Goal: Task Accomplishment & Management: Use online tool/utility

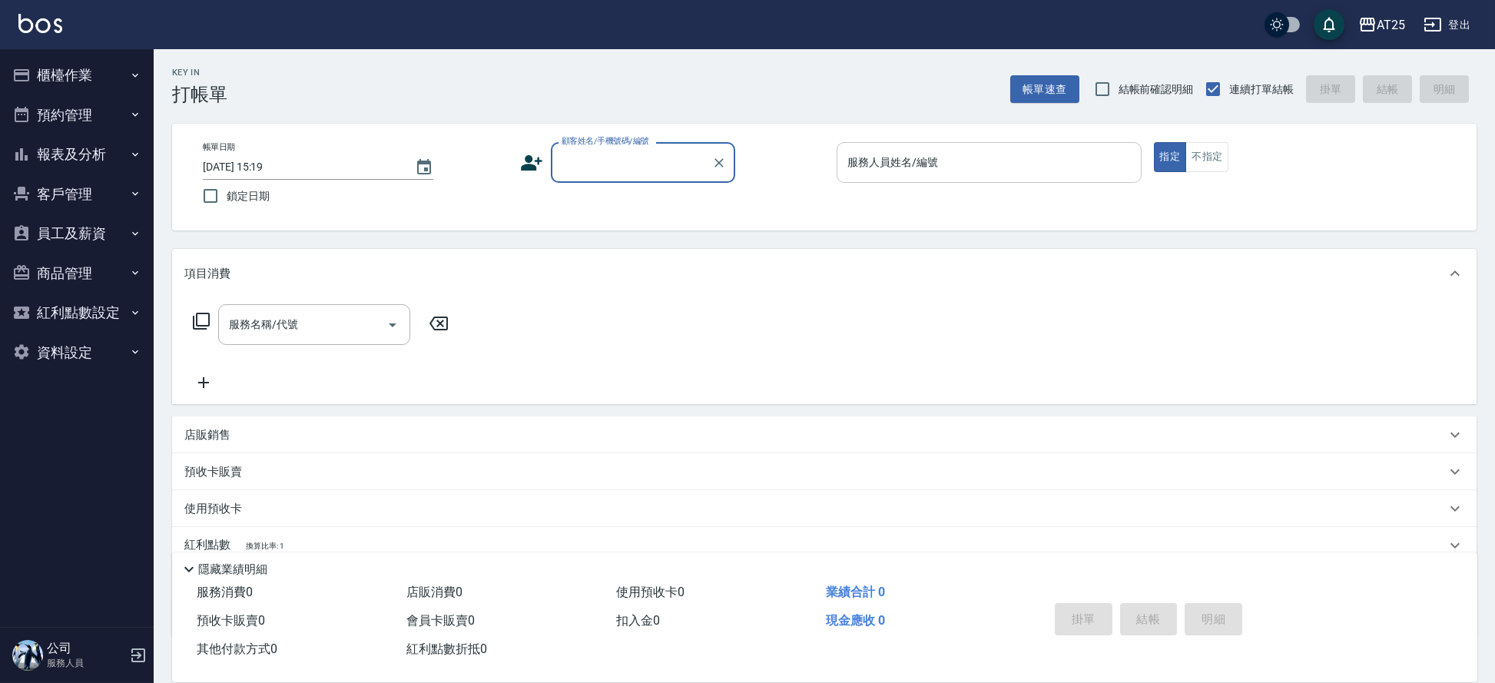
click at [938, 166] on input "服務人員姓名/編號" at bounding box center [989, 162] width 291 height 27
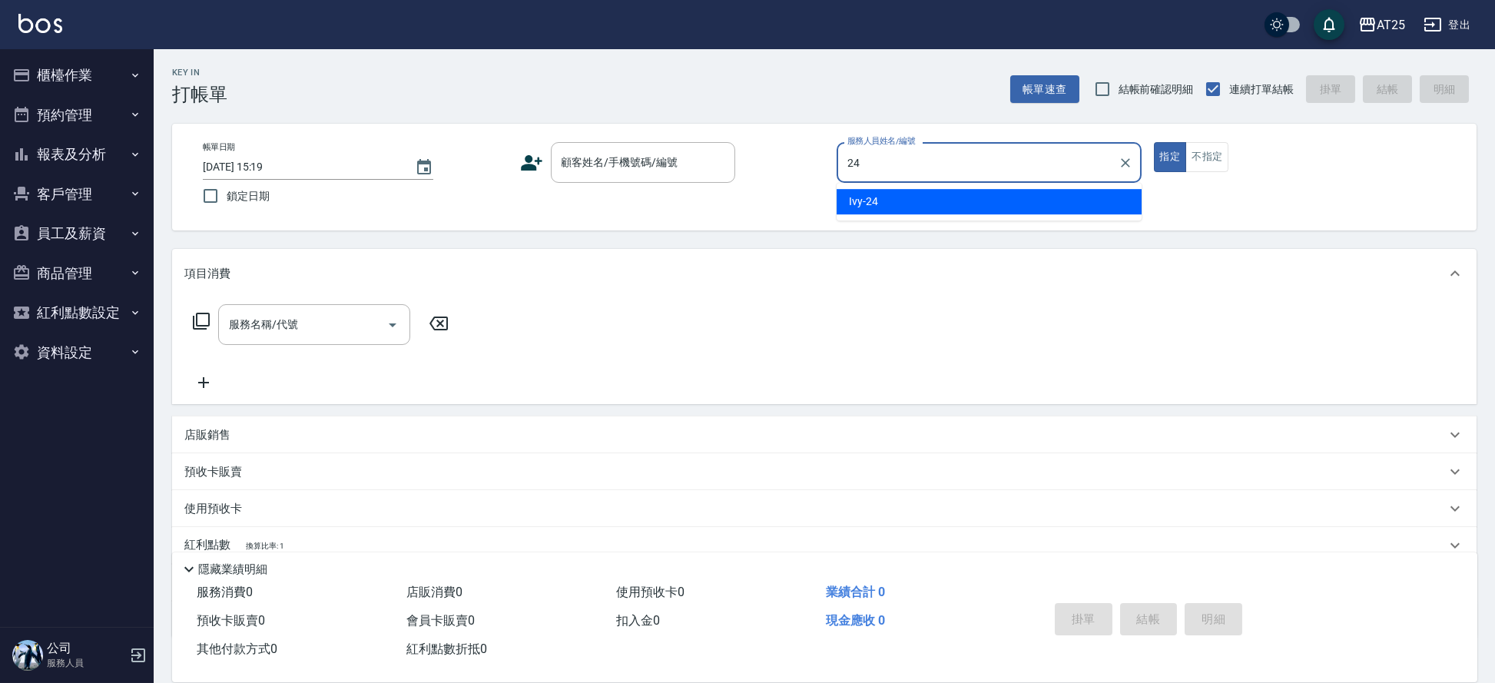
type input "Ivy-24"
type button "true"
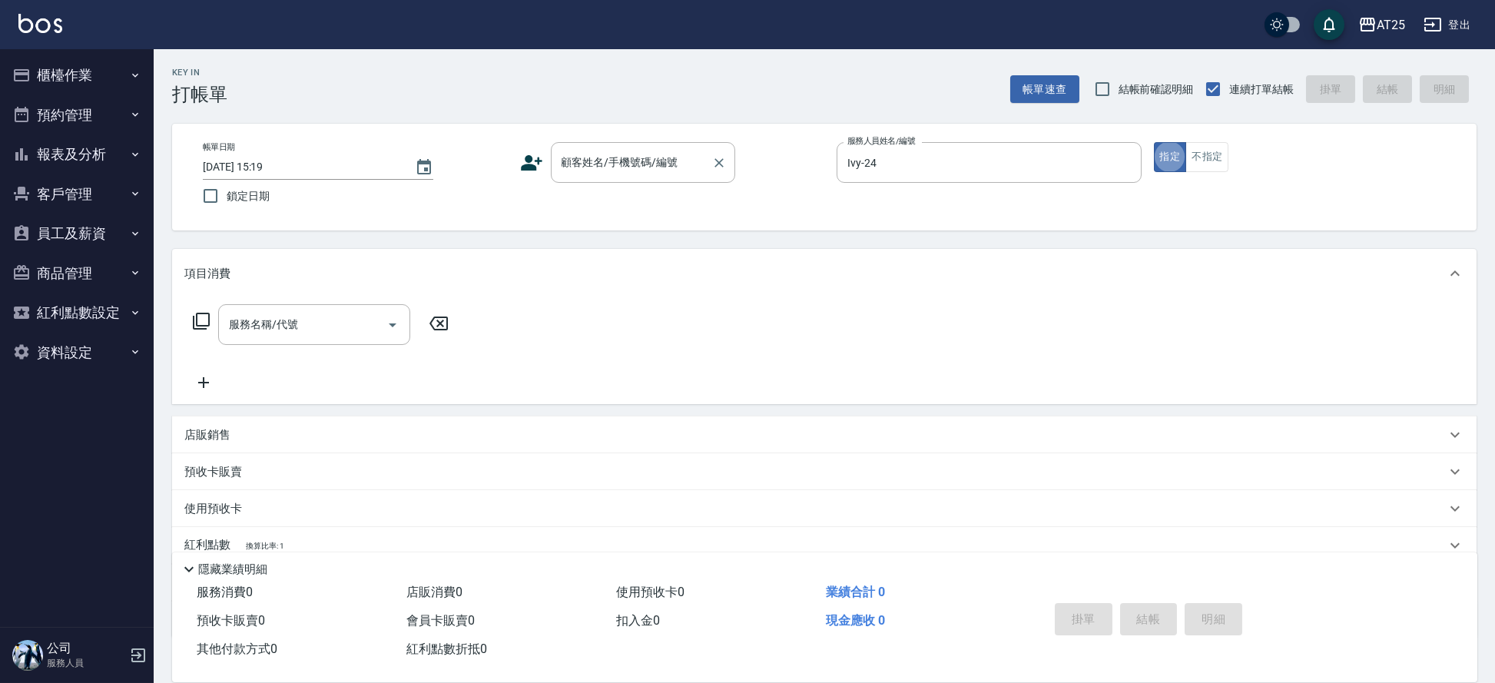
click at [586, 159] on div "顧客姓名/手機號碼/編號" at bounding box center [643, 162] width 184 height 41
click at [599, 202] on li "[PERSON_NAME]/0907731196/null" at bounding box center [643, 201] width 184 height 25
type input "[PERSON_NAME]/0907731196/null"
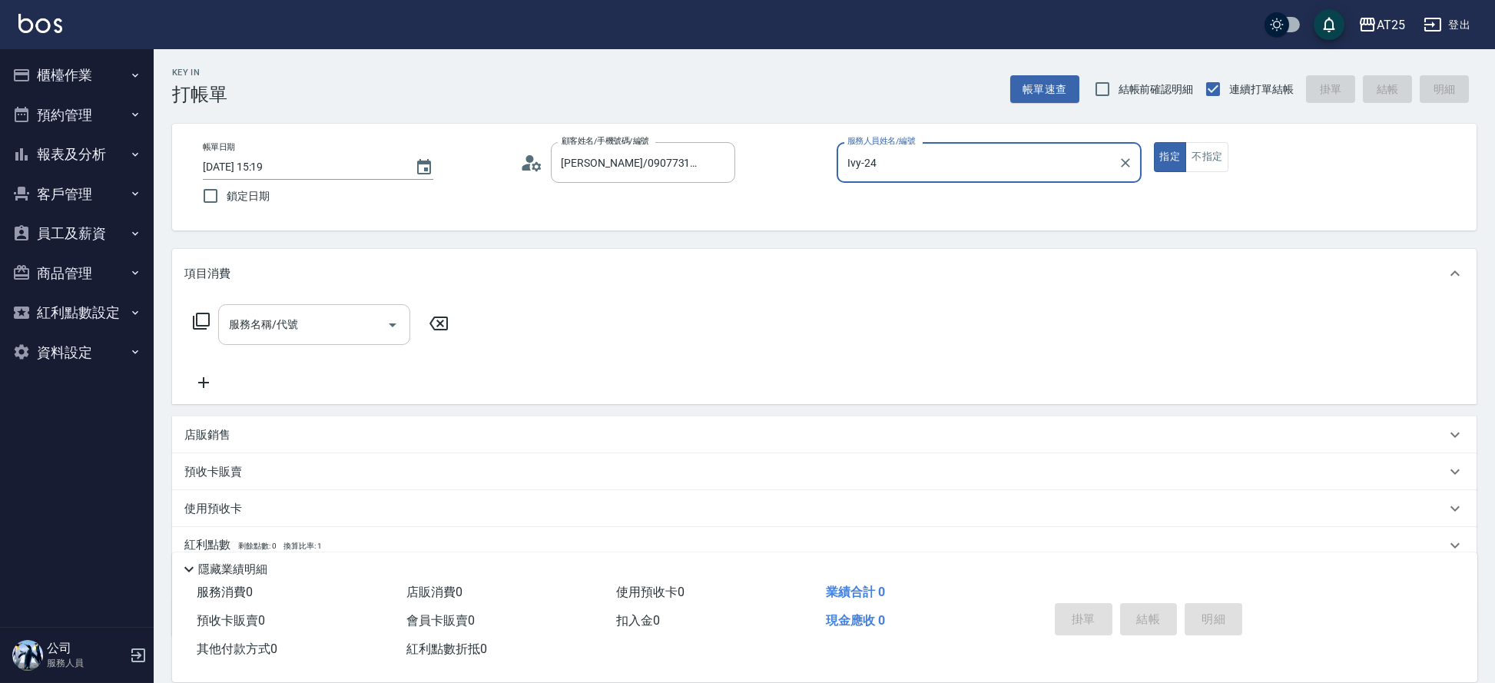
click at [320, 304] on div "服務名稱/代號" at bounding box center [314, 324] width 192 height 41
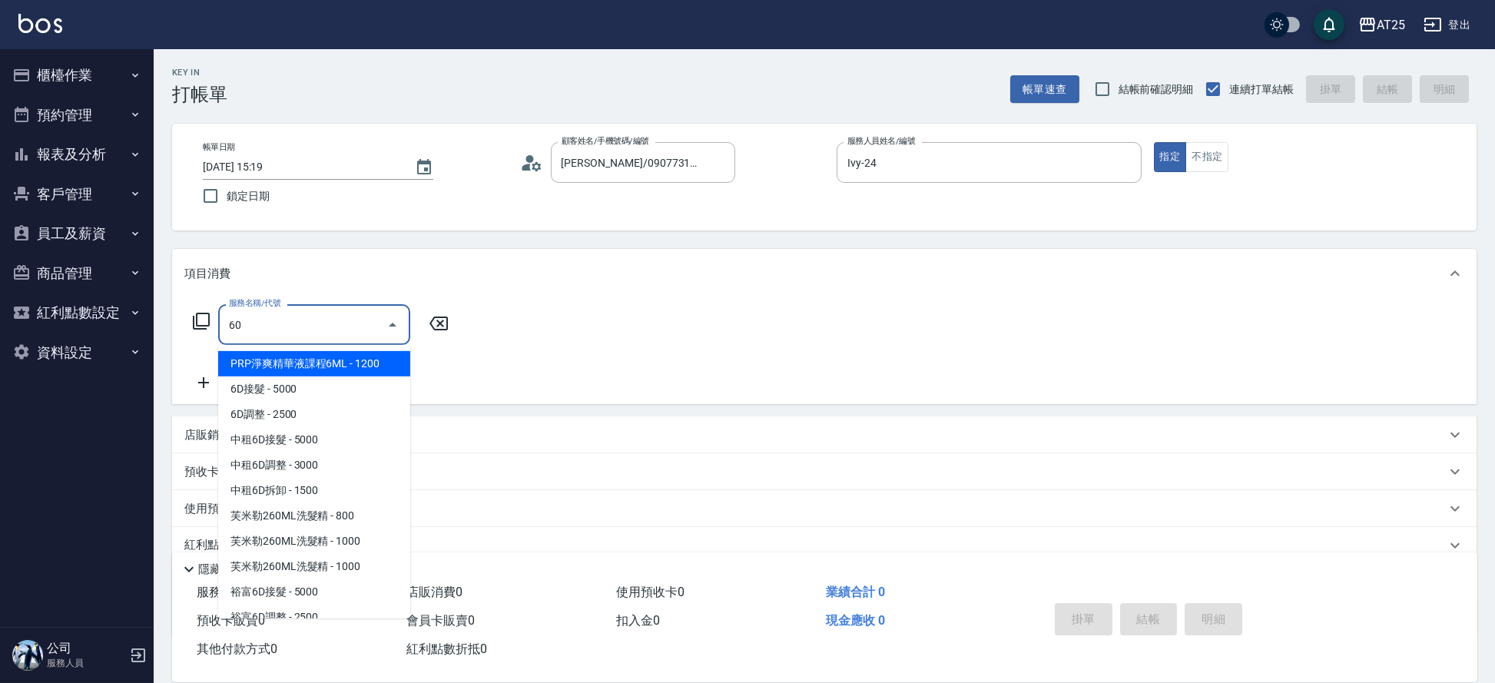
type input "601"
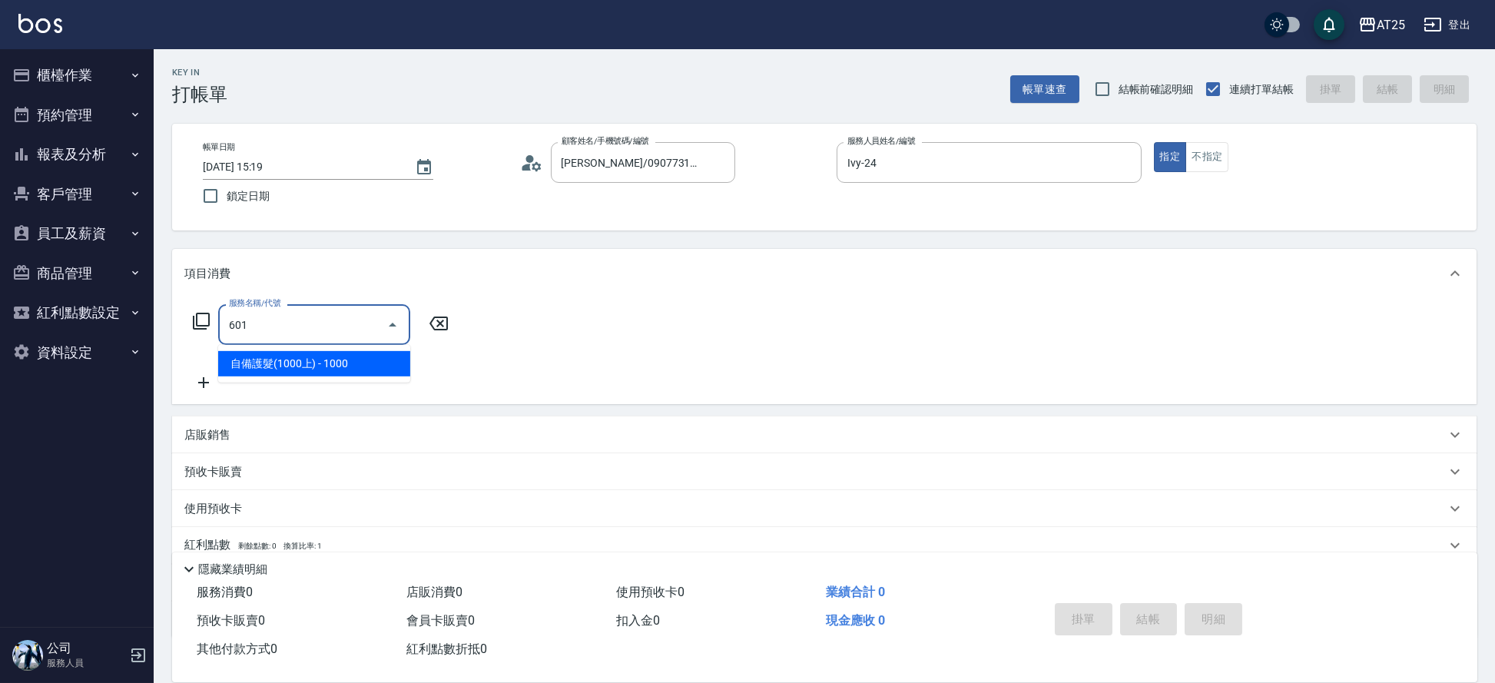
click at [269, 353] on span "自備護髮(1000上) - 1000" at bounding box center [314, 363] width 192 height 25
type input "100"
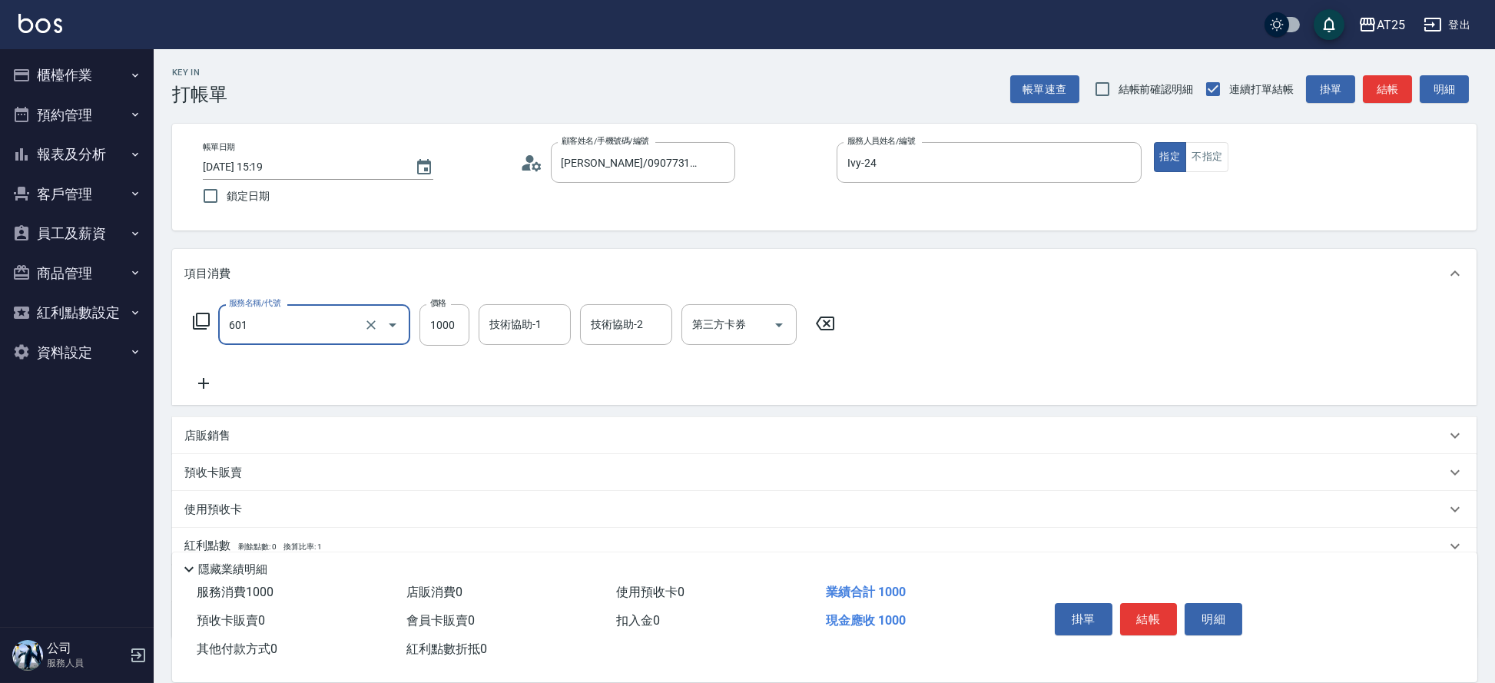
type input "自備護髮(1000上)(601)"
click at [208, 370] on div "服務名稱/代號 自備護髮(1000上)(601) 服務名稱/代號 價格 1000 價格 技術協助-1 技術協助-1 技術協助-2 技術協助-2 第三方卡券 第…" at bounding box center [514, 348] width 660 height 88
click at [207, 379] on icon at bounding box center [203, 383] width 38 height 18
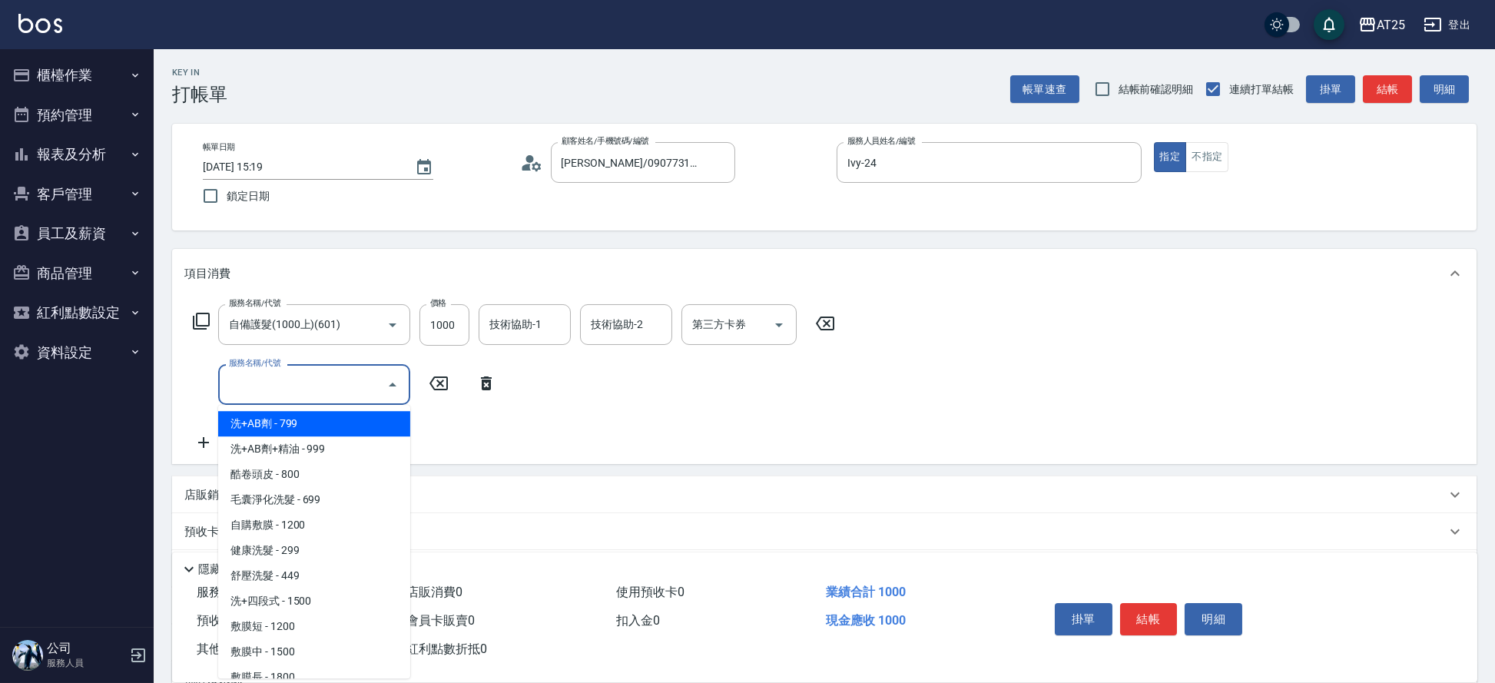
click at [256, 390] on input "服務名稱/代號" at bounding box center [302, 384] width 155 height 27
type input "301"
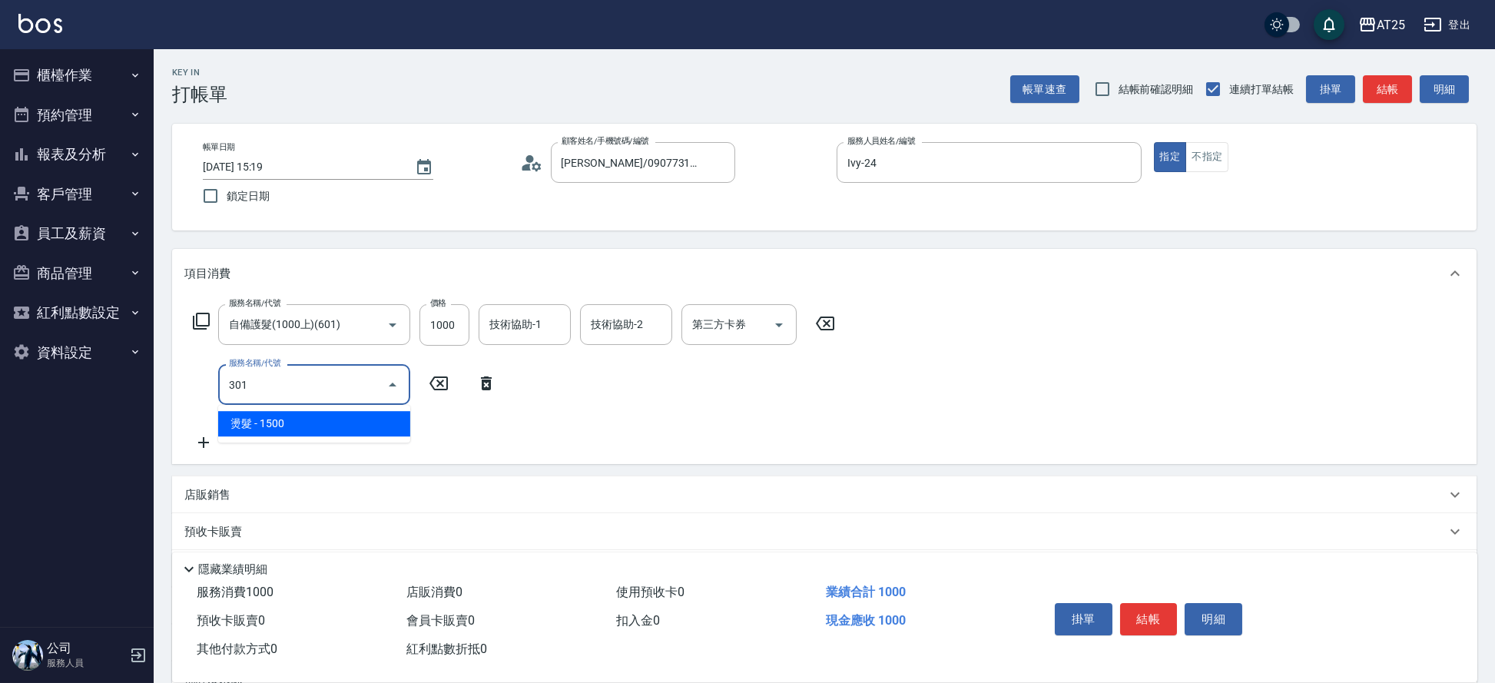
click at [261, 419] on span "燙髮 - 1500" at bounding box center [314, 423] width 192 height 25
type input "250"
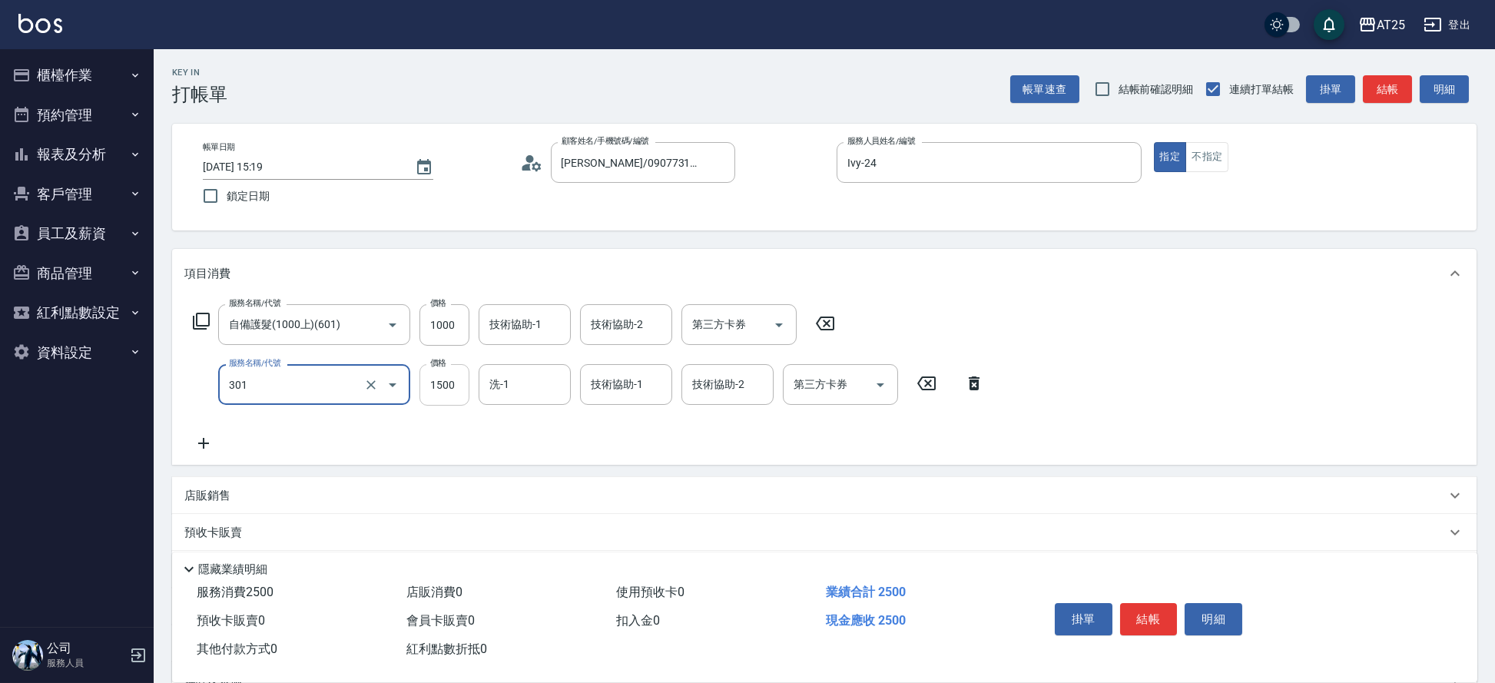
type input "燙髮(301)"
click at [440, 382] on input "1500" at bounding box center [445, 384] width 50 height 41
type input "100"
type input "17"
type input "110"
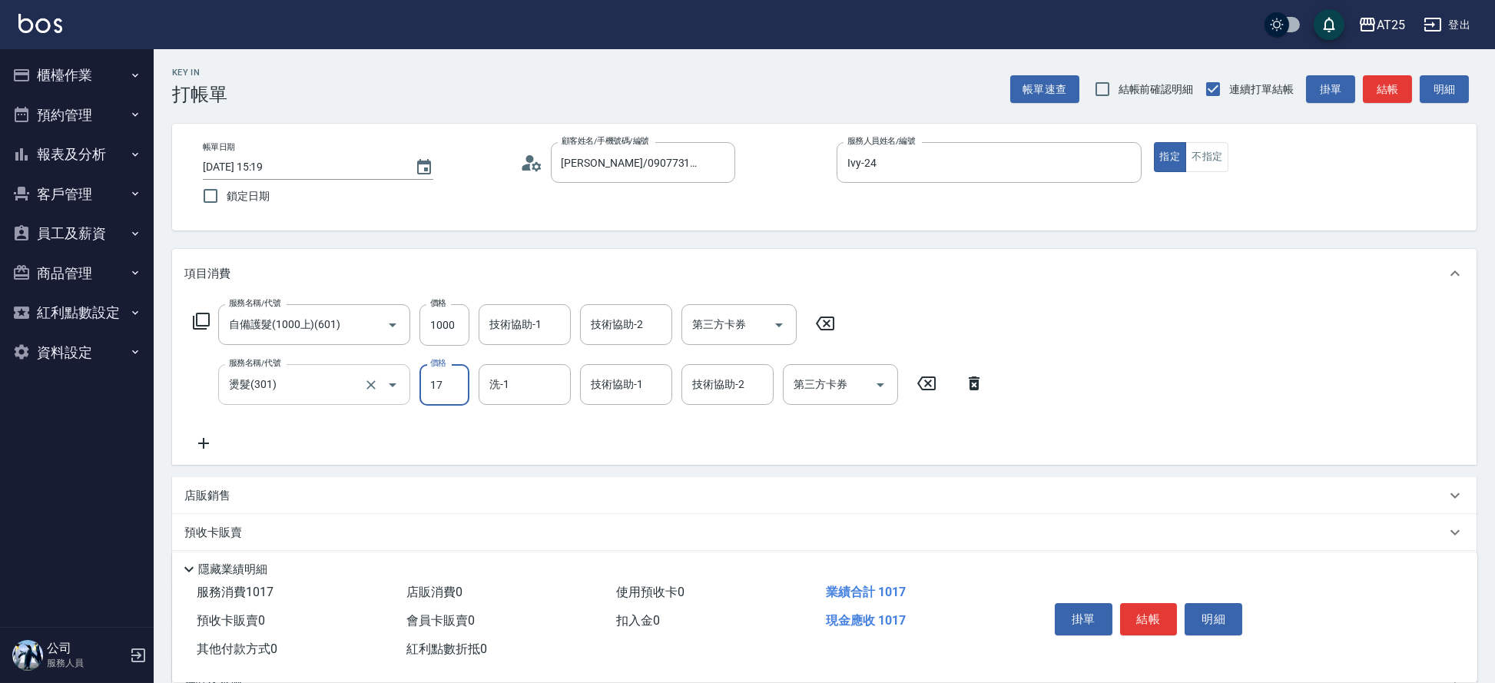
type input "179"
type input "270"
type input "1799"
click at [202, 431] on div "服務名稱/代號 自備護髮(1000上)(601) 服務名稱/代號 價格 1000 價格 技術協助-1 技術協助-1 技術協助-2 技術協助-2 第三方卡券 第…" at bounding box center [588, 378] width 809 height 148
click at [224, 443] on div "服務名稱/代號 自備護髮(1000上)(601) 服務名稱/代號 價格 1000 價格 技術協助-1 技術協助-1 技術協助-2 技術協助-2 第三方卡券 第…" at bounding box center [588, 378] width 809 height 148
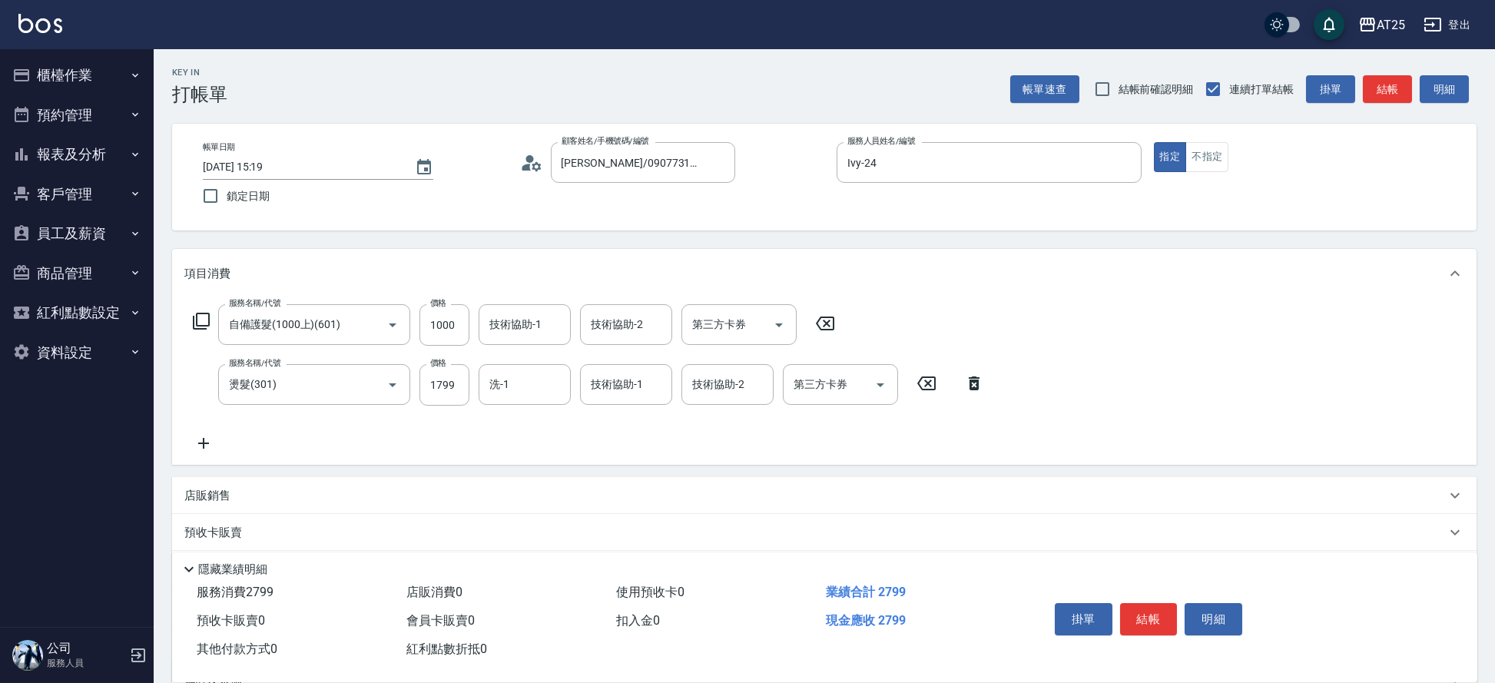
click at [211, 440] on icon at bounding box center [203, 443] width 38 height 18
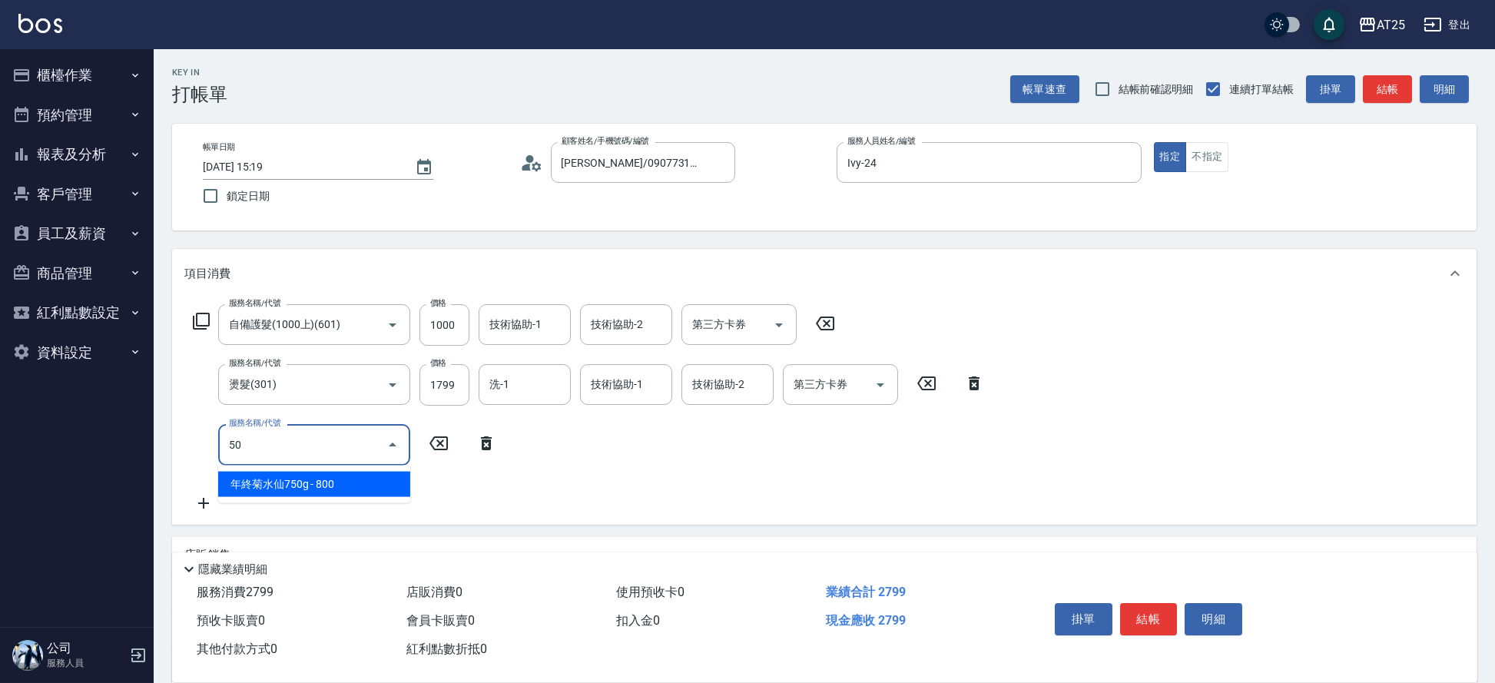
type input "501"
click at [284, 480] on span "染髮 - 1000" at bounding box center [314, 484] width 192 height 25
type input "370"
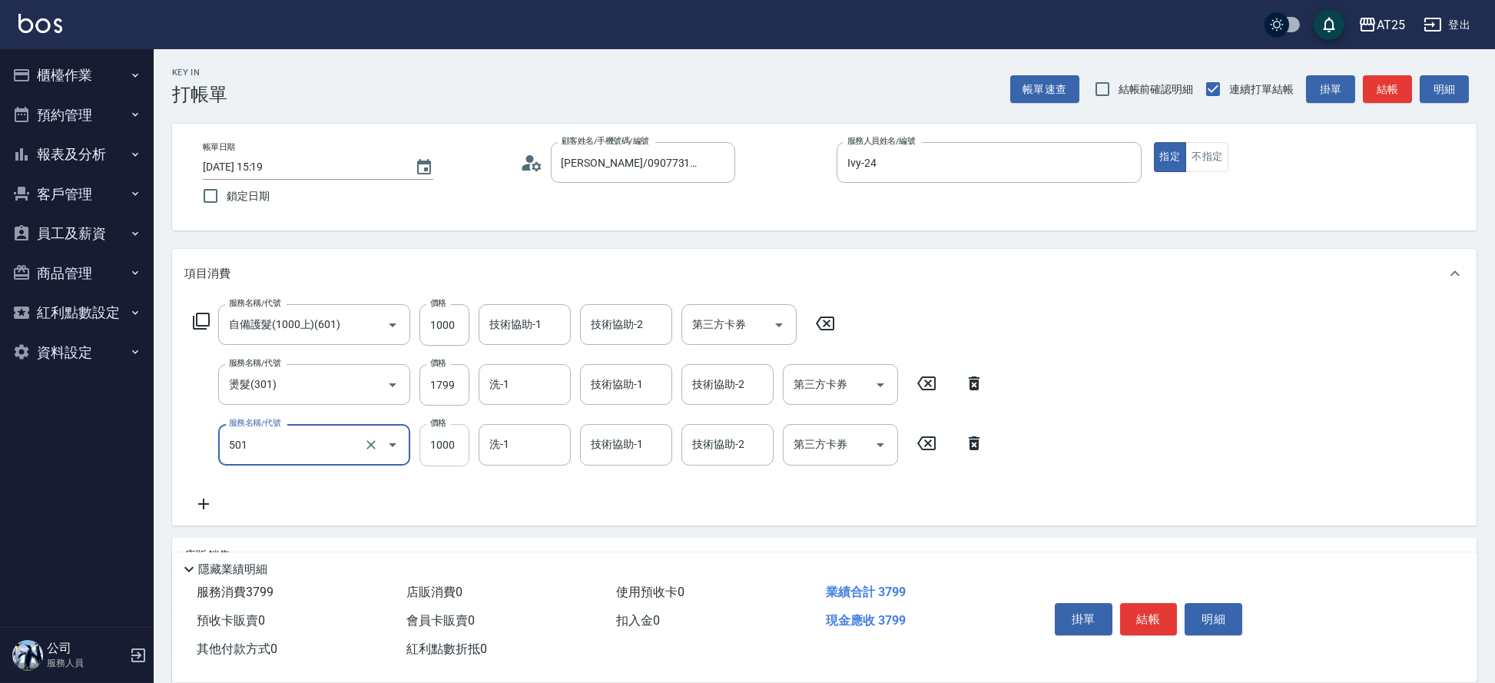
type input "染髮(501)"
click at [436, 446] on input "1000" at bounding box center [445, 444] width 50 height 41
type input "280"
type input "150"
type input "420"
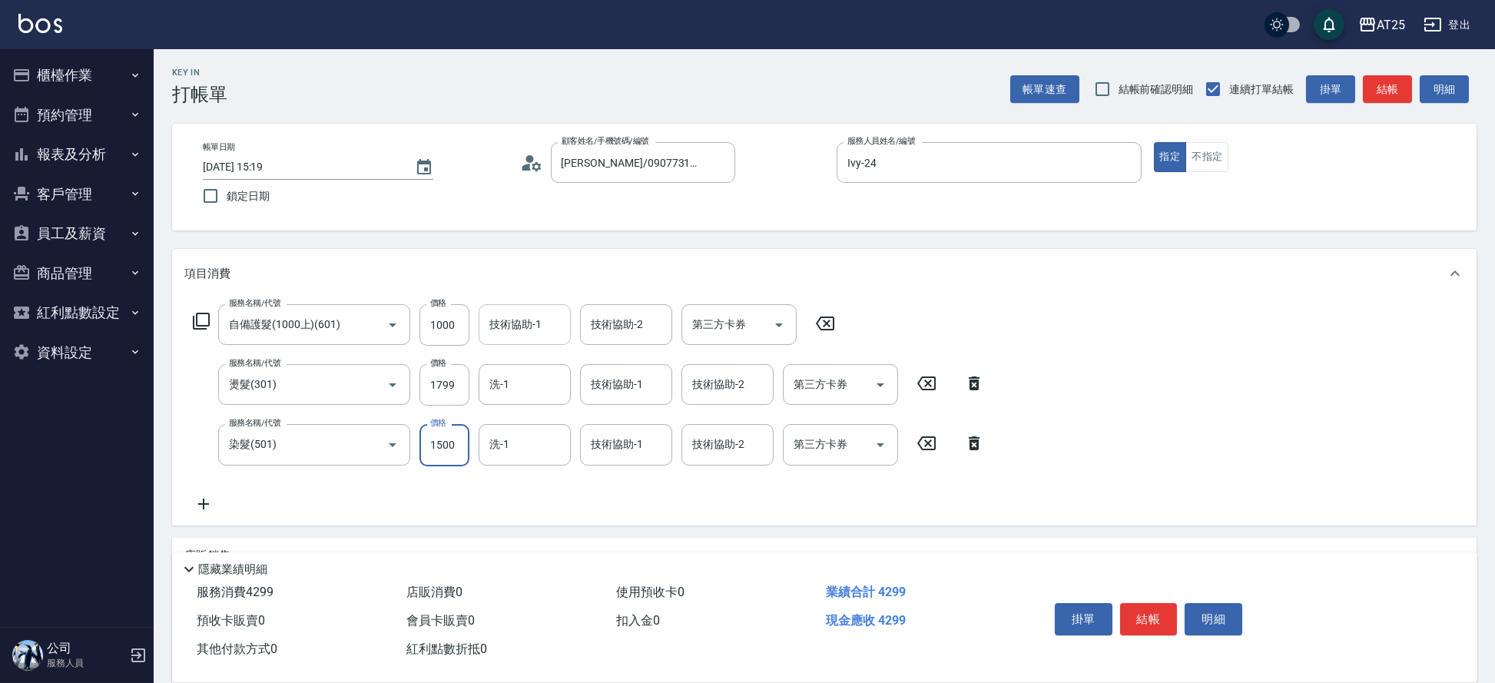
type input "1500"
click at [523, 313] on div "技術協助-1 技術協助-1" at bounding box center [525, 324] width 92 height 41
click at [522, 348] on ul "[PERSON_NAME] -58" at bounding box center [525, 364] width 92 height 38
click at [526, 356] on span "[PERSON_NAME] -58" at bounding box center [509, 364] width 37 height 16
type input "[PERSON_NAME]-58"
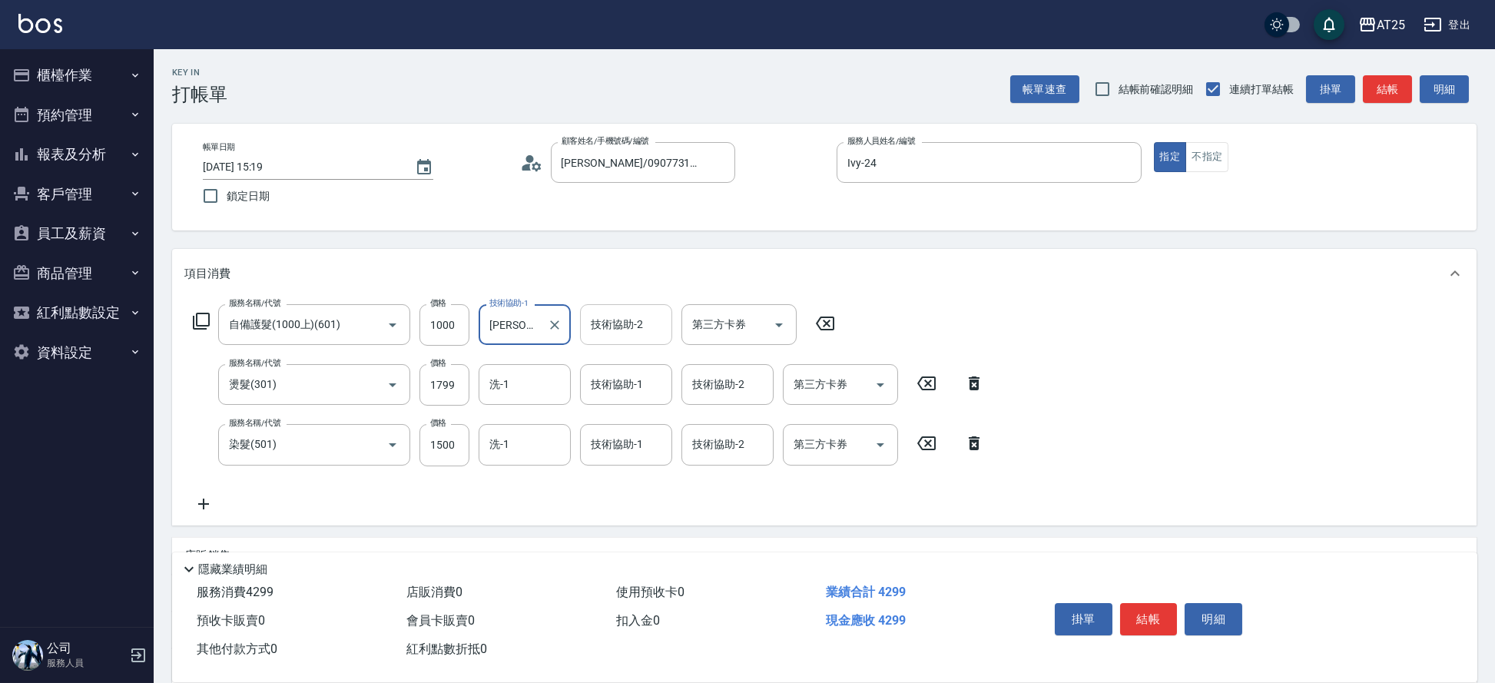
click at [616, 315] on div "技術協助-2 技術協助-2" at bounding box center [626, 324] width 92 height 41
click at [608, 377] on ul "[PERSON_NAME] -58" at bounding box center [626, 364] width 92 height 38
type input "58"
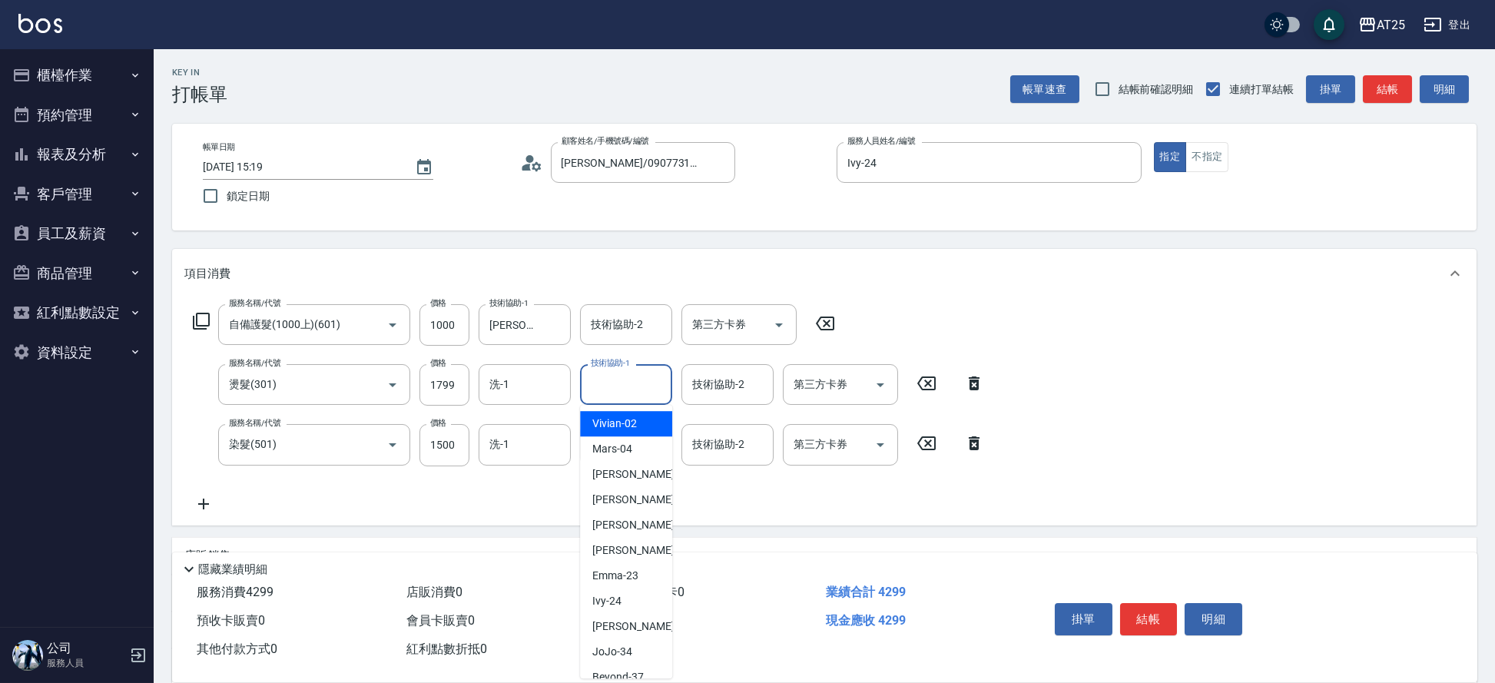
click at [605, 390] on input "技術協助-1" at bounding box center [626, 384] width 78 height 27
click at [610, 327] on input "技術協助-2" at bounding box center [626, 324] width 78 height 27
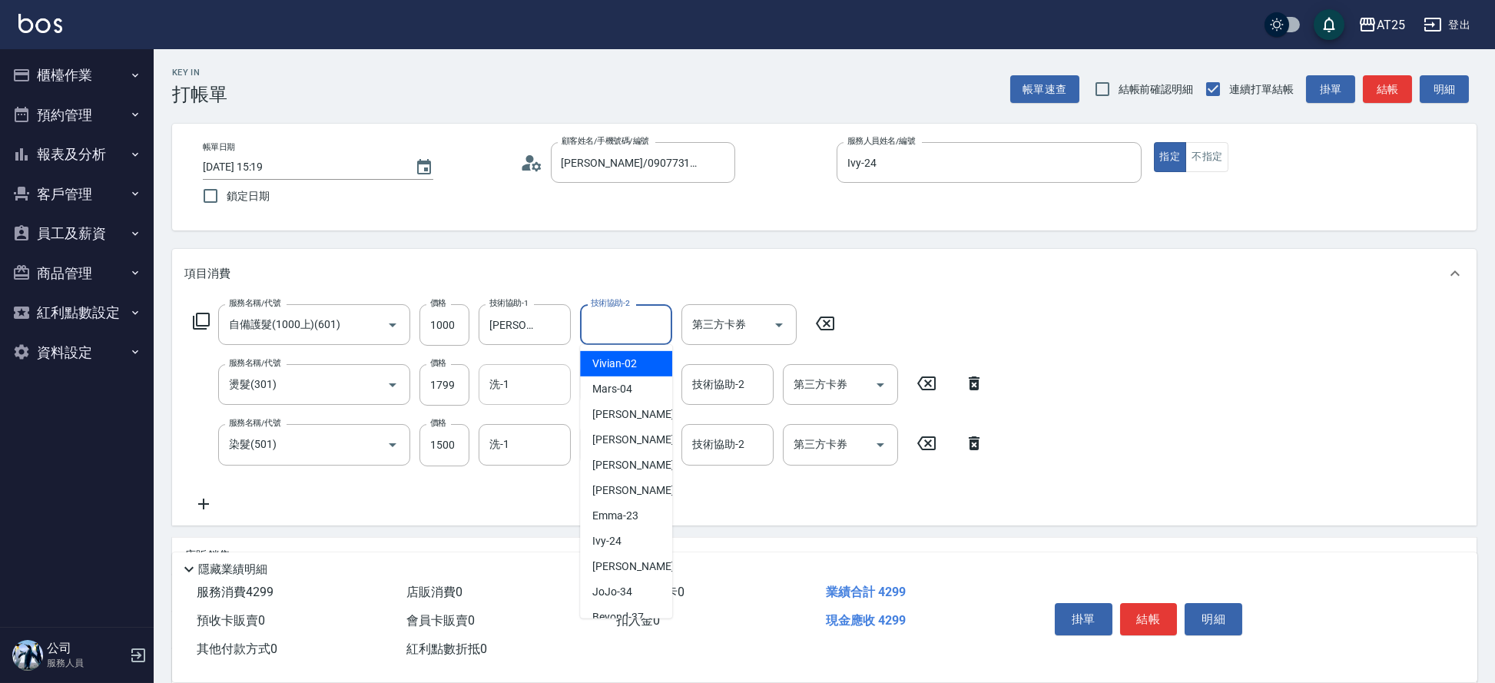
click at [535, 379] on input "洗-1" at bounding box center [525, 384] width 78 height 27
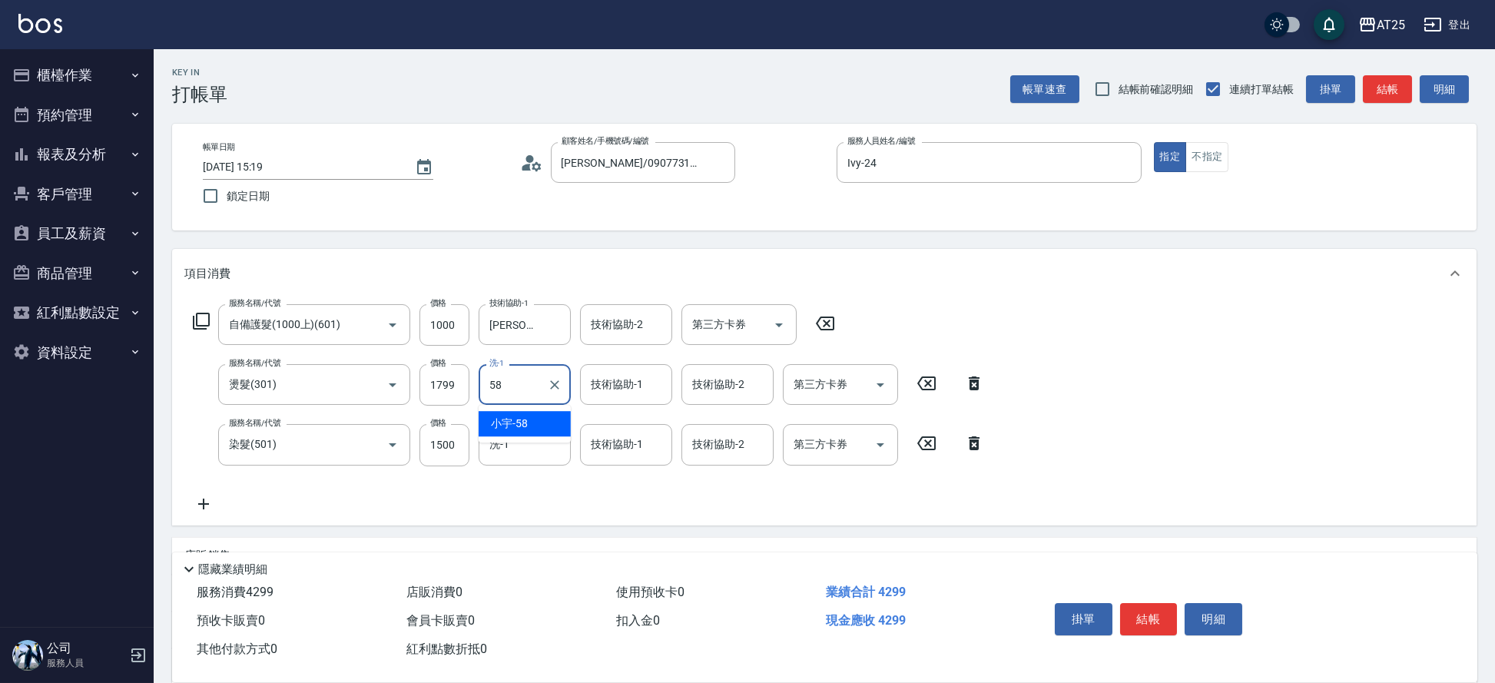
click at [520, 419] on span "[PERSON_NAME] -58" at bounding box center [509, 424] width 37 height 16
type input "[PERSON_NAME]-58"
click at [602, 384] on div "技術協助-1 技術協助-1" at bounding box center [626, 384] width 92 height 41
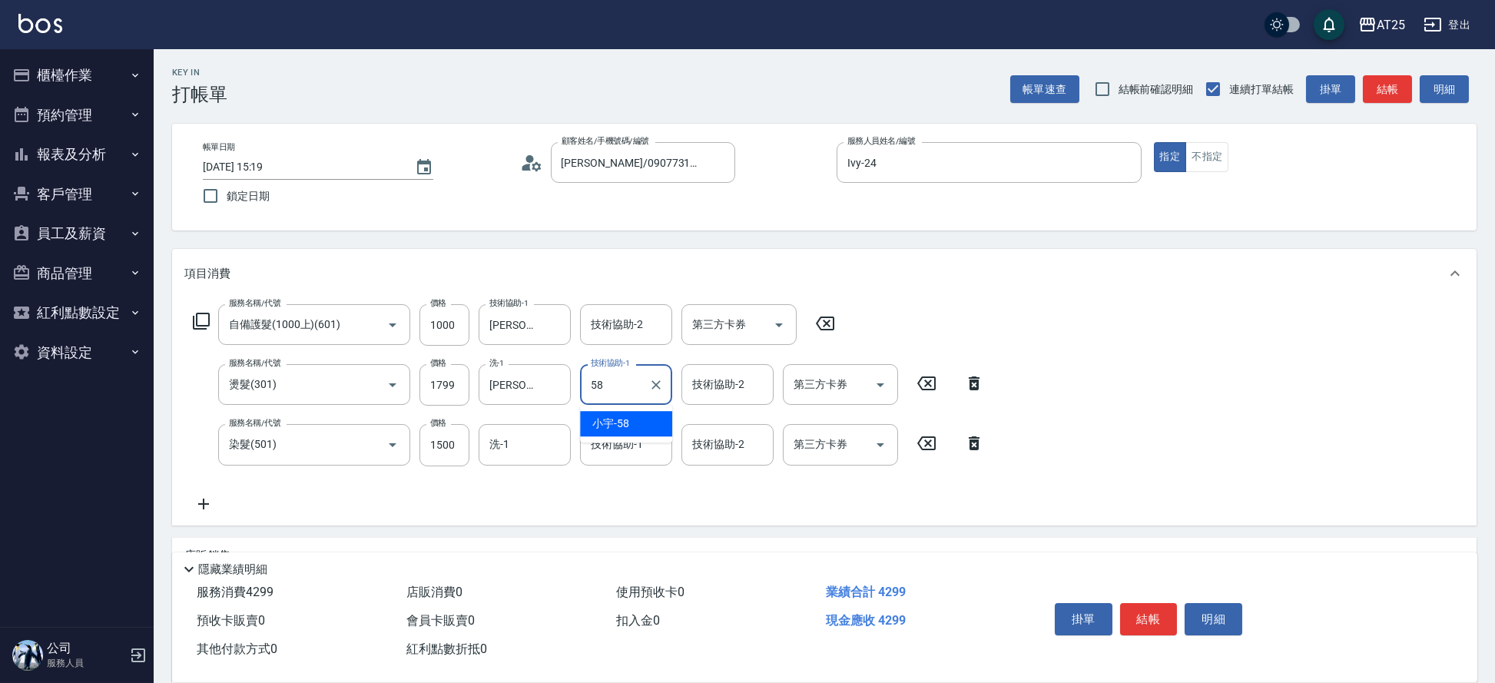
click at [610, 420] on span "[PERSON_NAME] -58" at bounding box center [610, 424] width 37 height 16
type input "[PERSON_NAME]-58"
click at [613, 328] on div "技術協助-2 技術協助-2" at bounding box center [626, 324] width 92 height 41
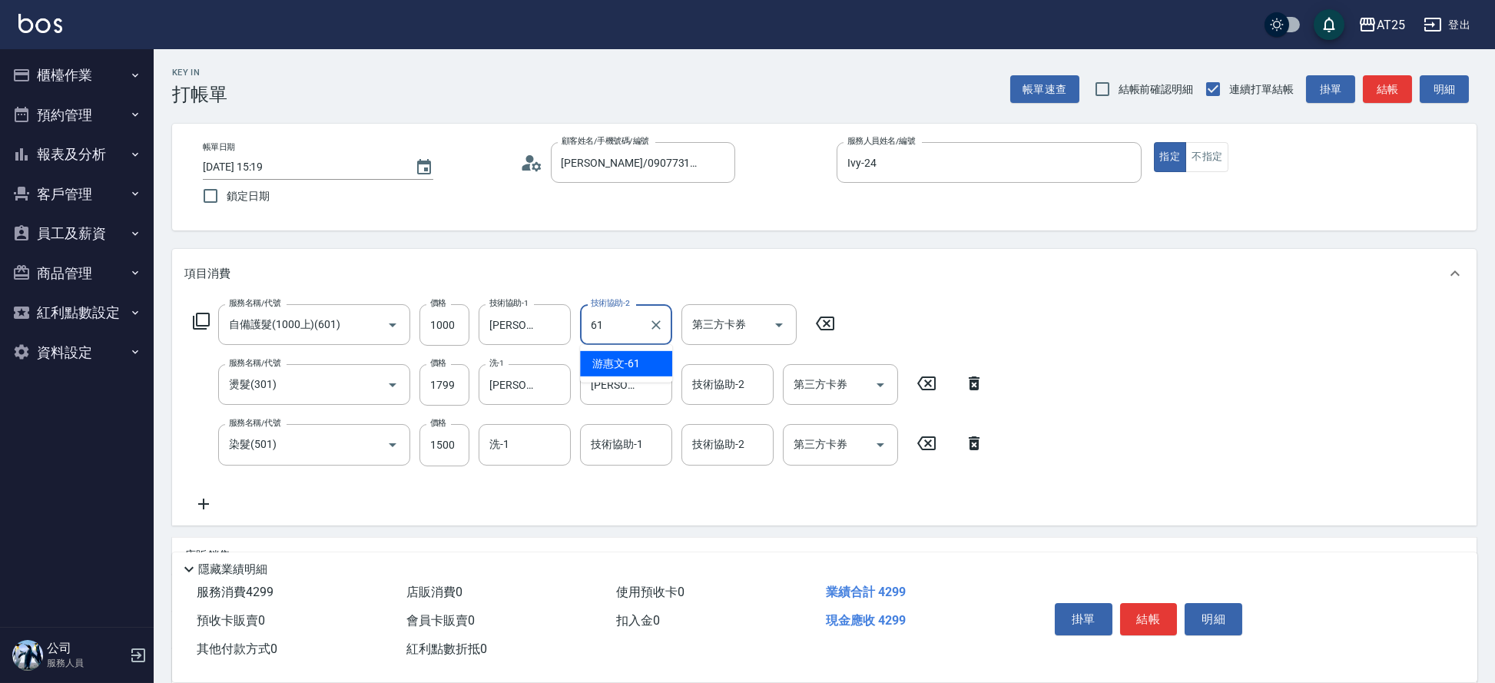
click at [609, 370] on span "[PERSON_NAME]-61" at bounding box center [616, 364] width 48 height 16
type input "[PERSON_NAME]-61"
click at [616, 437] on div "技術協助-1 技術協助-1" at bounding box center [626, 444] width 92 height 41
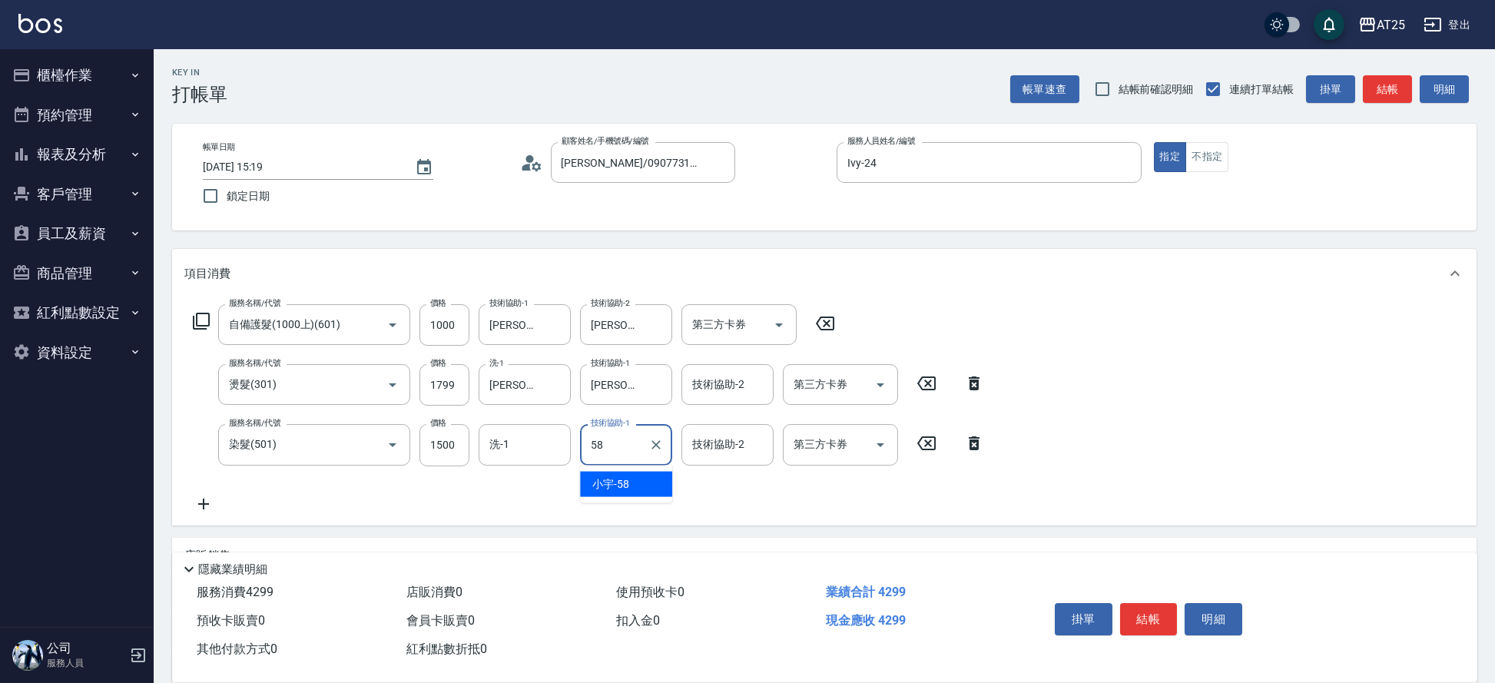
click at [627, 474] on div "[PERSON_NAME] -58" at bounding box center [626, 484] width 92 height 25
type input "[PERSON_NAME]-58"
drag, startPoint x: 1149, startPoint y: 611, endPoint x: 1143, endPoint y: 600, distance: 12.0
click at [1147, 610] on button "結帳" at bounding box center [1149, 619] width 58 height 32
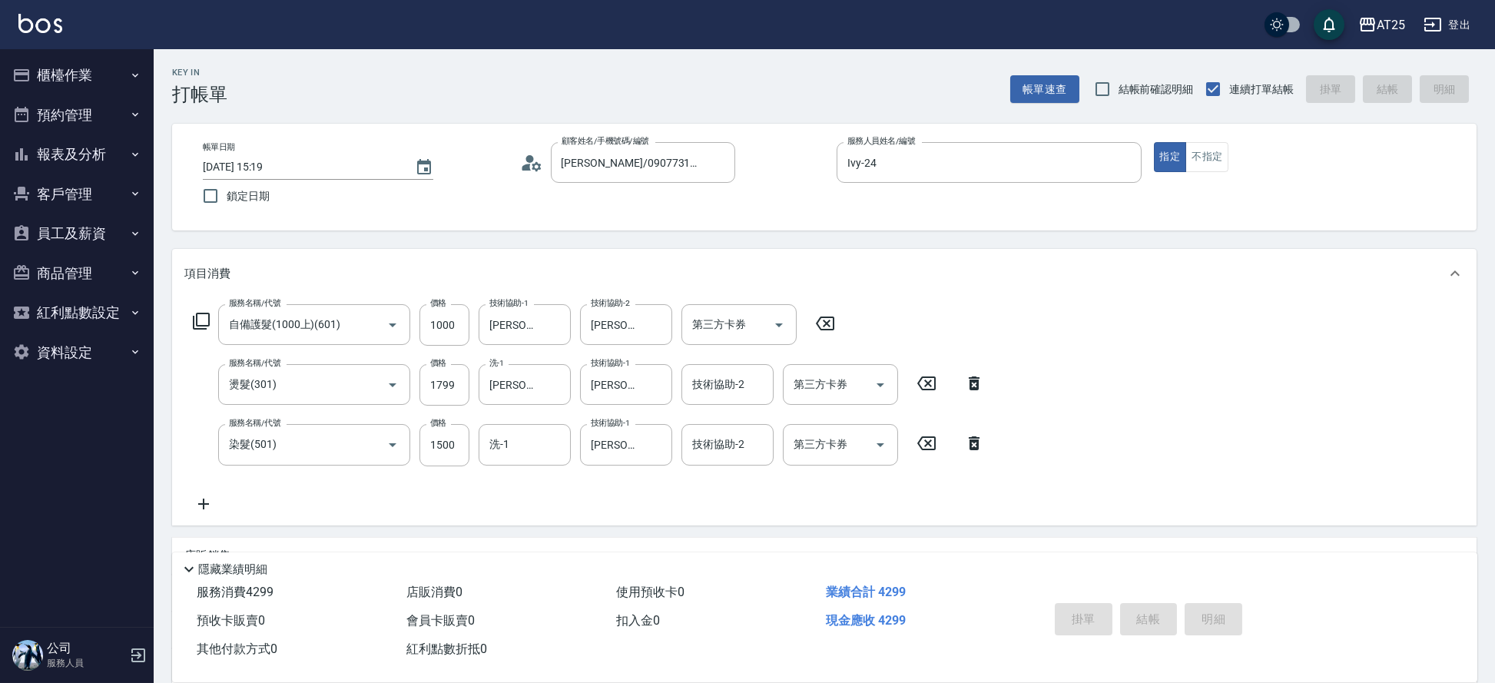
type input "[DATE] 15:20"
type input "0"
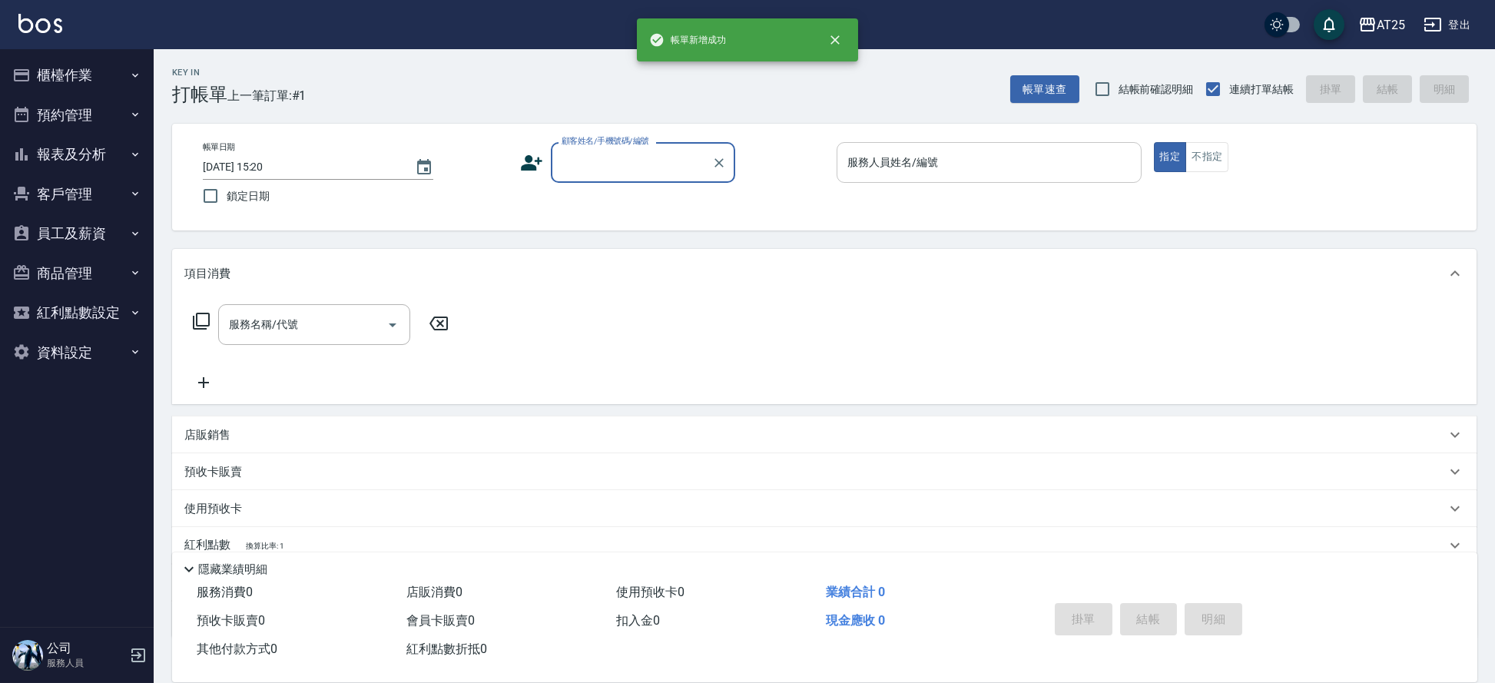
click at [997, 144] on div "服務人員姓名/編號" at bounding box center [989, 162] width 305 height 41
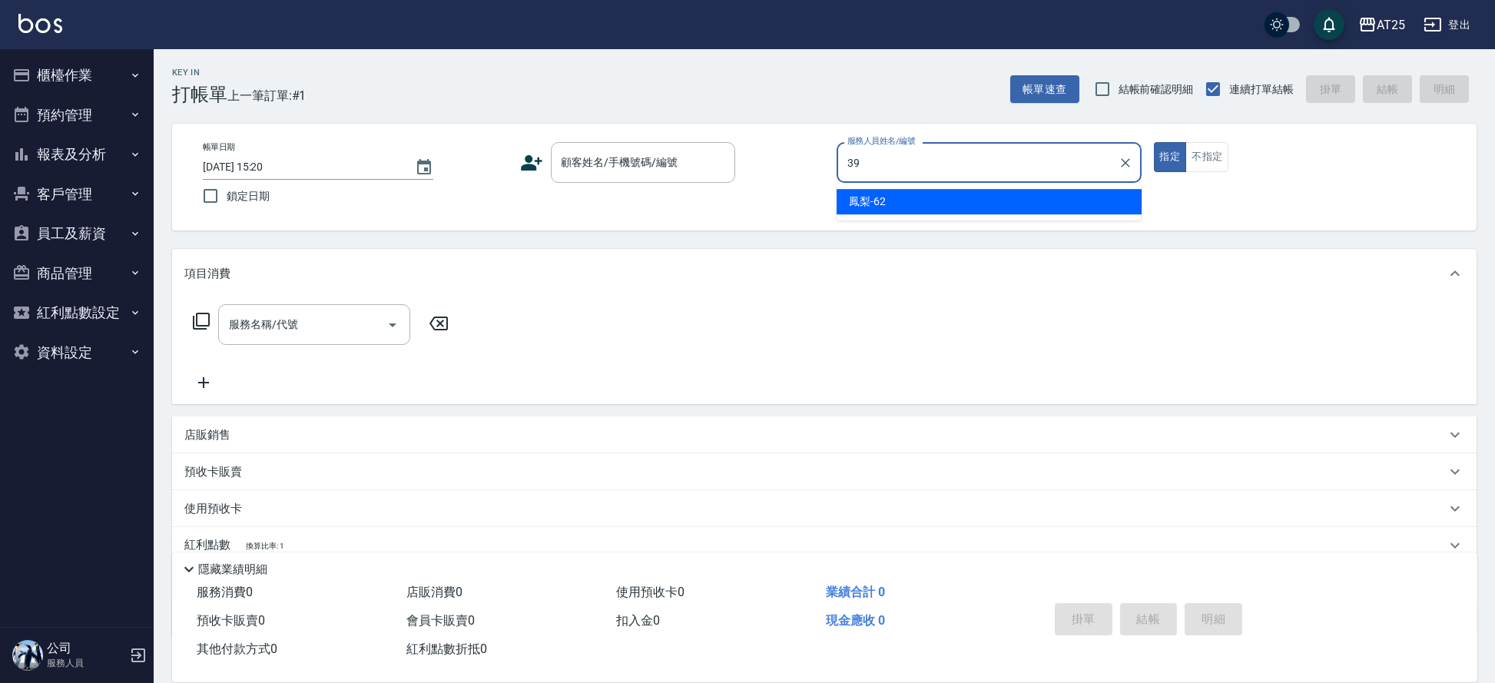
type input "N-39"
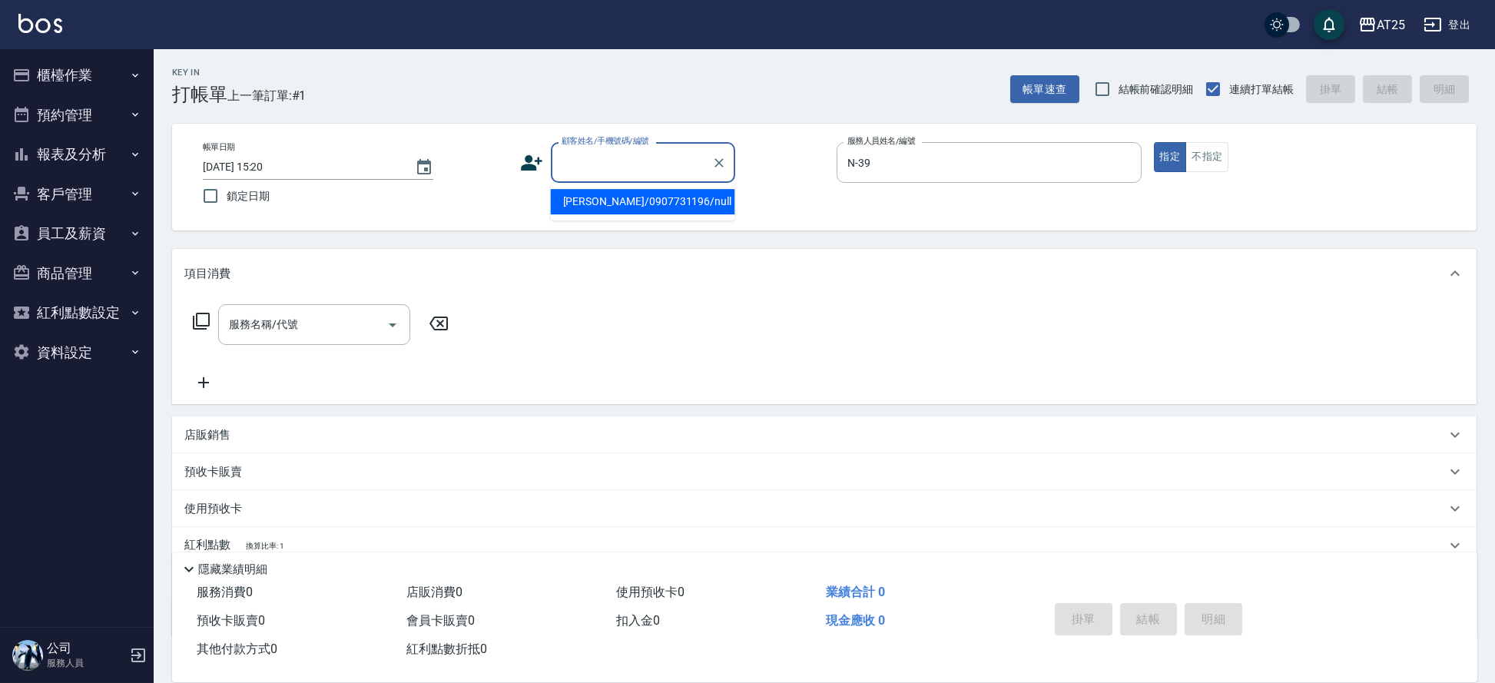
click at [629, 160] on input "顧客姓名/手機號碼/編號" at bounding box center [632, 162] width 148 height 27
click at [602, 205] on li "[PERSON_NAME]了/0976112267/null" at bounding box center [643, 209] width 184 height 41
type input "[PERSON_NAME]了/0976112267/null"
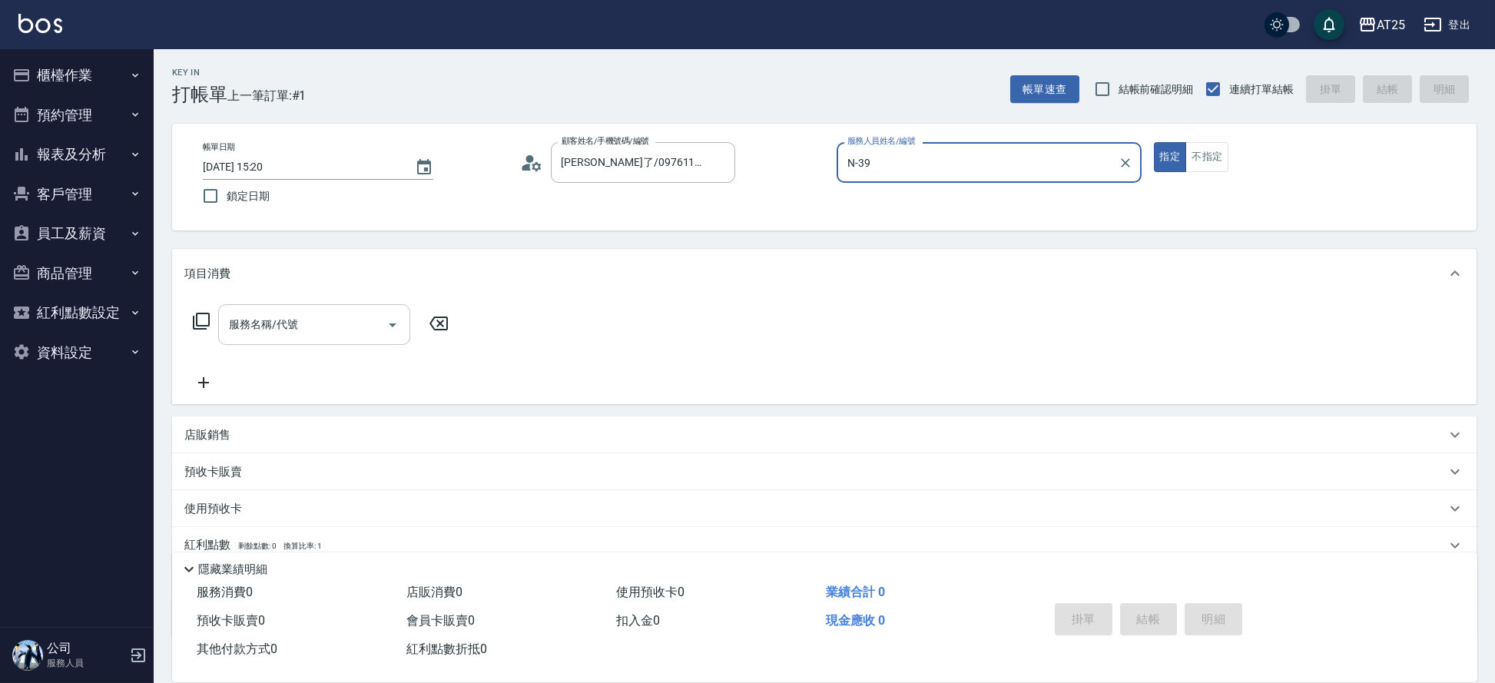
click at [309, 322] on input "服務名稱/代號" at bounding box center [302, 324] width 155 height 27
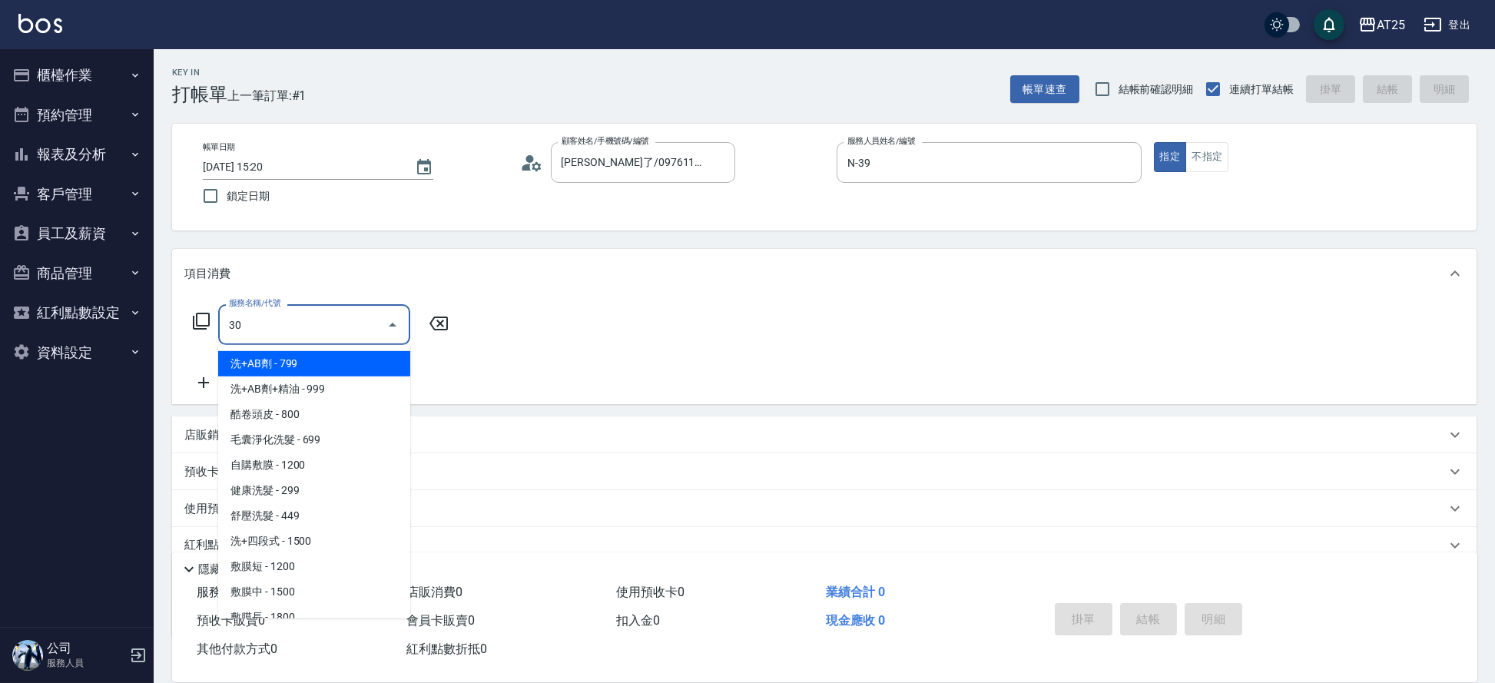
type input "301"
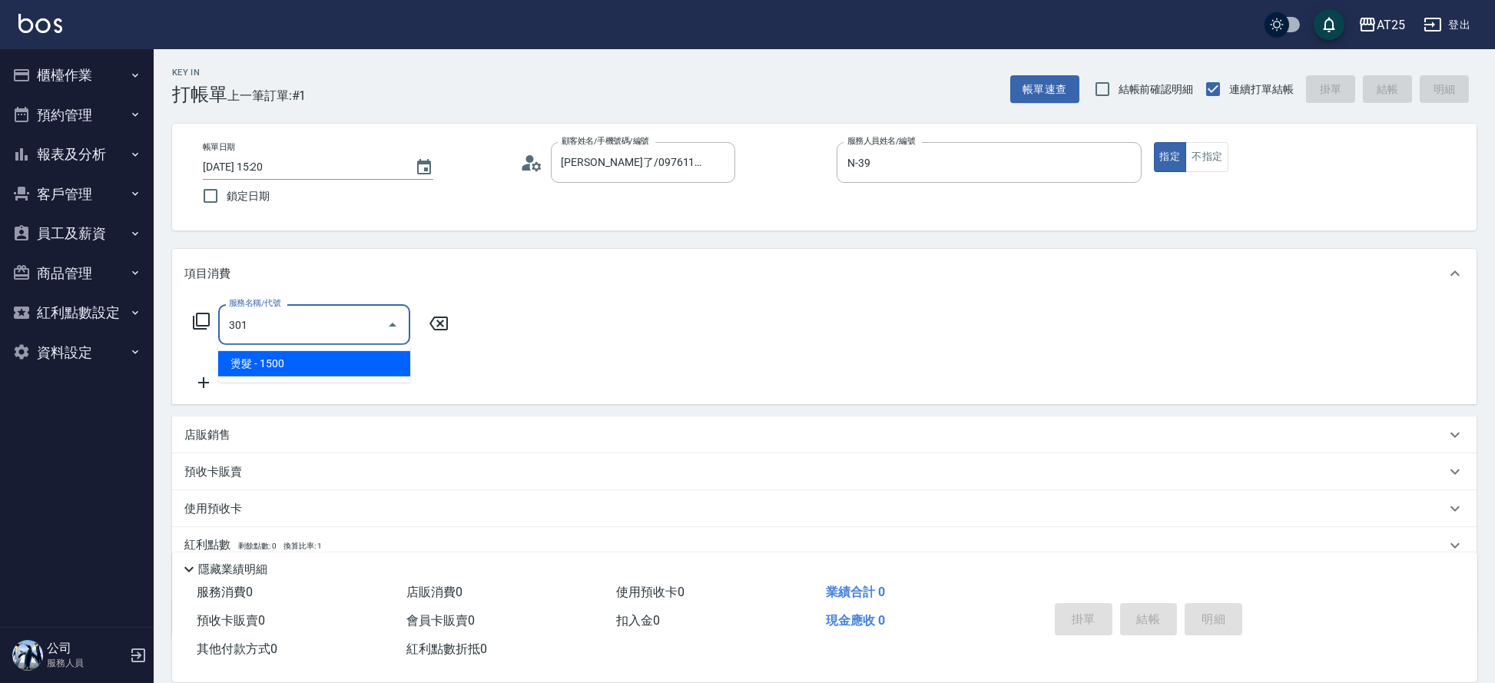
click at [286, 365] on span "燙髮 - 1500" at bounding box center [314, 363] width 192 height 25
type input "150"
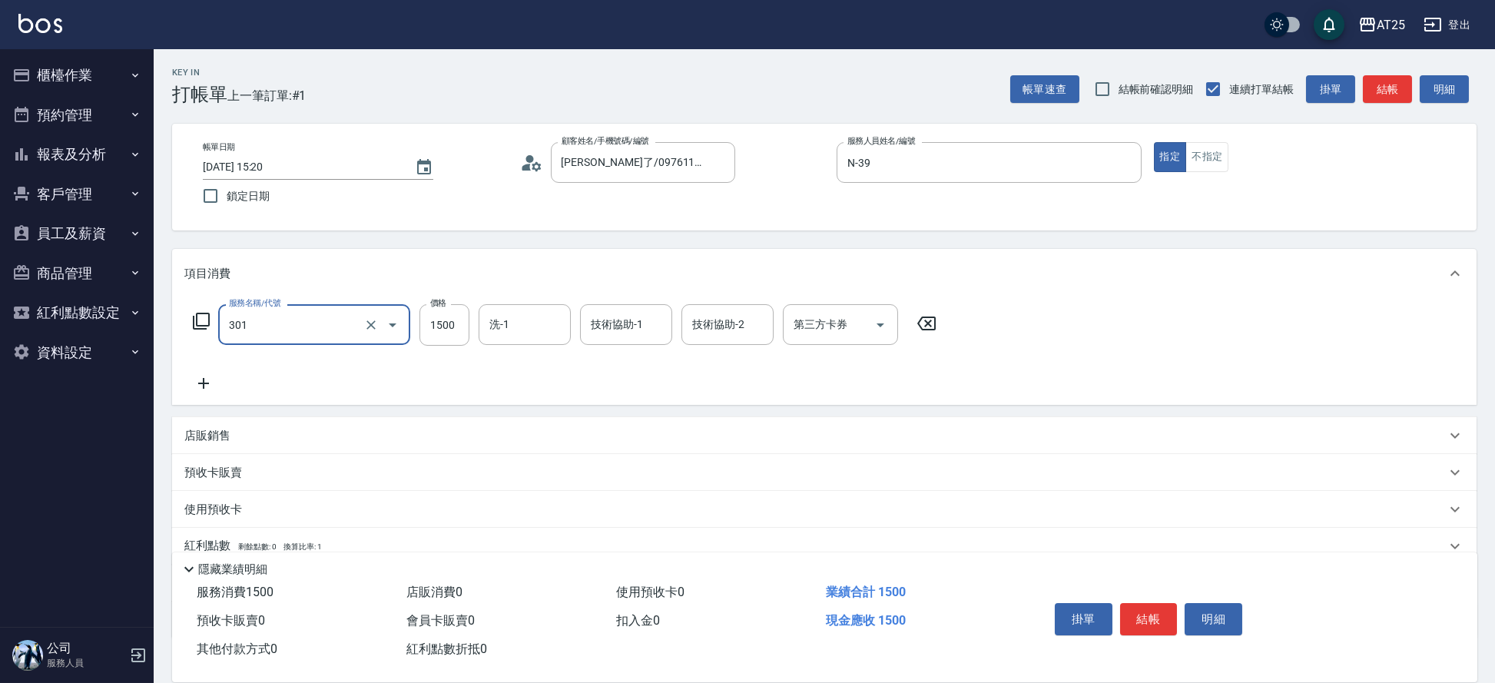
type input "燙髮(301)"
click at [191, 387] on icon at bounding box center [203, 383] width 38 height 18
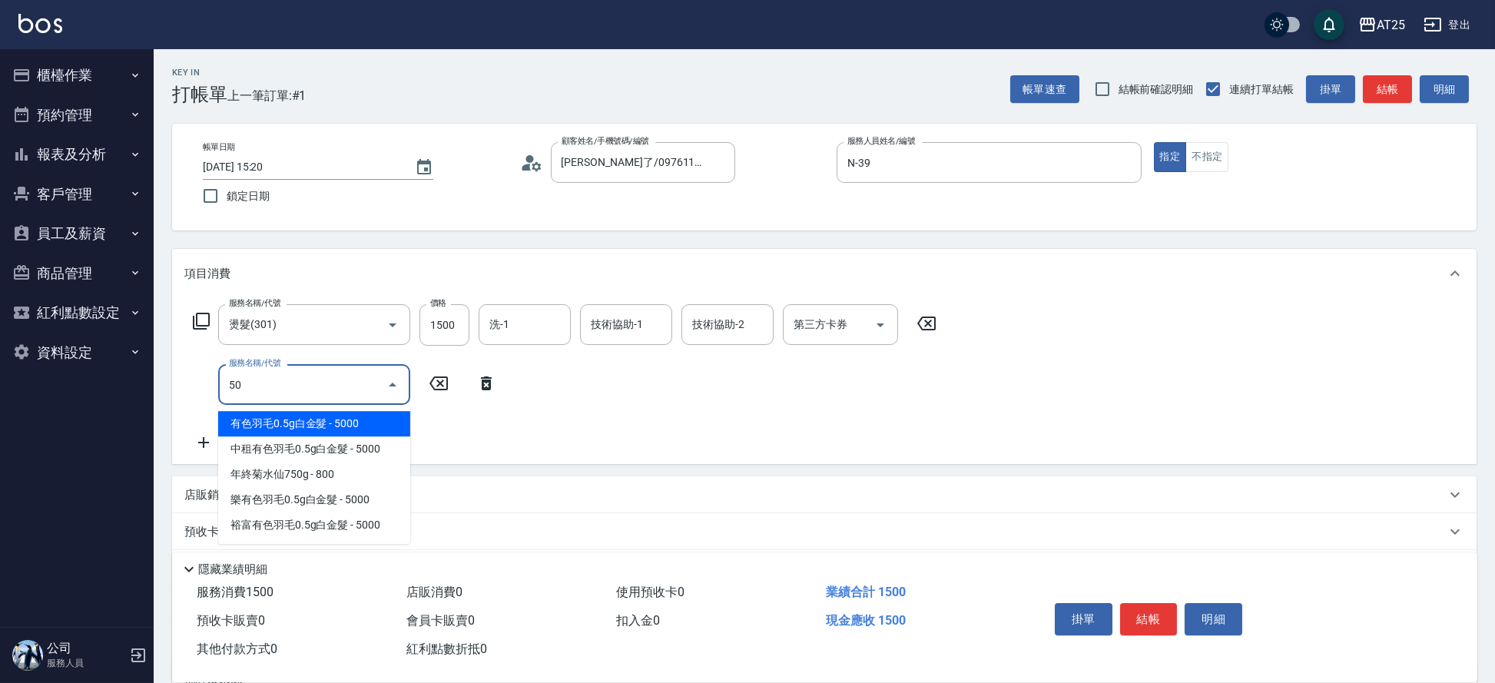
type input "501"
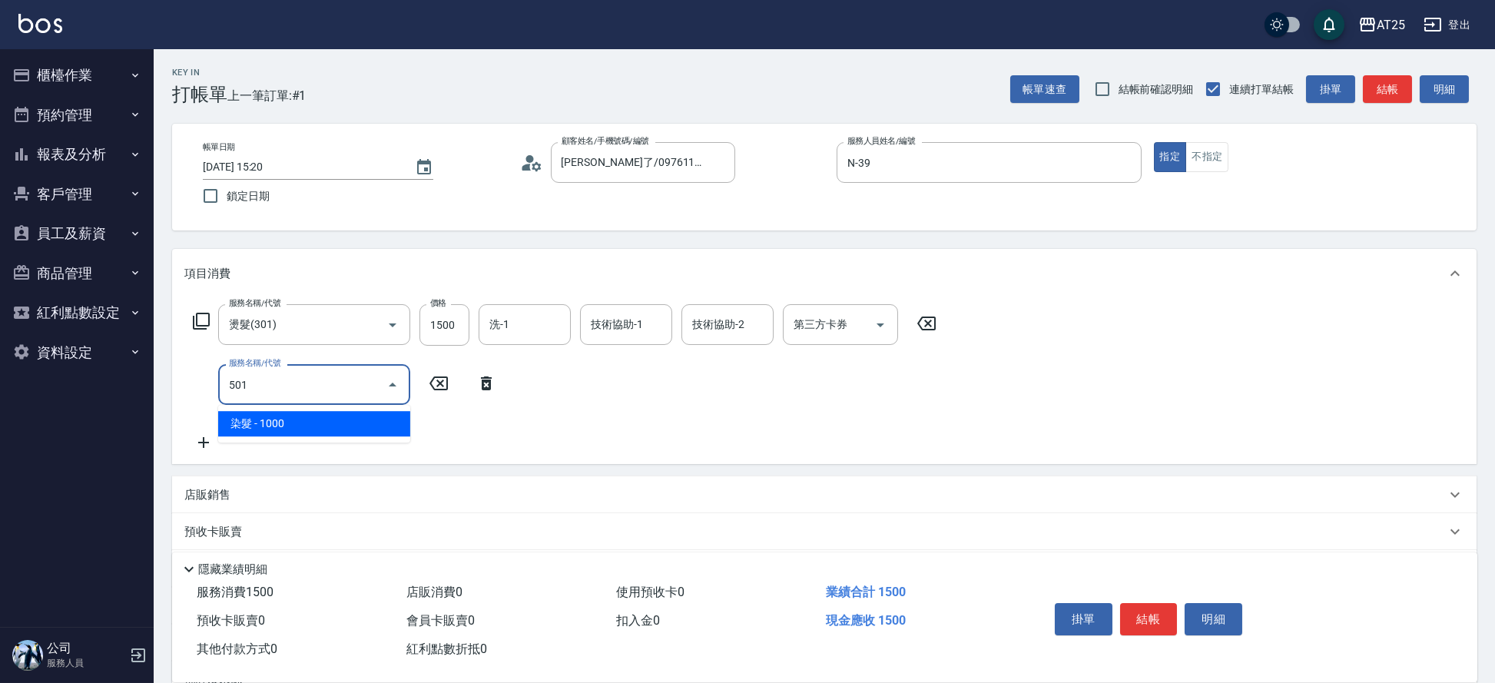
click at [271, 420] on span "染髮 - 1000" at bounding box center [314, 423] width 192 height 25
type input "250"
type input "染髮(501)"
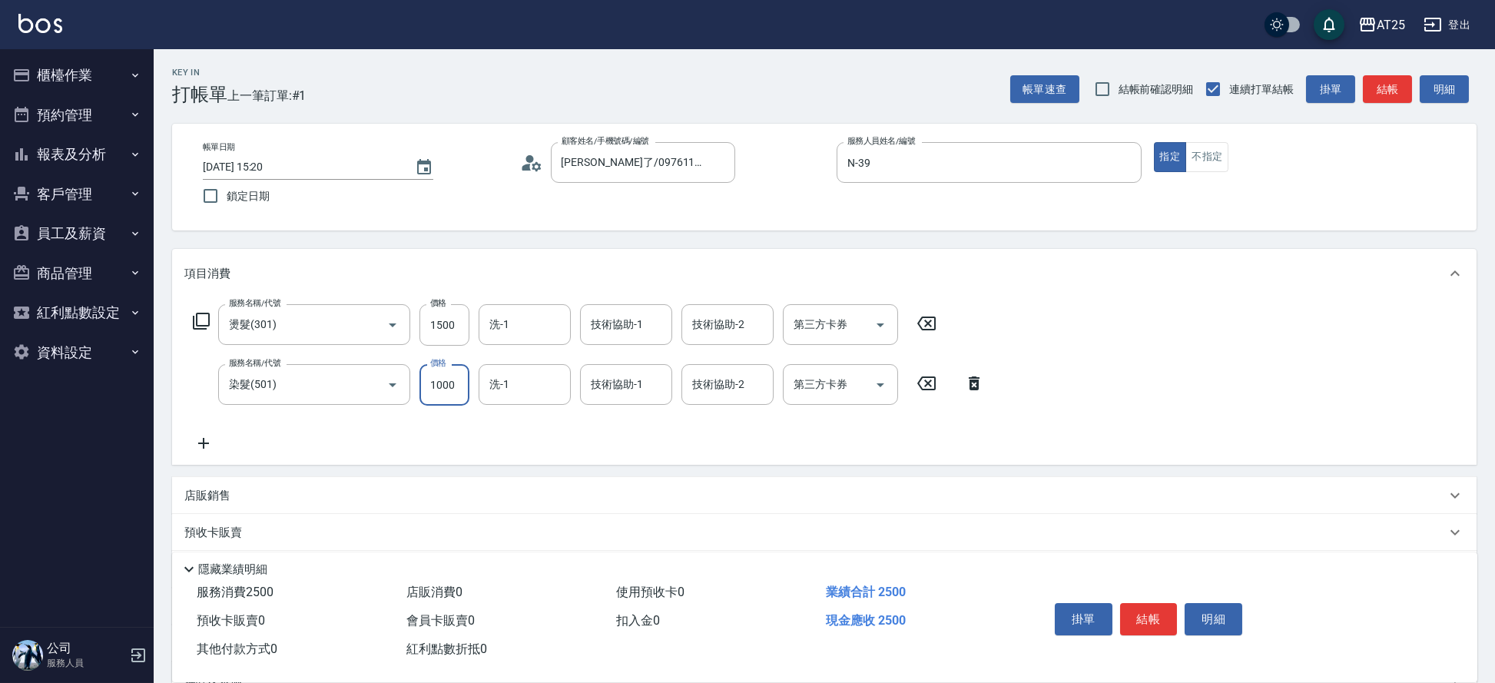
click at [435, 375] on input "1000" at bounding box center [445, 384] width 50 height 41
type input "150"
type input "200"
type input "350"
type input "2000"
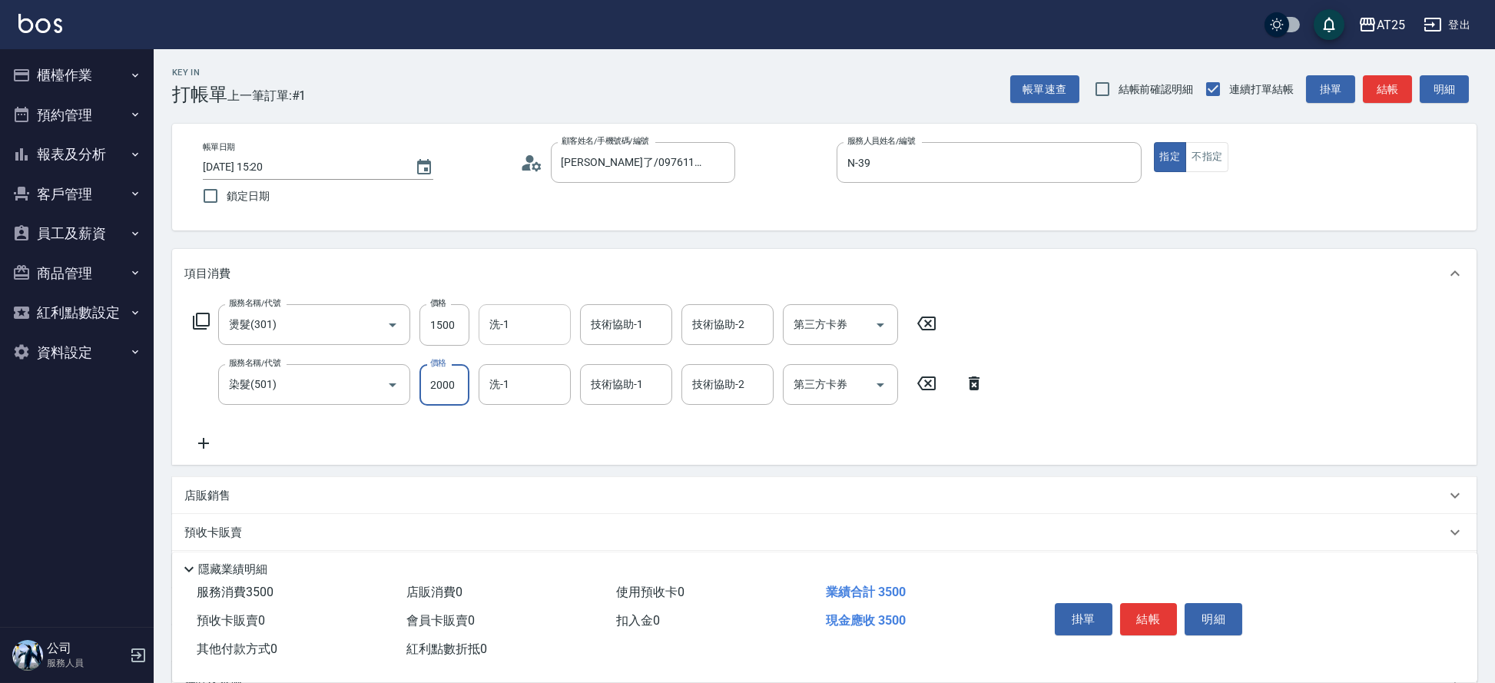
click at [527, 328] on input "洗-1" at bounding box center [525, 324] width 78 height 27
click at [526, 360] on span "小恩 -69" at bounding box center [509, 364] width 37 height 16
type input "小恩-69"
click at [622, 320] on div "技術協助-1 技術協助-1" at bounding box center [626, 324] width 92 height 41
click at [595, 363] on span "小恩 -69" at bounding box center [610, 364] width 37 height 16
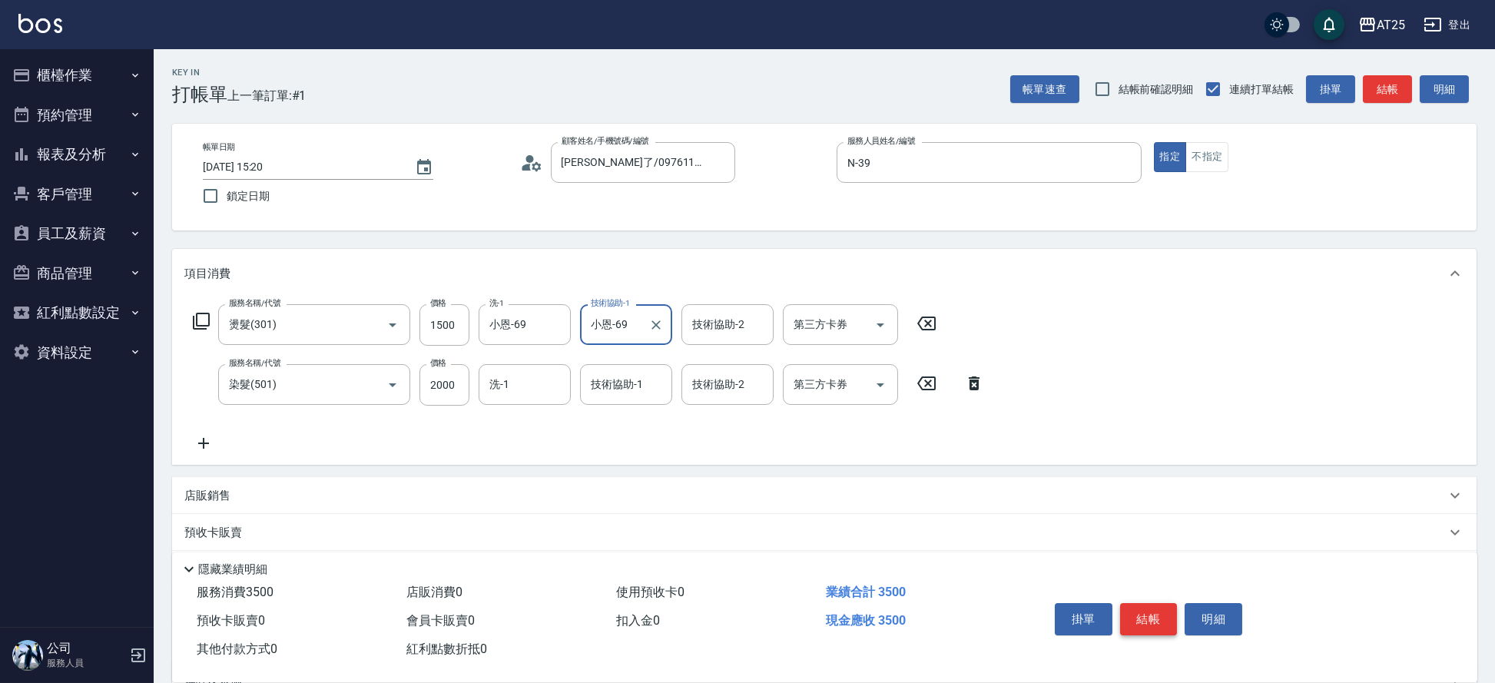
type input "小恩-69"
click at [1142, 615] on button "結帳" at bounding box center [1149, 619] width 58 height 32
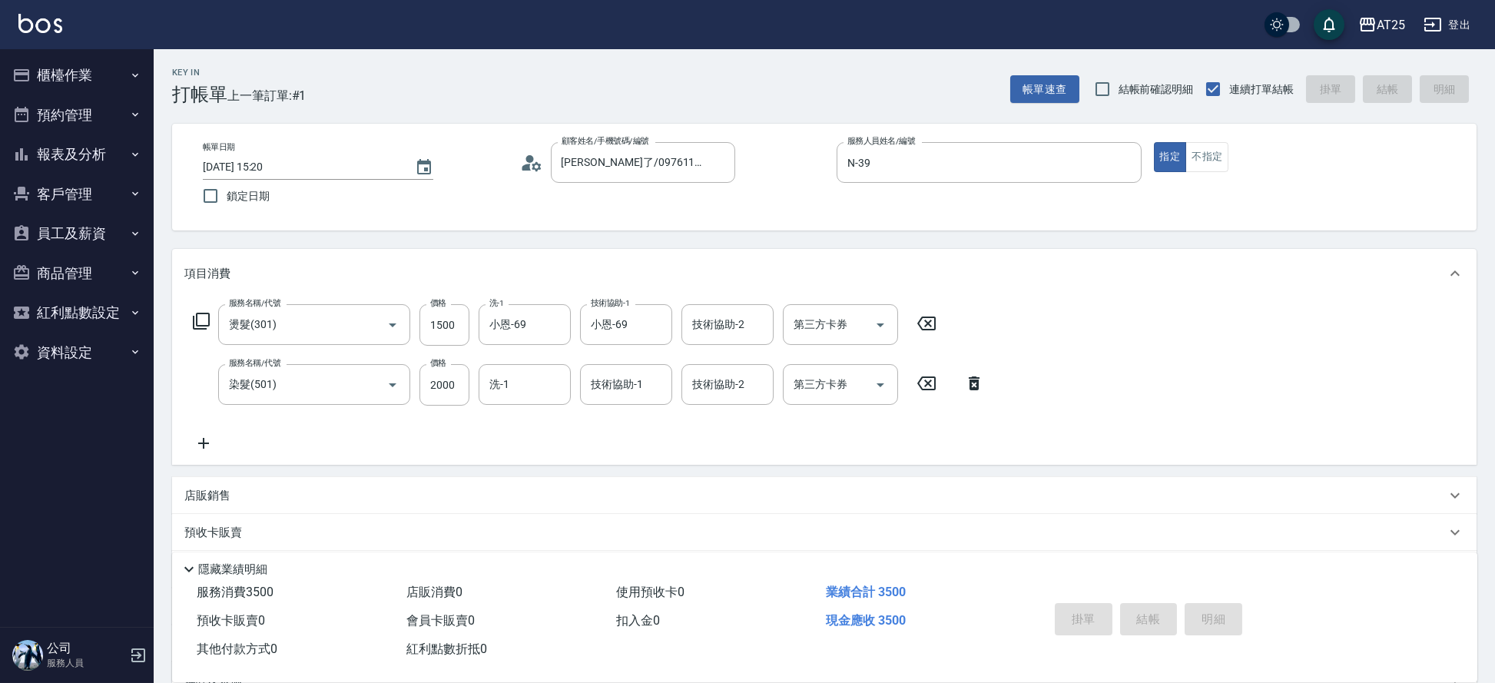
type input "0"
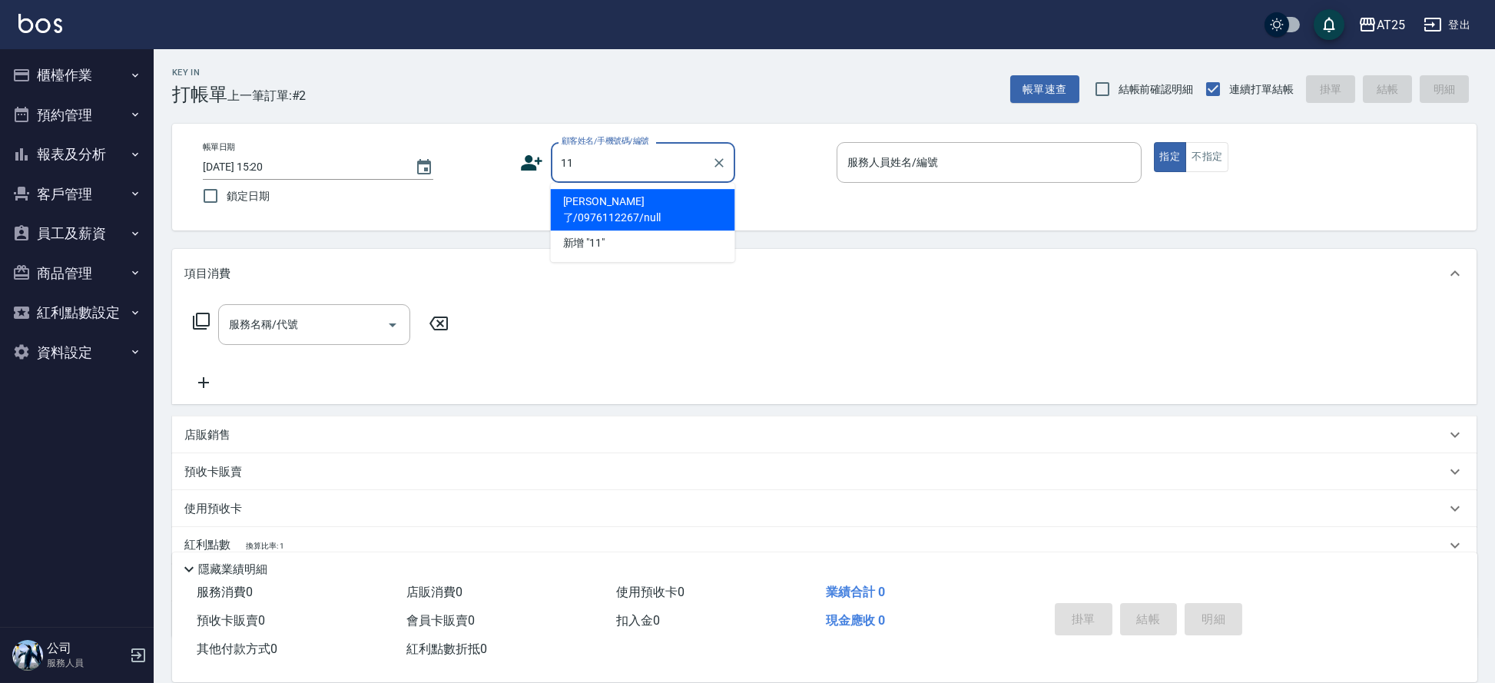
type input "新客人 姓名未設定/11/null"
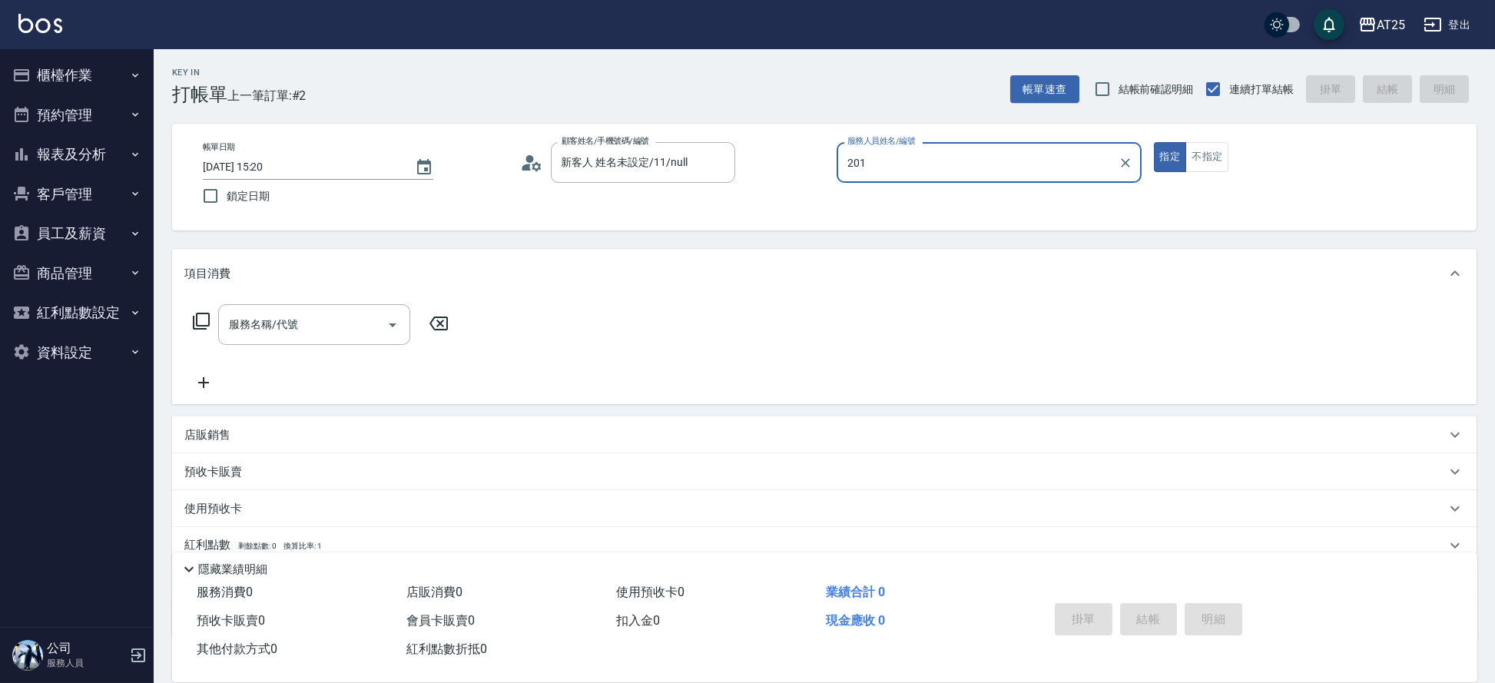
type input "201"
click at [1154, 142] on button "指定" at bounding box center [1170, 157] width 33 height 30
click at [938, 168] on input "服務人員姓名/編號" at bounding box center [989, 162] width 291 height 27
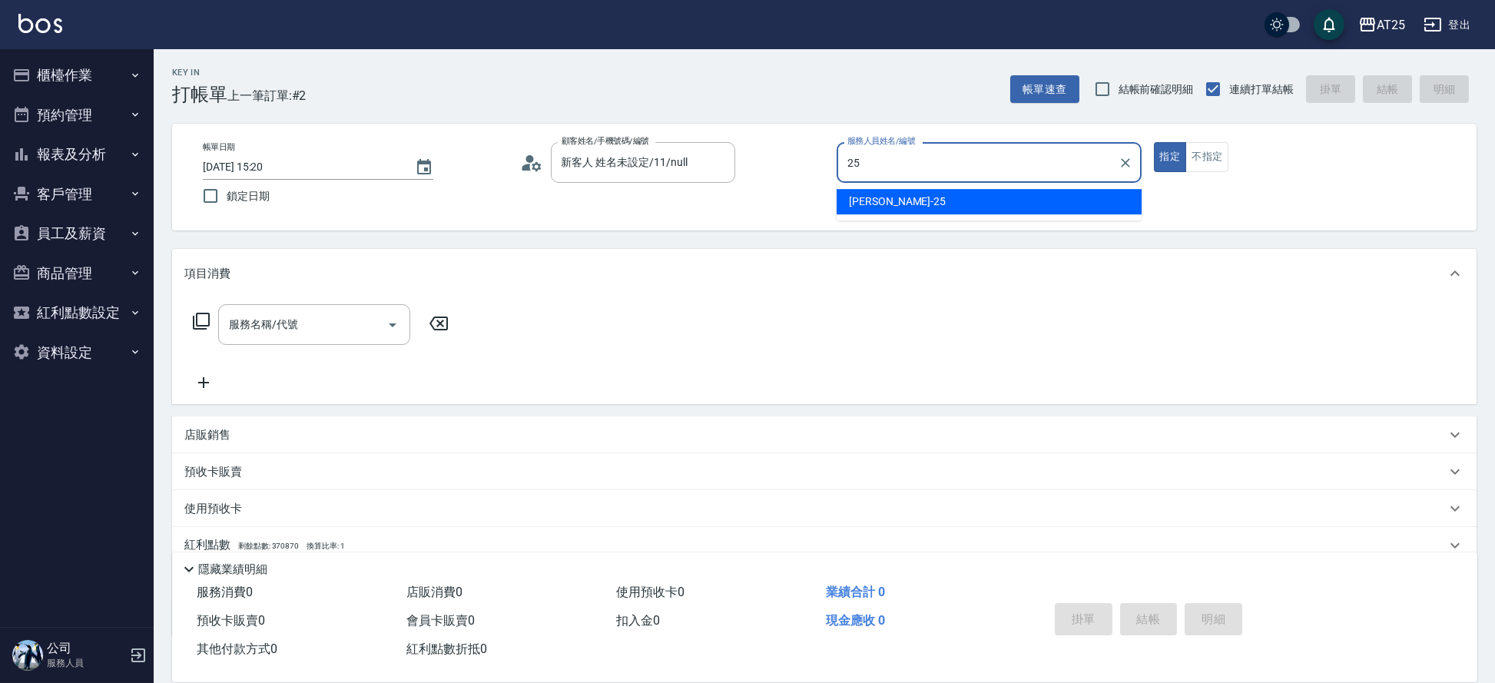
type input "[PERSON_NAME]-25"
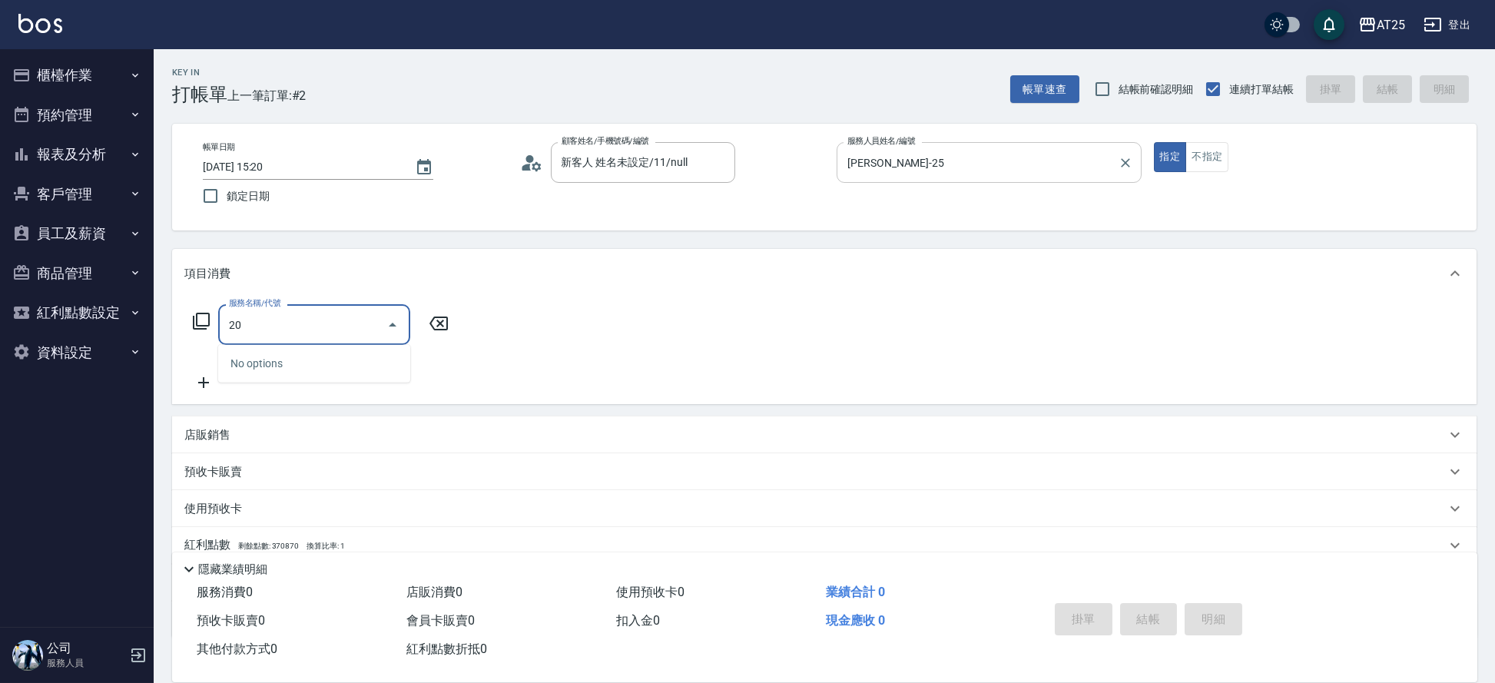
type input "201"
type input "30"
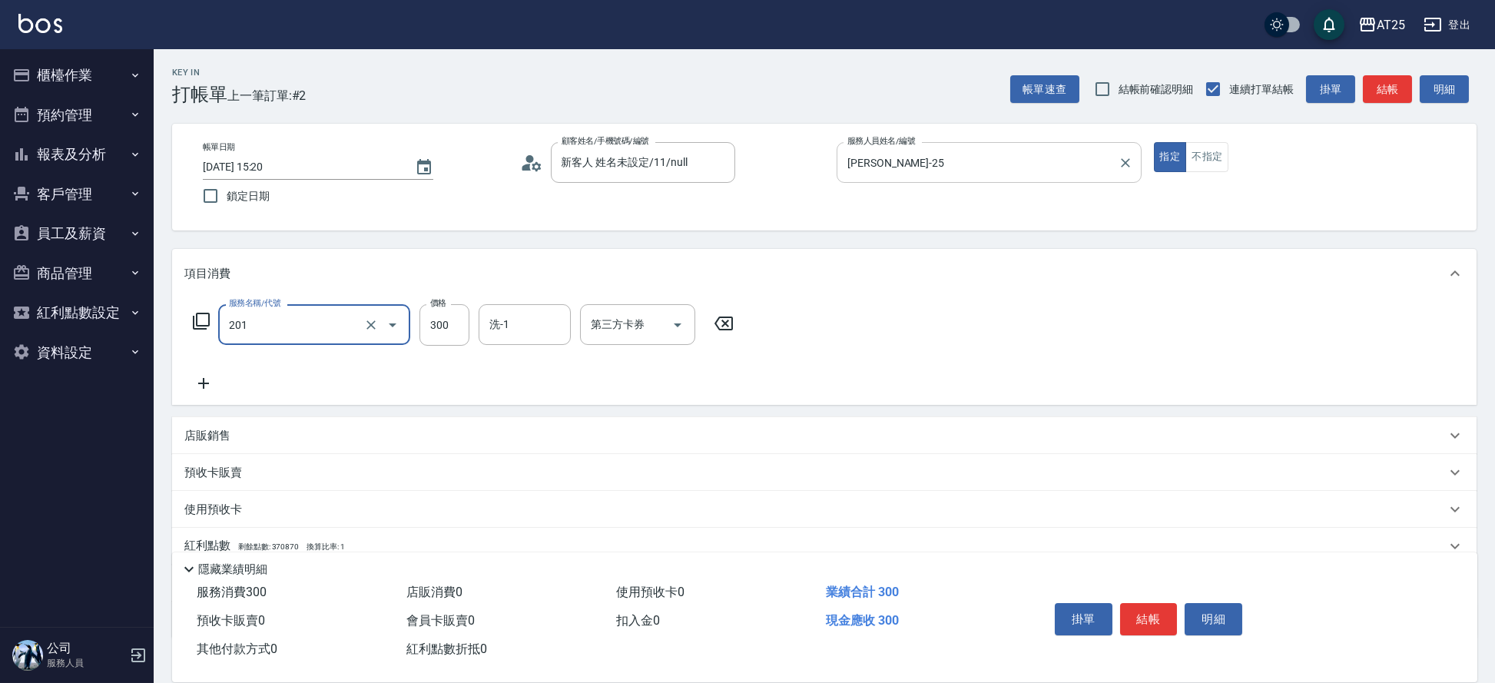
type input "洗髮(201)"
type input "4"
type input "0"
type input "40"
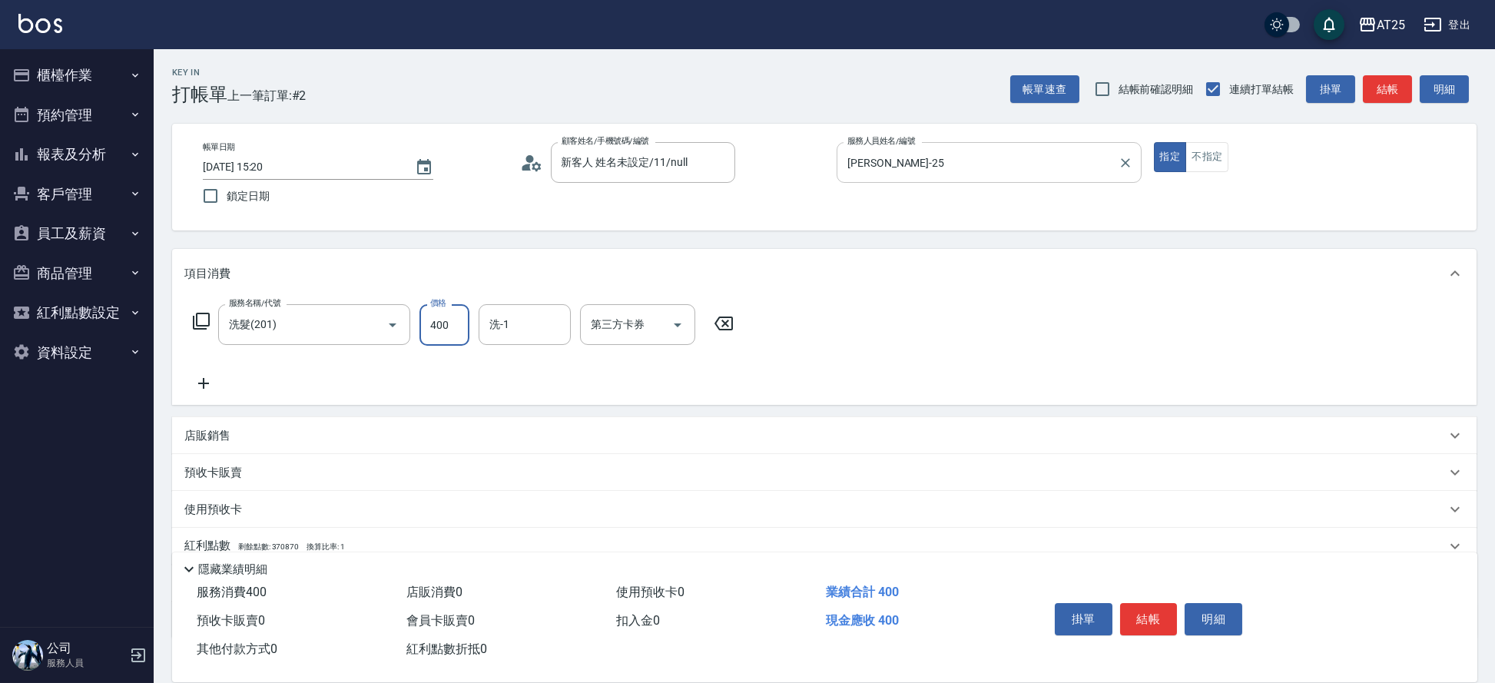
type input "400"
click at [1146, 605] on button "結帳" at bounding box center [1149, 619] width 58 height 32
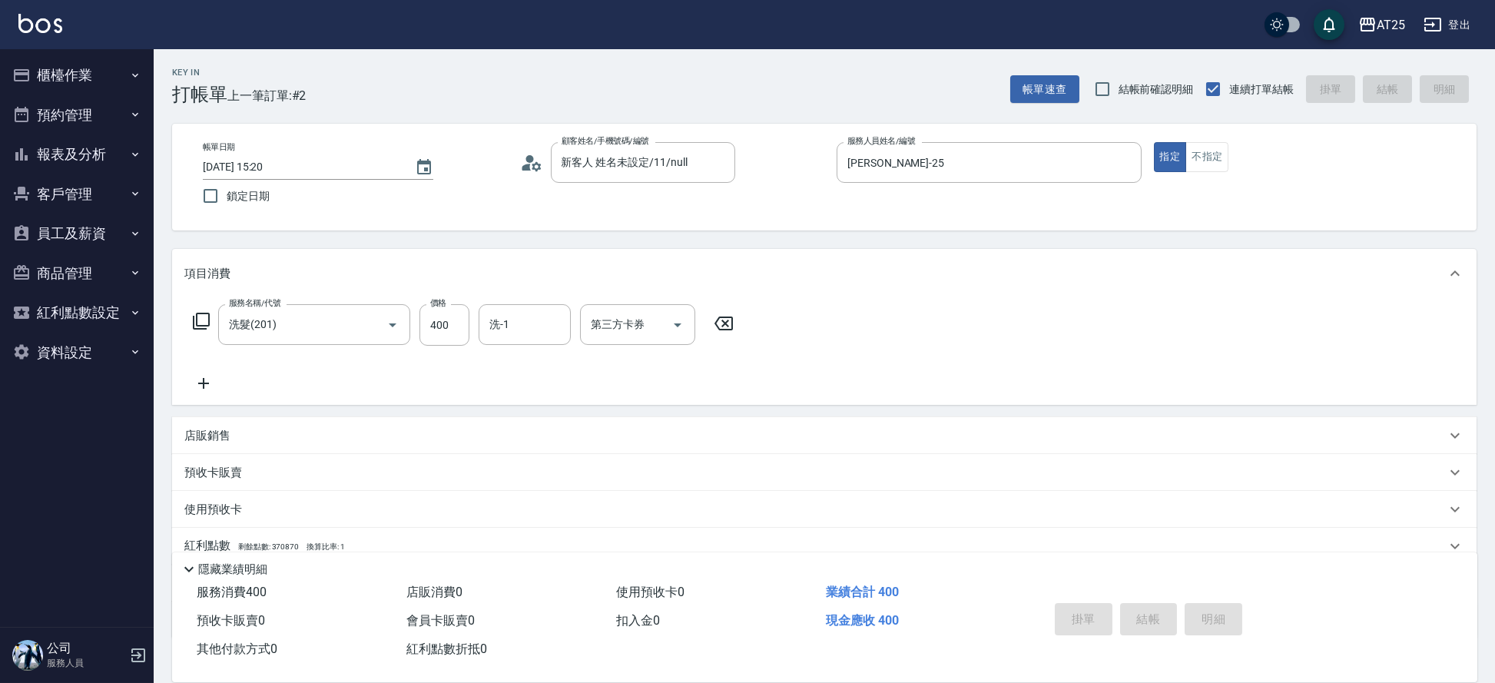
type input "[DATE] 15:32"
type input "0"
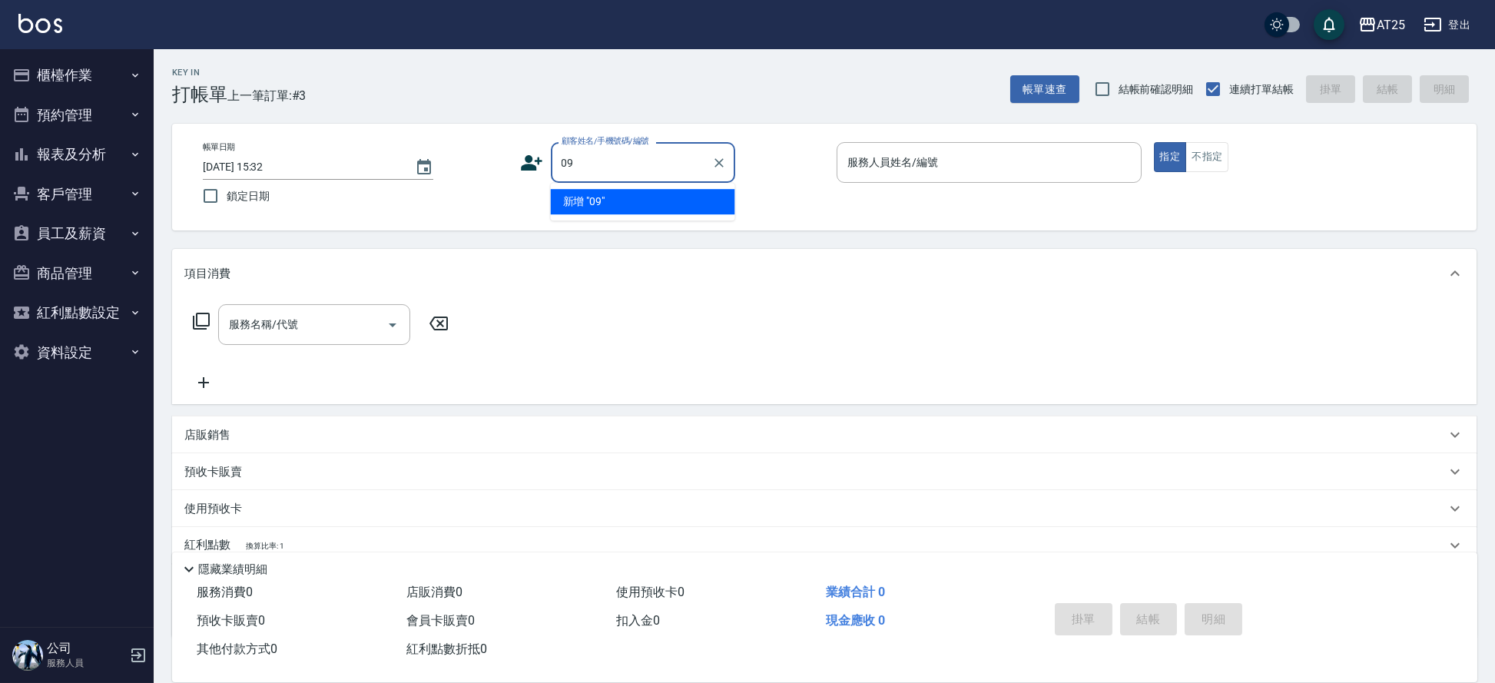
type input "0"
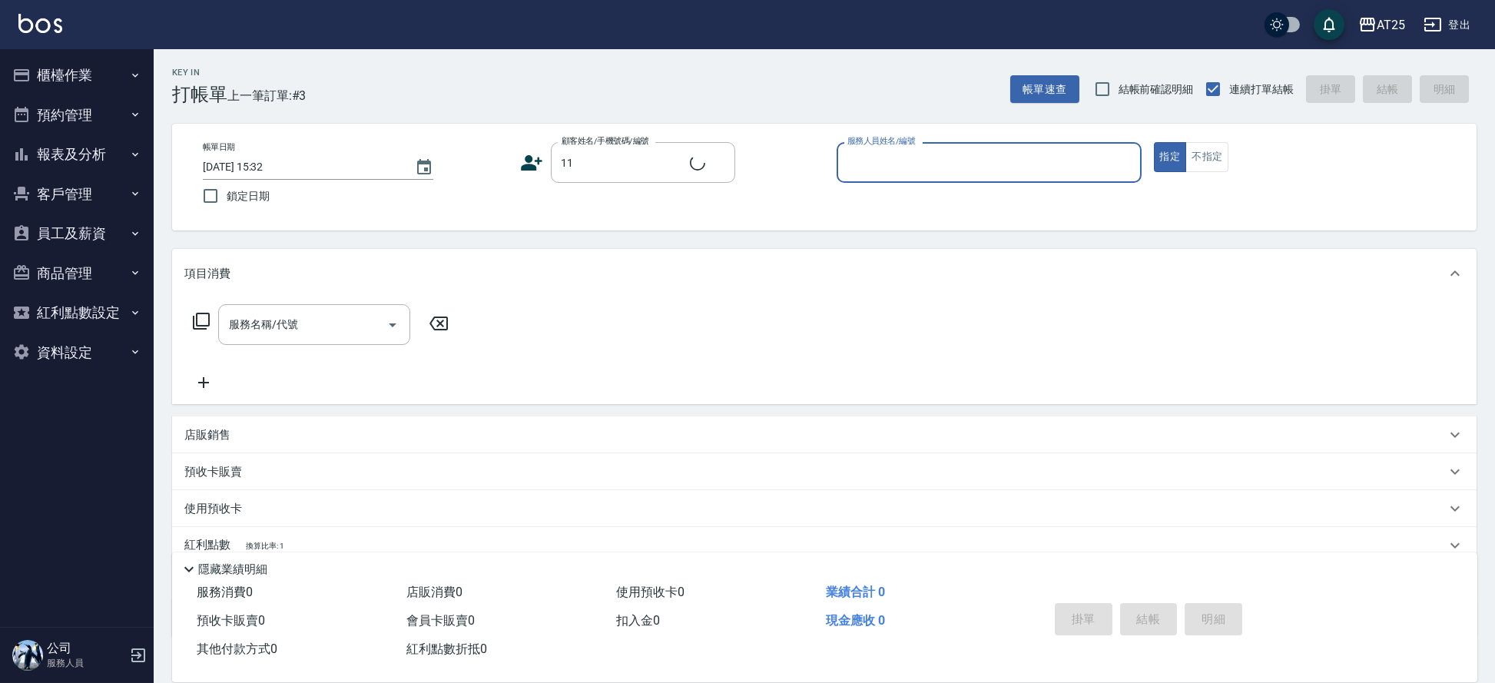
type input "新客人 姓名未設定/11/null"
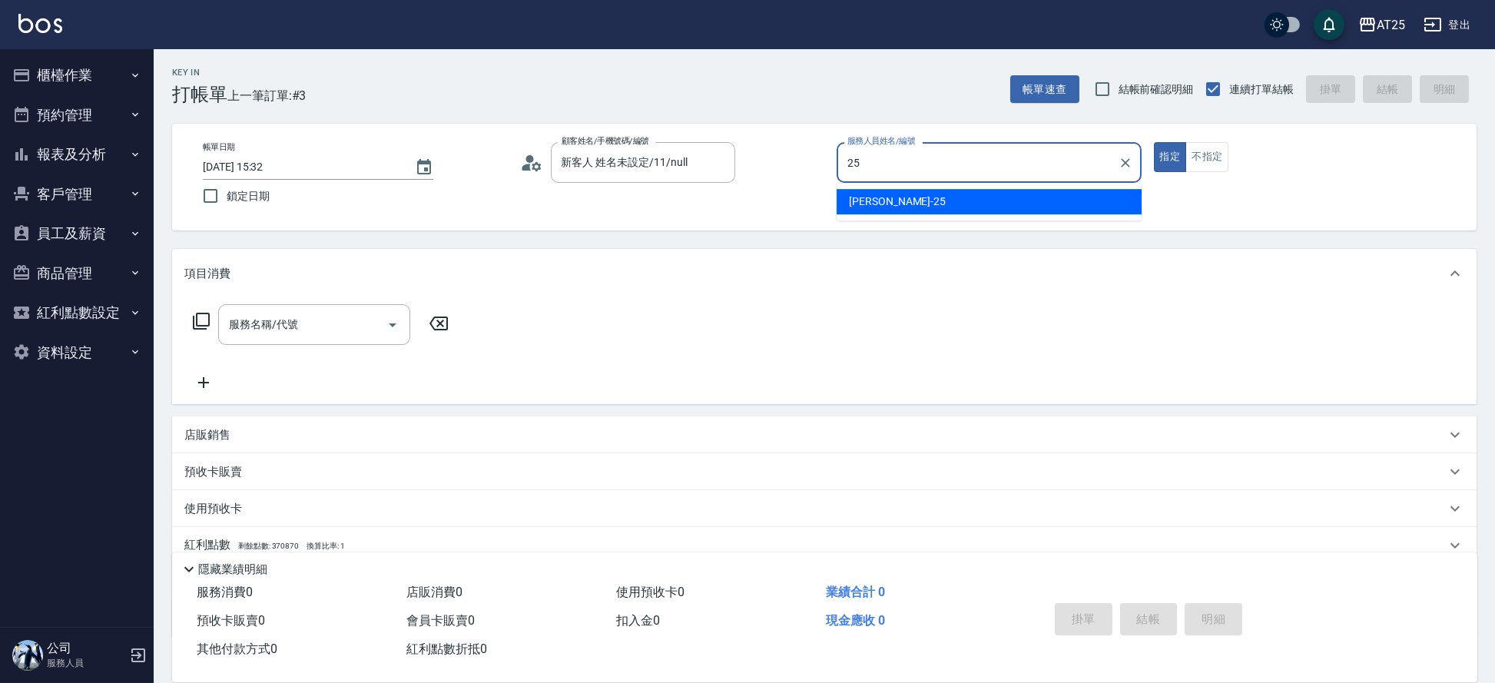
type input "[PERSON_NAME]-25"
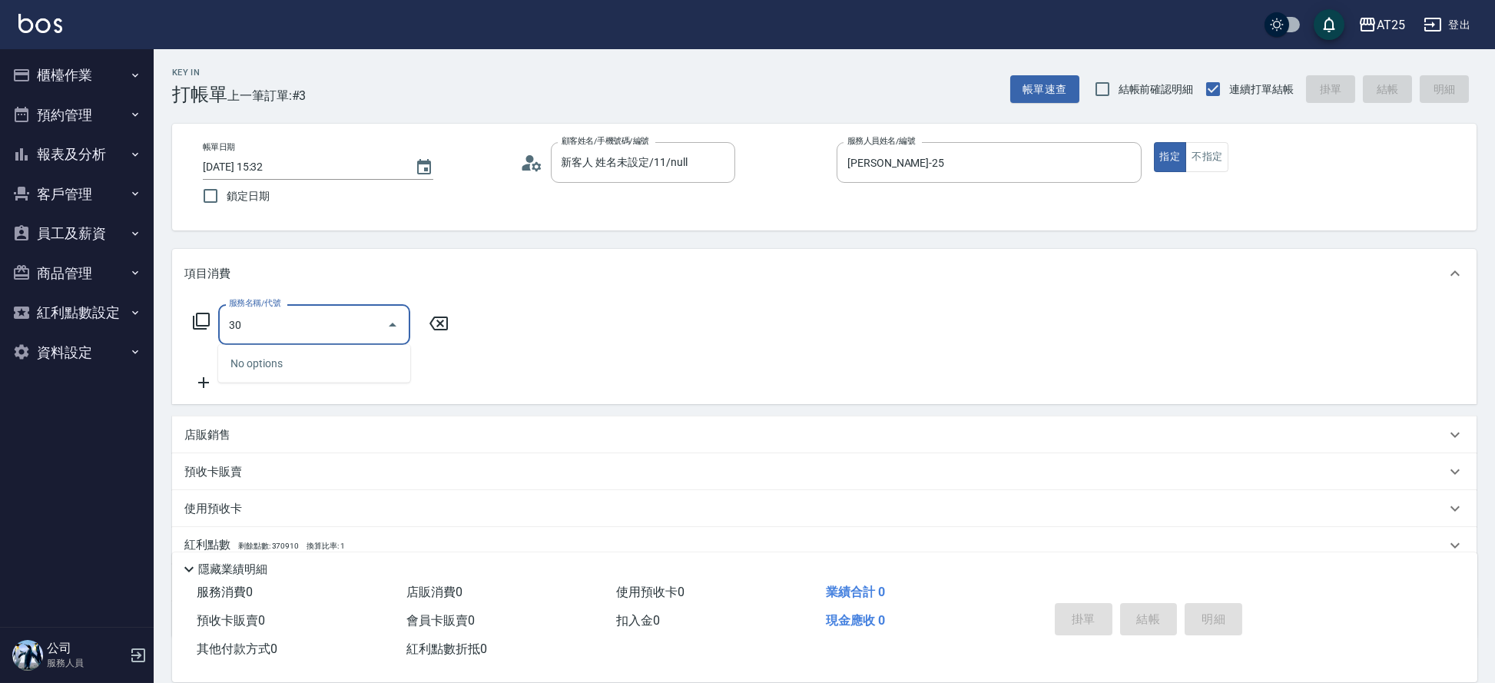
type input "301"
type input "150"
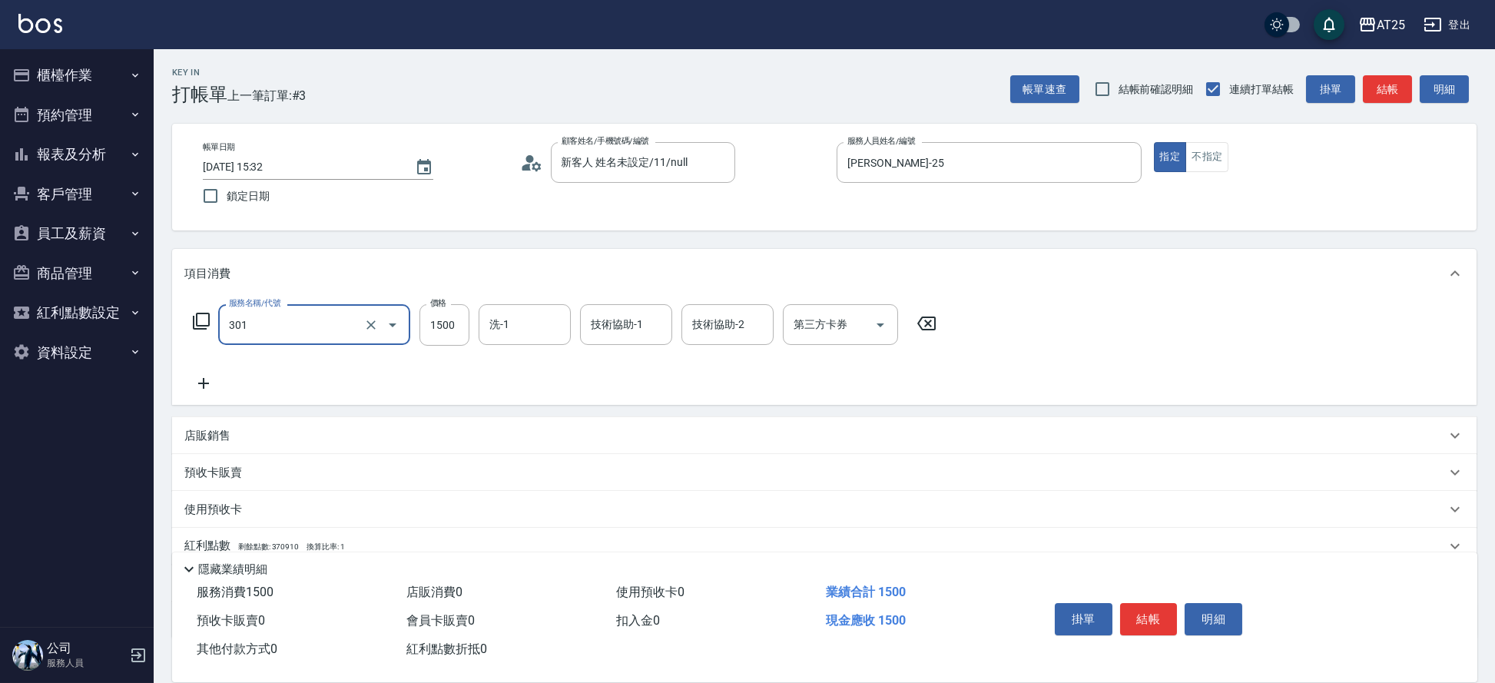
type input "燙髮(301)"
type input "0"
type input "25"
type input "20"
type input "250"
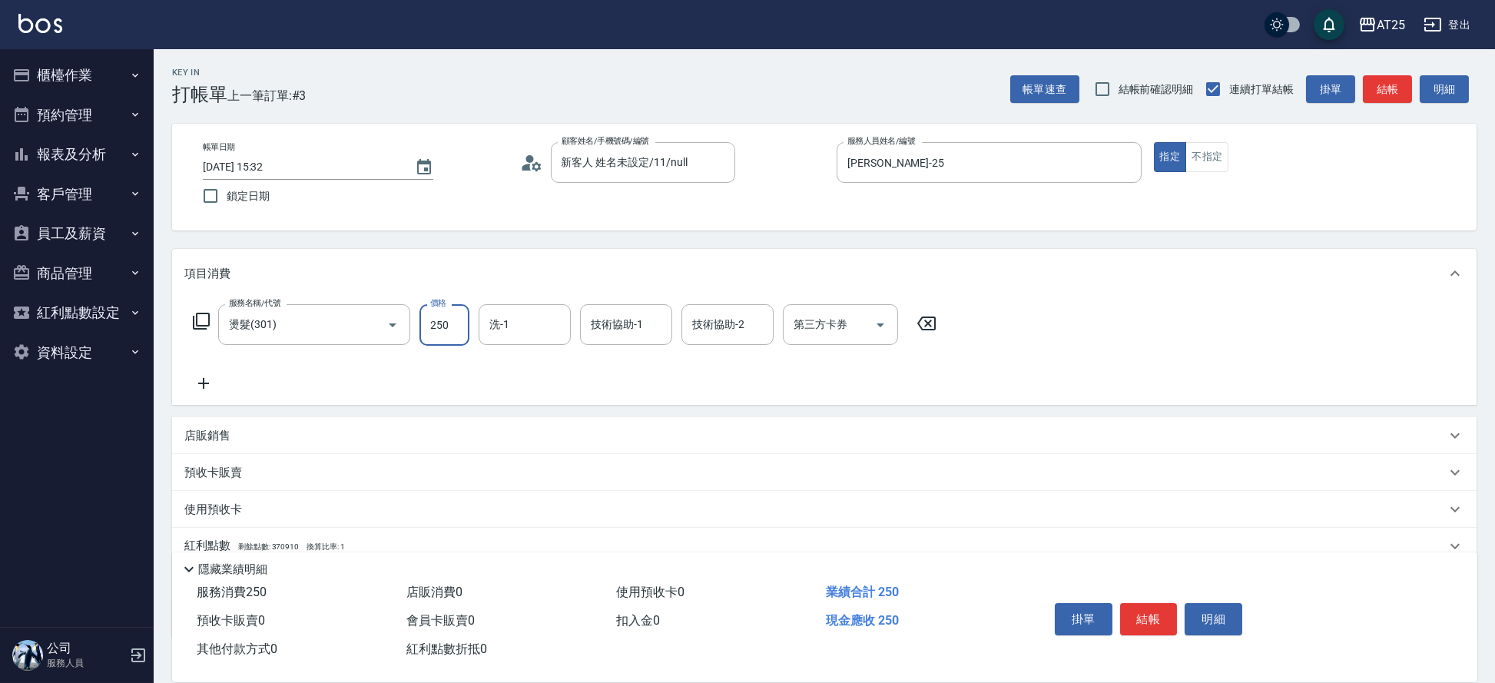
type input "250"
type input "2500"
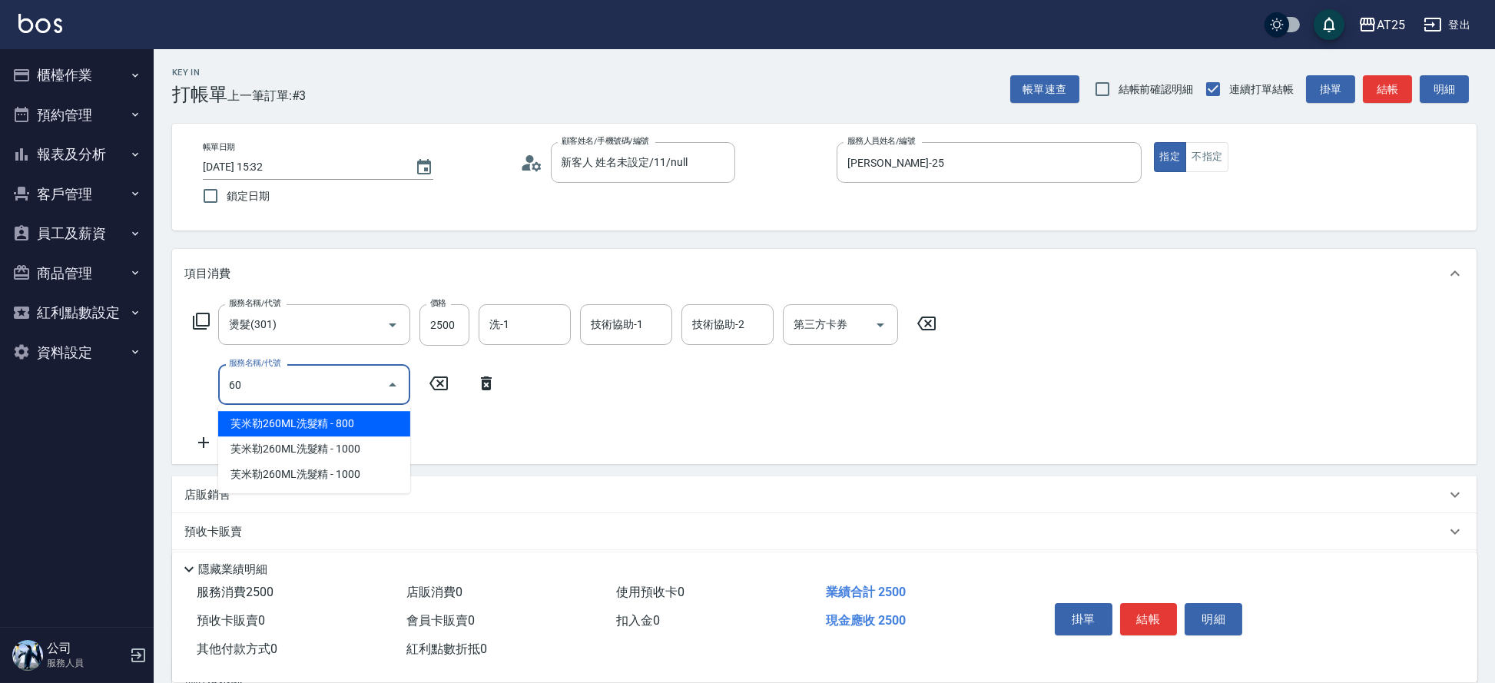
type input "601"
type input "350"
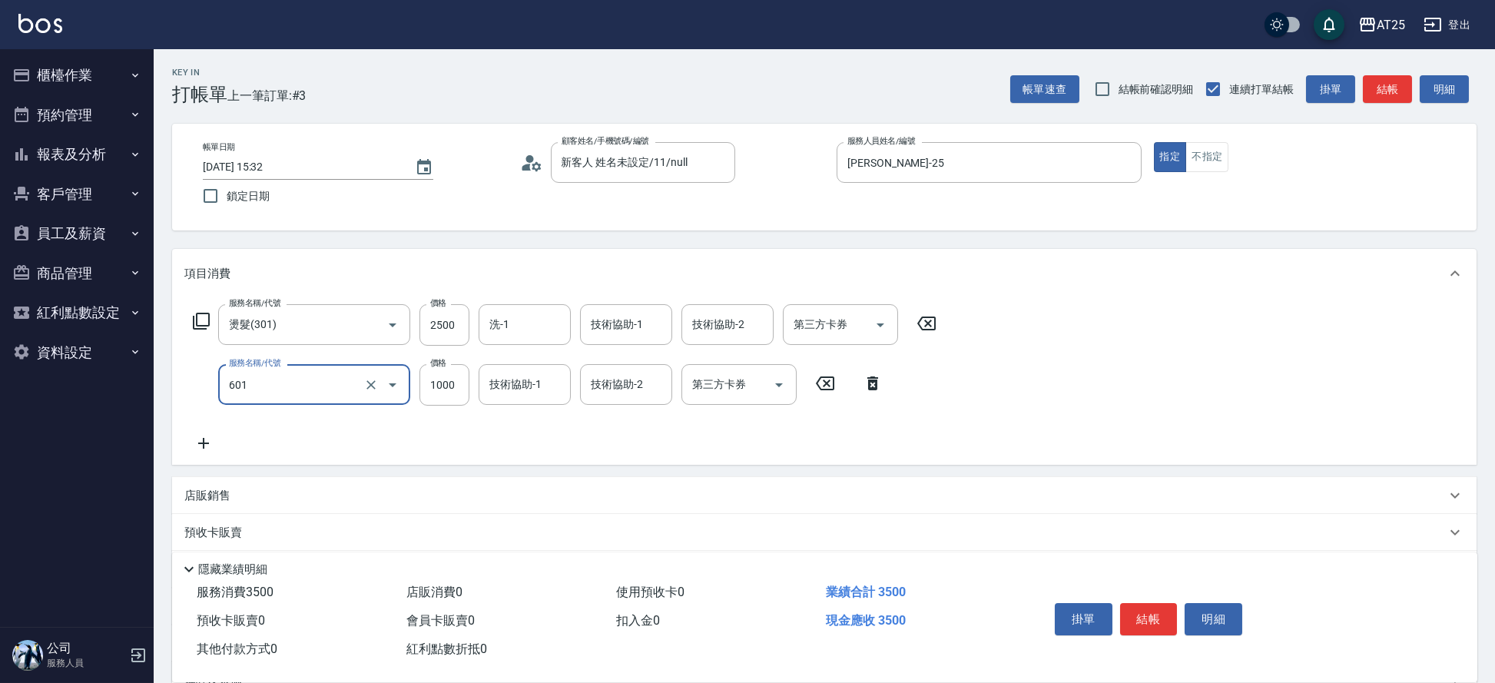
type input "自備護髮(1000上)(601)"
type input "250"
type input "15"
type input "260"
type input "150"
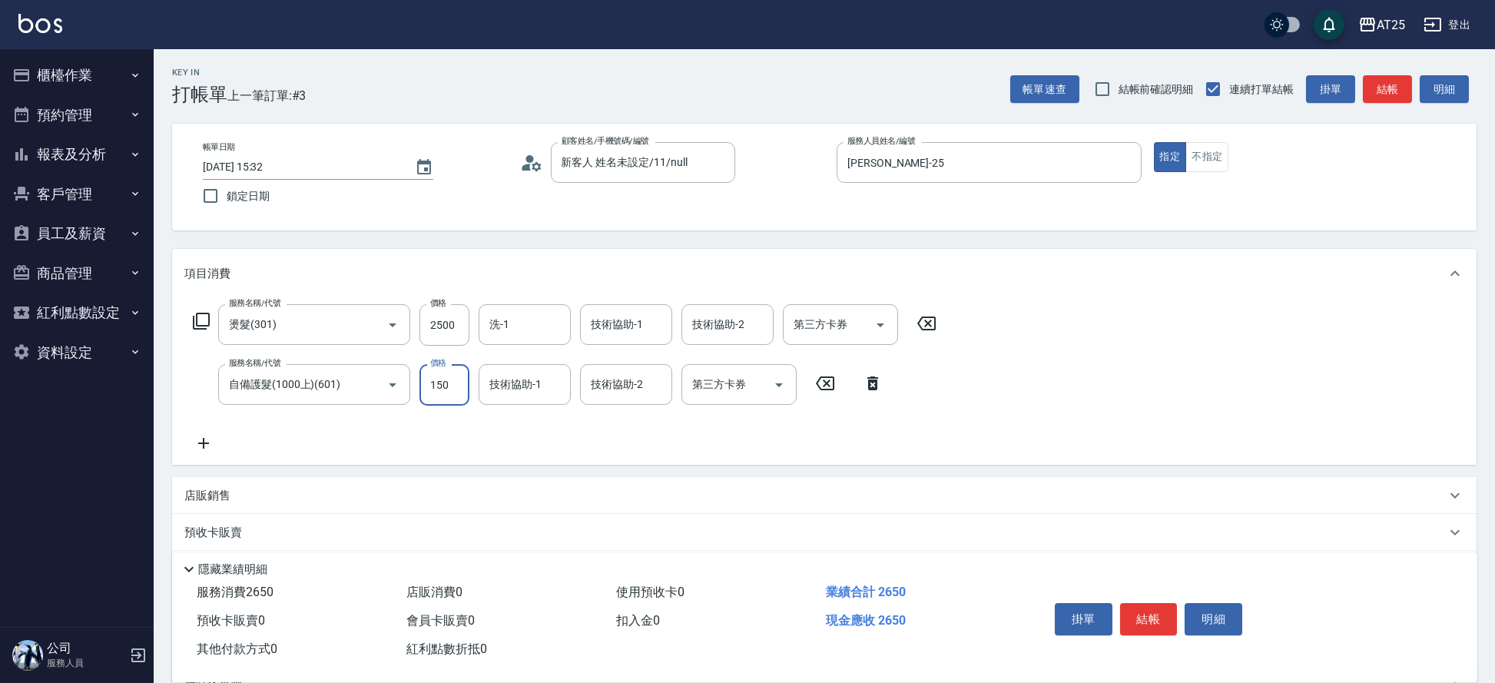
type input "400"
type input "1500"
click at [1147, 612] on button "結帳" at bounding box center [1149, 619] width 58 height 32
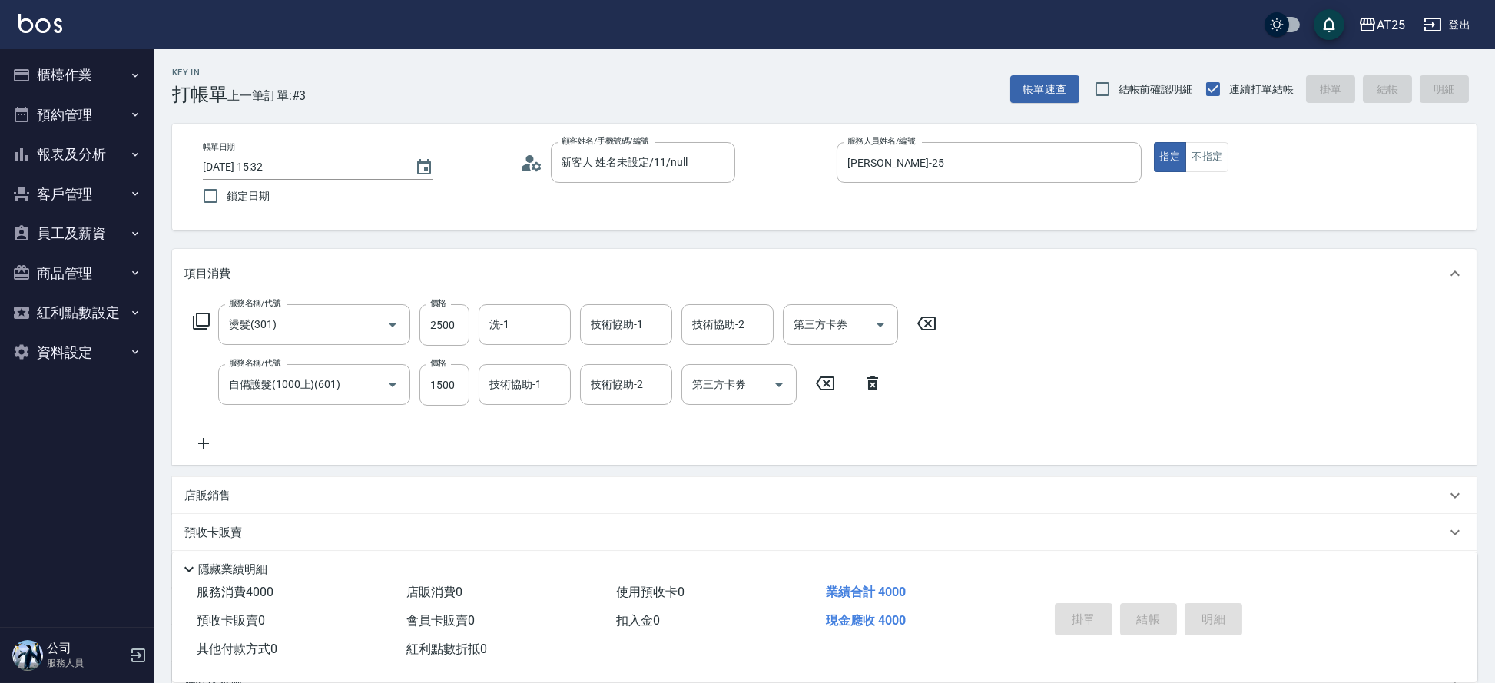
type input "[DATE] 15:33"
type input "0"
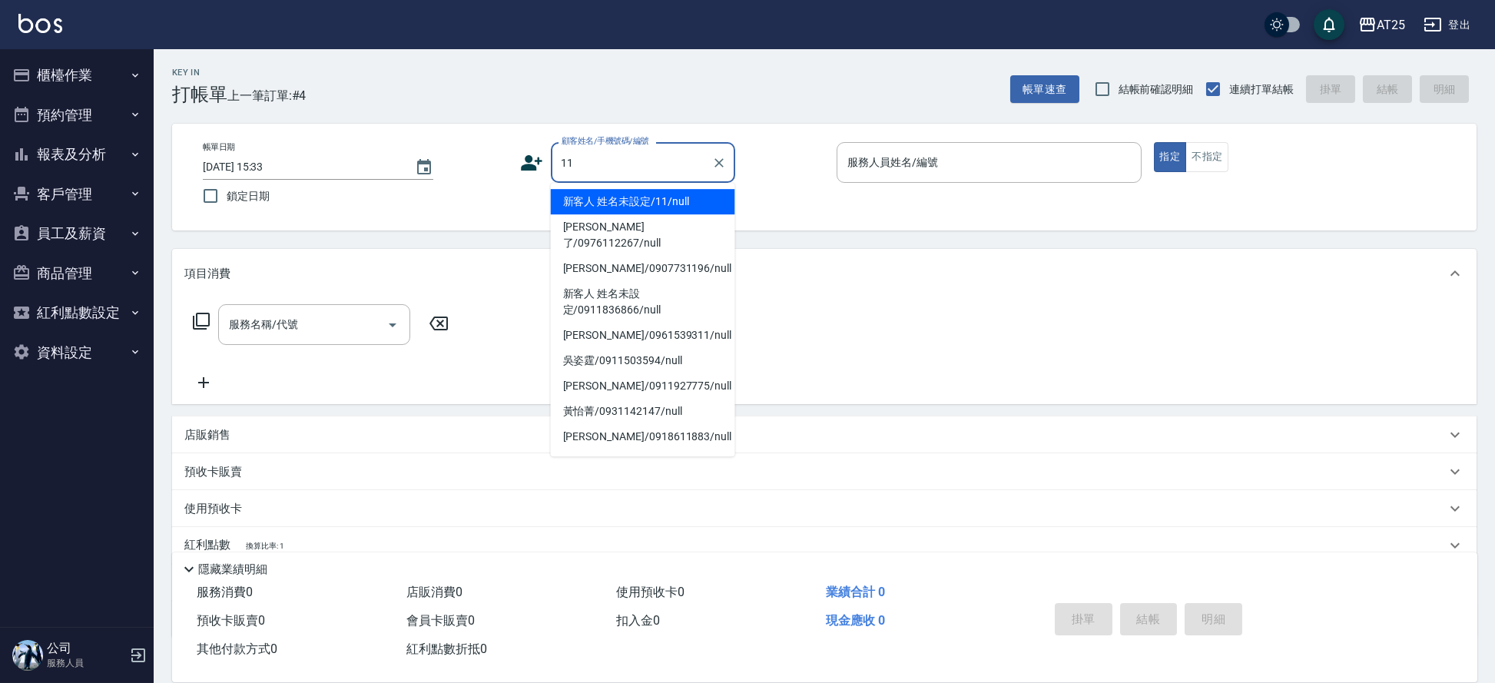
type input "新客人 姓名未設定/11/null"
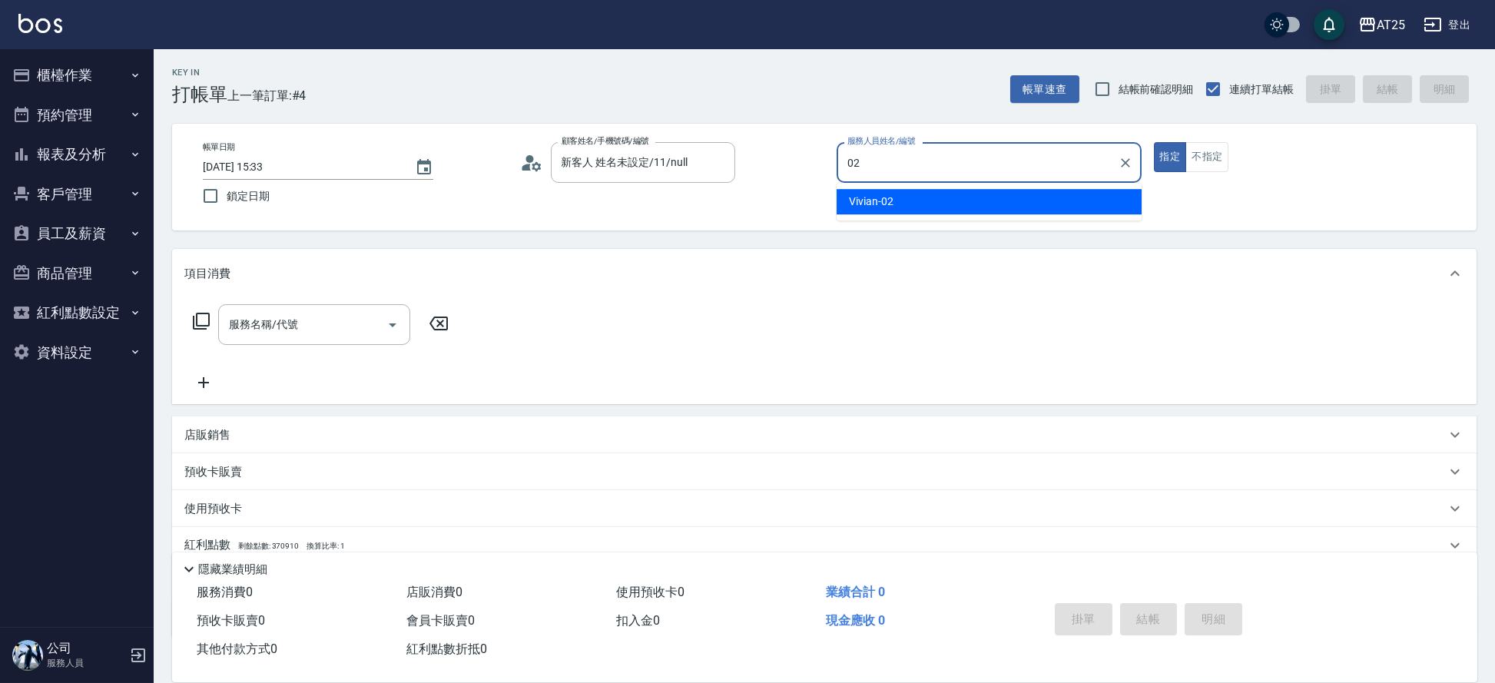
type input "[PERSON_NAME]-02"
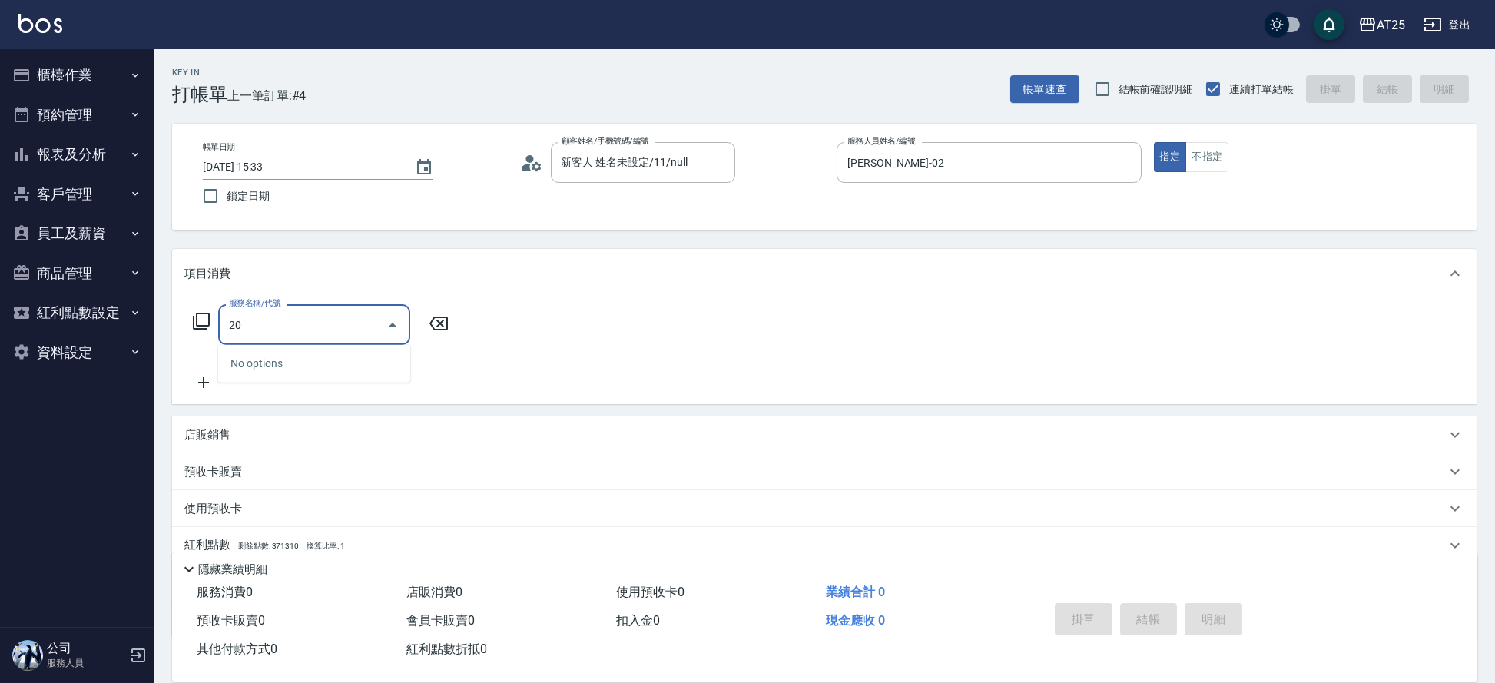
type input "201"
type input "30"
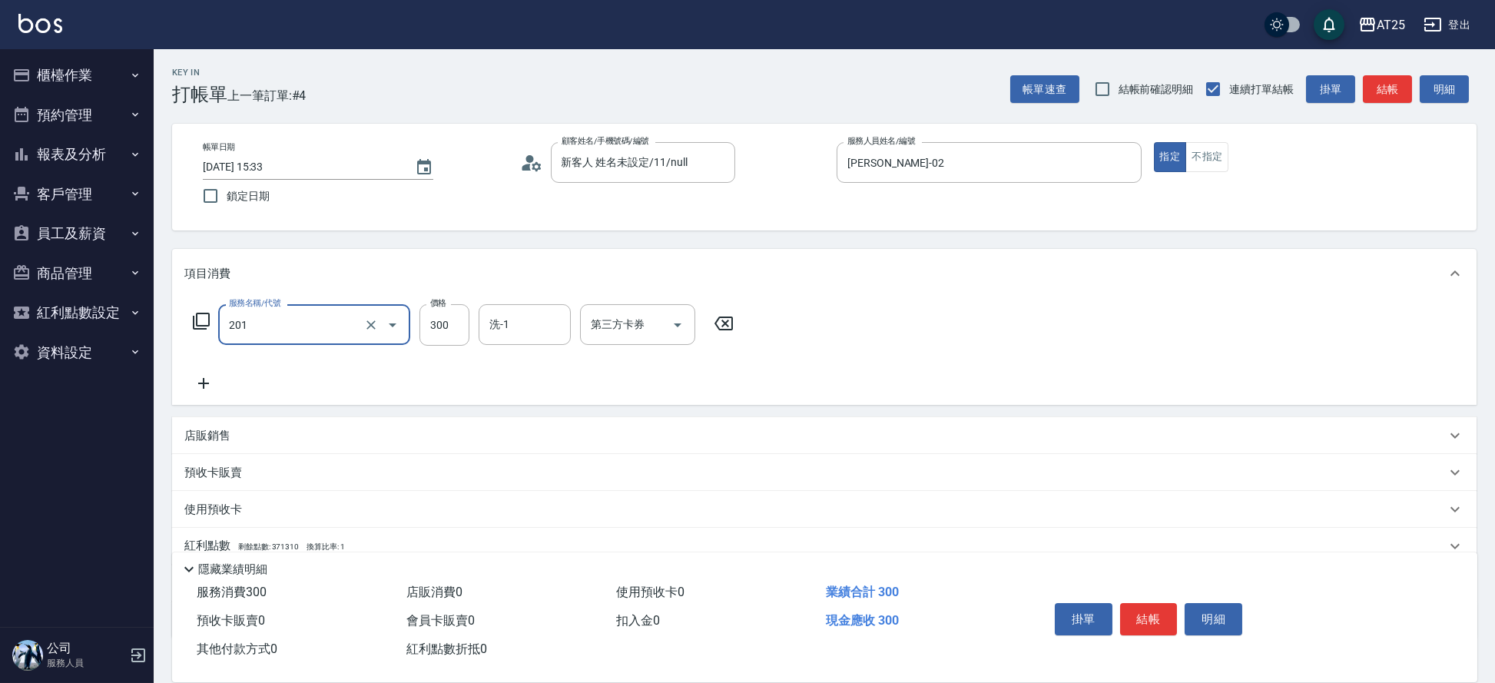
type input "洗髮(201)"
type input "0"
type input "40"
type input "400"
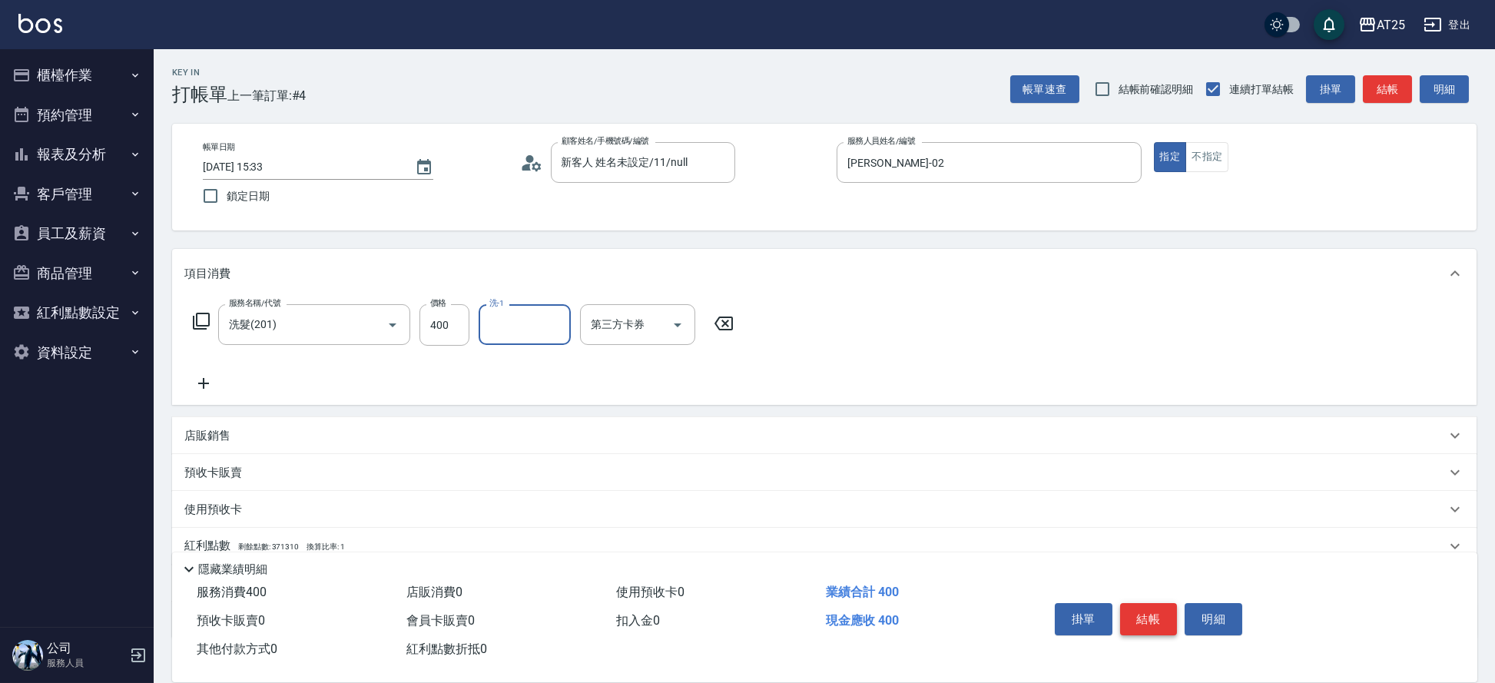
click at [1153, 612] on button "結帳" at bounding box center [1149, 619] width 58 height 32
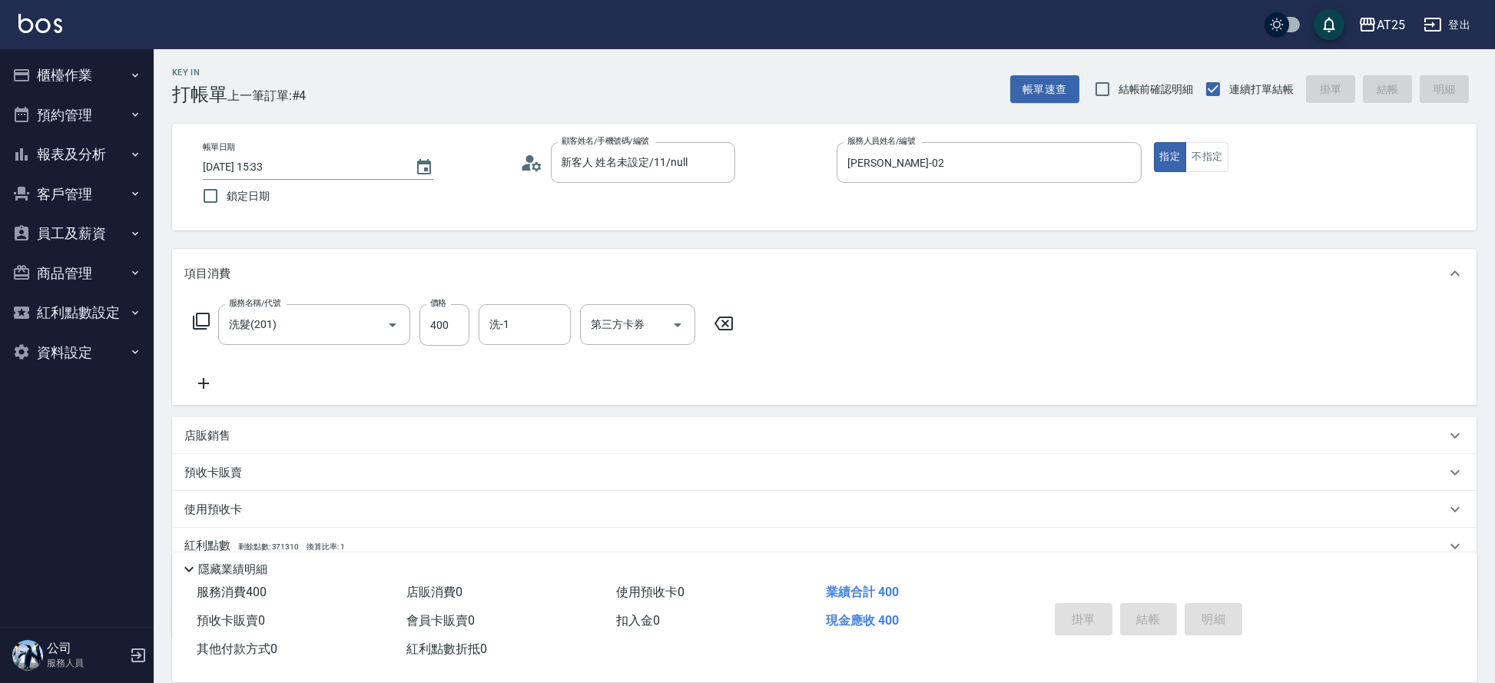
type input "[DATE] 15:34"
type input "0"
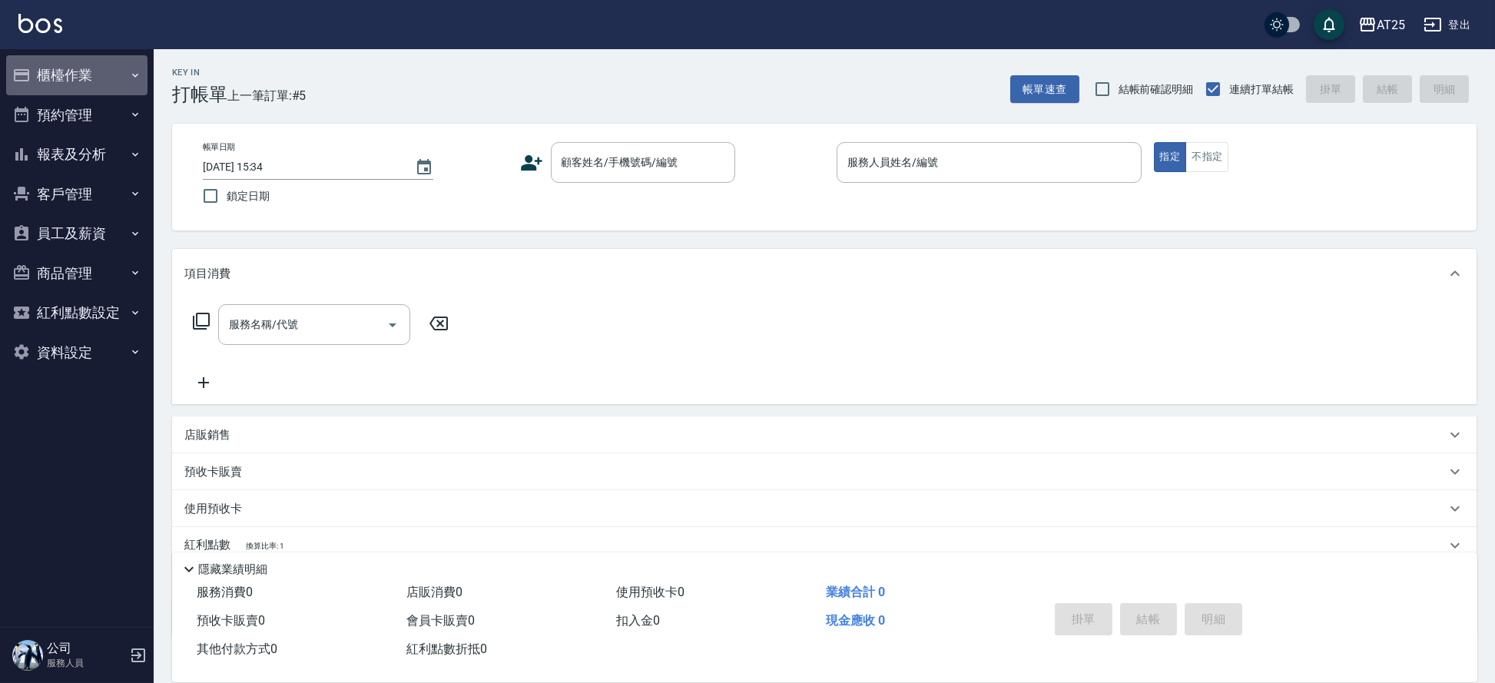
click at [46, 78] on button "櫃檯作業" at bounding box center [76, 75] width 141 height 40
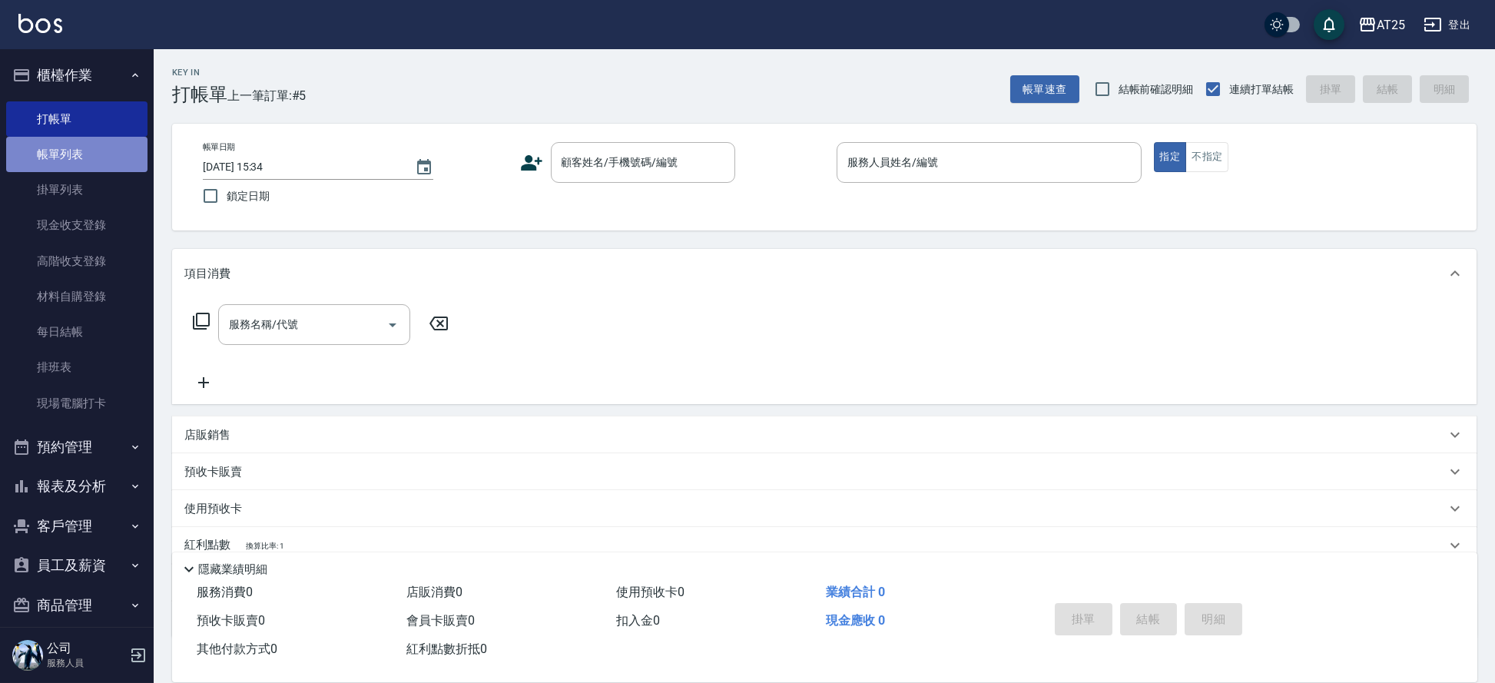
click at [78, 151] on link "帳單列表" at bounding box center [76, 154] width 141 height 35
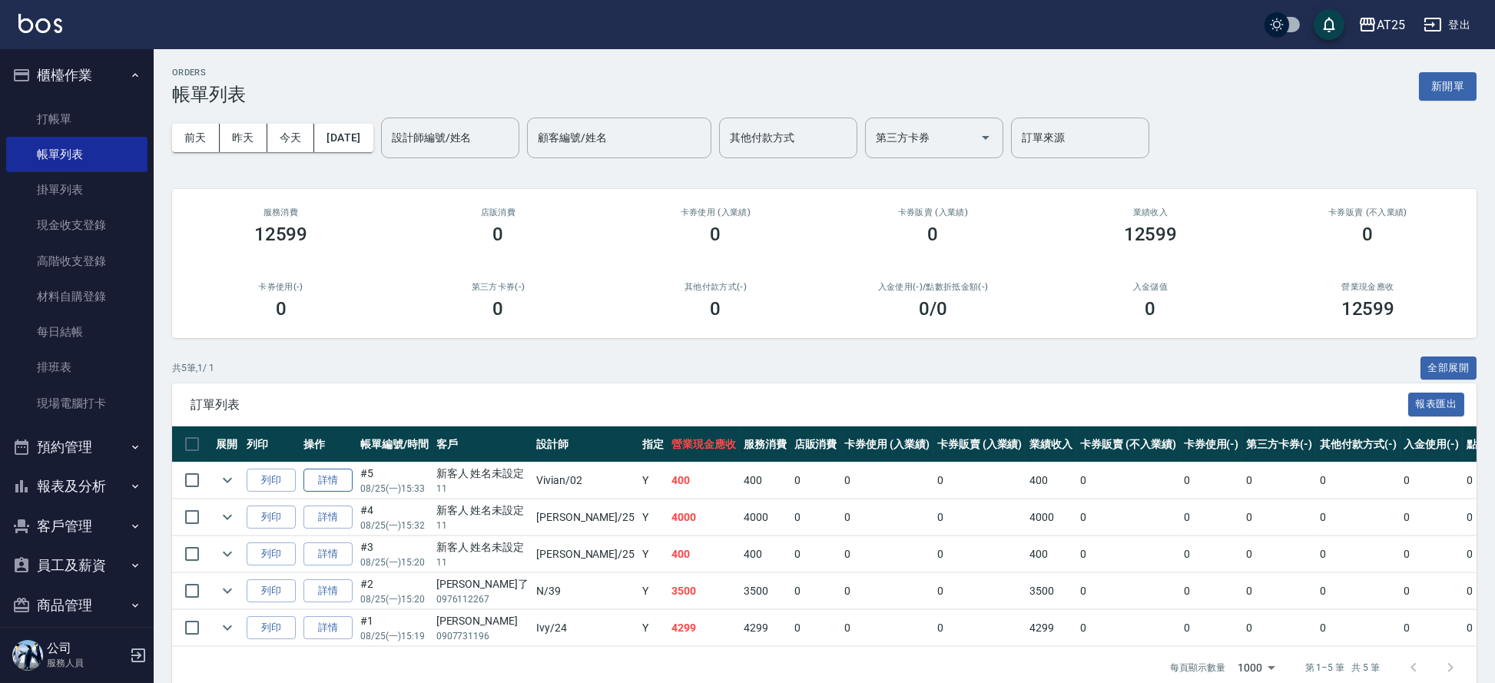
click at [338, 483] on link "詳情" at bounding box center [328, 481] width 49 height 24
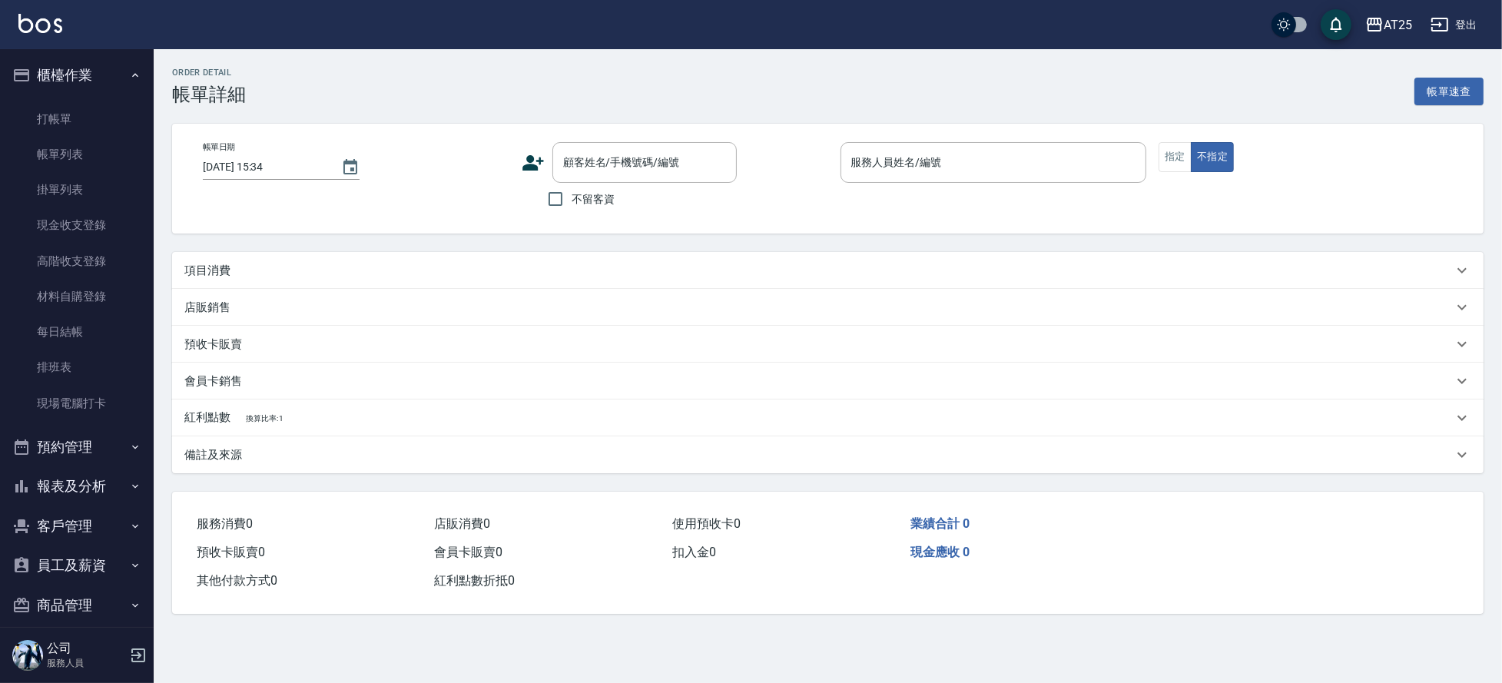
type input "[DATE] 15:33"
type input "[PERSON_NAME]-02"
type input "40"
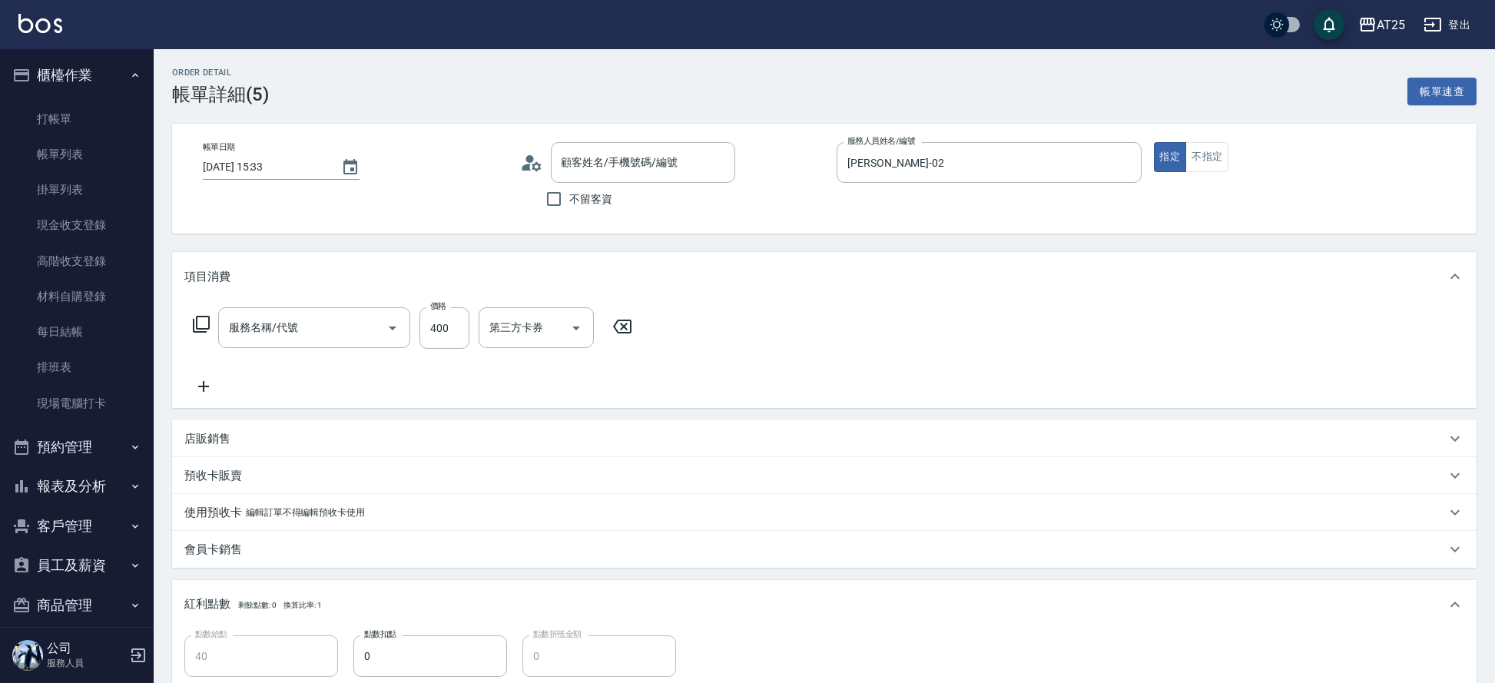
type input "新客人 姓名未設定/11/null"
type input "洗髮(201)"
click at [519, 333] on input "洗-1" at bounding box center [525, 327] width 78 height 27
type input "惠均-70"
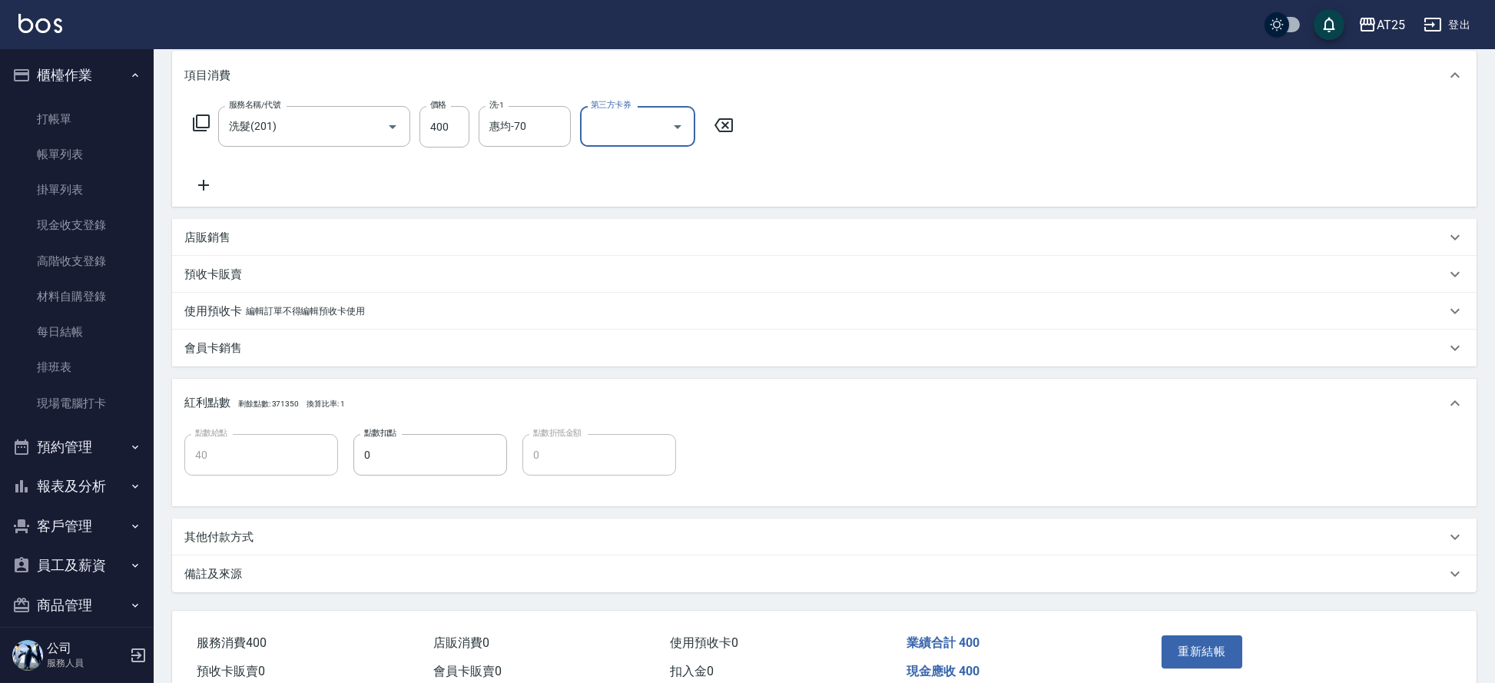
scroll to position [275, 0]
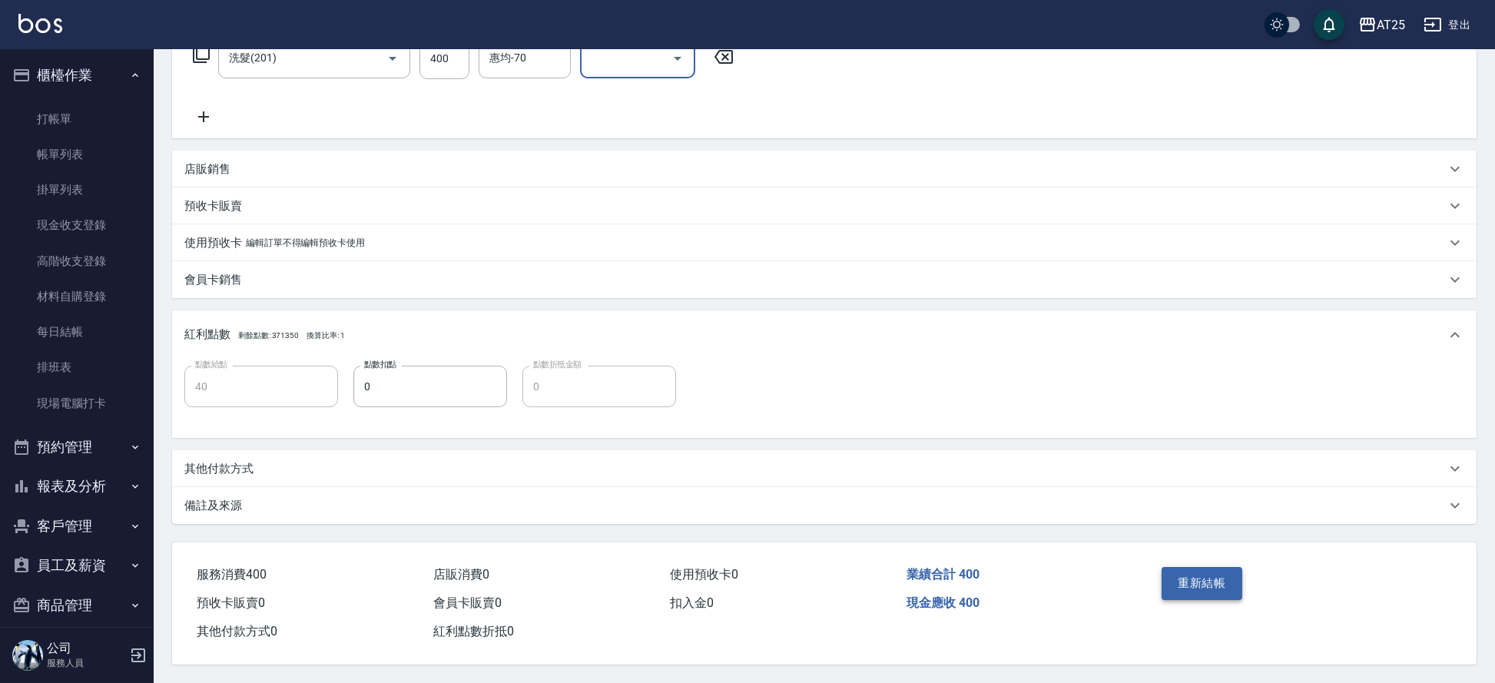
click at [1213, 572] on button "重新結帳" at bounding box center [1202, 583] width 81 height 32
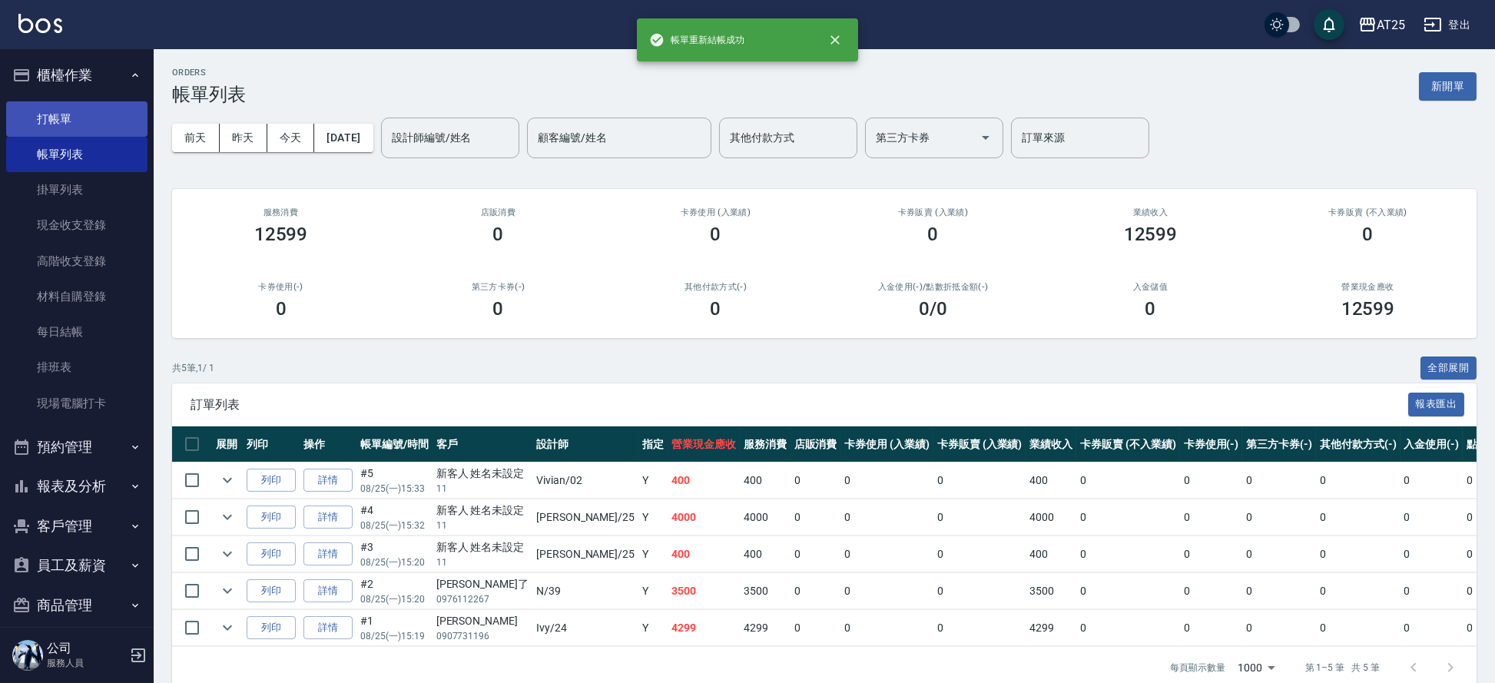
click at [79, 118] on link "打帳單" at bounding box center [76, 118] width 141 height 35
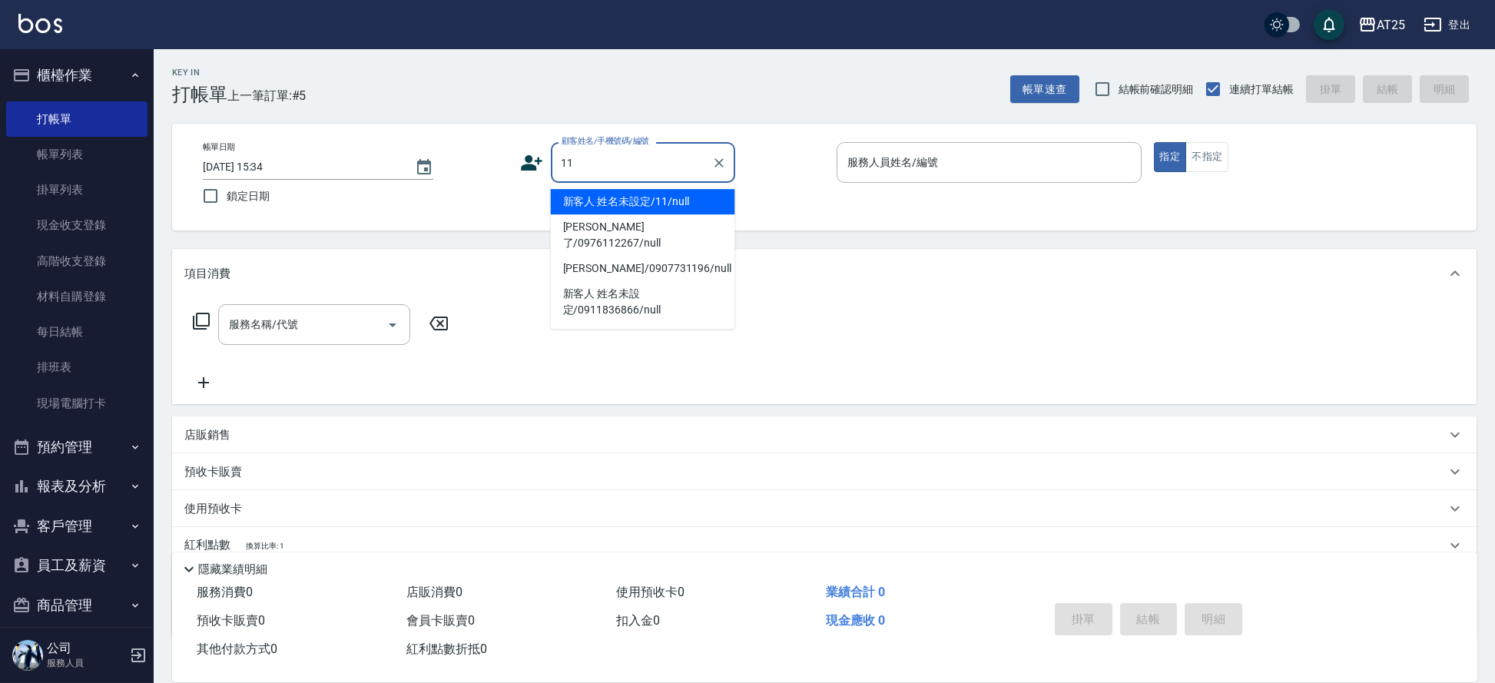
type input "新客人 姓名未設定/11/null"
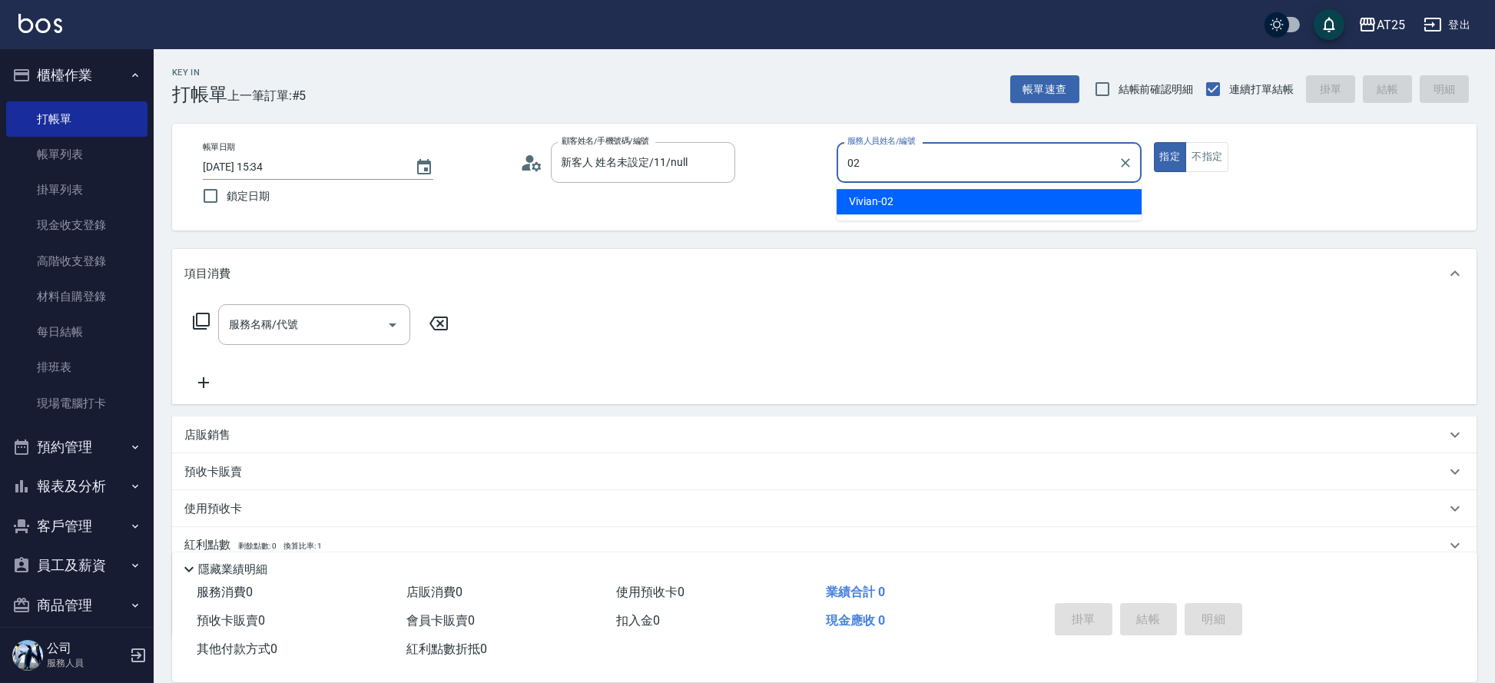
type input "[PERSON_NAME]-02"
type button "true"
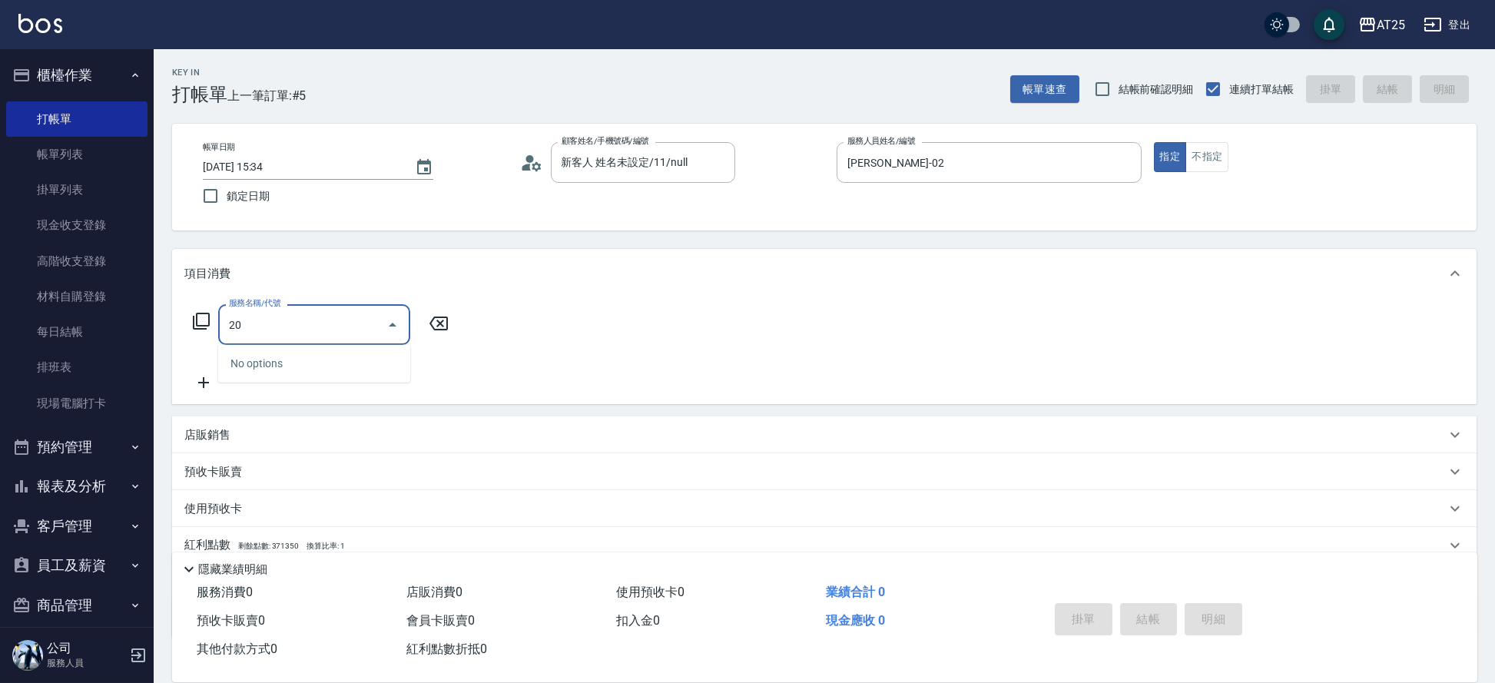
type input "201"
type input "30"
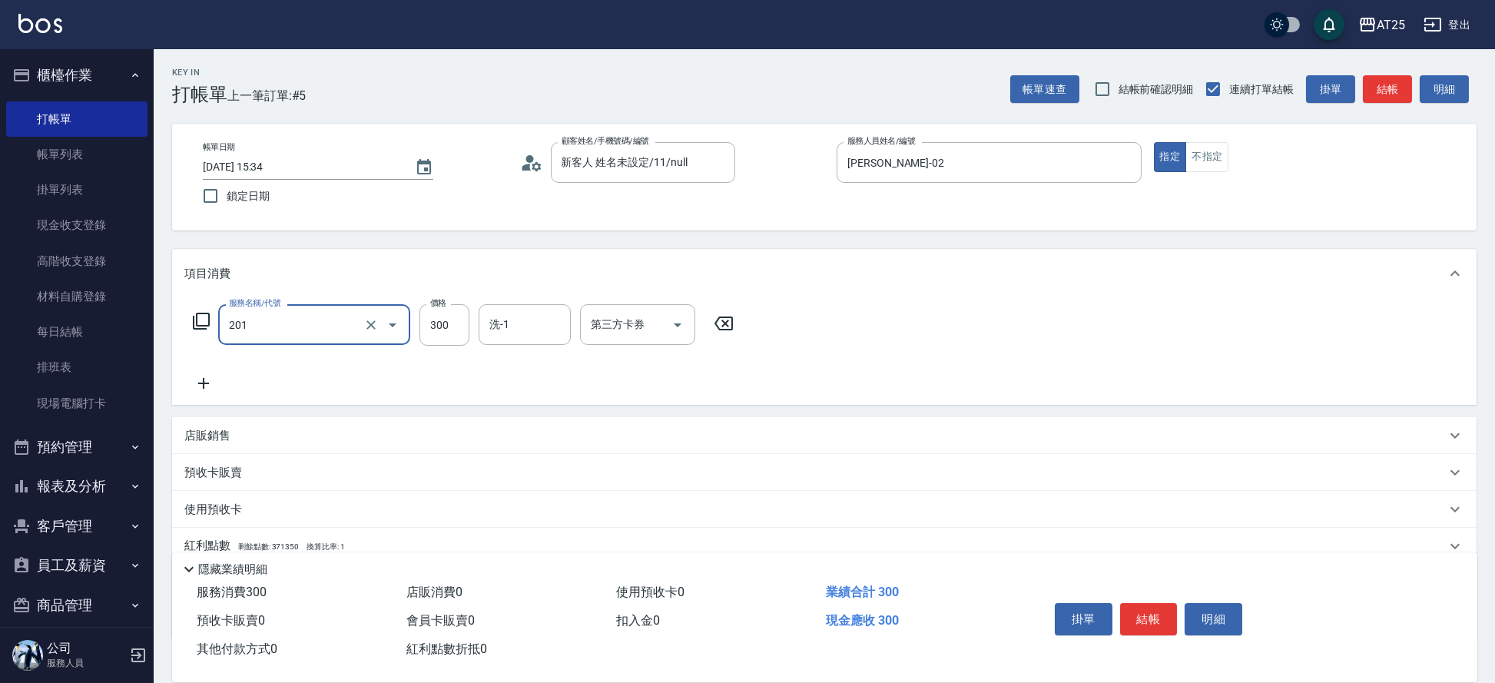
type input "洗髮(201)"
type input "0"
type input "40"
type input "400"
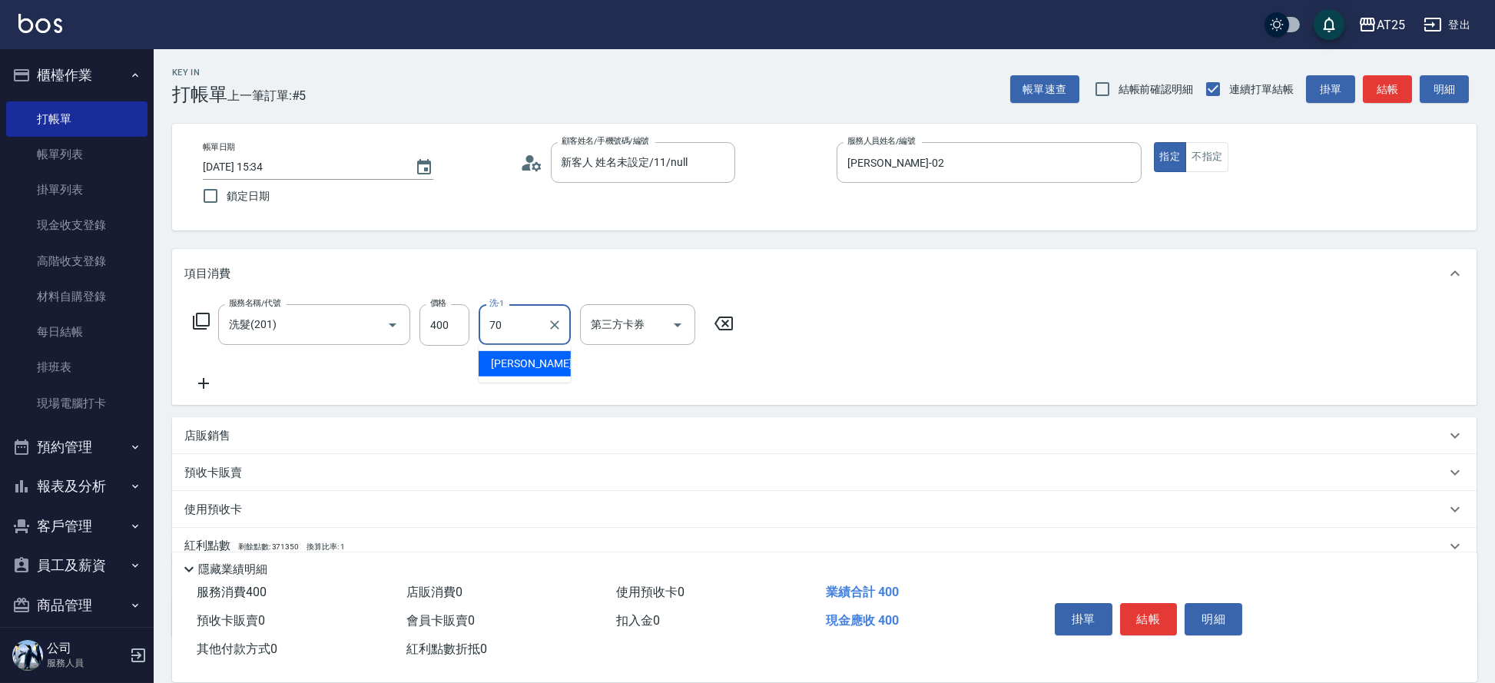
type input "惠均-70"
click at [1137, 614] on button "結帳" at bounding box center [1149, 619] width 58 height 32
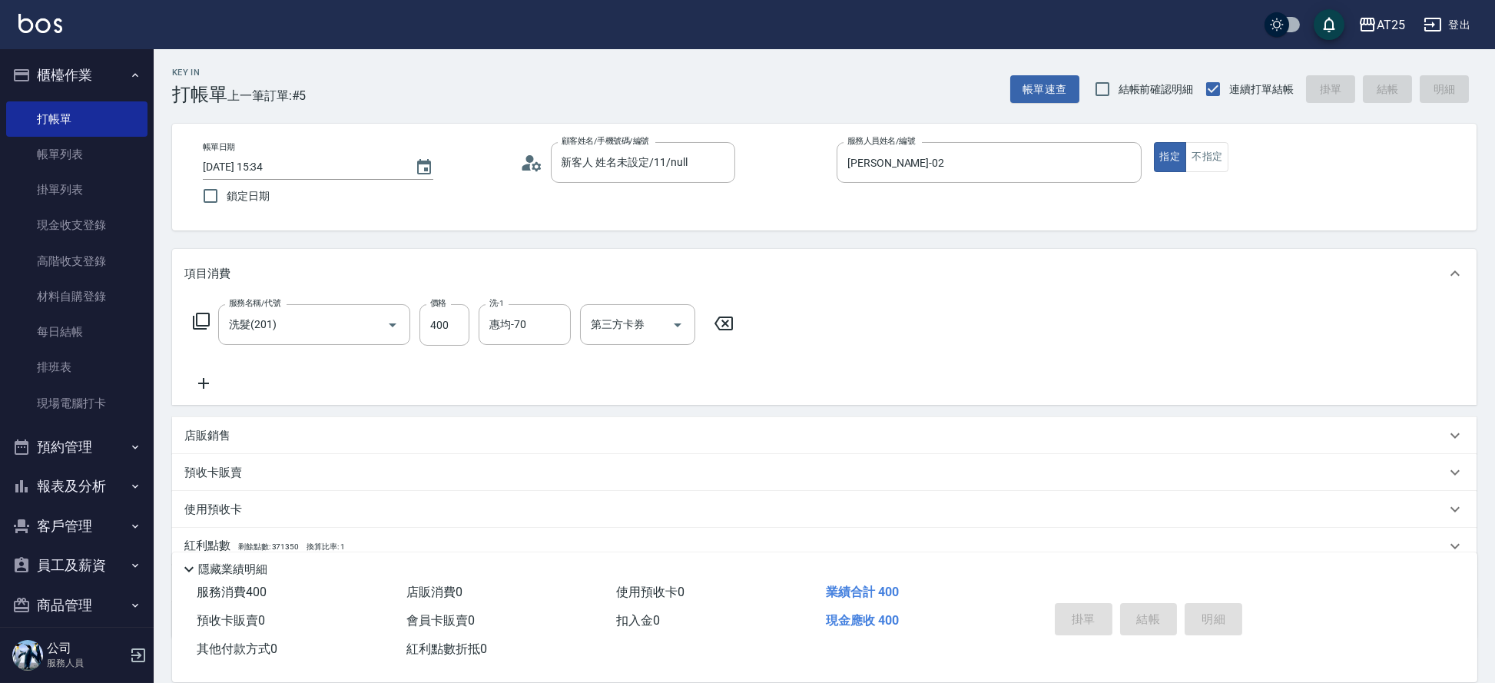
type input "[DATE] 15:35"
type input "0"
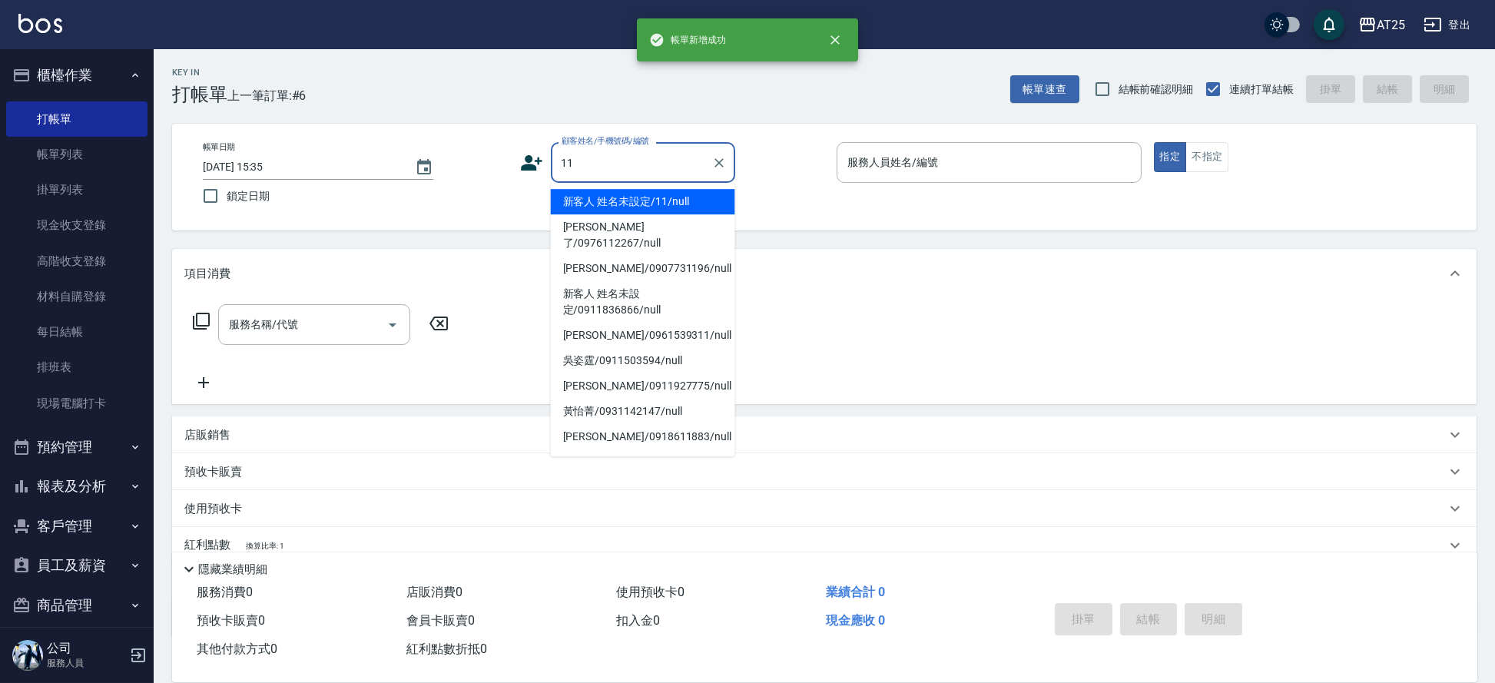
type input "新客人 姓名未設定/11/null"
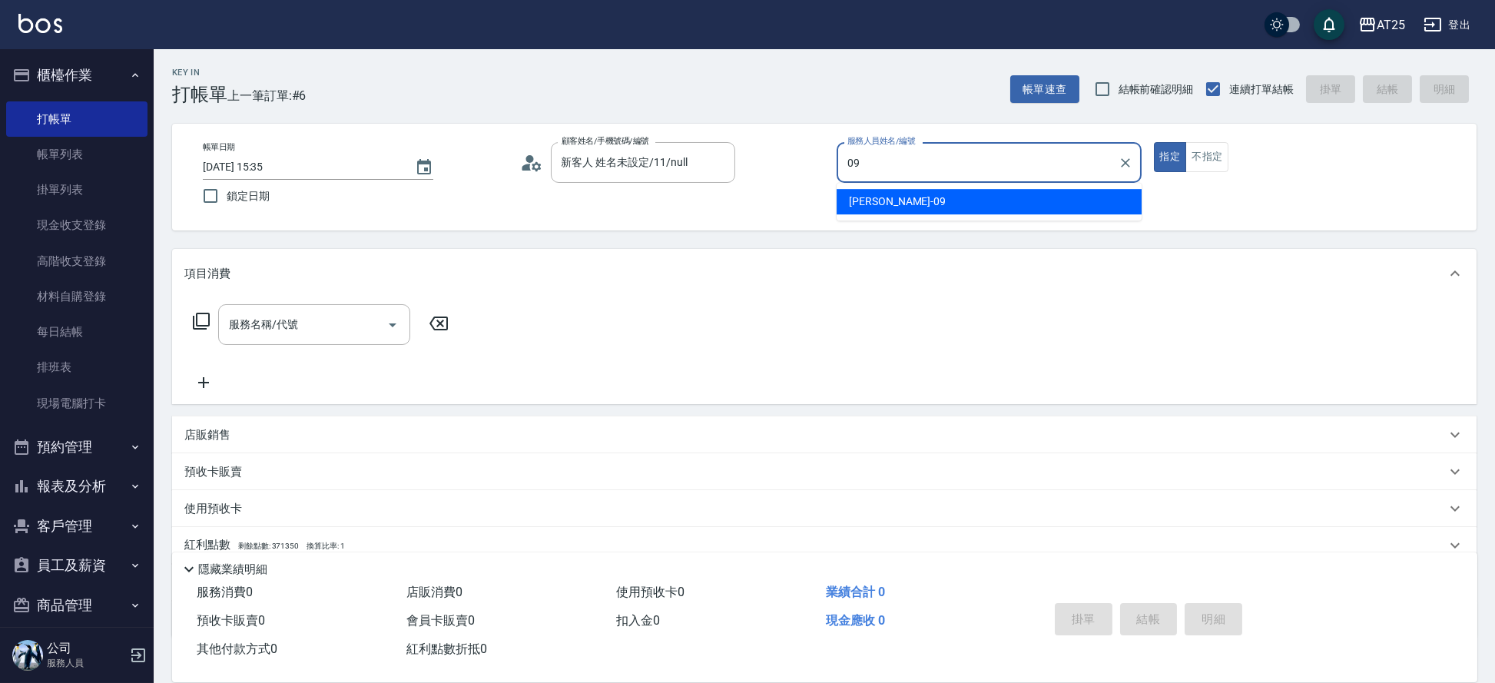
type input "[PERSON_NAME]-09"
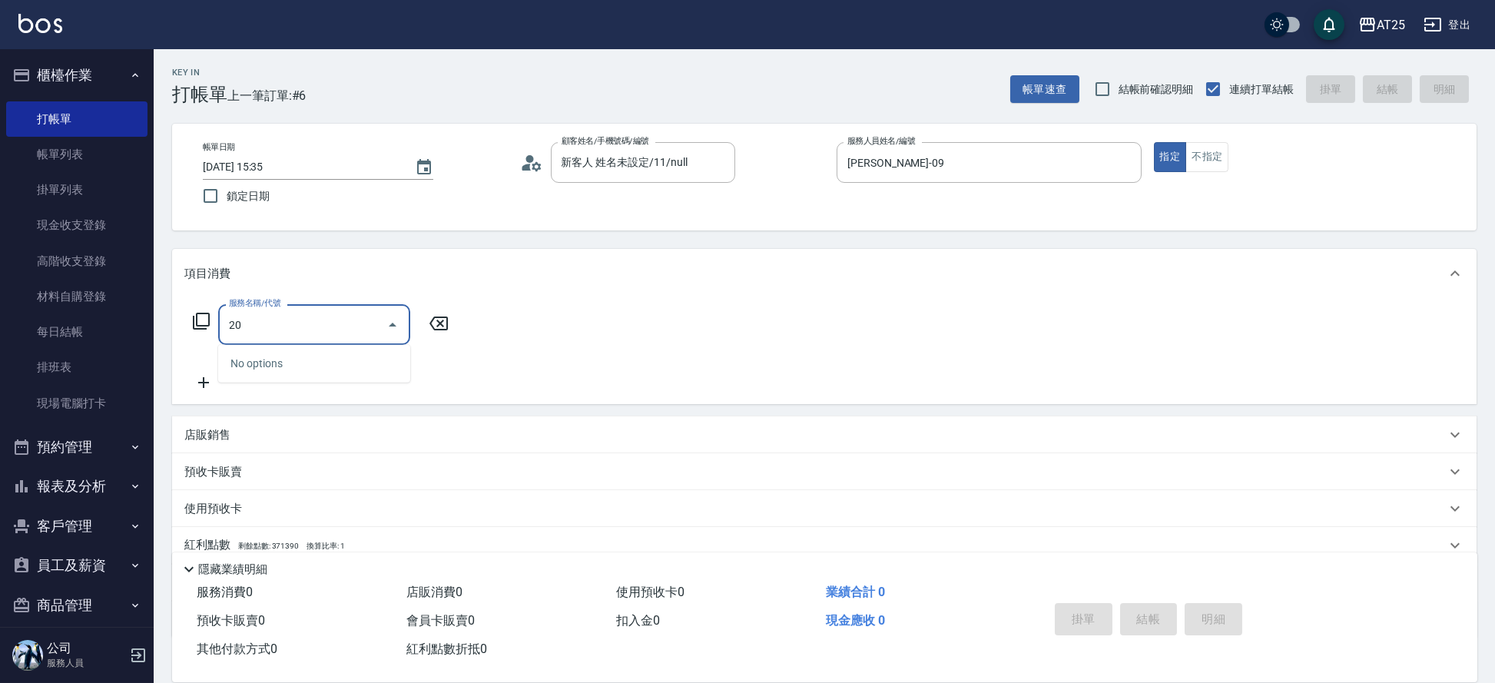
type input "201"
type input "30"
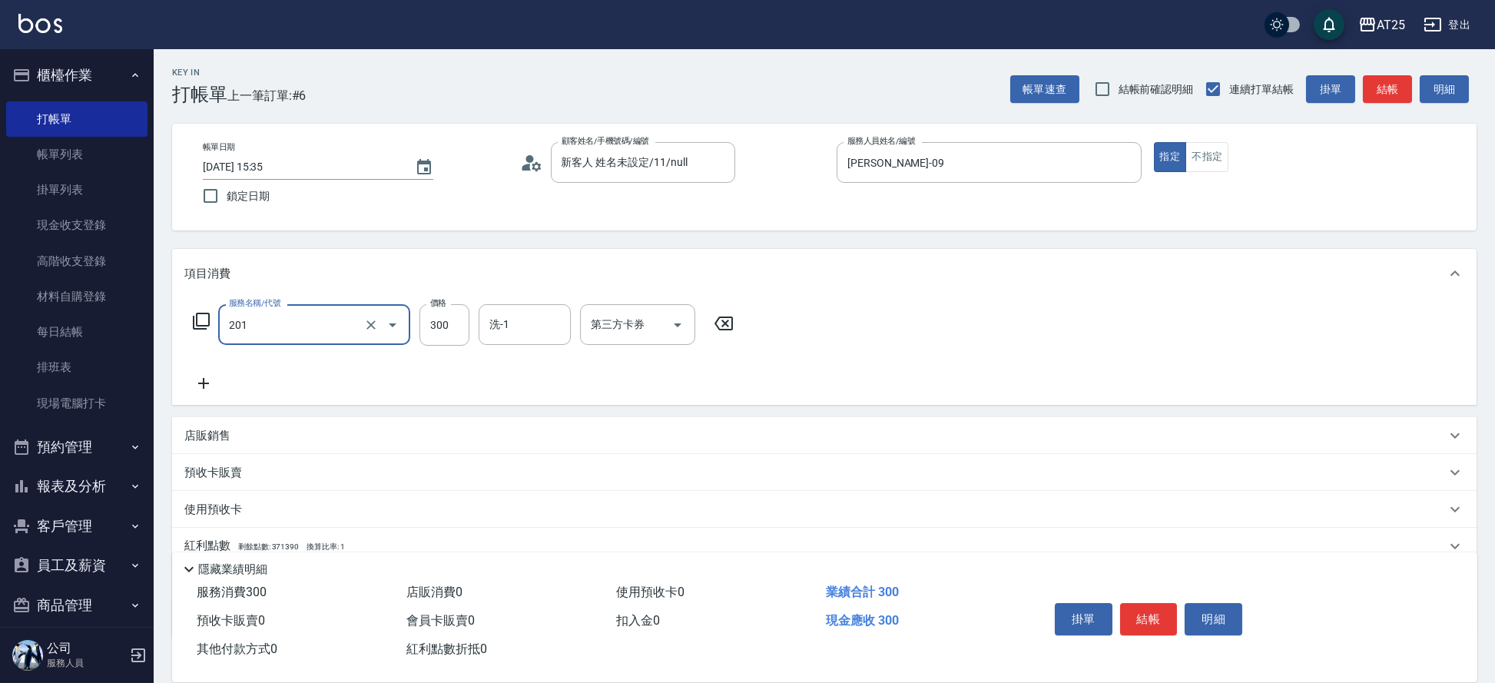
type input "洗髮(201)"
type input "[PERSON_NAME]-68"
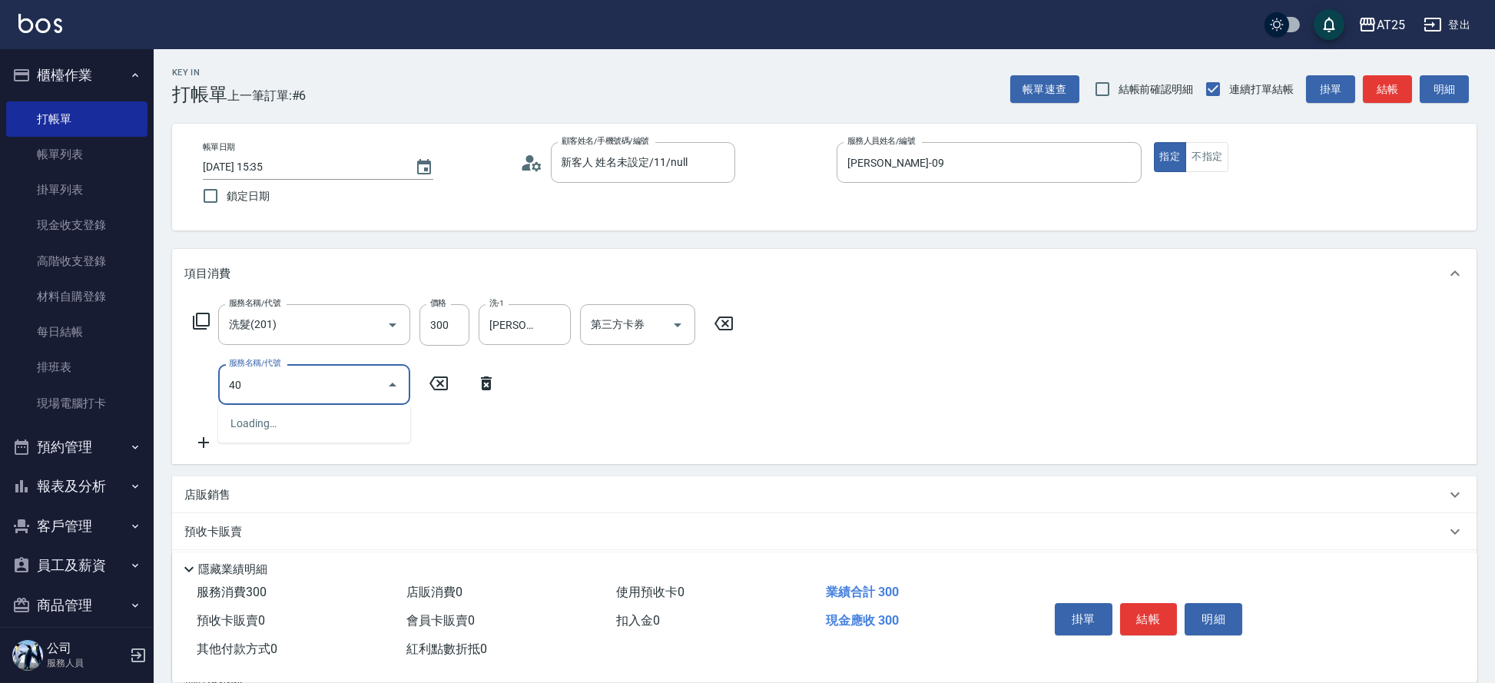
type input "401"
type input "60"
type input "剪髮(401)"
type input "2"
type input "30"
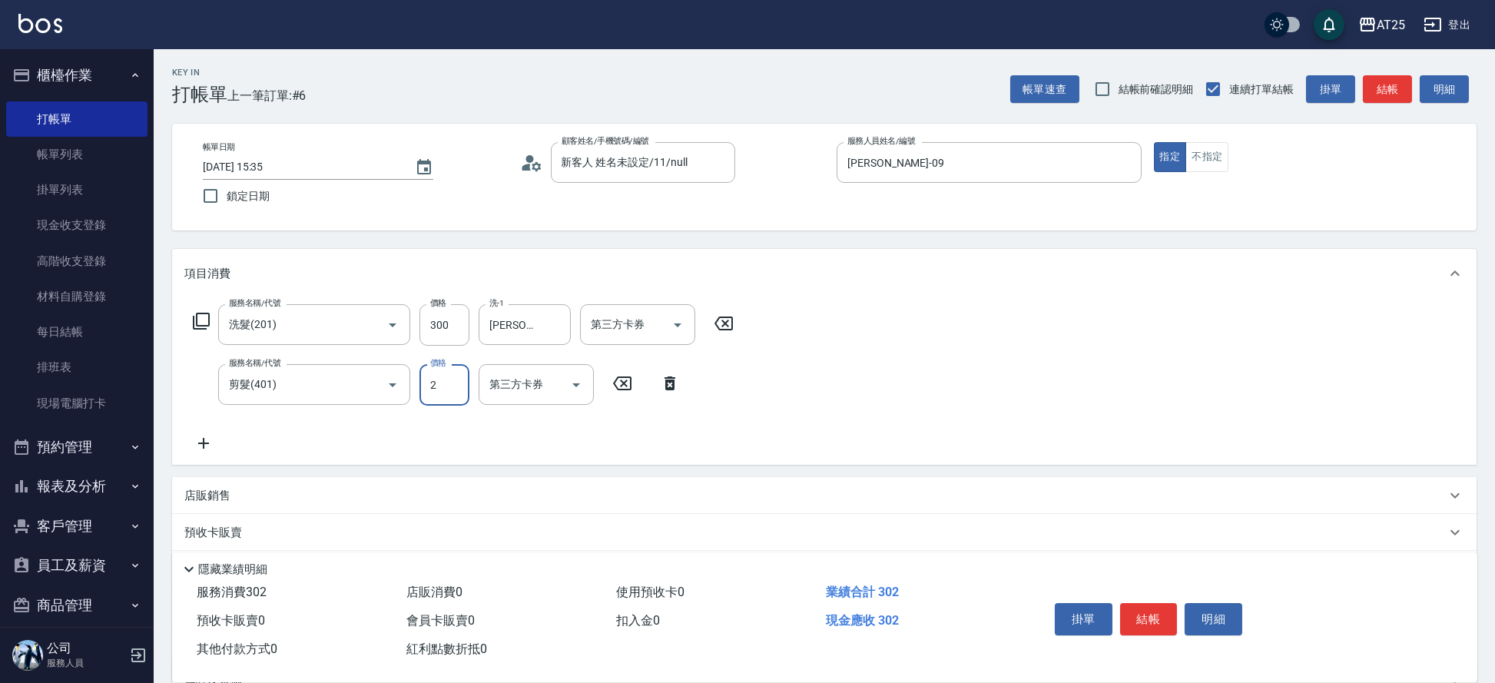
type input "20"
type input "50"
type input "200"
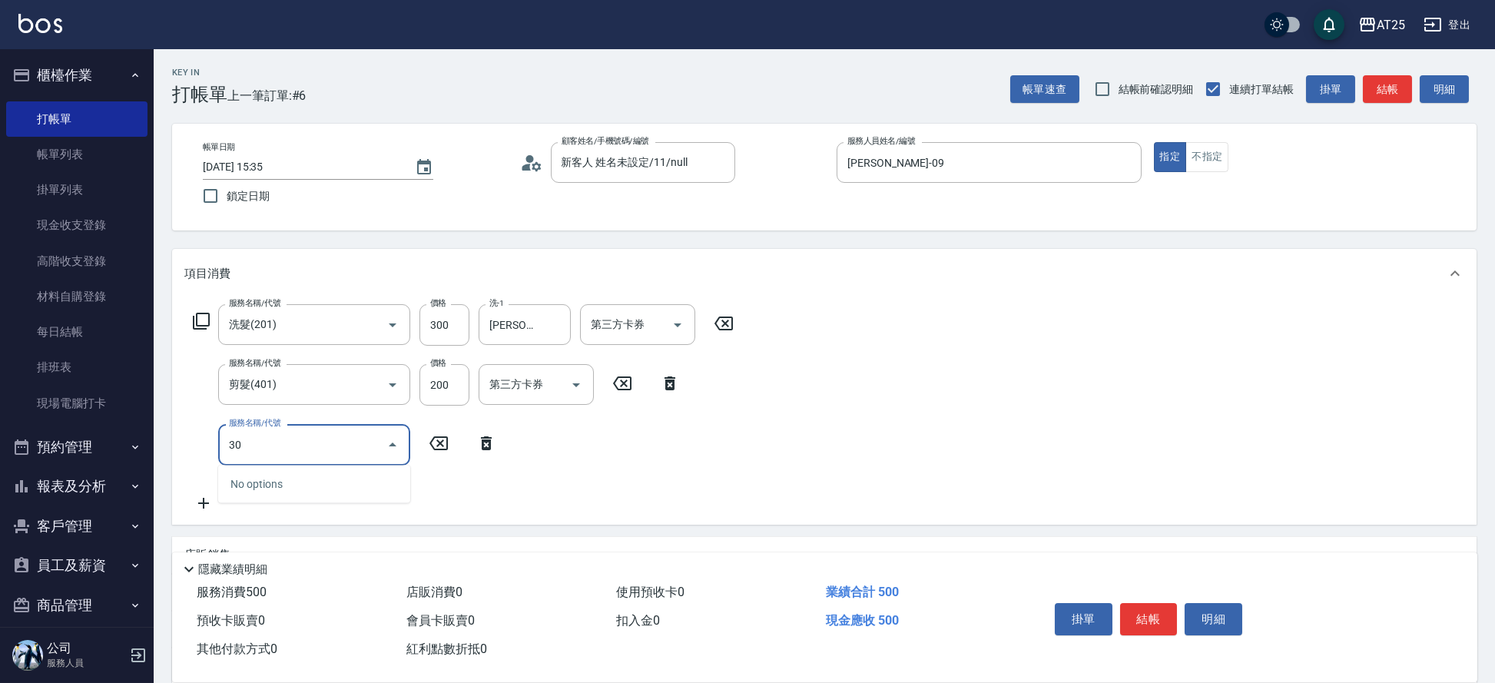
type input "301"
type input "200"
type input "燙髮(301)"
type input "50"
type input "10"
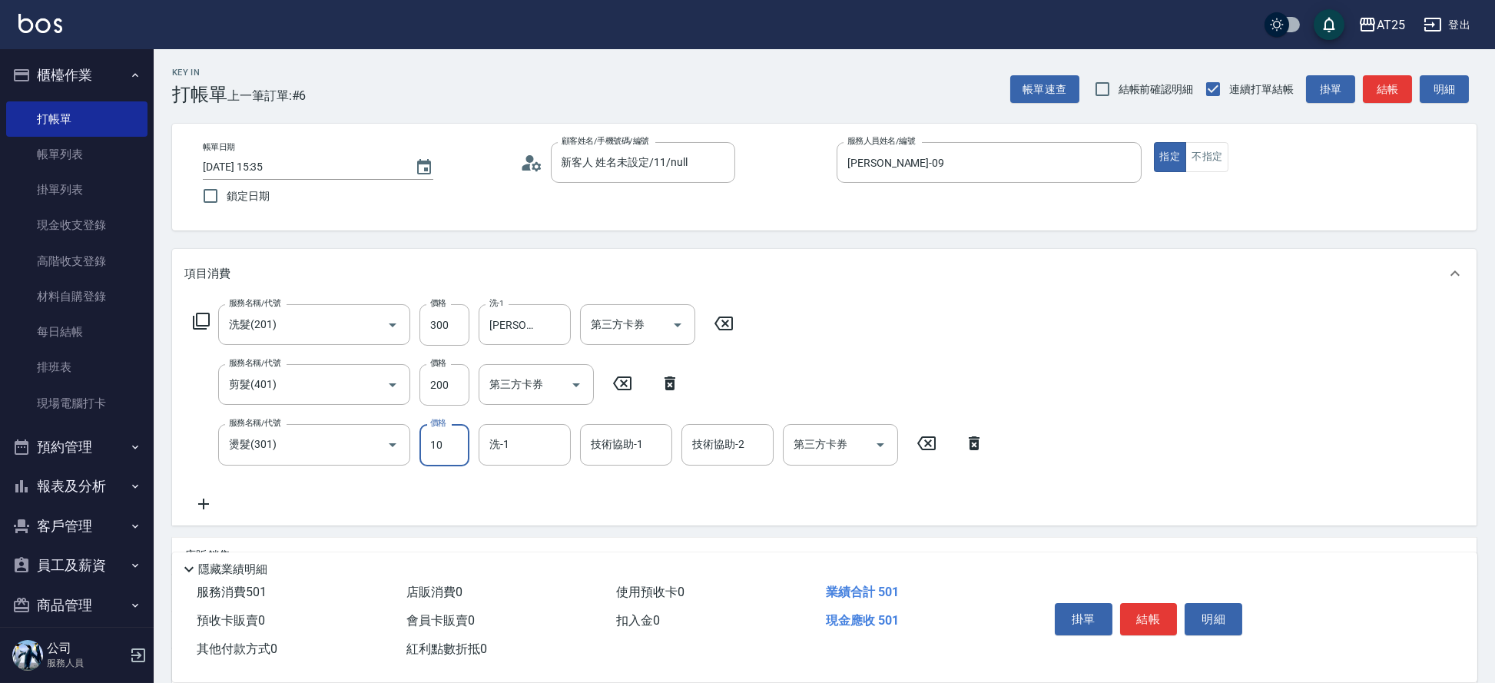
type input "60"
type input "100"
type input "150"
type input "1000"
click at [1152, 615] on button "結帳" at bounding box center [1149, 619] width 58 height 32
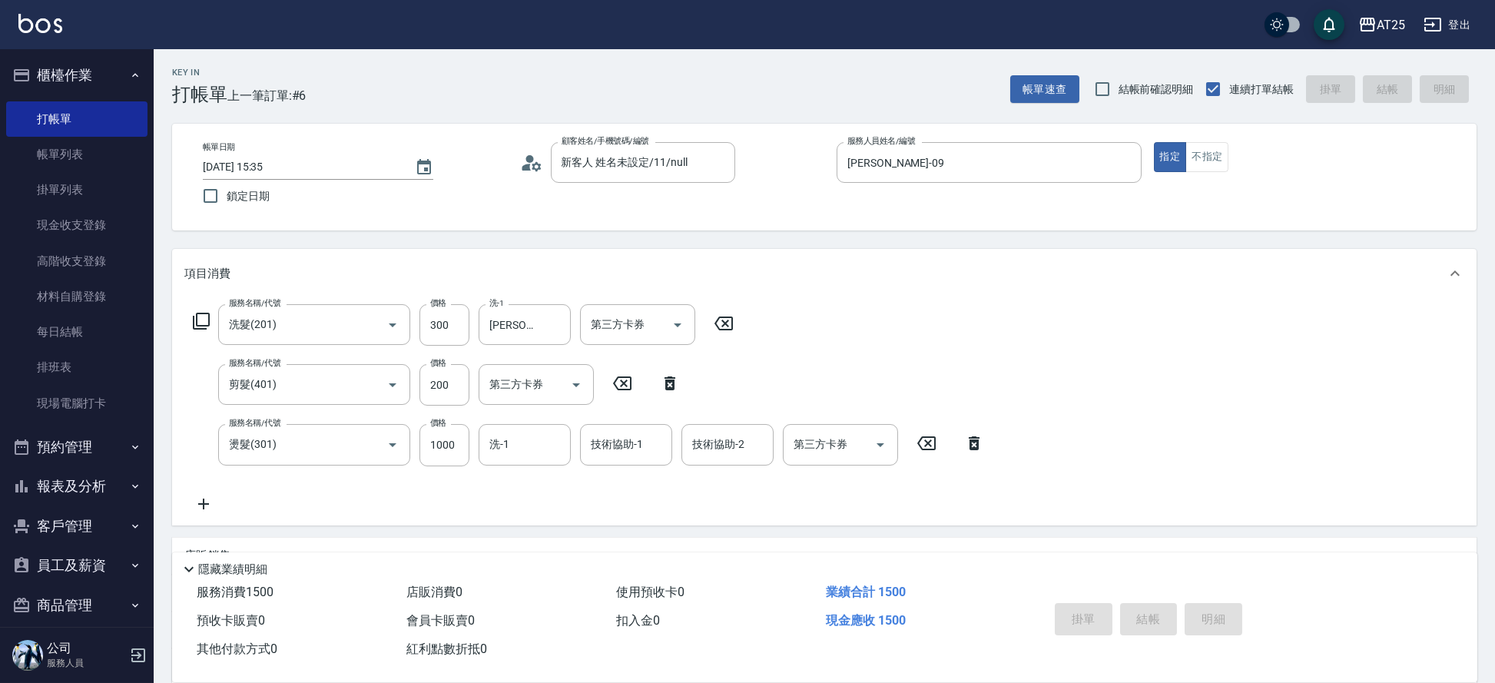
type input "0"
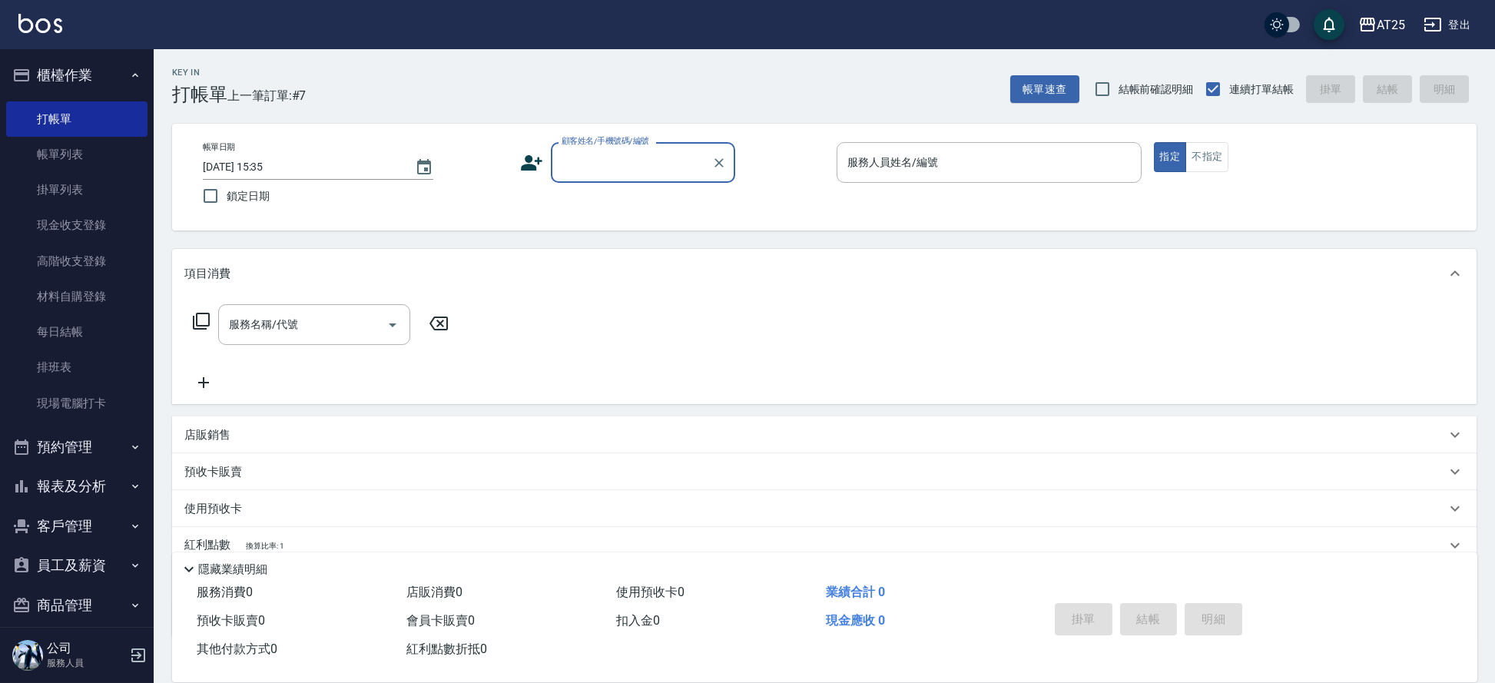
drag, startPoint x: 108, startPoint y: 144, endPoint x: 460, endPoint y: 268, distance: 373.8
click at [108, 144] on link "帳單列表" at bounding box center [76, 154] width 141 height 35
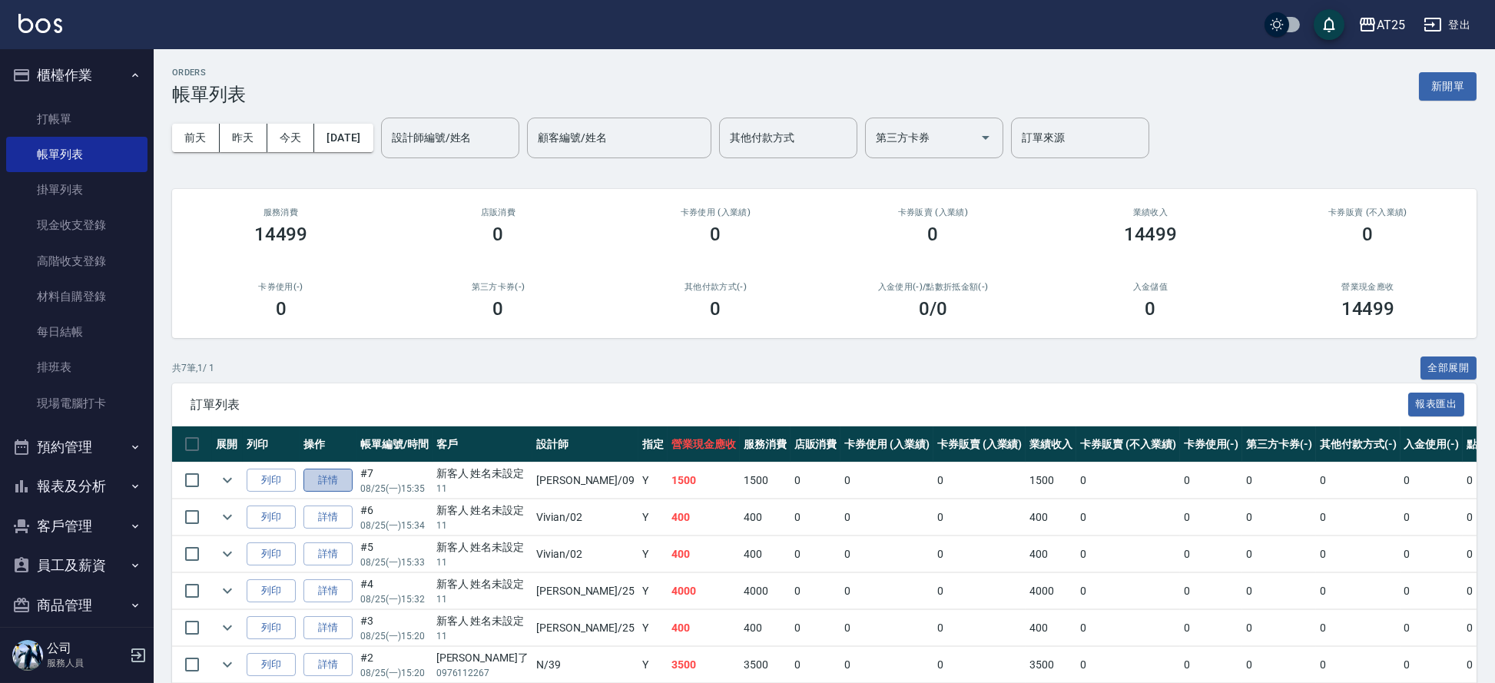
click at [331, 480] on link "詳情" at bounding box center [328, 481] width 49 height 24
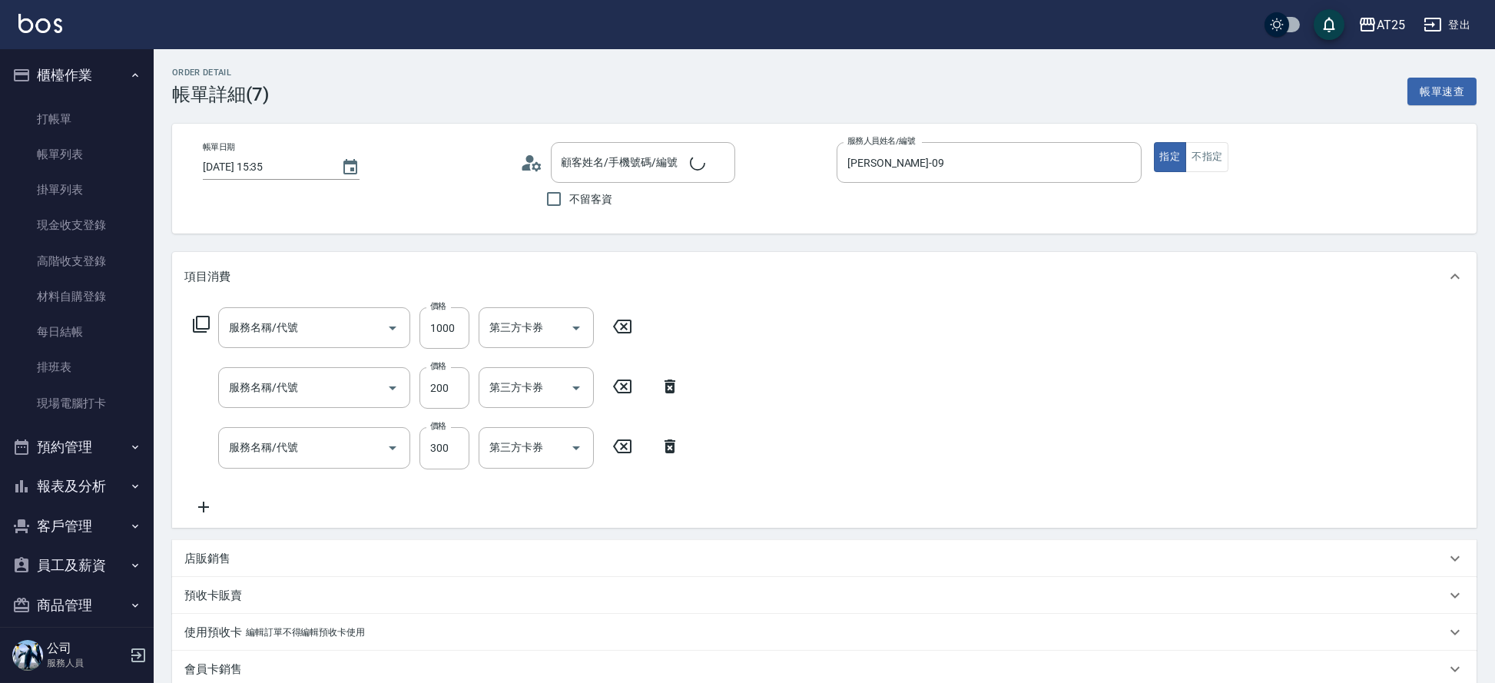
type input "[DATE] 15:35"
type input "[PERSON_NAME]-09"
type input "150"
type input "燙髮(301)"
type input "剪髮(401)"
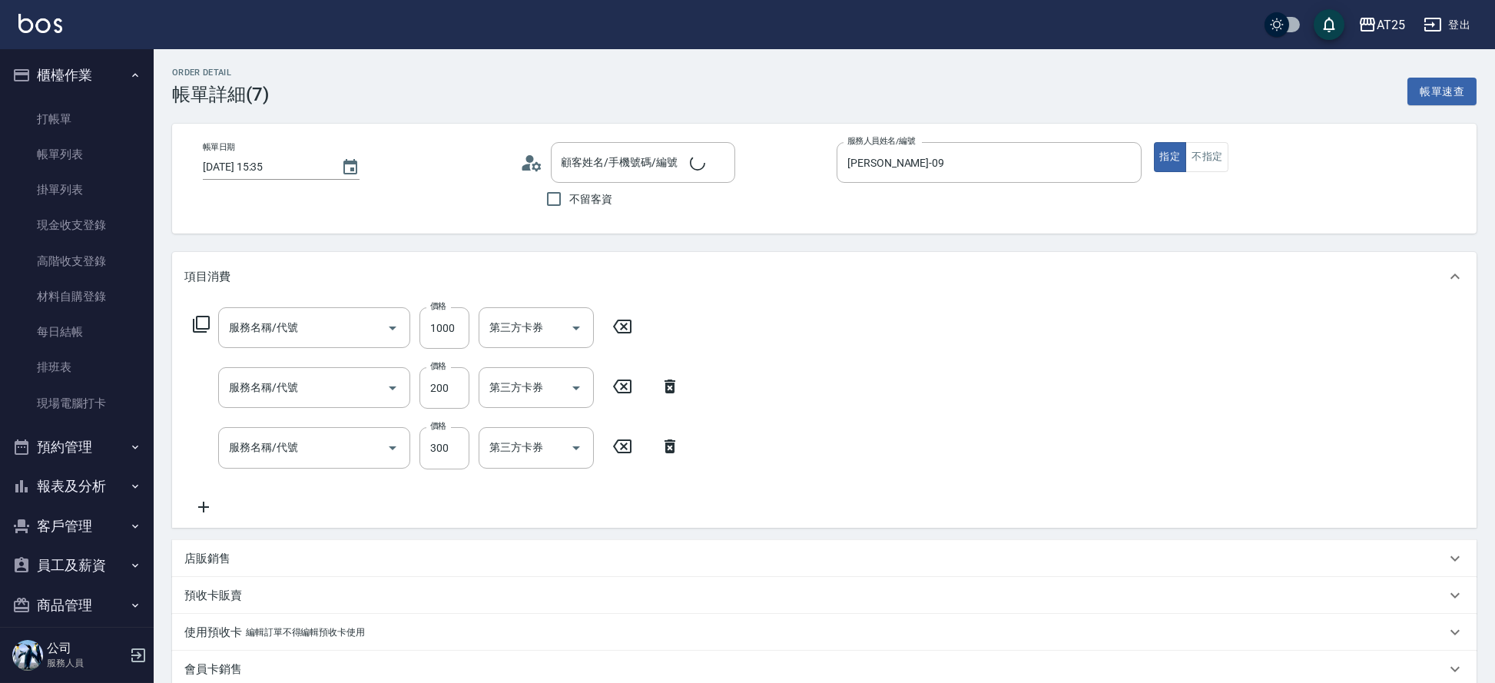
type input "洗髮(201)"
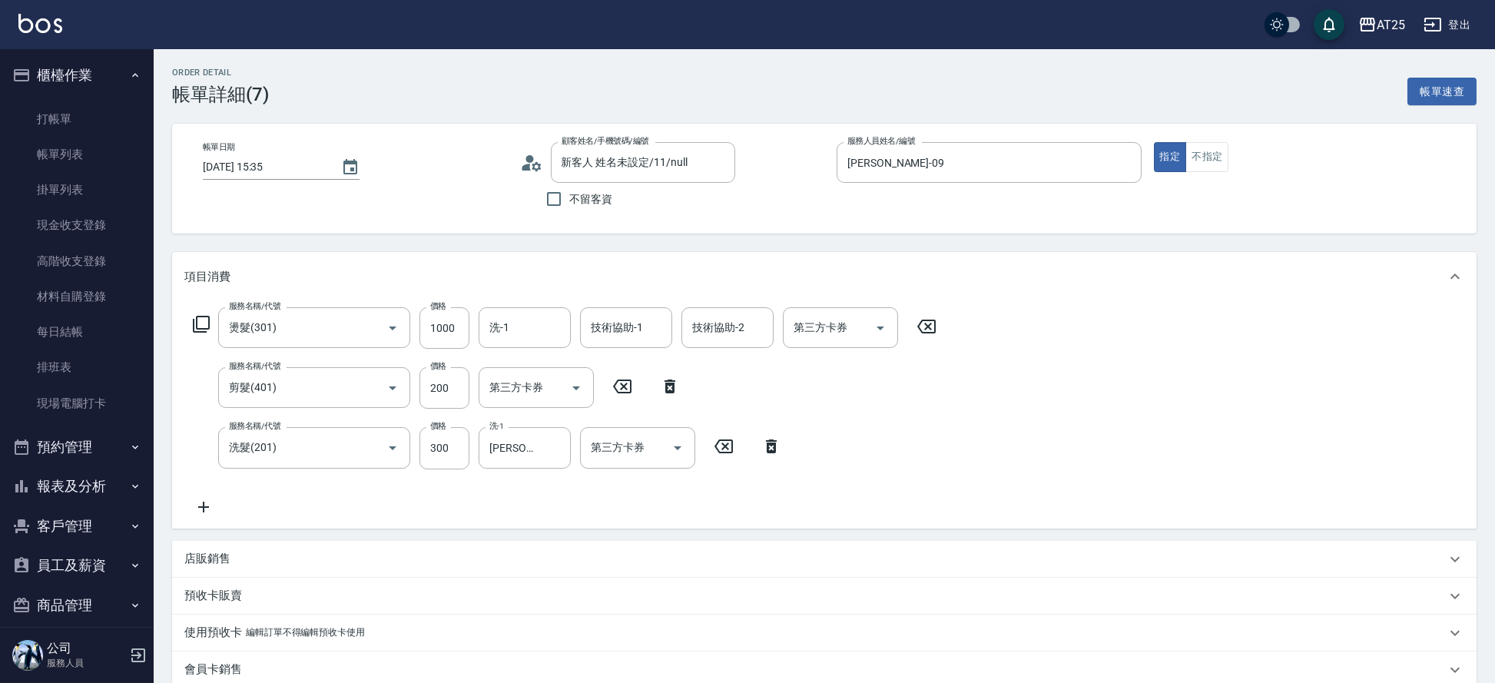
type input "新客人 姓名未設定/11/null"
click at [534, 326] on input "洗-1" at bounding box center [525, 327] width 78 height 27
type input "[PERSON_NAME]-68"
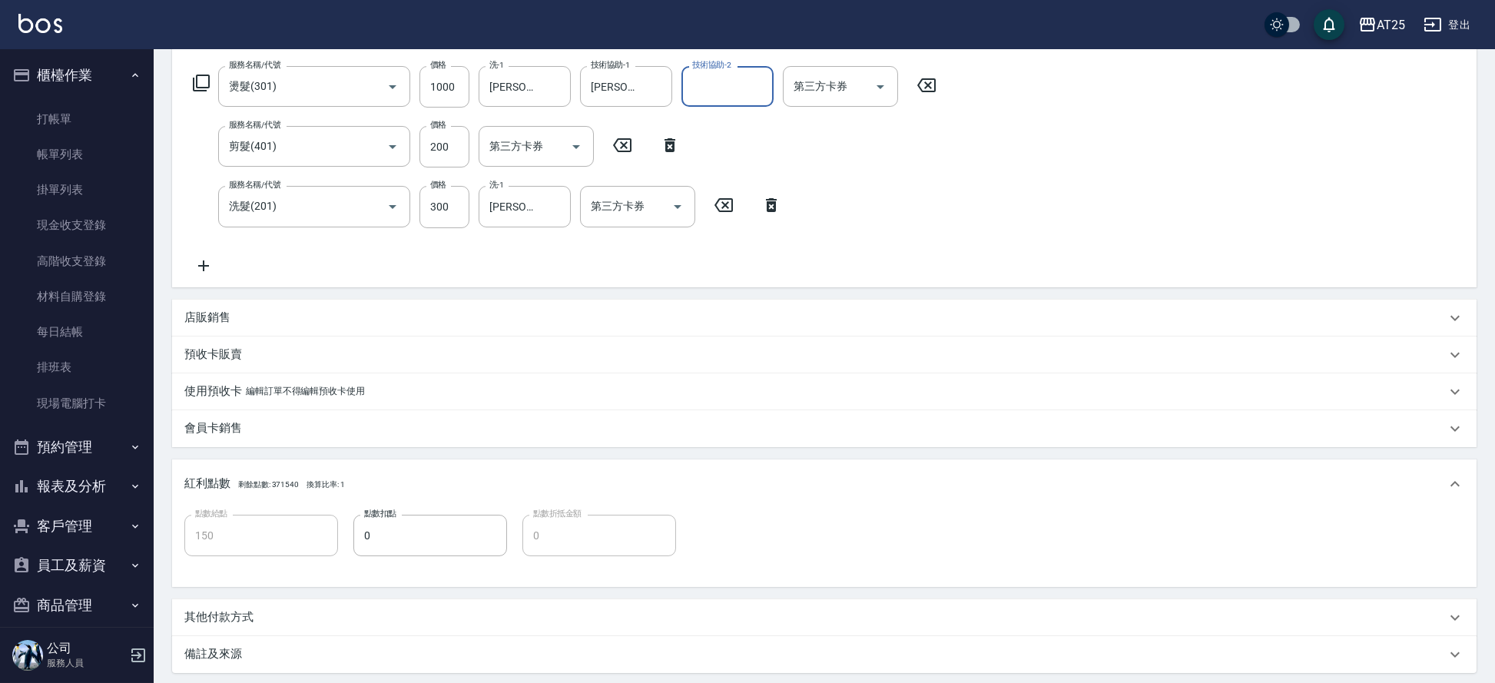
scroll to position [394, 0]
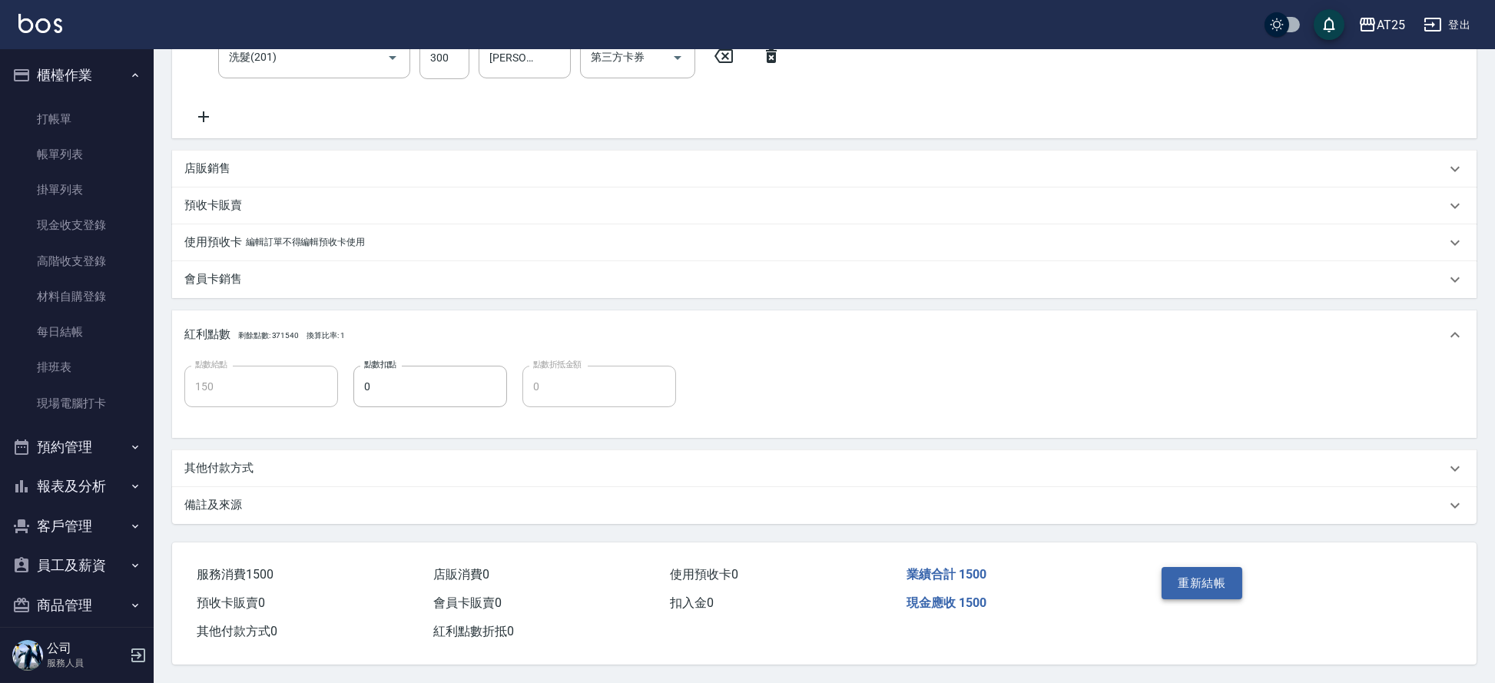
click at [1210, 578] on button "重新結帳" at bounding box center [1202, 583] width 81 height 32
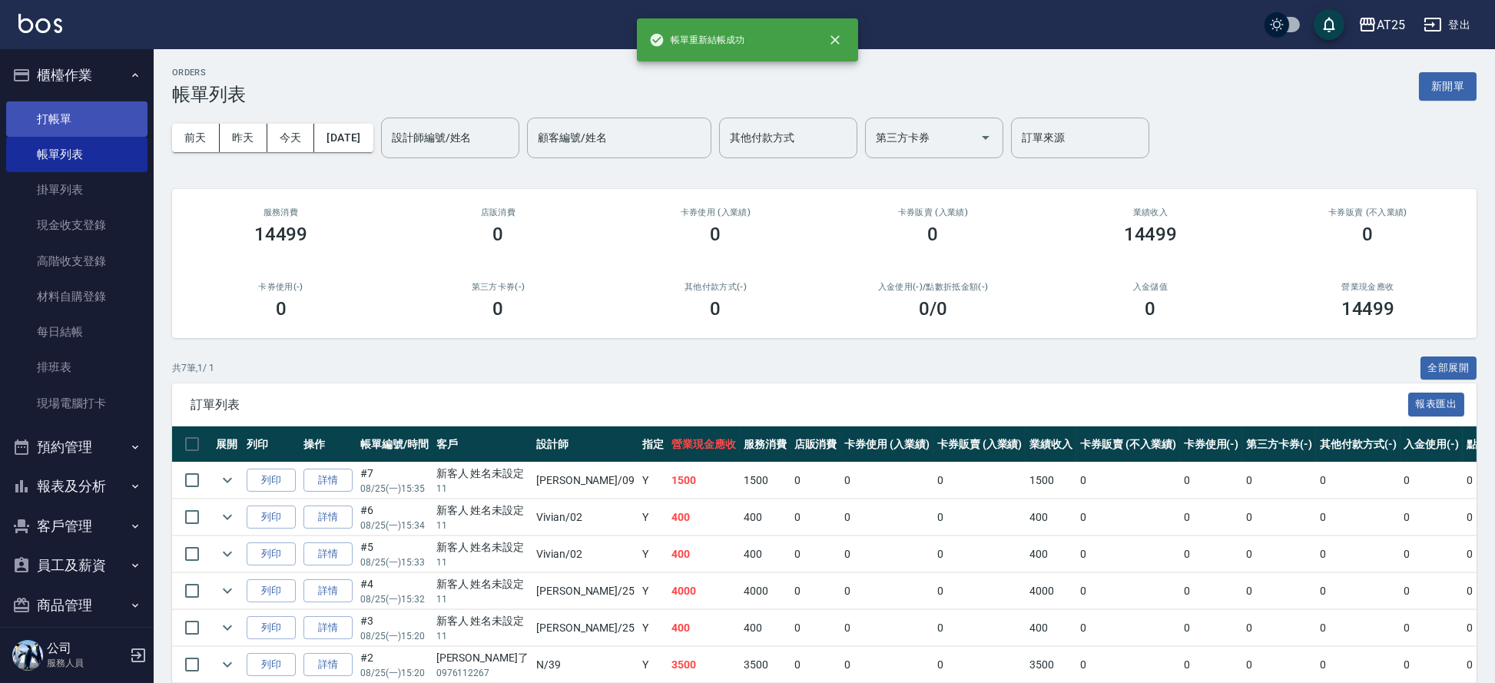
click at [64, 101] on link "打帳單" at bounding box center [76, 118] width 141 height 35
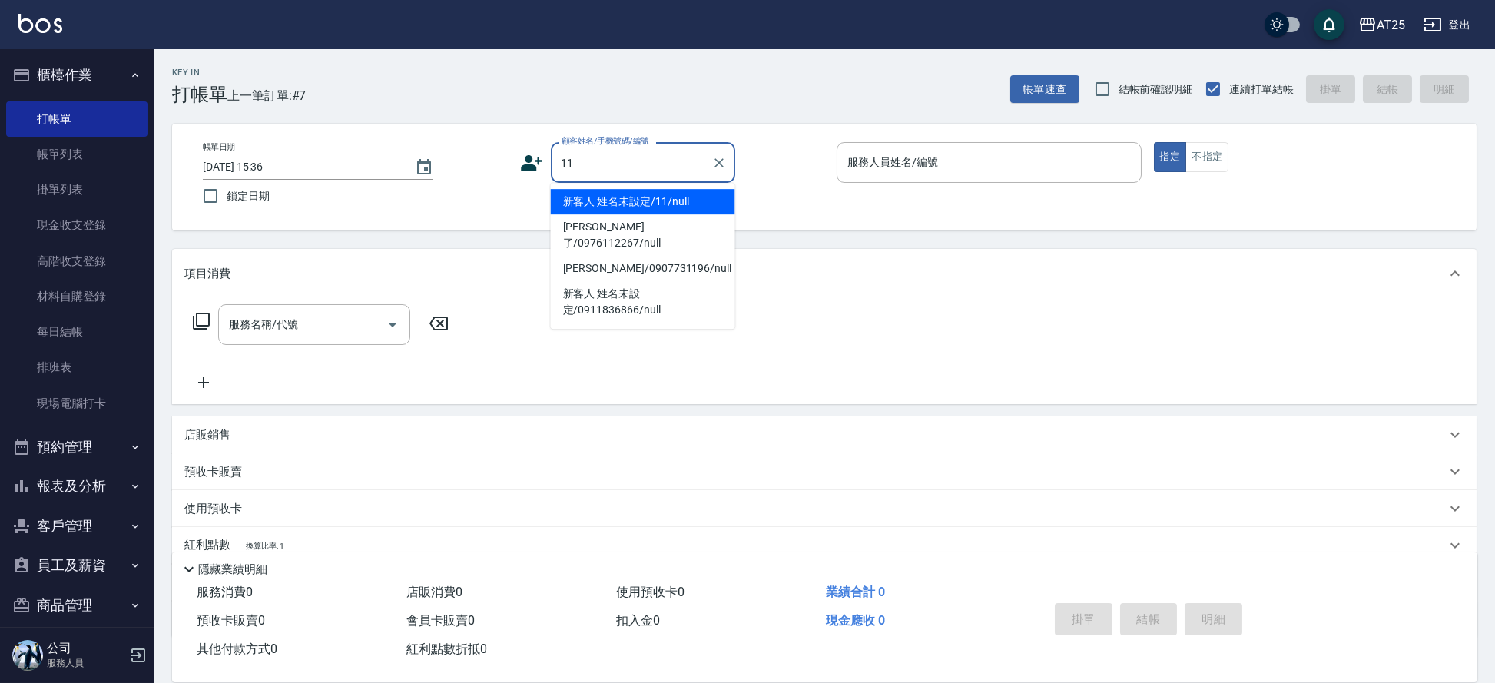
type input "新客人 姓名未設定/11/null"
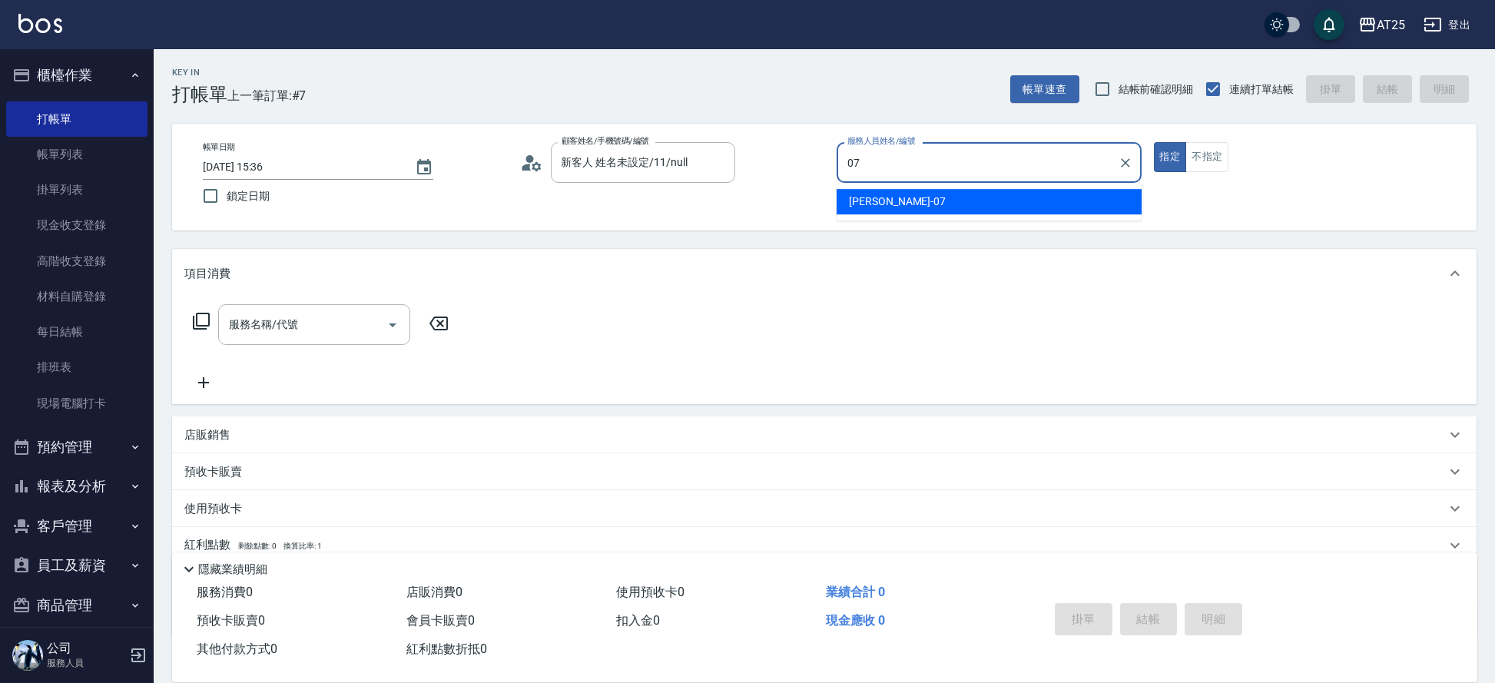
type input "[PERSON_NAME]-07"
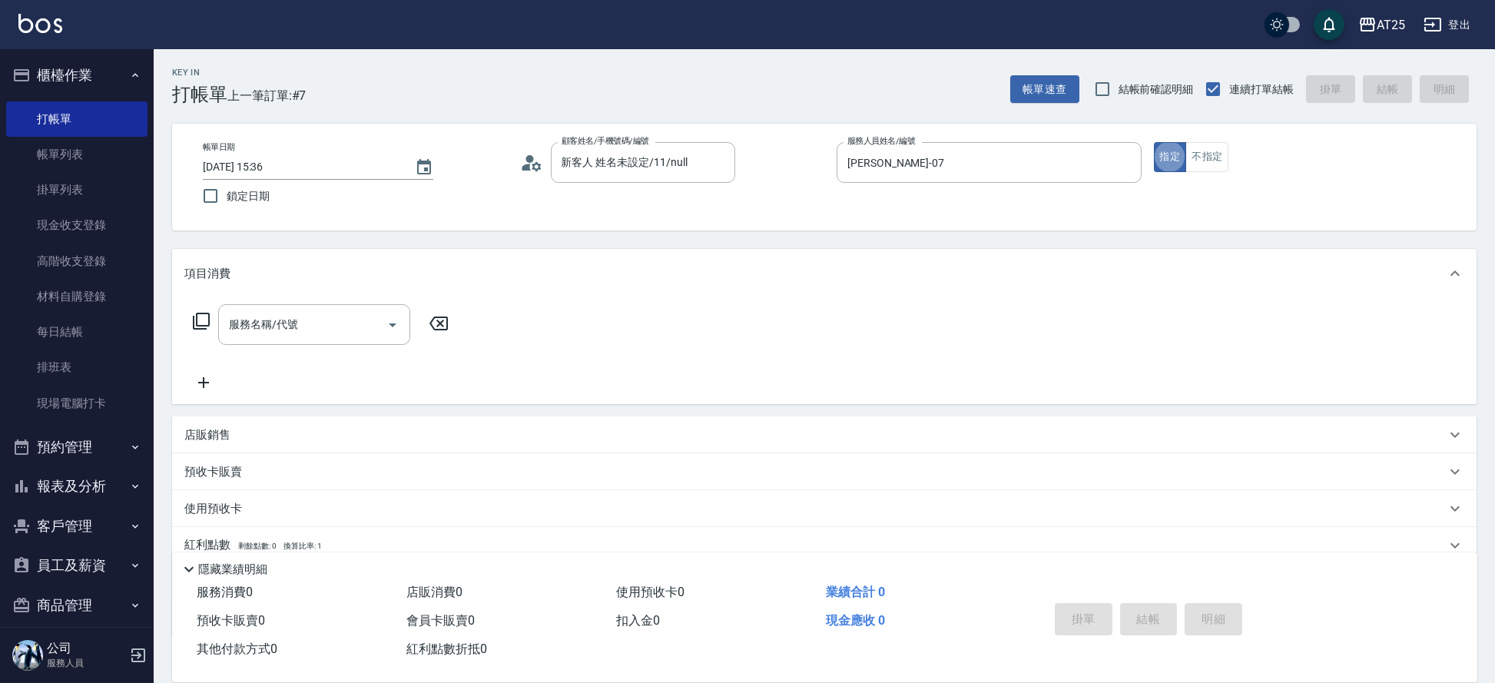
type button "true"
type input "201"
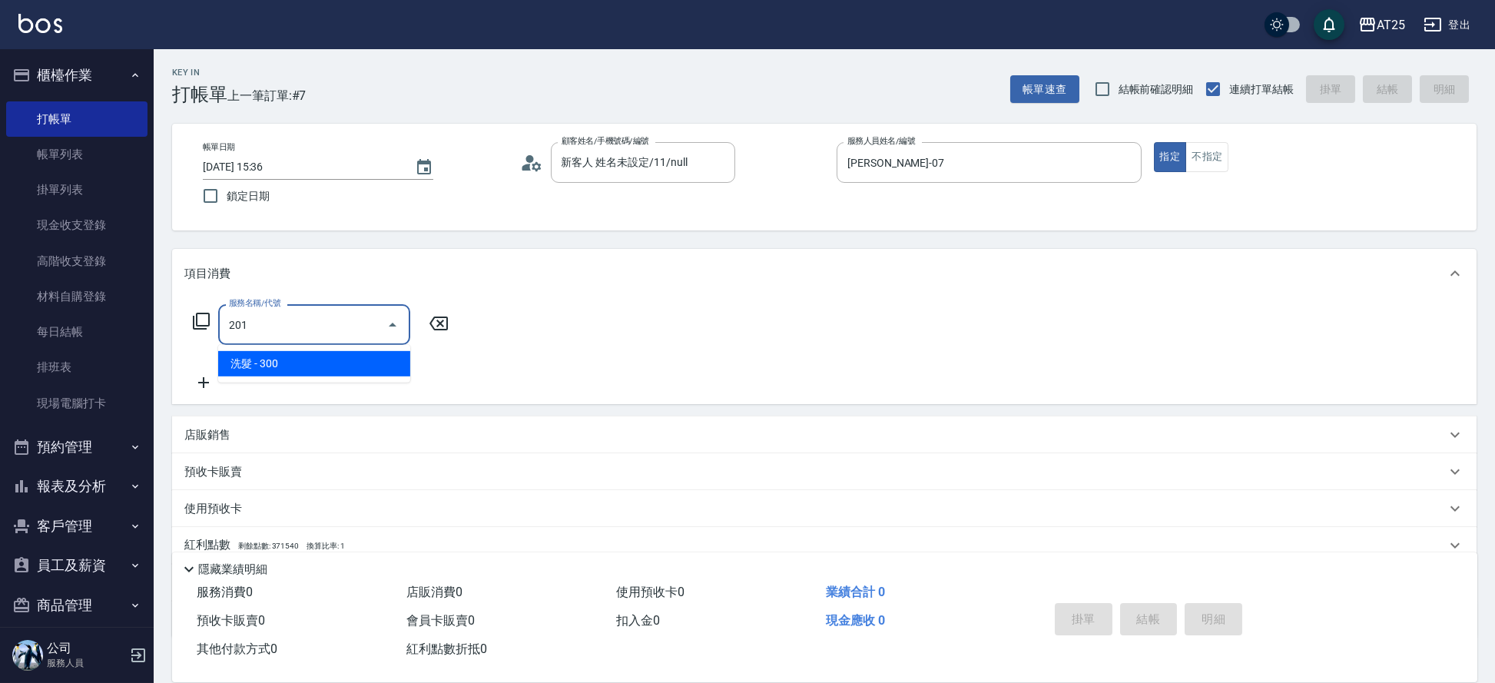
type input "30"
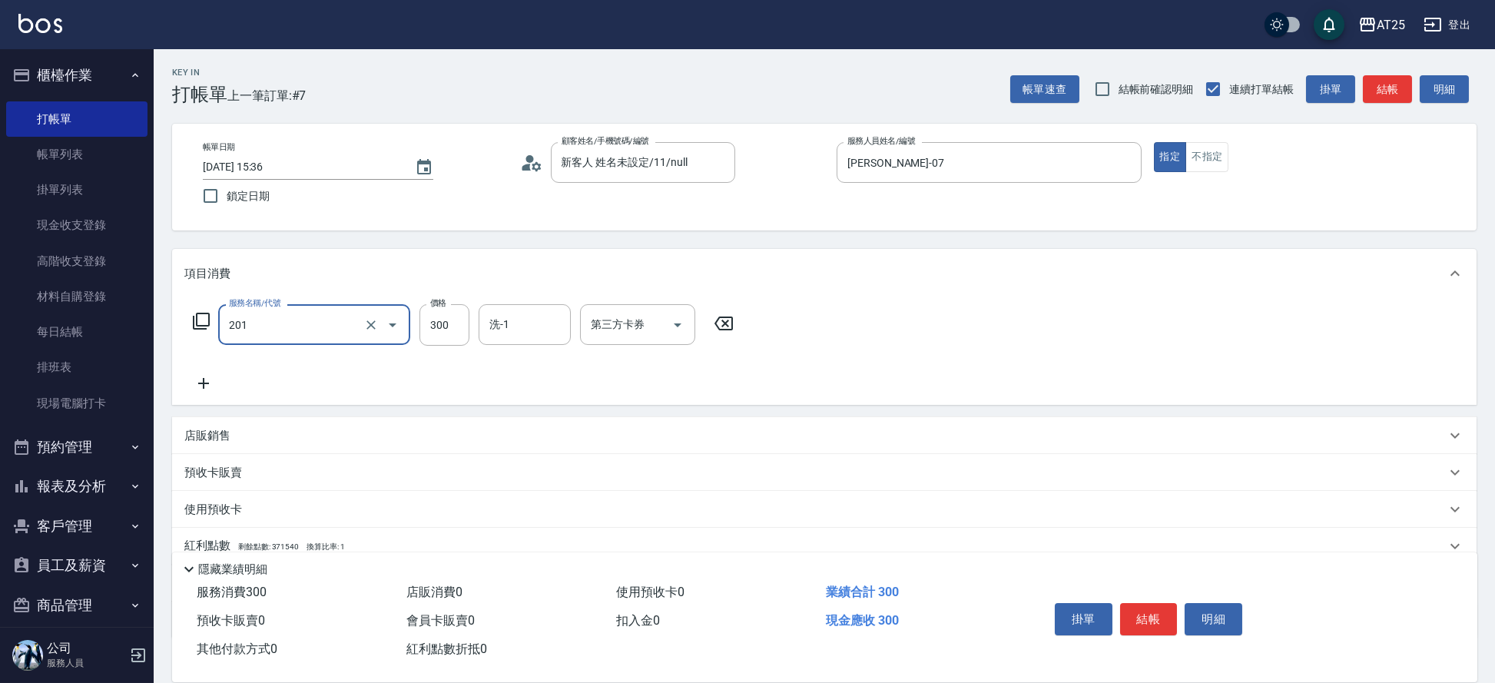
type input "洗髮(201)"
type input "0"
type input "40"
type input "400"
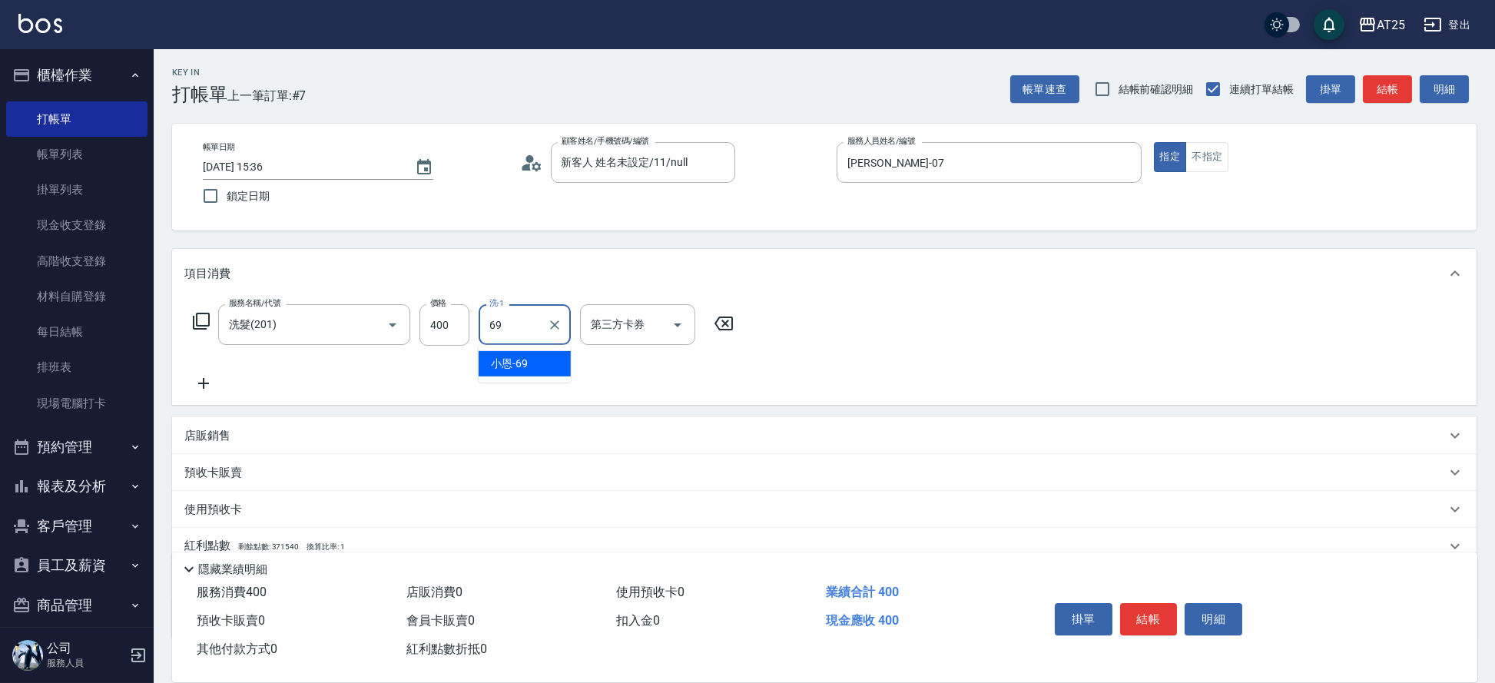
type input "小恩-69"
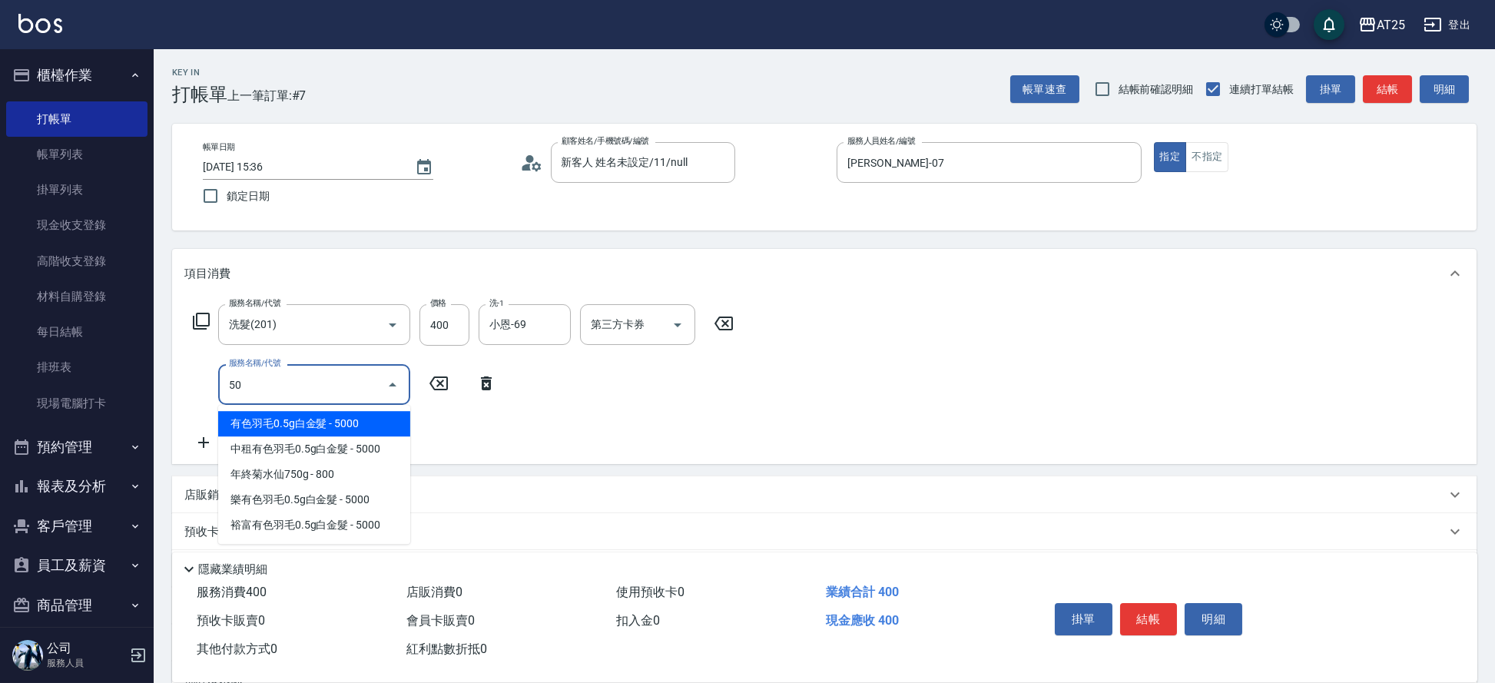
type input "501"
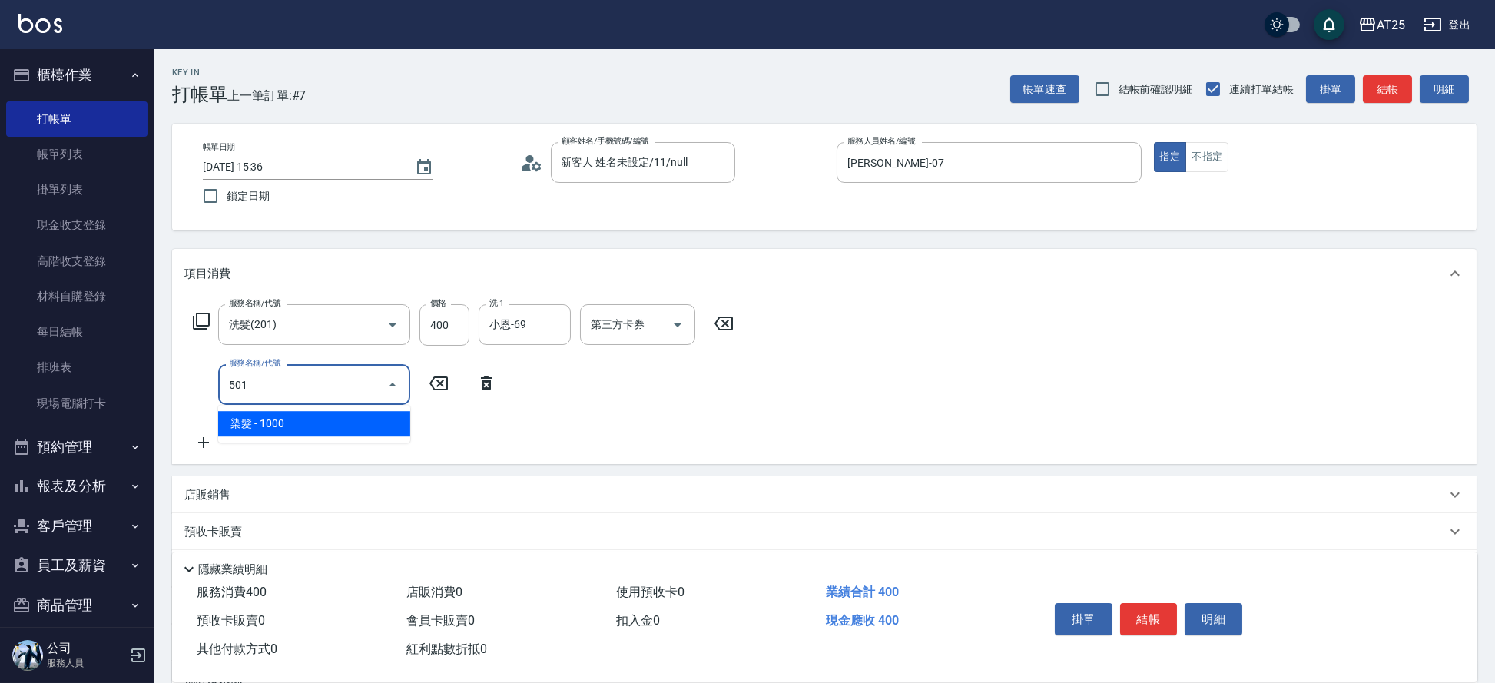
type input "140"
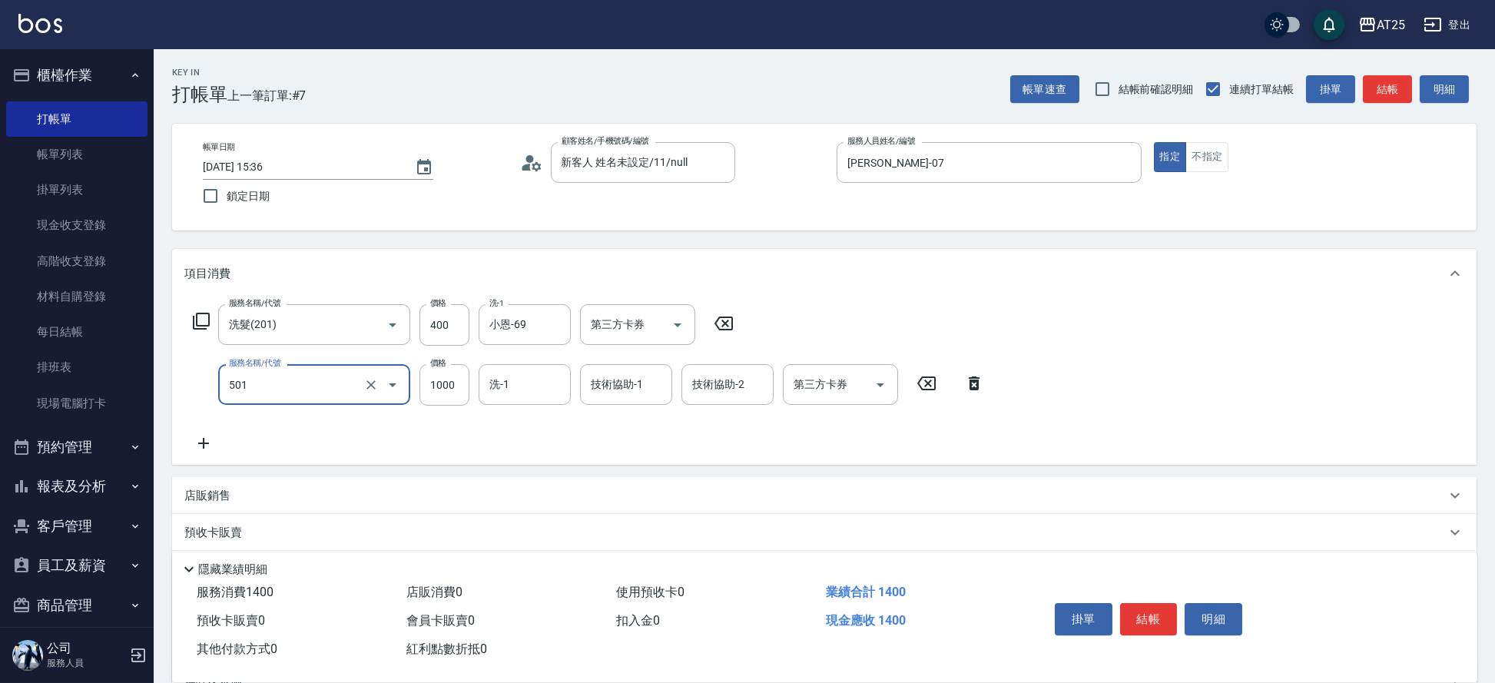
type input "染髮(501)"
type input "40"
type input "15"
type input "50"
type input "150"
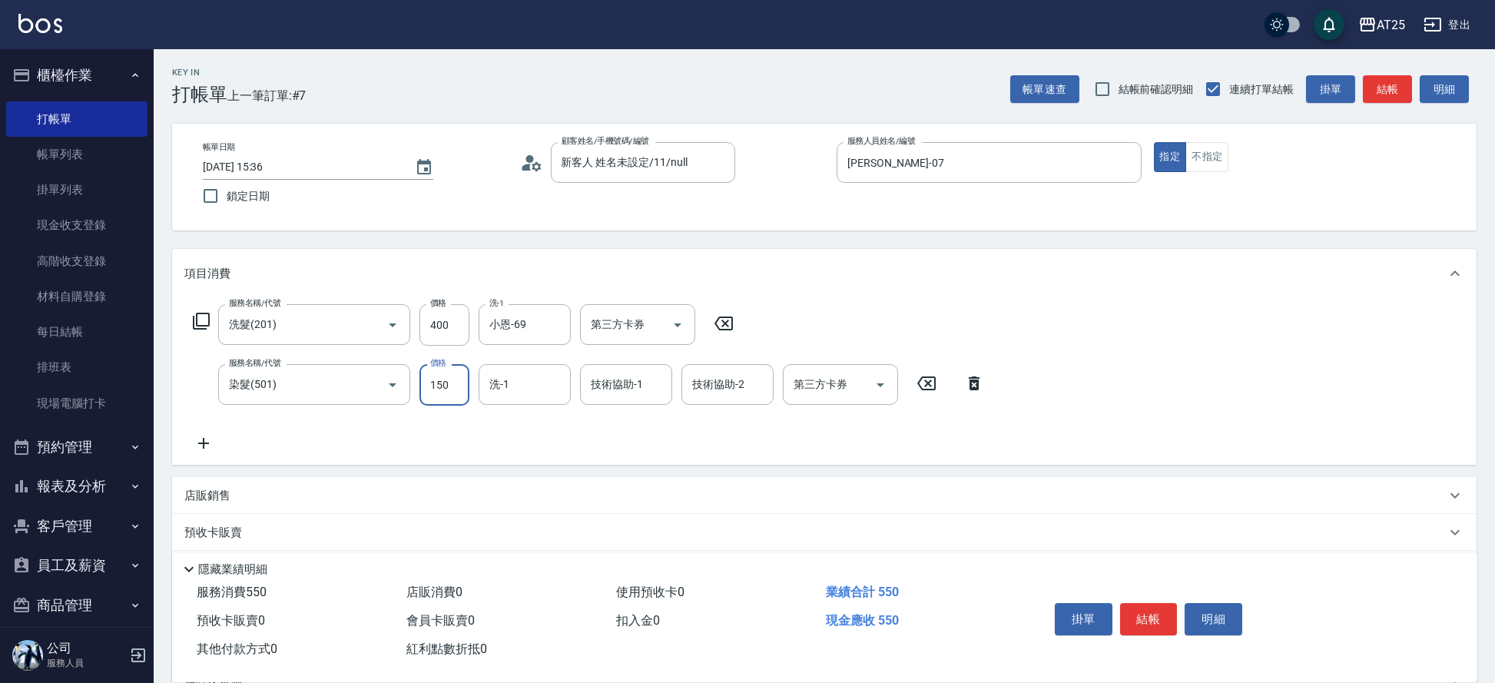
type input "190"
type input "1500"
type input "小恩-69"
drag, startPoint x: 1134, startPoint y: 613, endPoint x: 1143, endPoint y: 599, distance: 16.9
click at [1134, 612] on button "結帳" at bounding box center [1149, 619] width 58 height 32
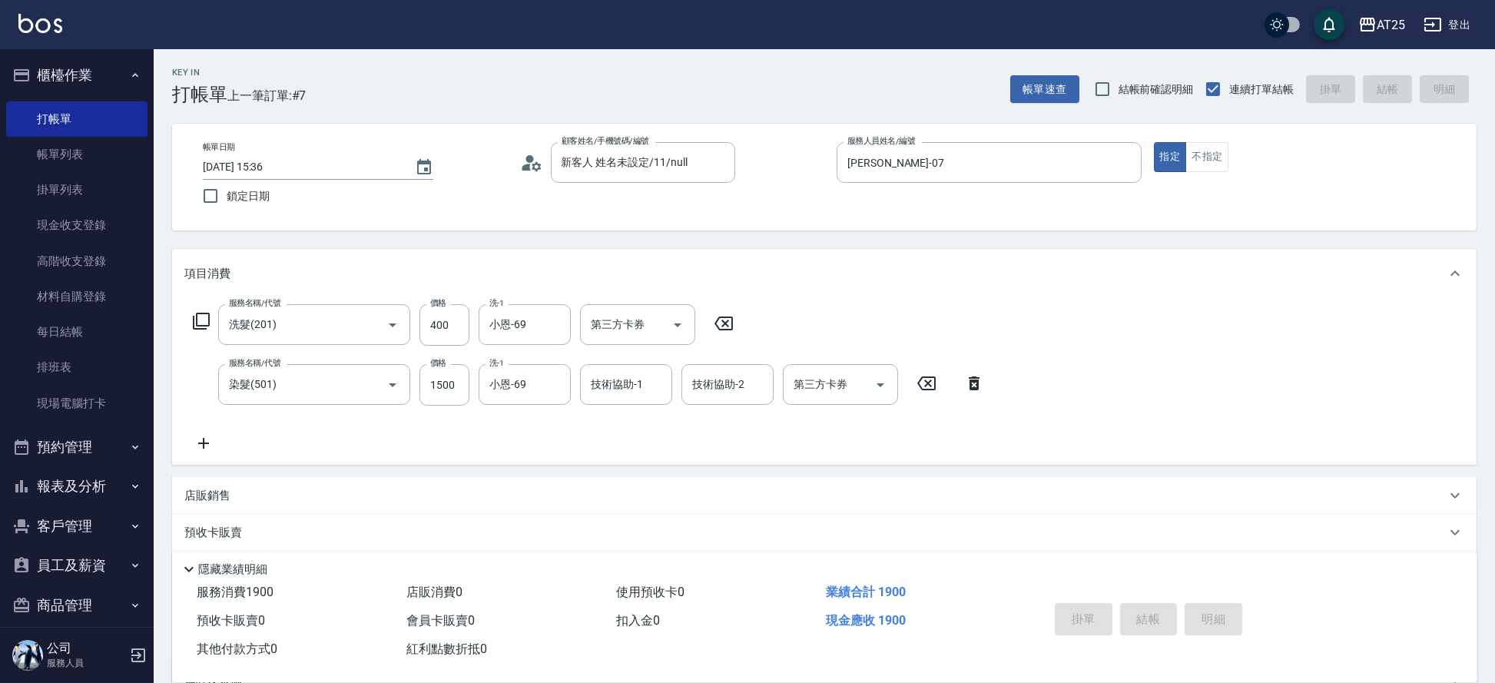
type input "0"
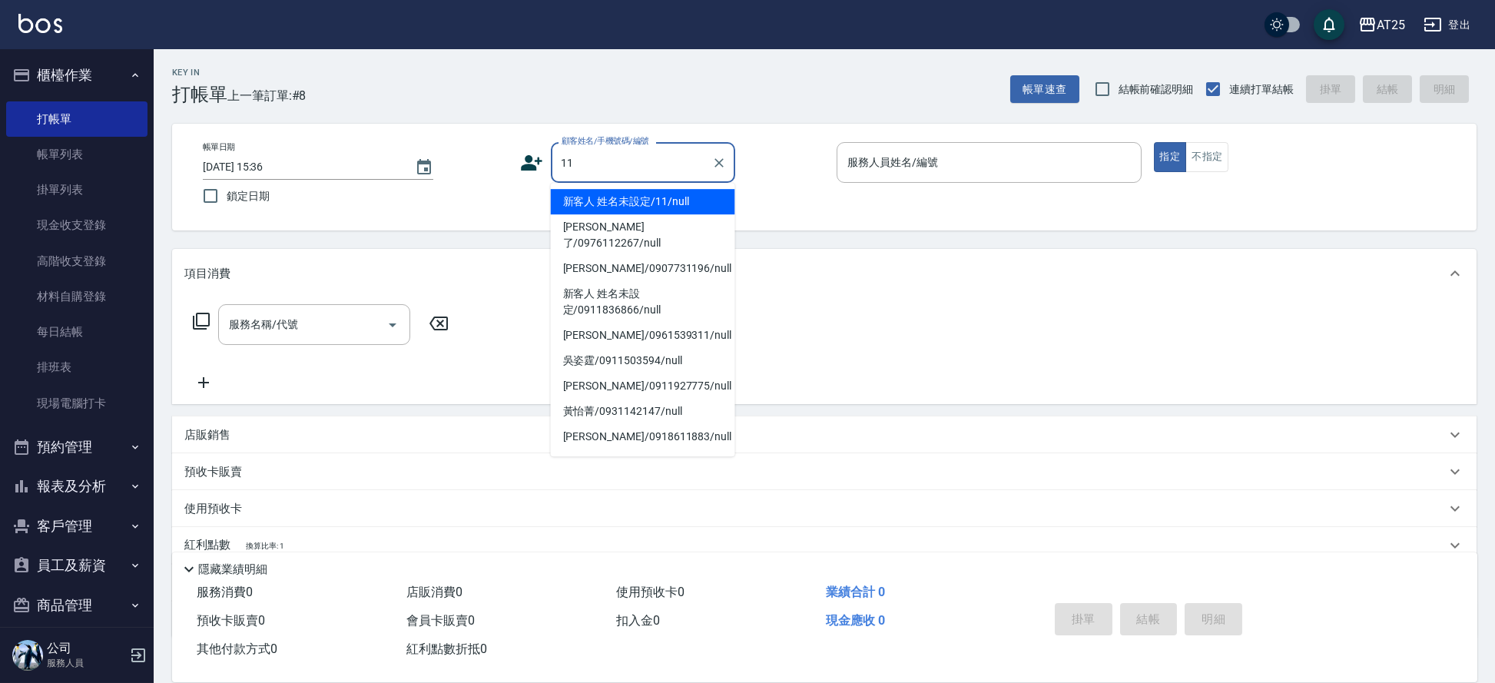
type input "新客人 姓名未設定/11/null"
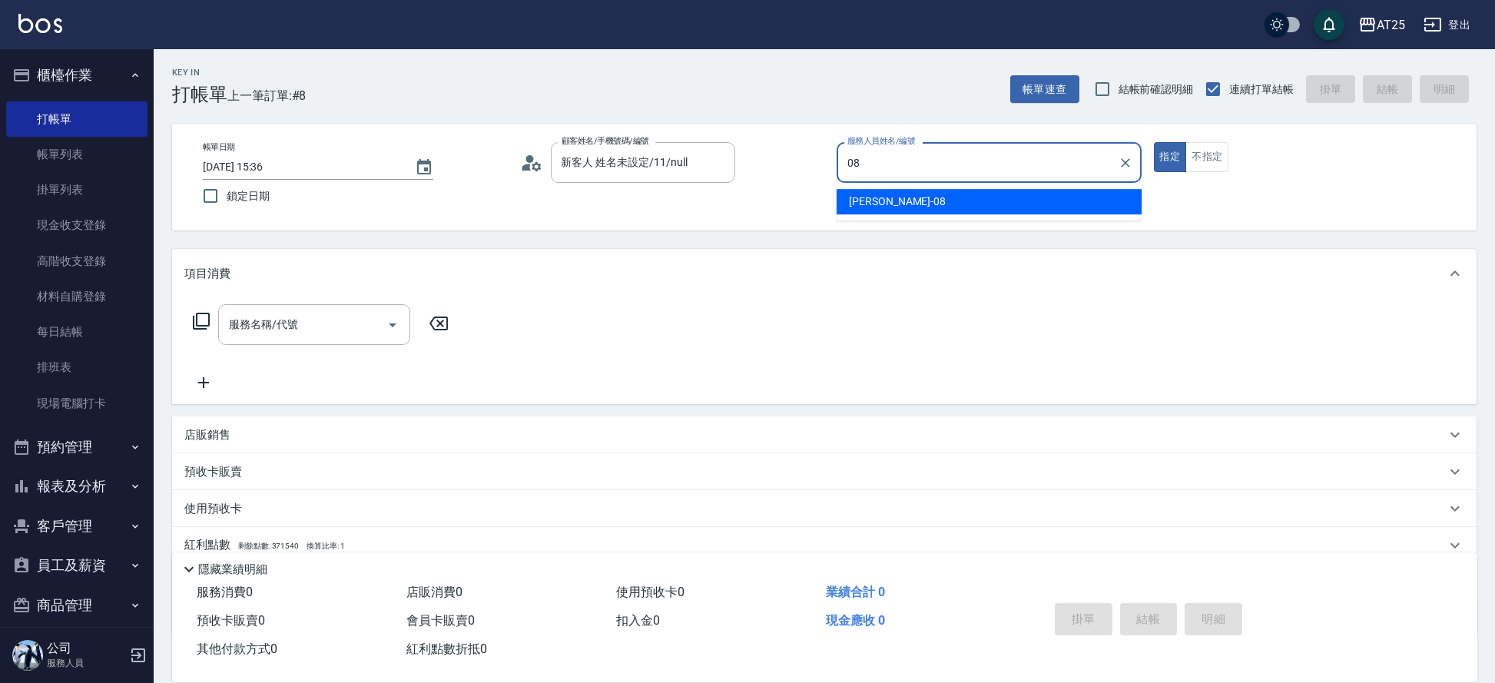
type input "[PERSON_NAME]-08"
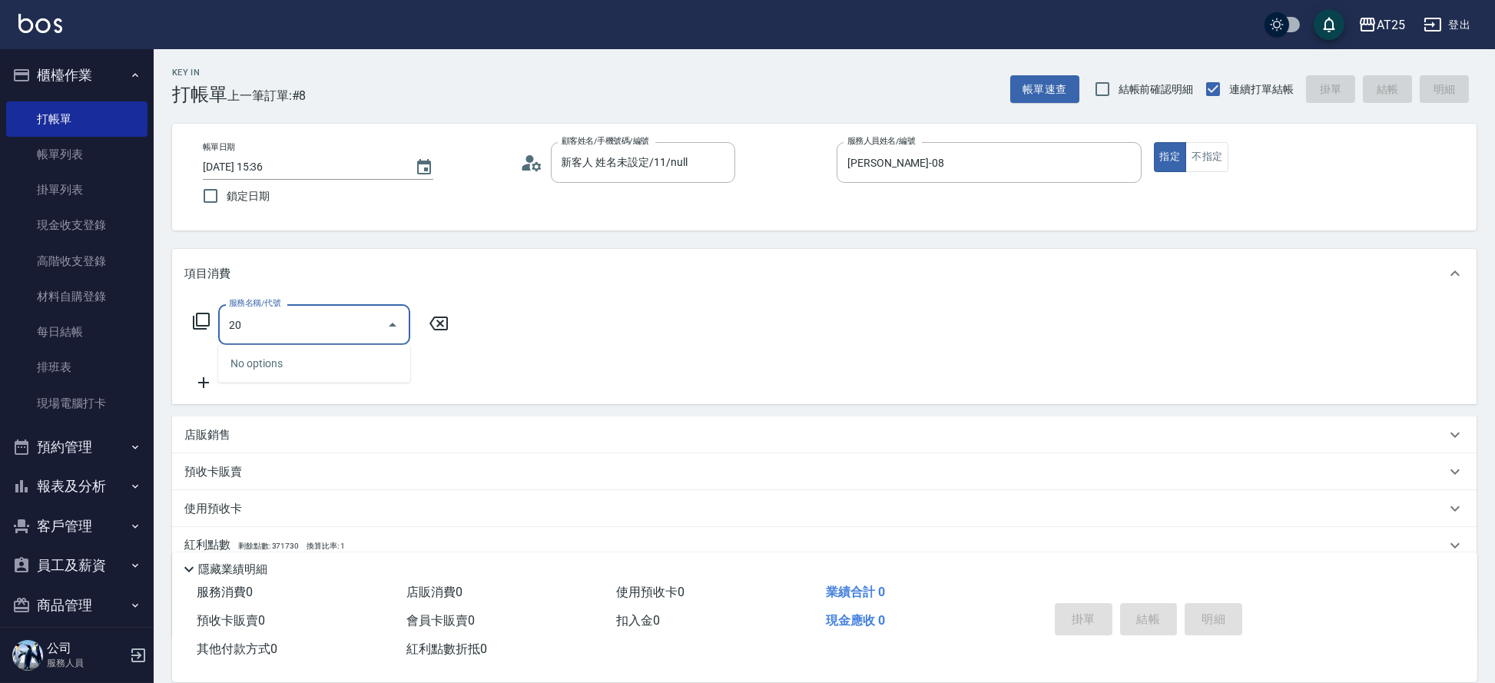
type input "201"
type input "30"
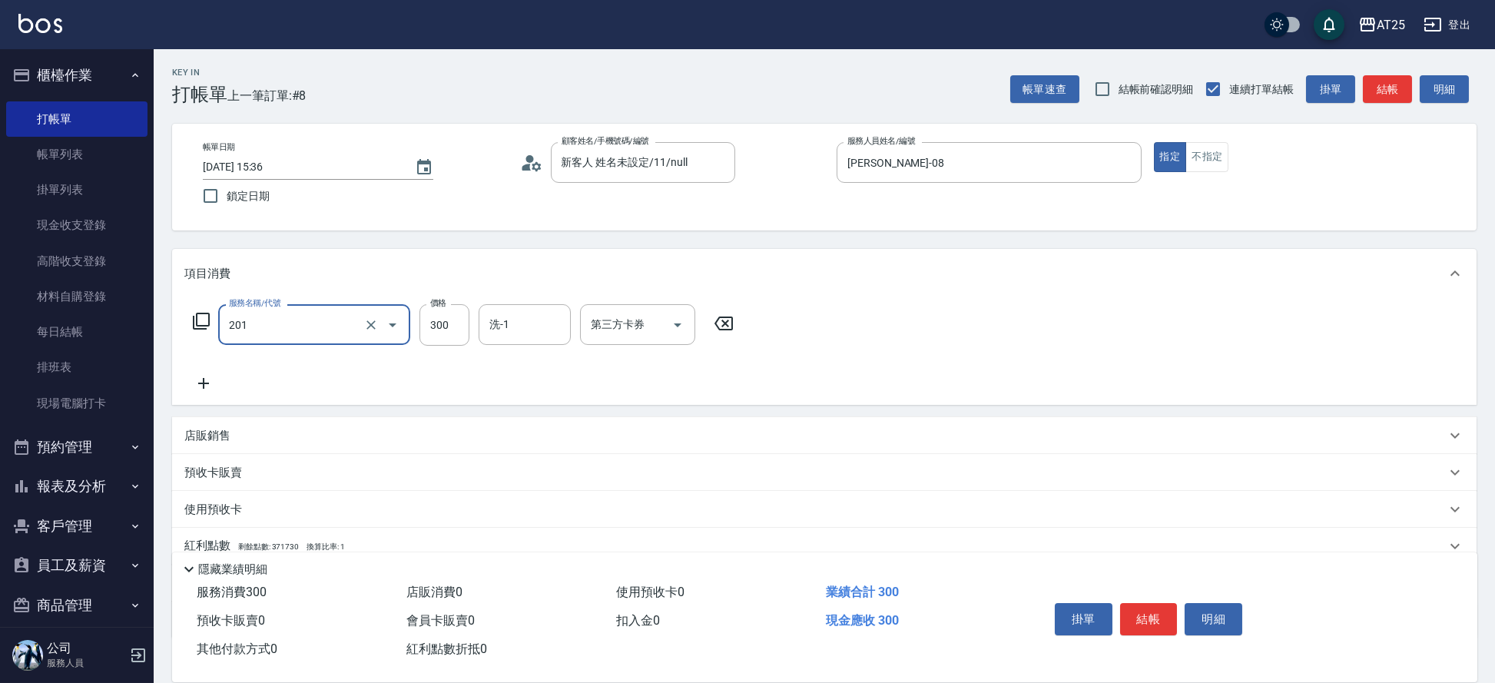
type input "洗髮(201)"
type input "0"
type input "40"
type input "400"
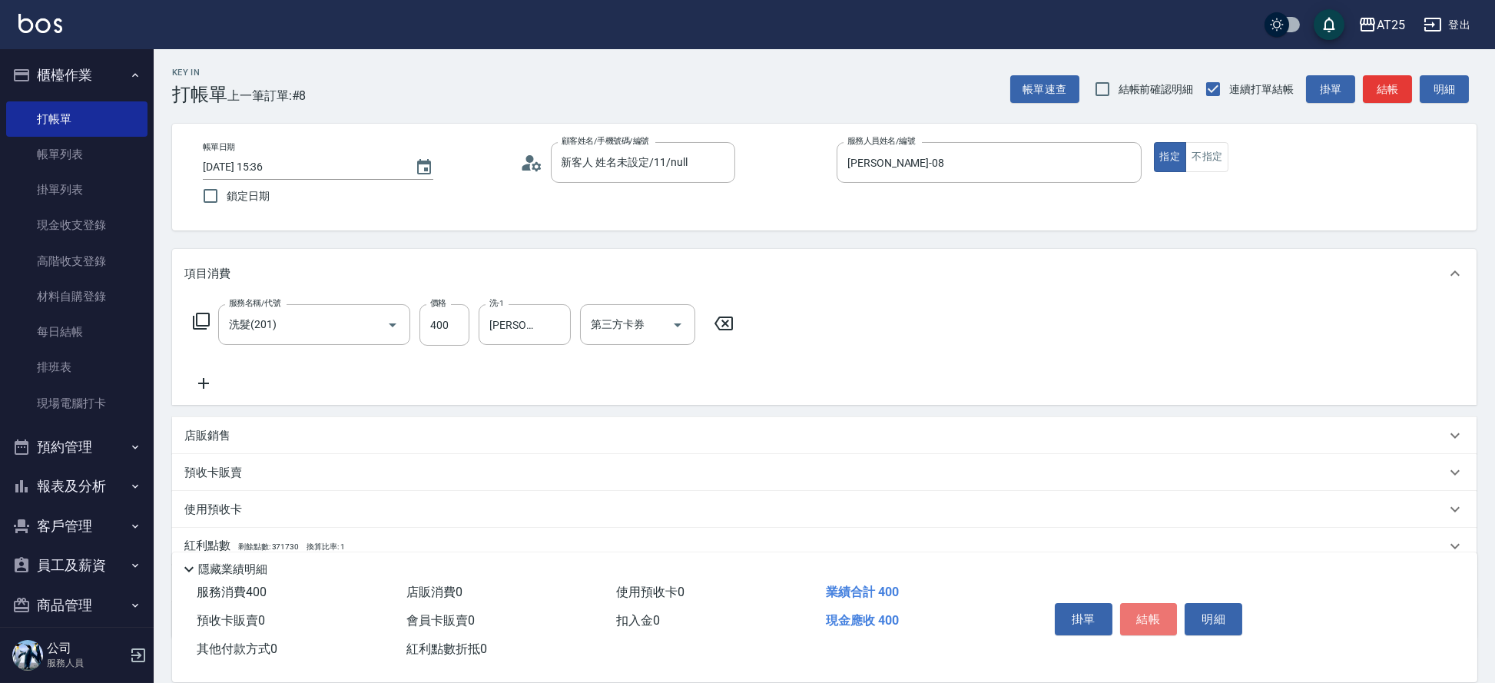
click at [1143, 603] on button "結帳" at bounding box center [1149, 619] width 58 height 32
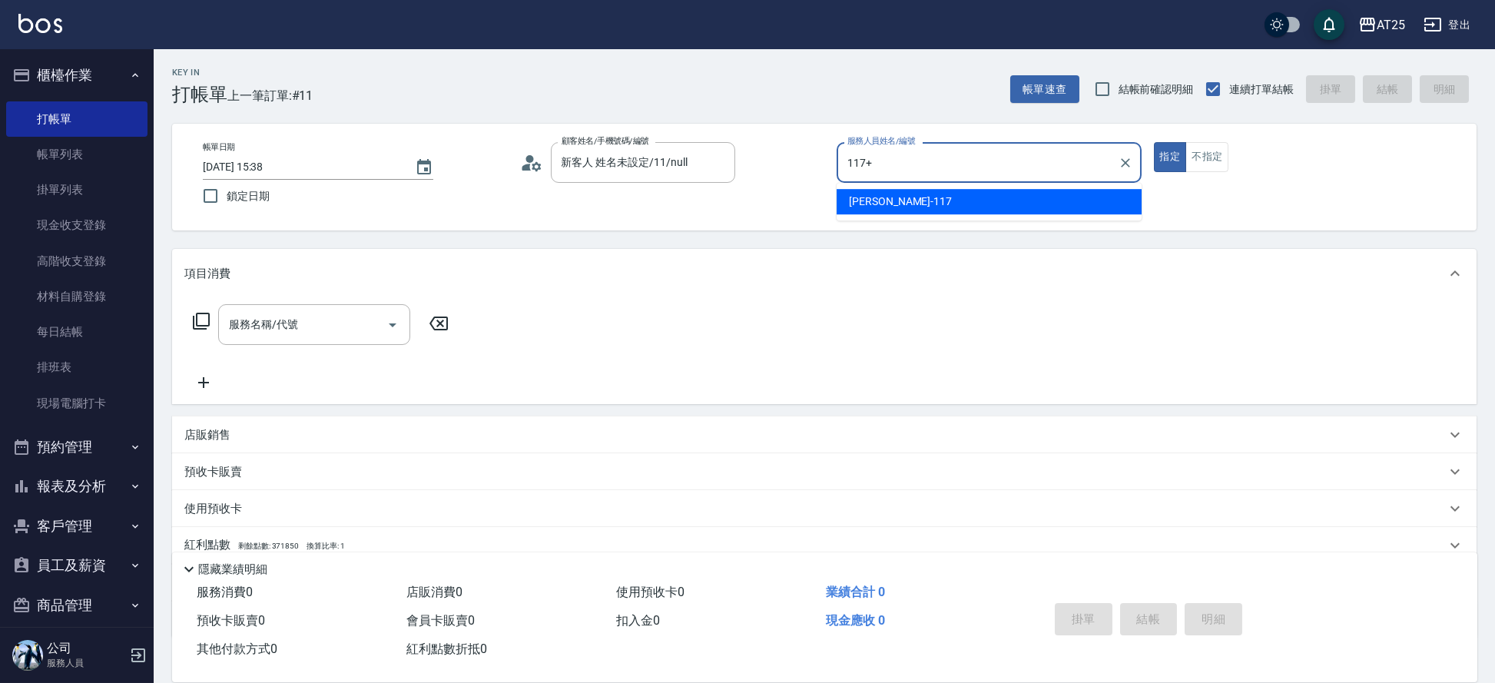
click at [1154, 142] on button "指定" at bounding box center [1170, 157] width 33 height 30
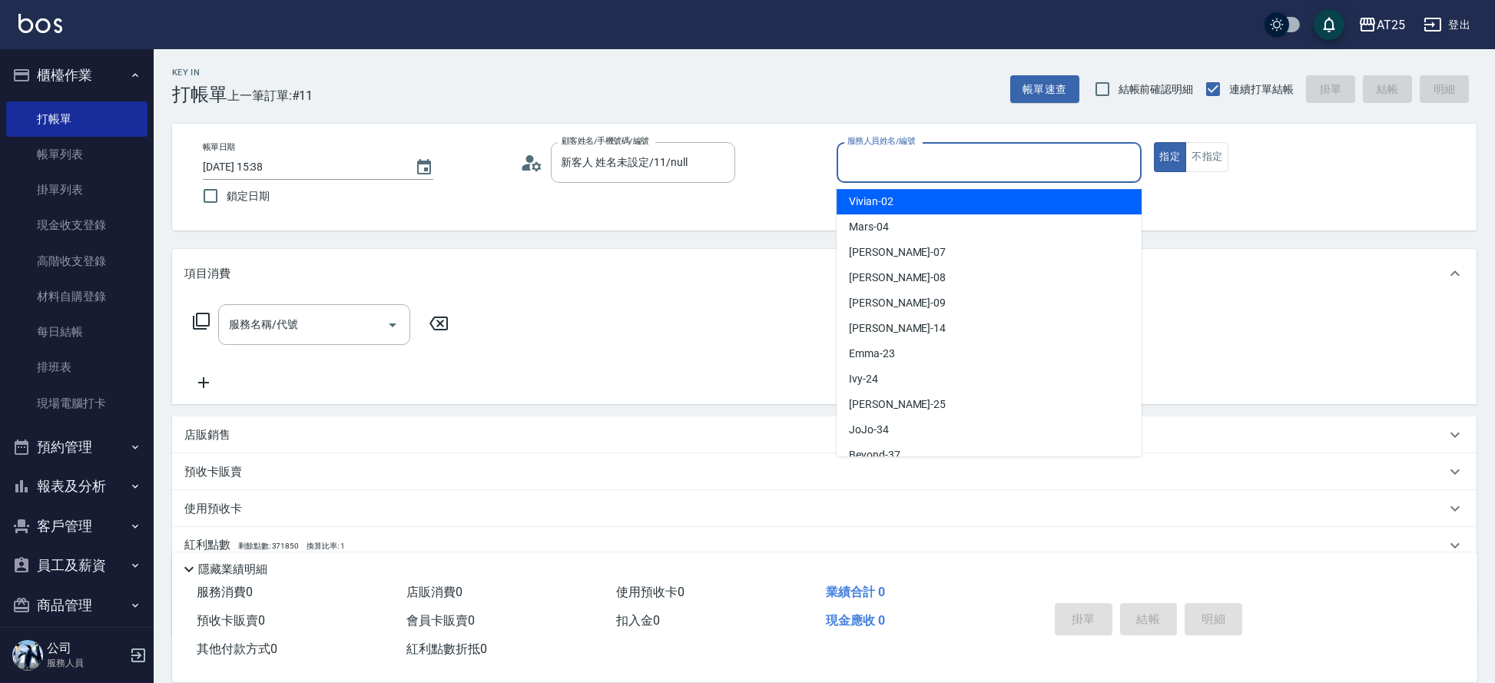
click at [1016, 171] on input "服務人員姓名/編號" at bounding box center [989, 162] width 291 height 27
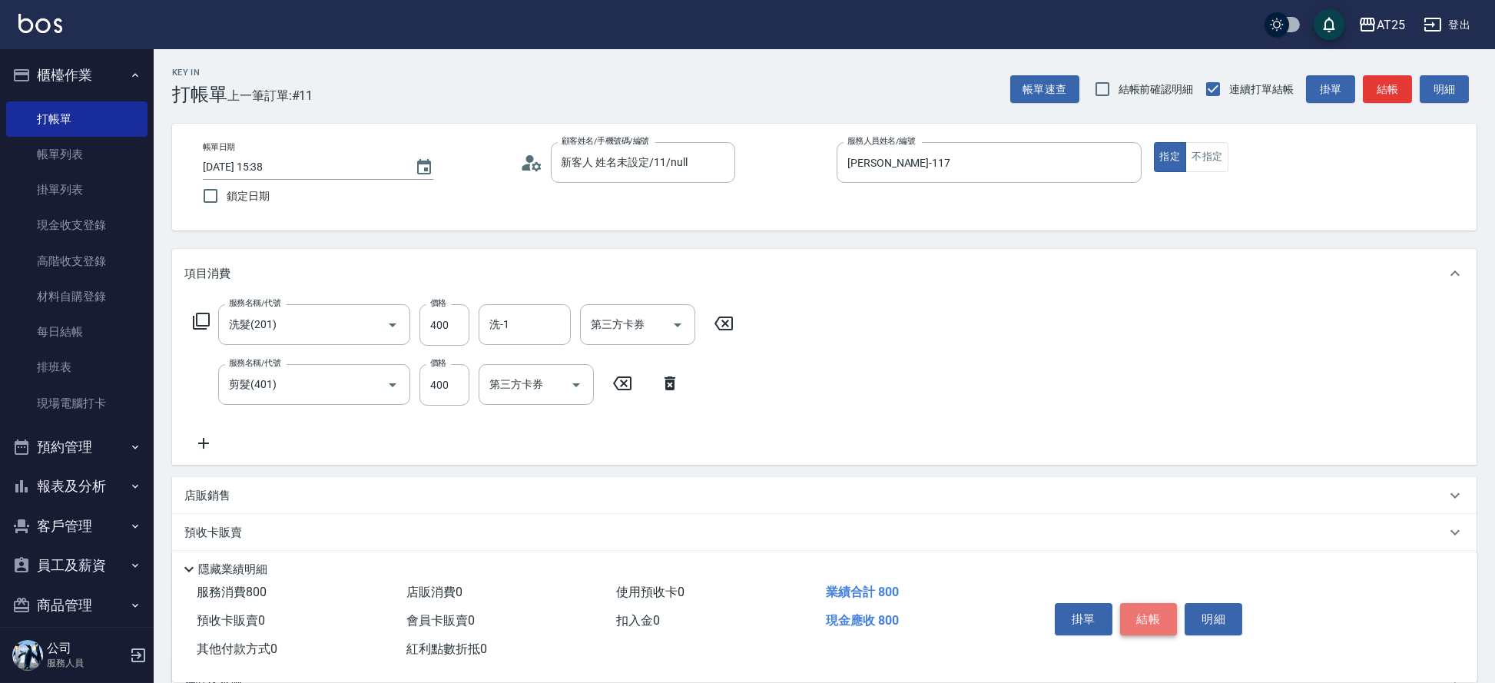
click at [1153, 617] on button "結帳" at bounding box center [1149, 619] width 58 height 32
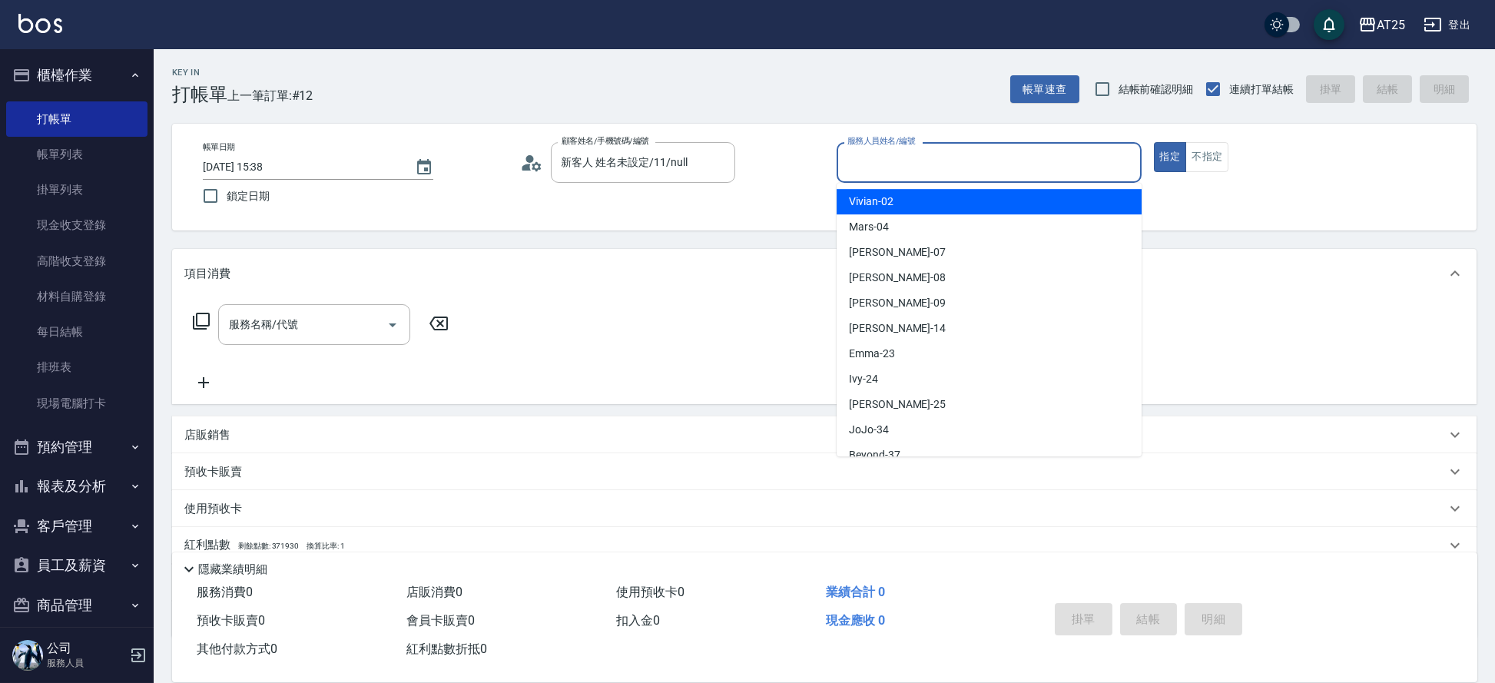
click at [1031, 158] on input "服務人員姓名/編號" at bounding box center [989, 162] width 291 height 27
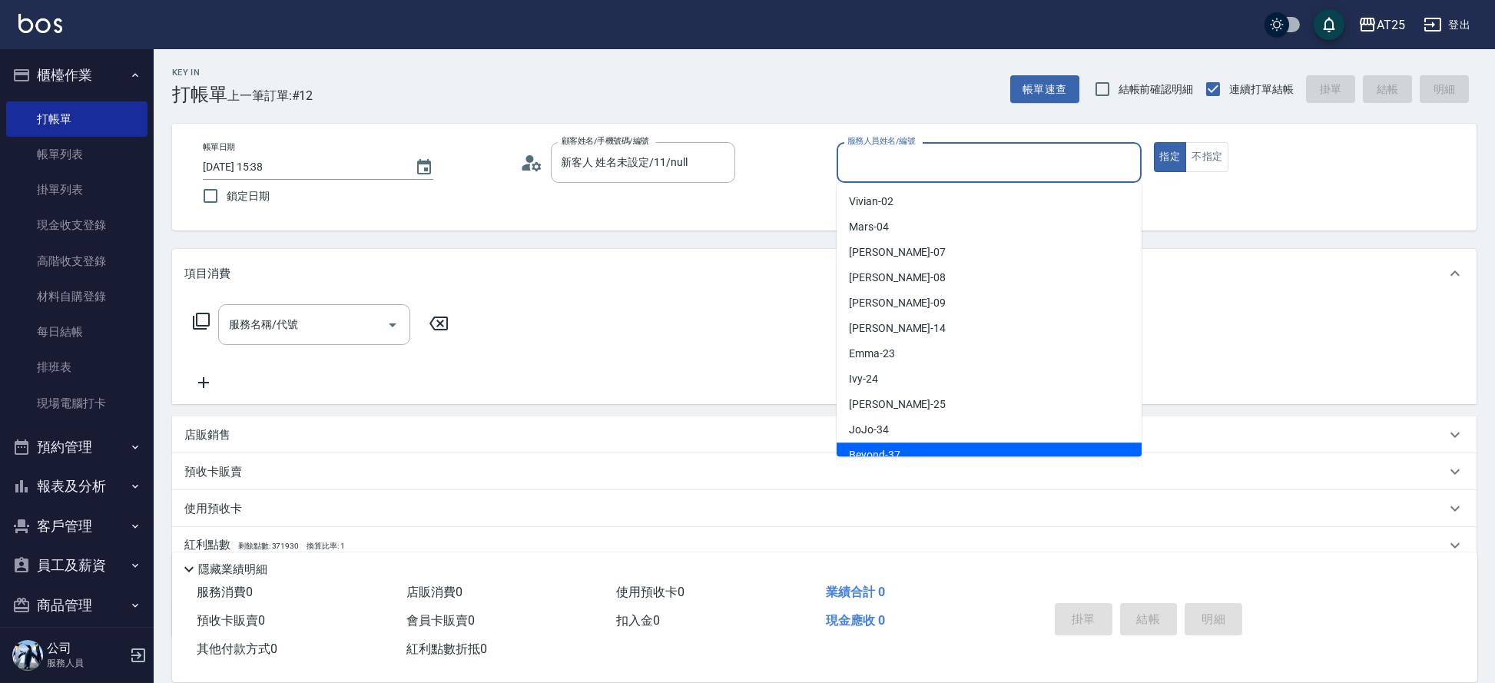
click at [1027, 450] on div "Beyond -37" at bounding box center [989, 455] width 305 height 25
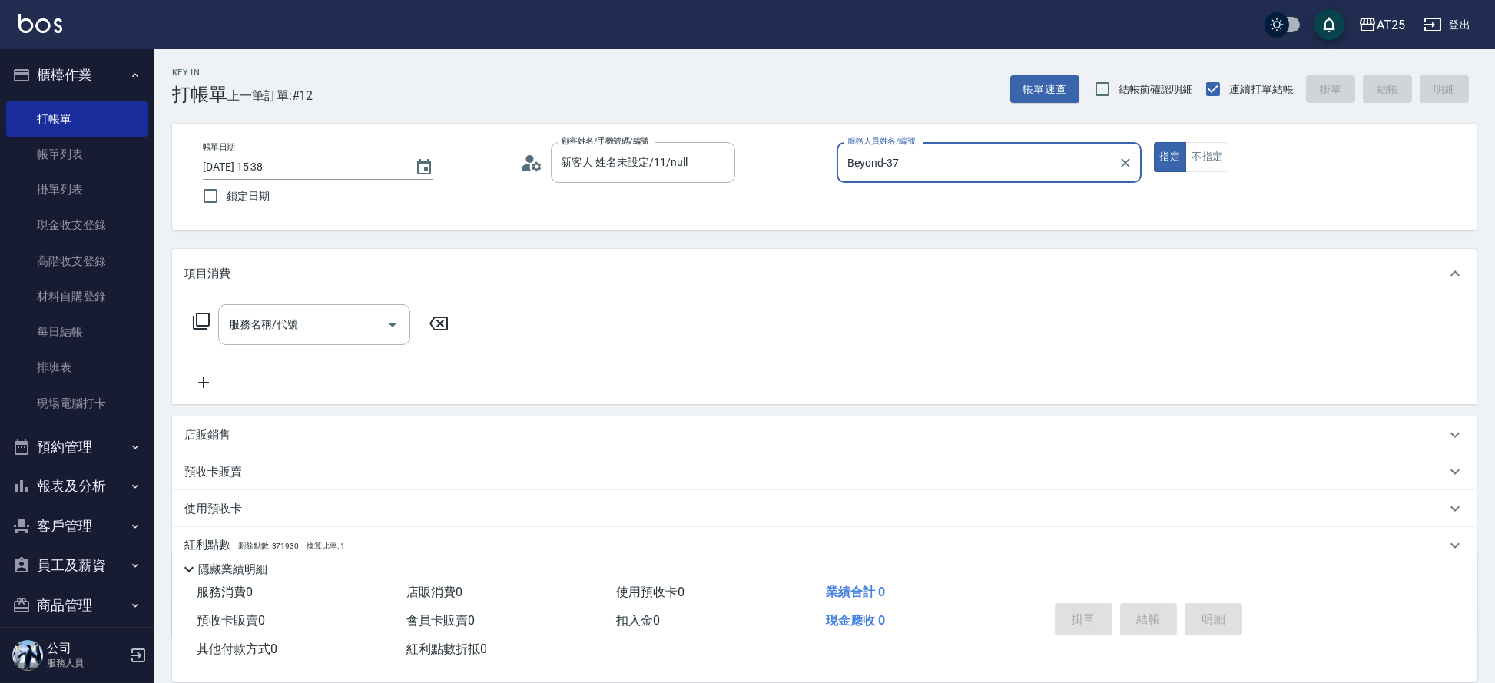
click at [1154, 142] on button "指定" at bounding box center [1170, 157] width 33 height 30
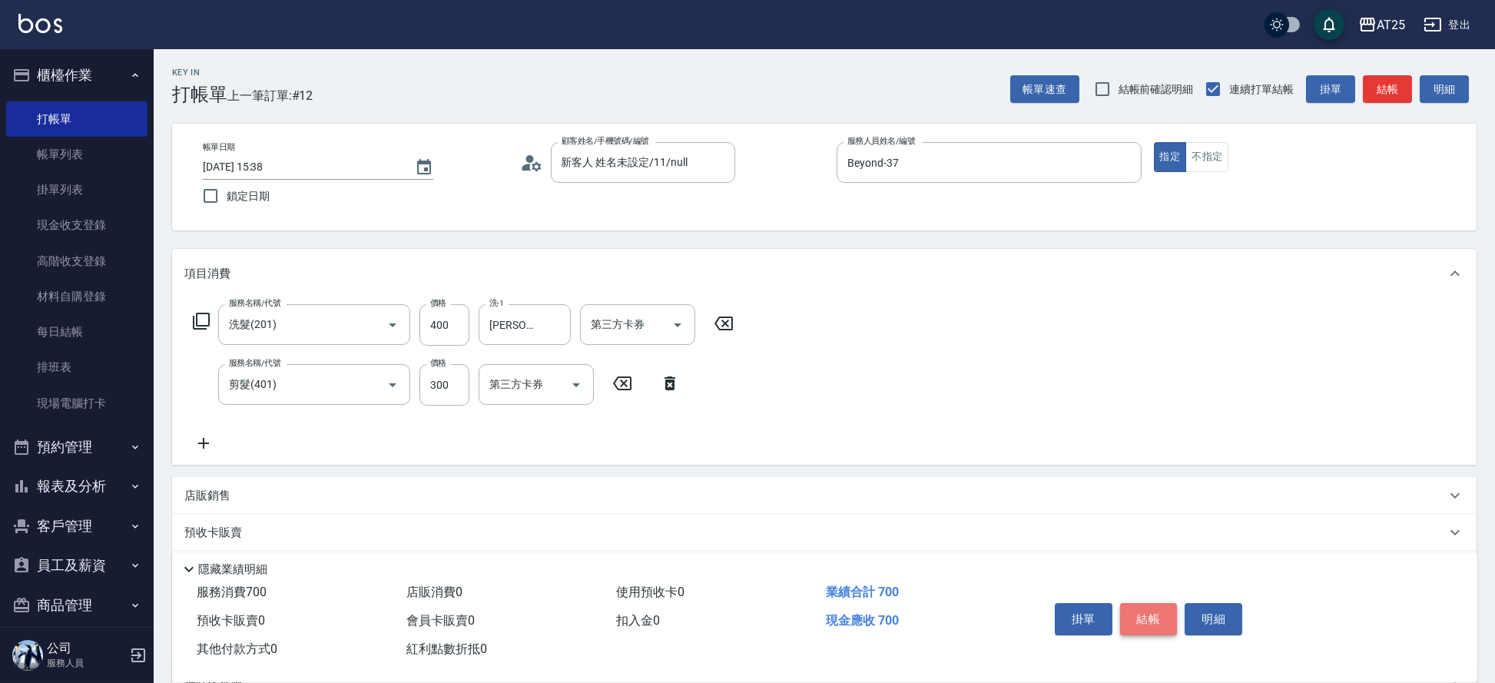
click at [1129, 615] on button "結帳" at bounding box center [1149, 619] width 58 height 32
click at [1126, 612] on button "結帳" at bounding box center [1149, 619] width 58 height 32
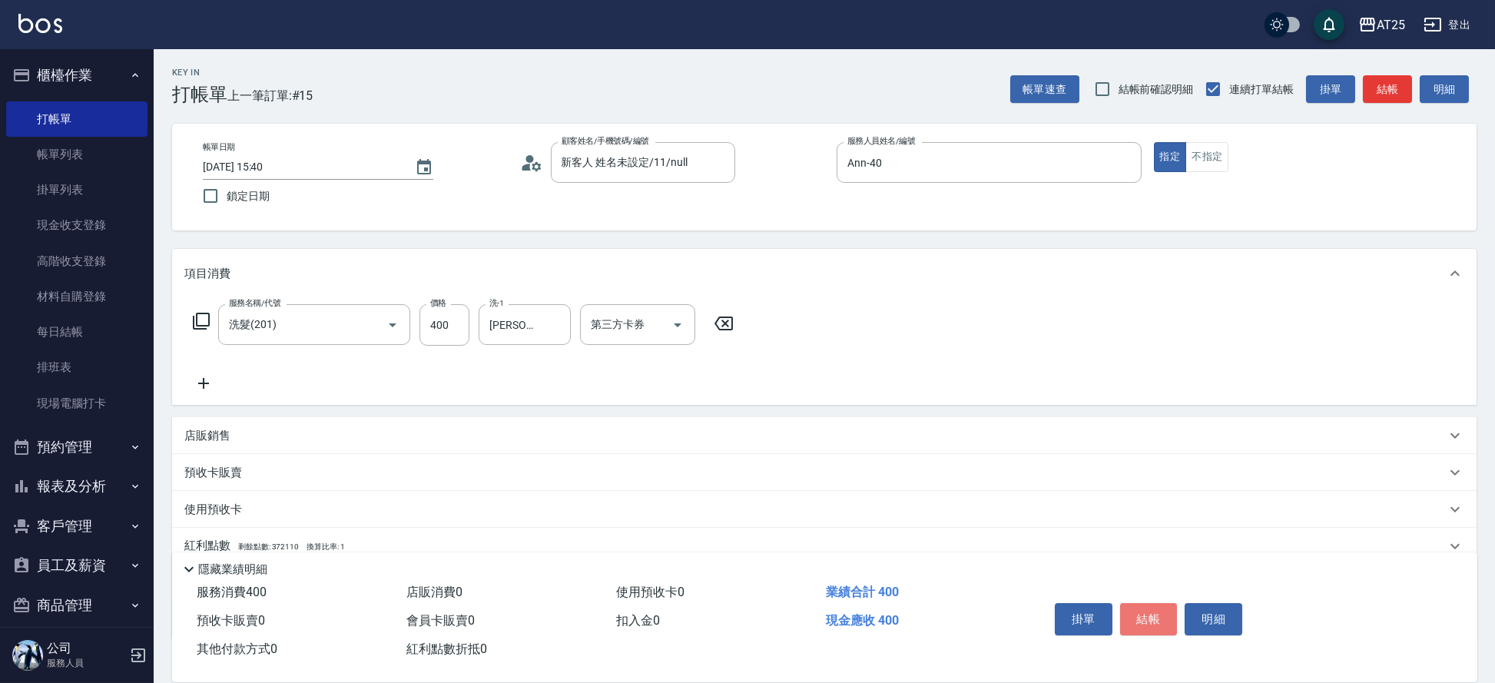
click at [1124, 610] on button "結帳" at bounding box center [1149, 619] width 58 height 32
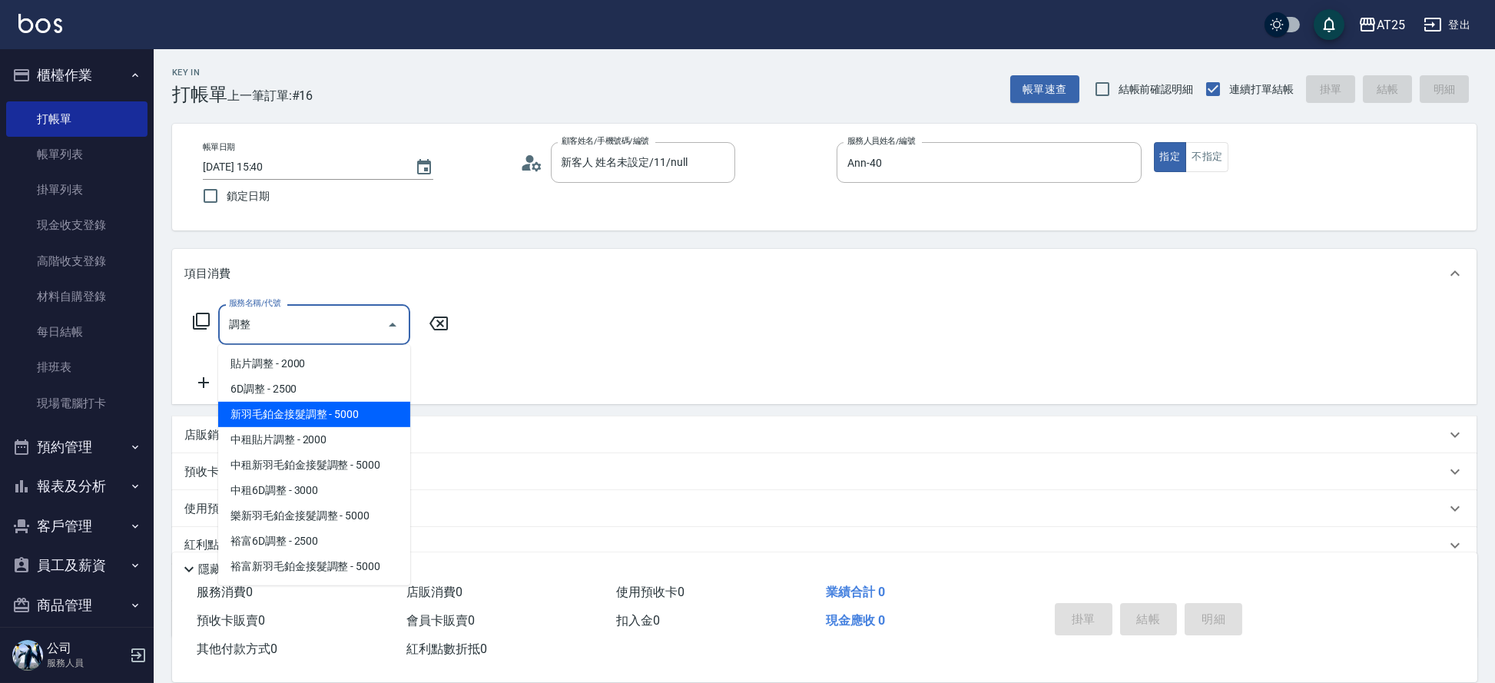
click at [363, 413] on span "新羽毛鉑金接髮調整 - 5000" at bounding box center [314, 414] width 192 height 25
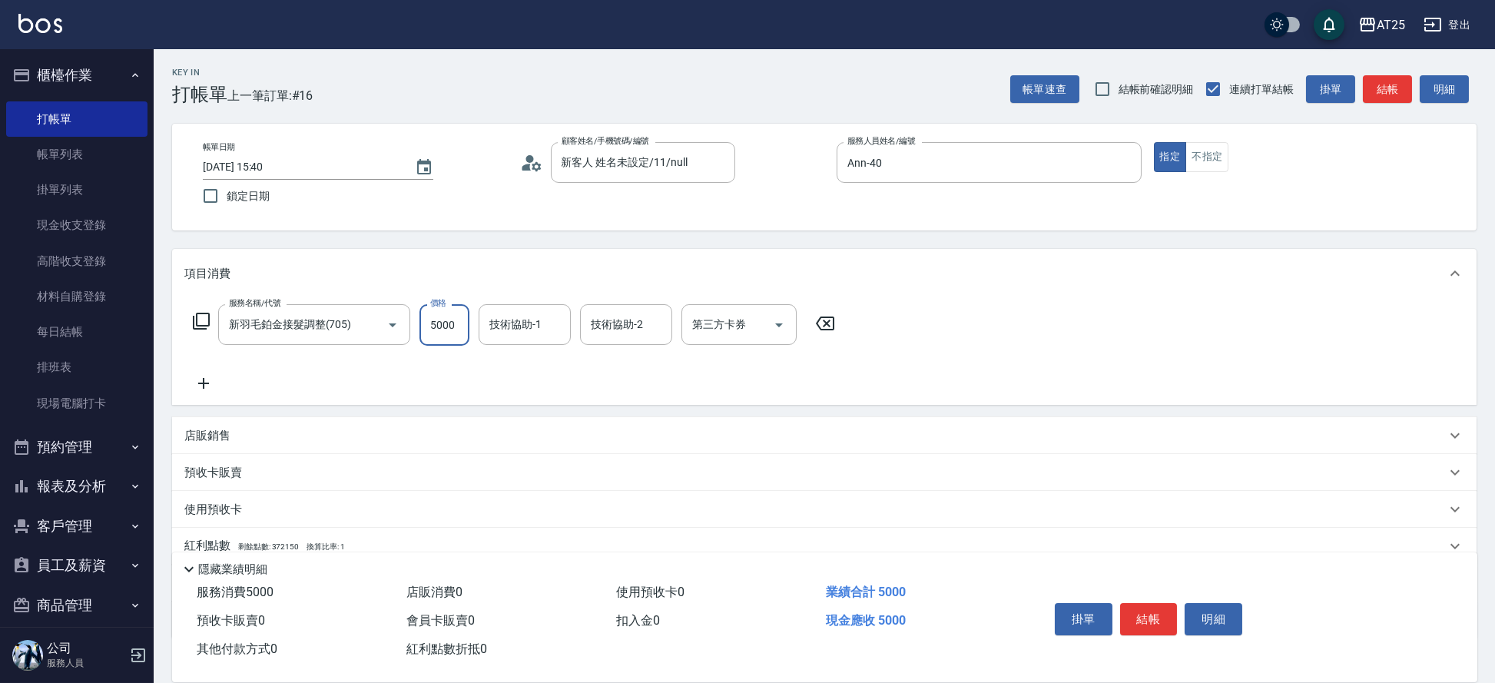
click at [462, 327] on input "5000" at bounding box center [445, 324] width 50 height 41
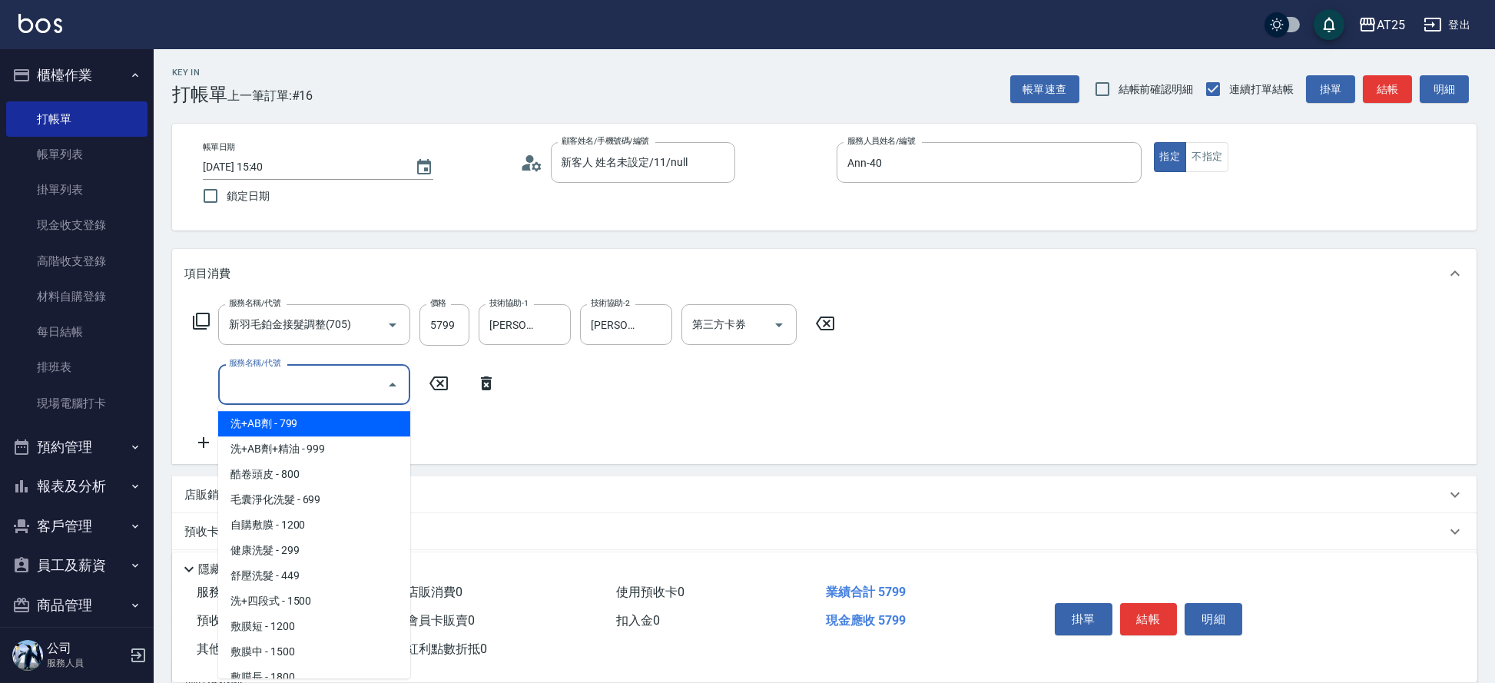
click at [296, 373] on input "服務名稱/代號" at bounding box center [302, 384] width 155 height 27
click at [297, 427] on span "洗+AB劑 - 799" at bounding box center [314, 423] width 192 height 25
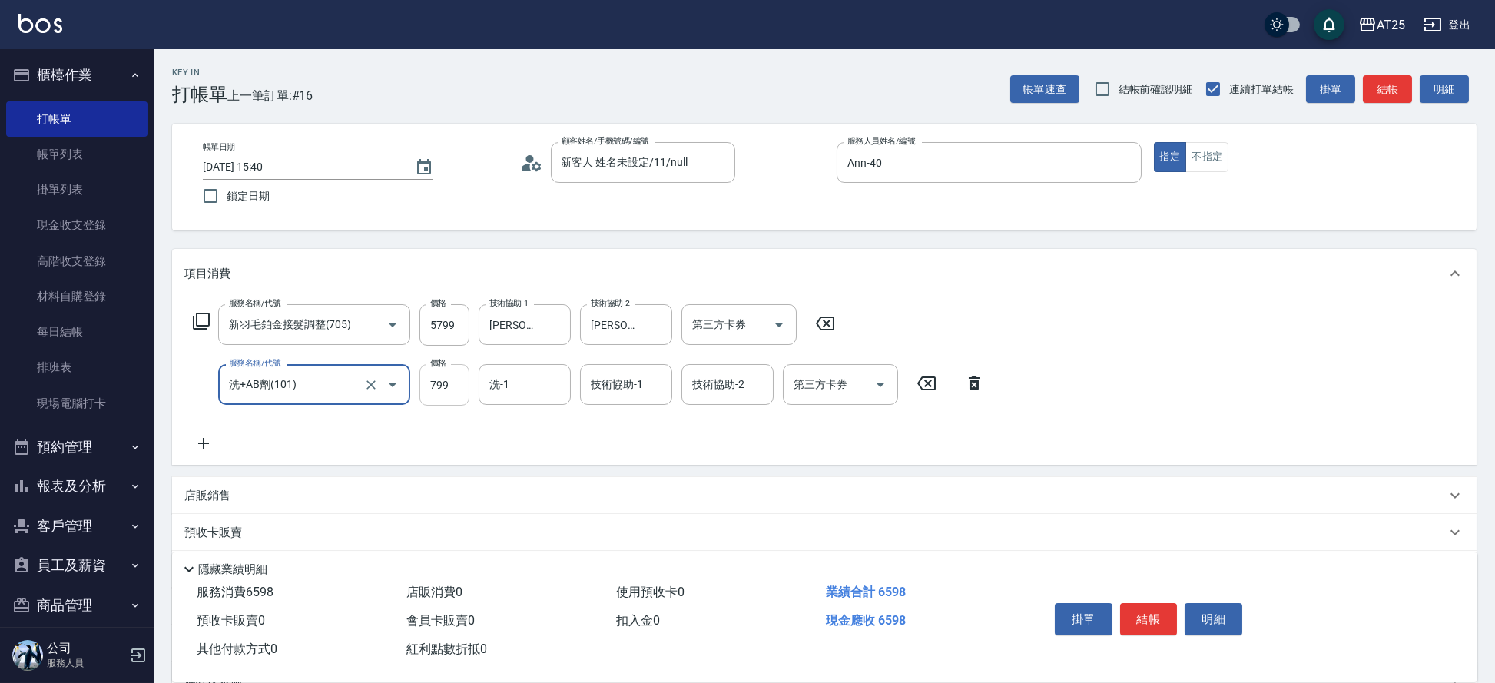
click at [456, 390] on input "799" at bounding box center [445, 384] width 50 height 41
click at [1147, 606] on button "結帳" at bounding box center [1149, 619] width 58 height 32
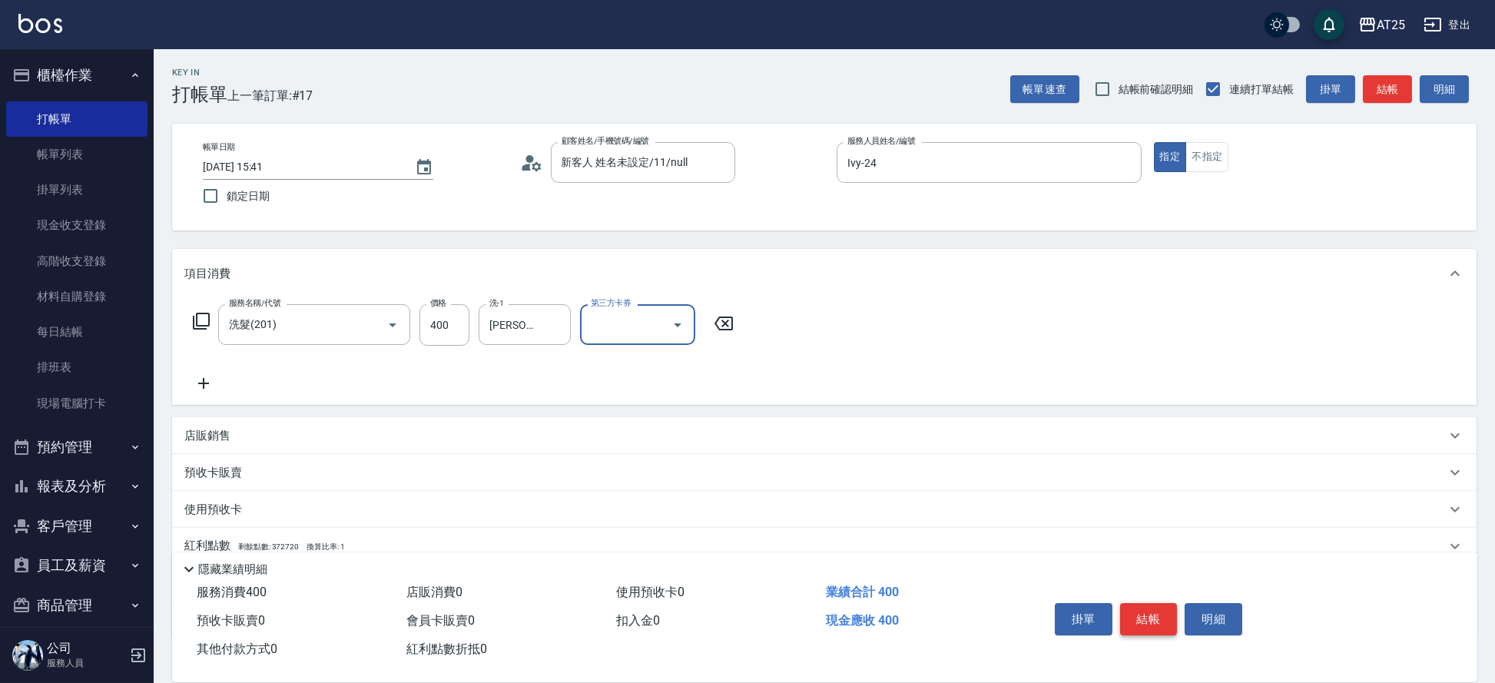
click at [1142, 609] on button "結帳" at bounding box center [1149, 619] width 58 height 32
click at [1139, 603] on button "結帳" at bounding box center [1149, 619] width 58 height 32
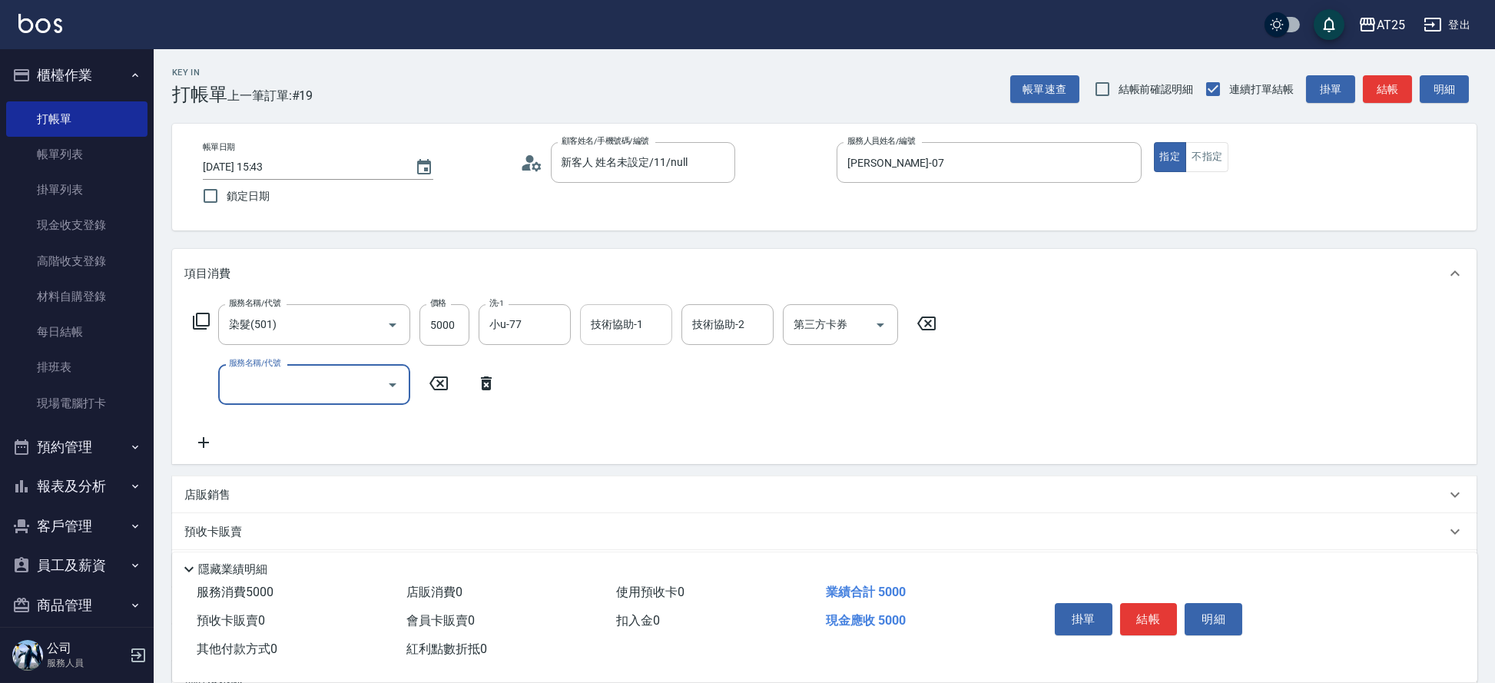
click at [646, 320] on input "技術協助-1" at bounding box center [626, 324] width 78 height 27
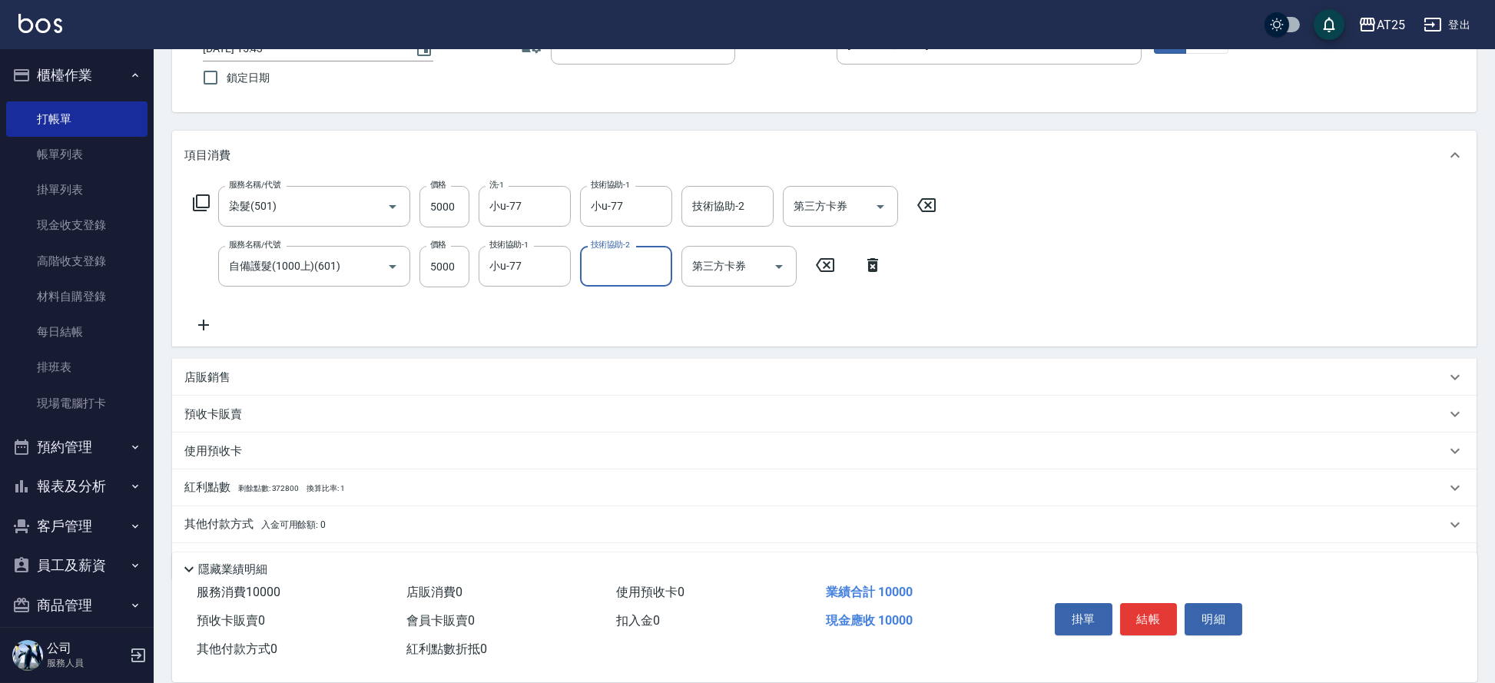
scroll to position [161, 0]
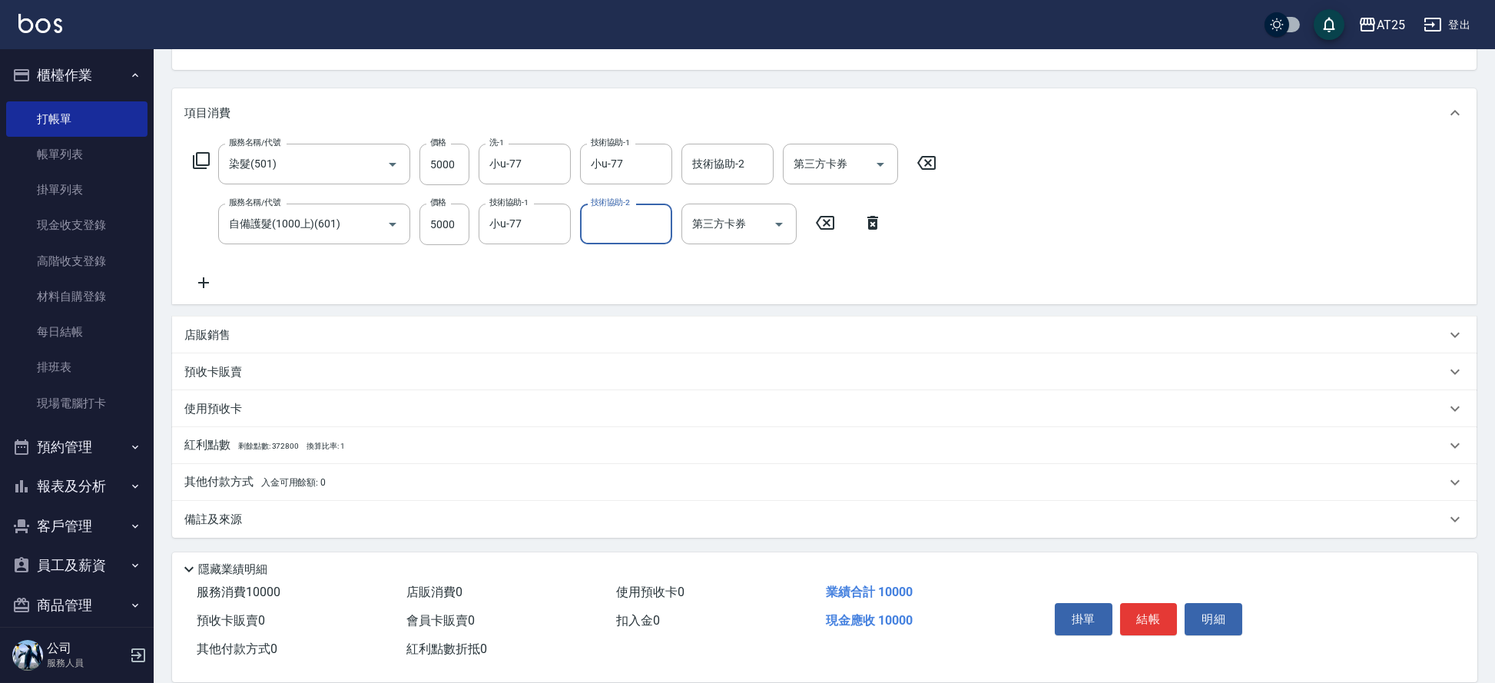
click at [266, 490] on p "其他付款方式 入金可用餘額: 0" at bounding box center [254, 482] width 141 height 17
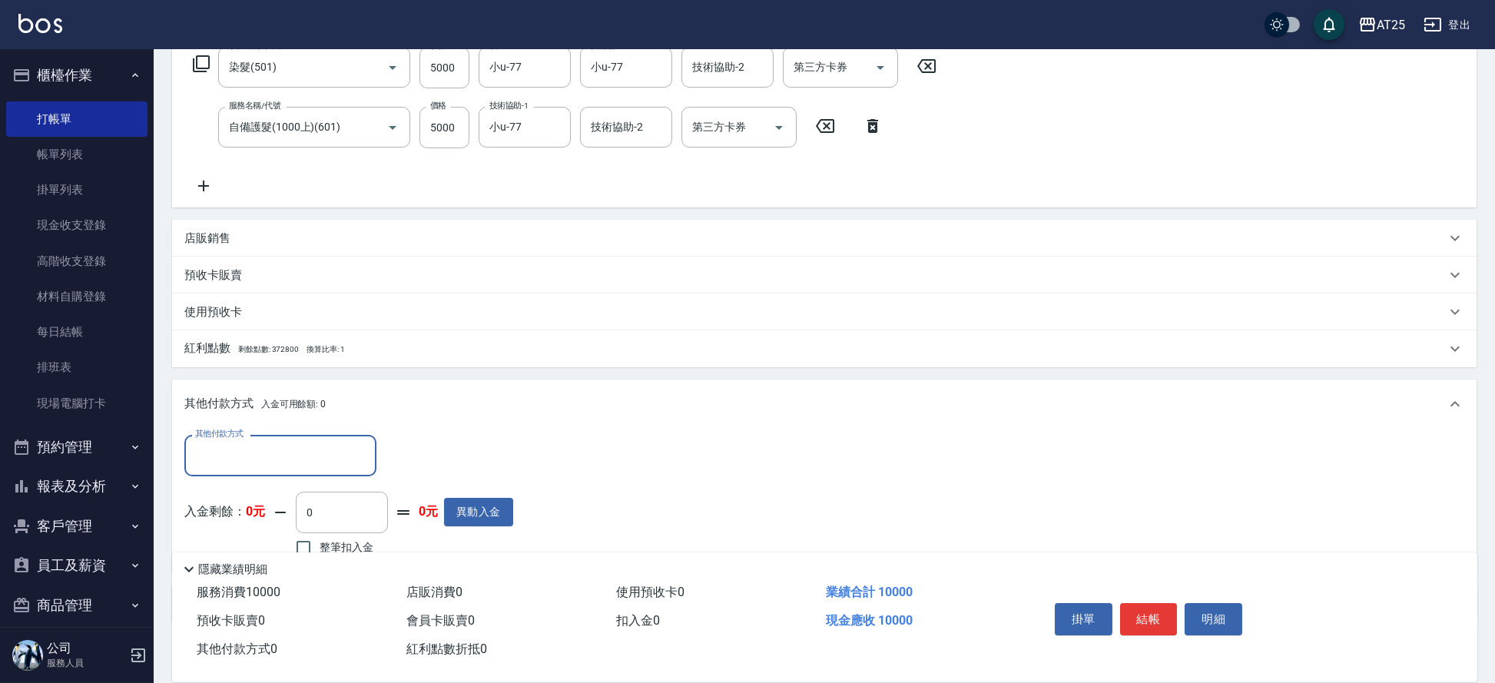
scroll to position [280, 0]
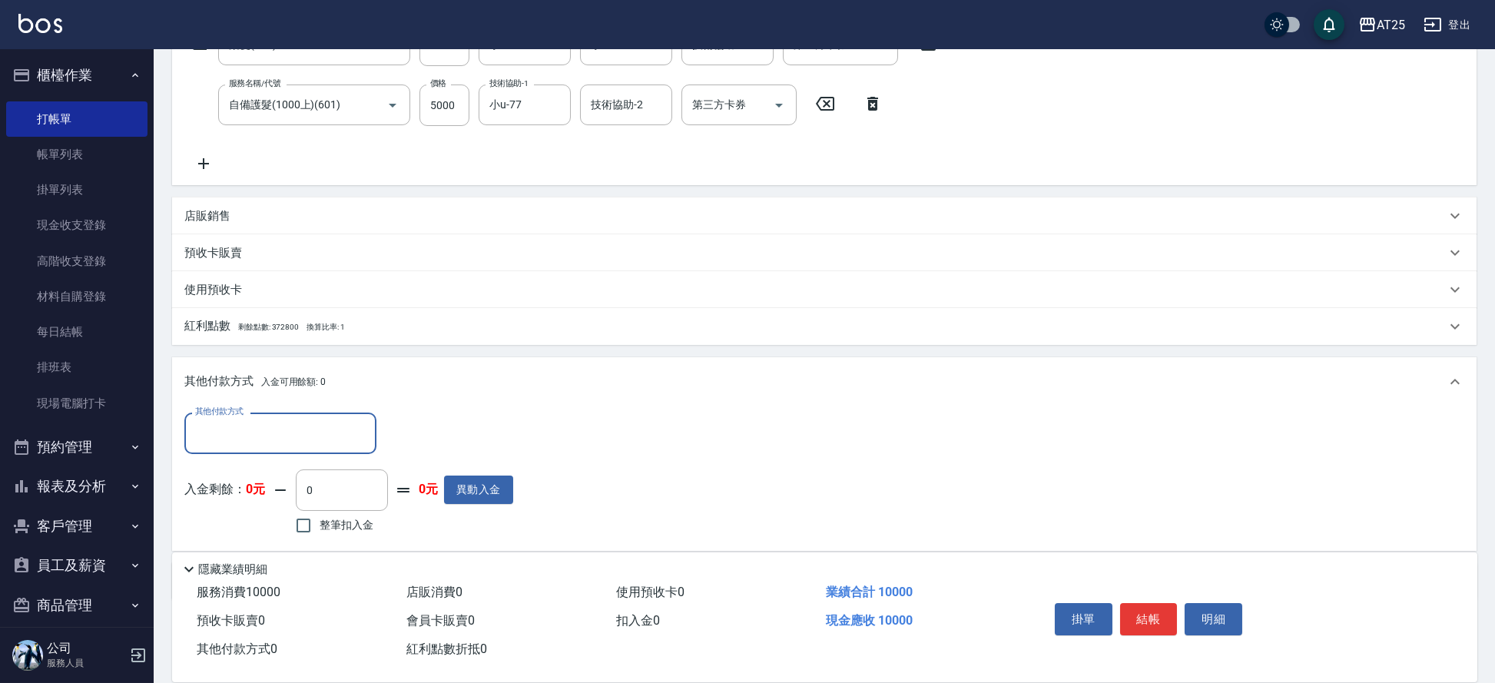
click at [205, 418] on div "其他付款方式" at bounding box center [280, 433] width 192 height 41
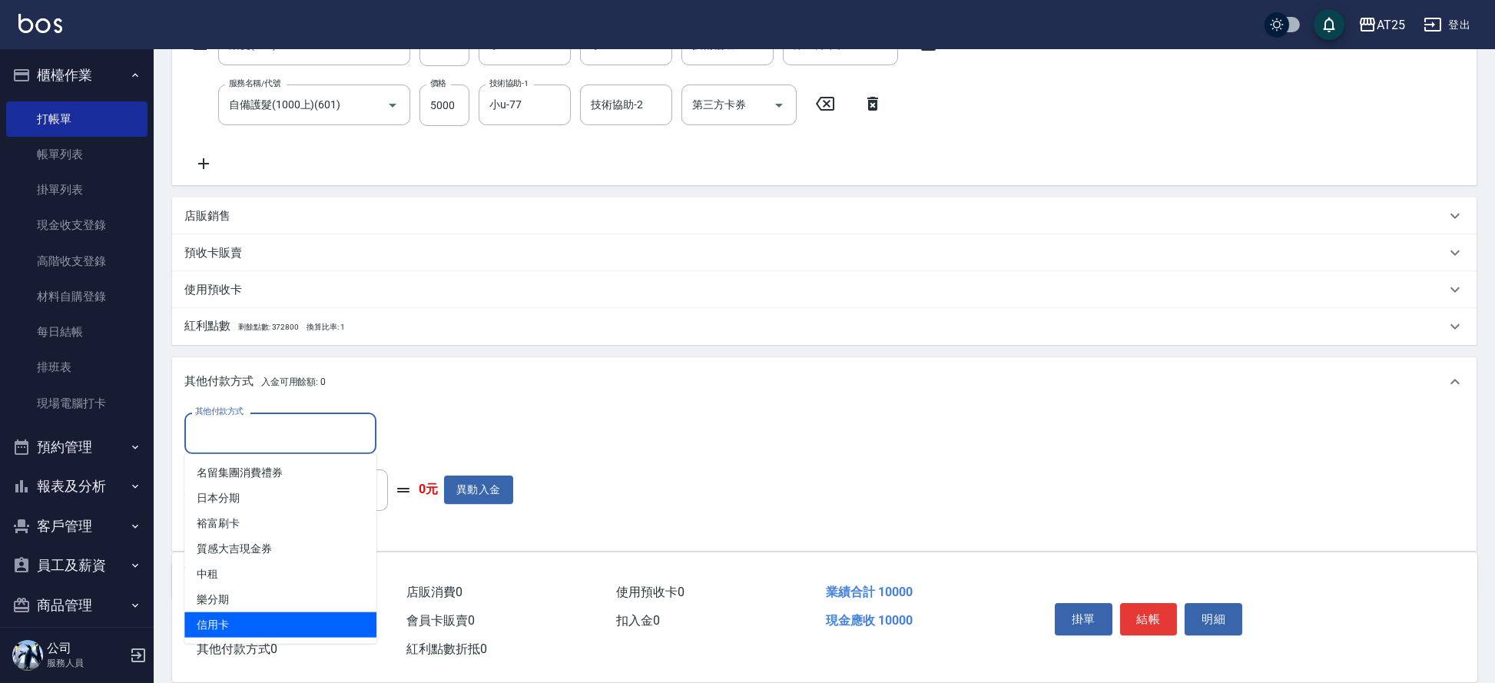
click at [267, 615] on span "信用卡" at bounding box center [280, 624] width 192 height 25
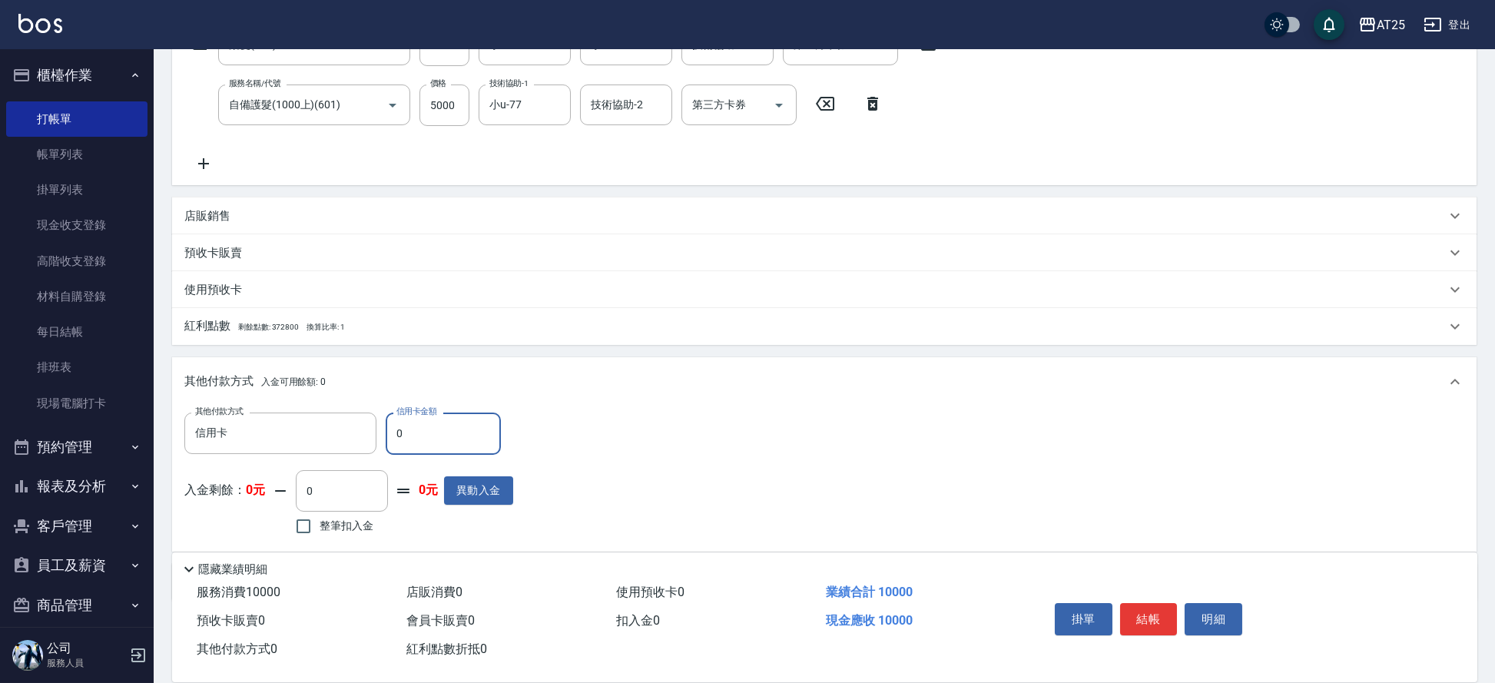
click at [447, 436] on input "0" at bounding box center [443, 433] width 115 height 41
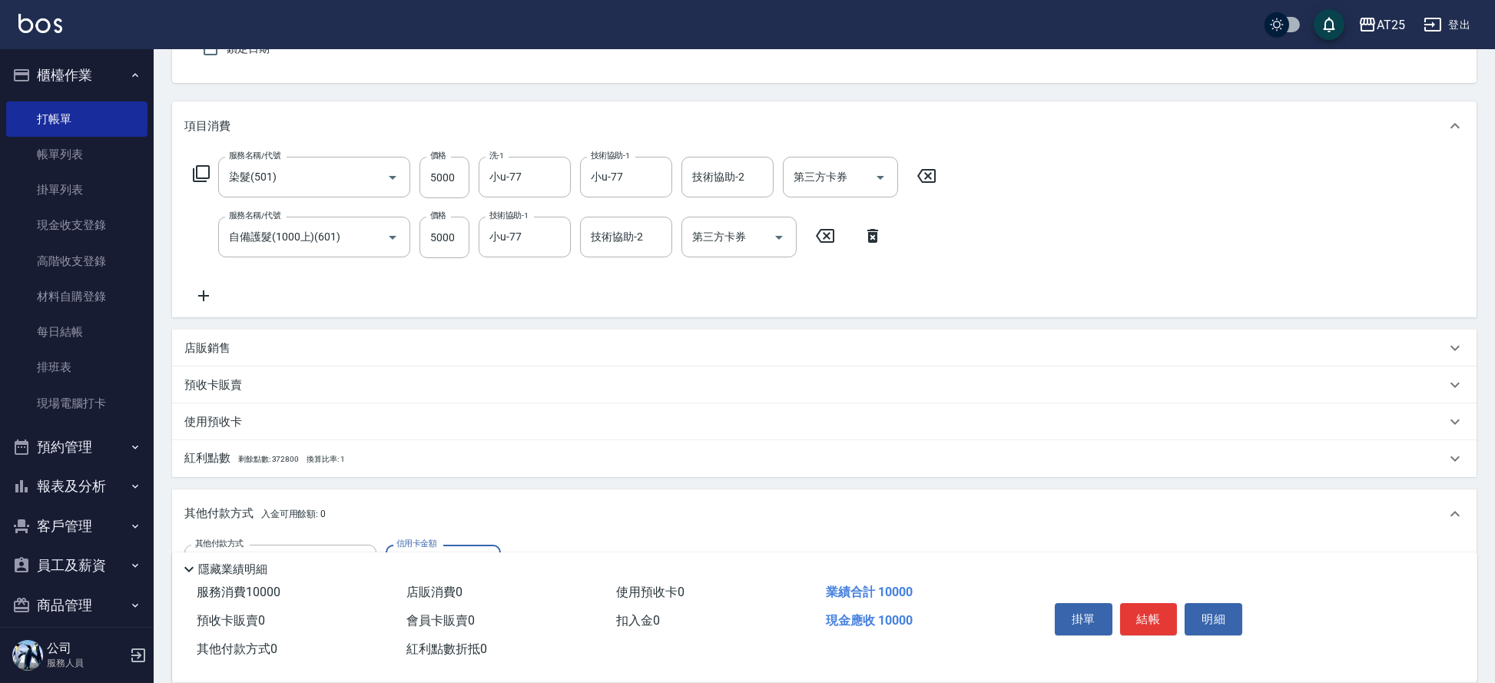
scroll to position [143, 0]
click at [449, 241] on input "5000" at bounding box center [445, 241] width 50 height 41
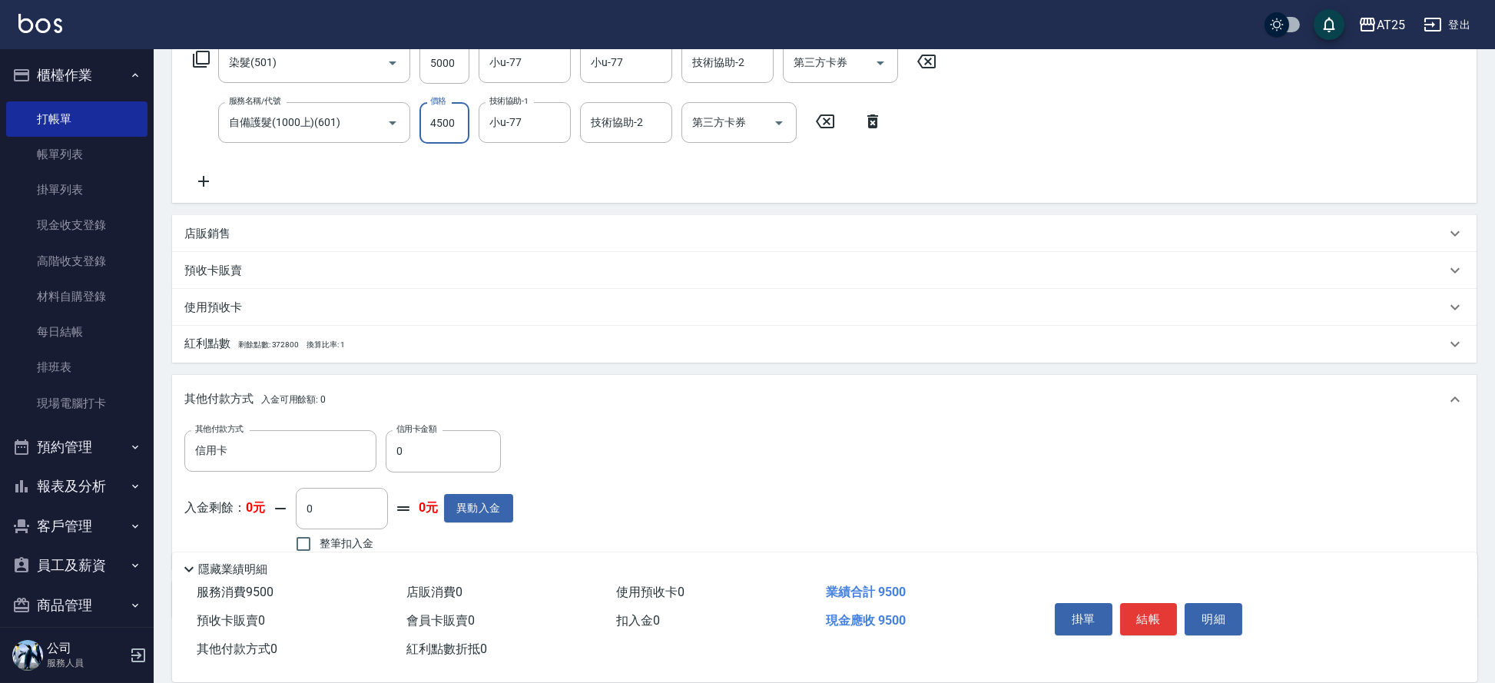
scroll to position [277, 0]
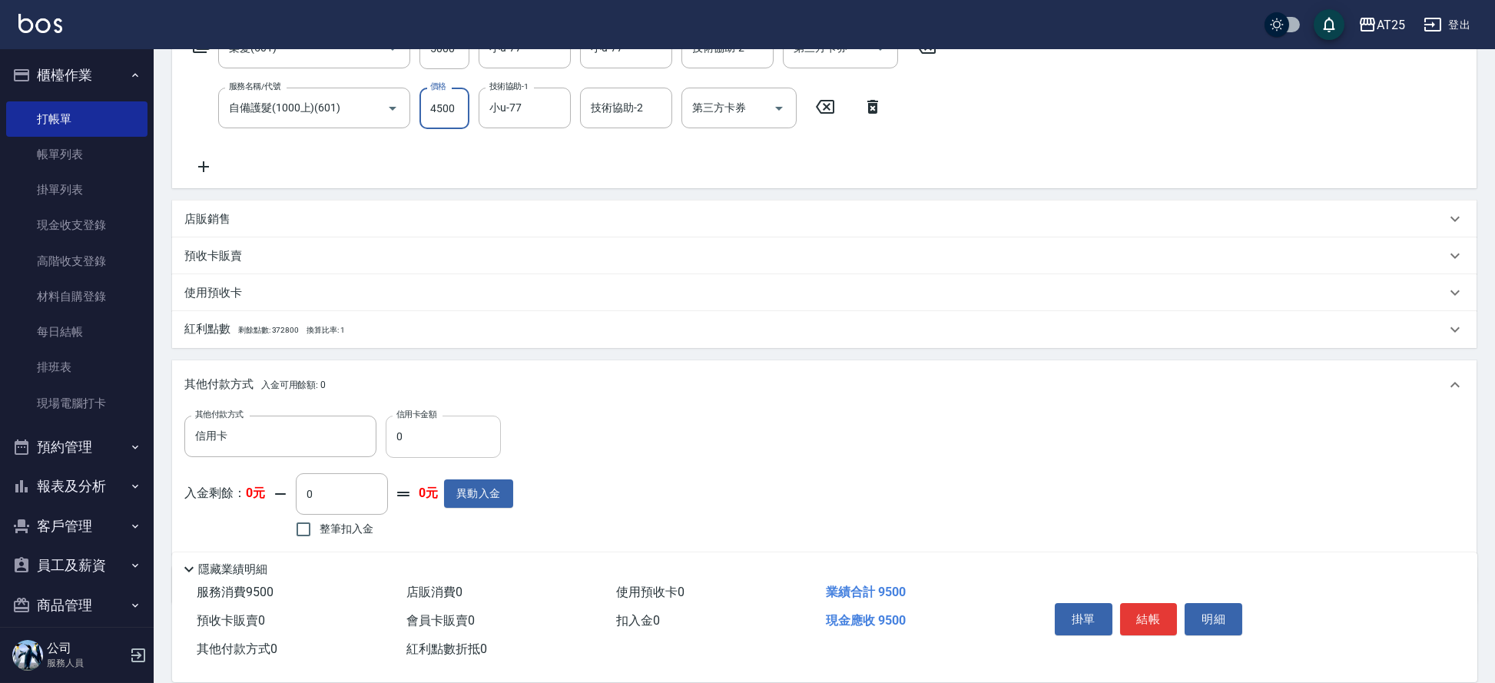
click at [452, 432] on input "0" at bounding box center [443, 436] width 115 height 41
click at [1152, 617] on button "結帳" at bounding box center [1149, 619] width 58 height 32
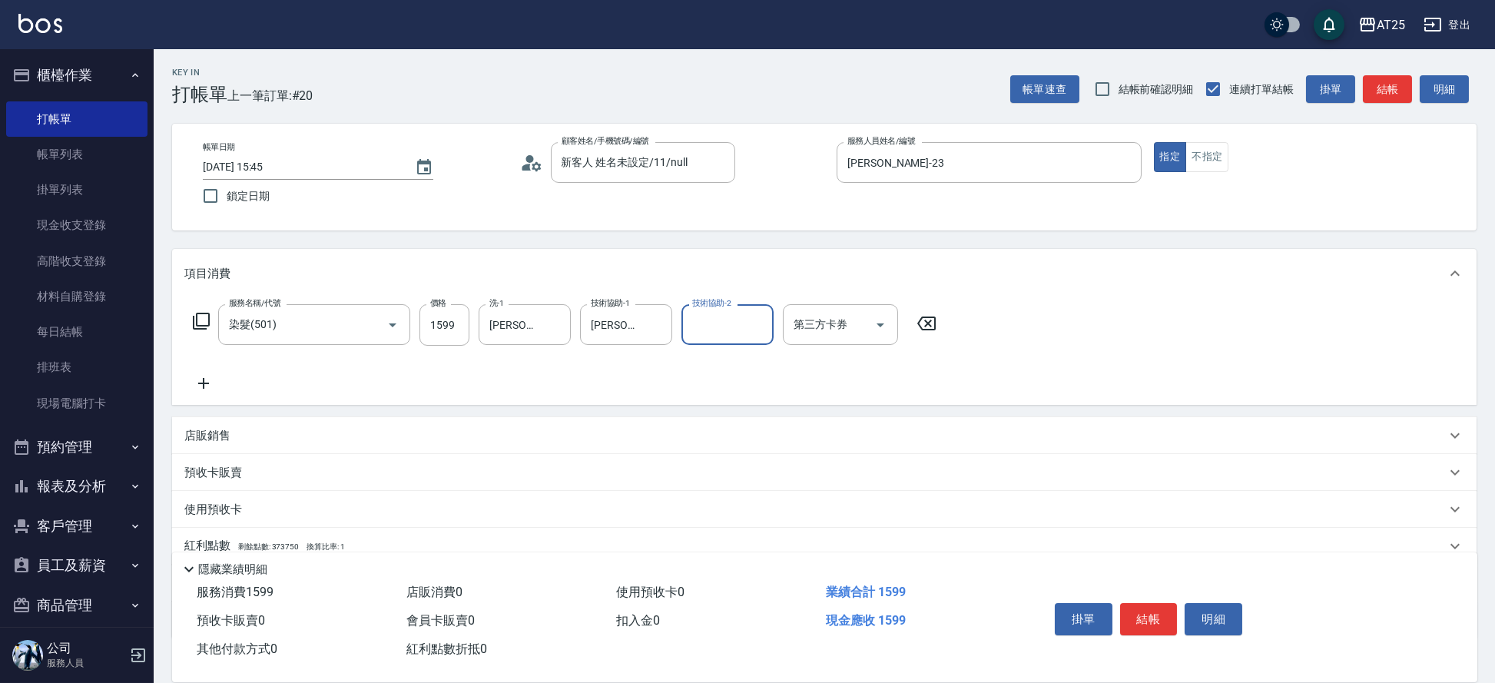
scroll to position [101, 0]
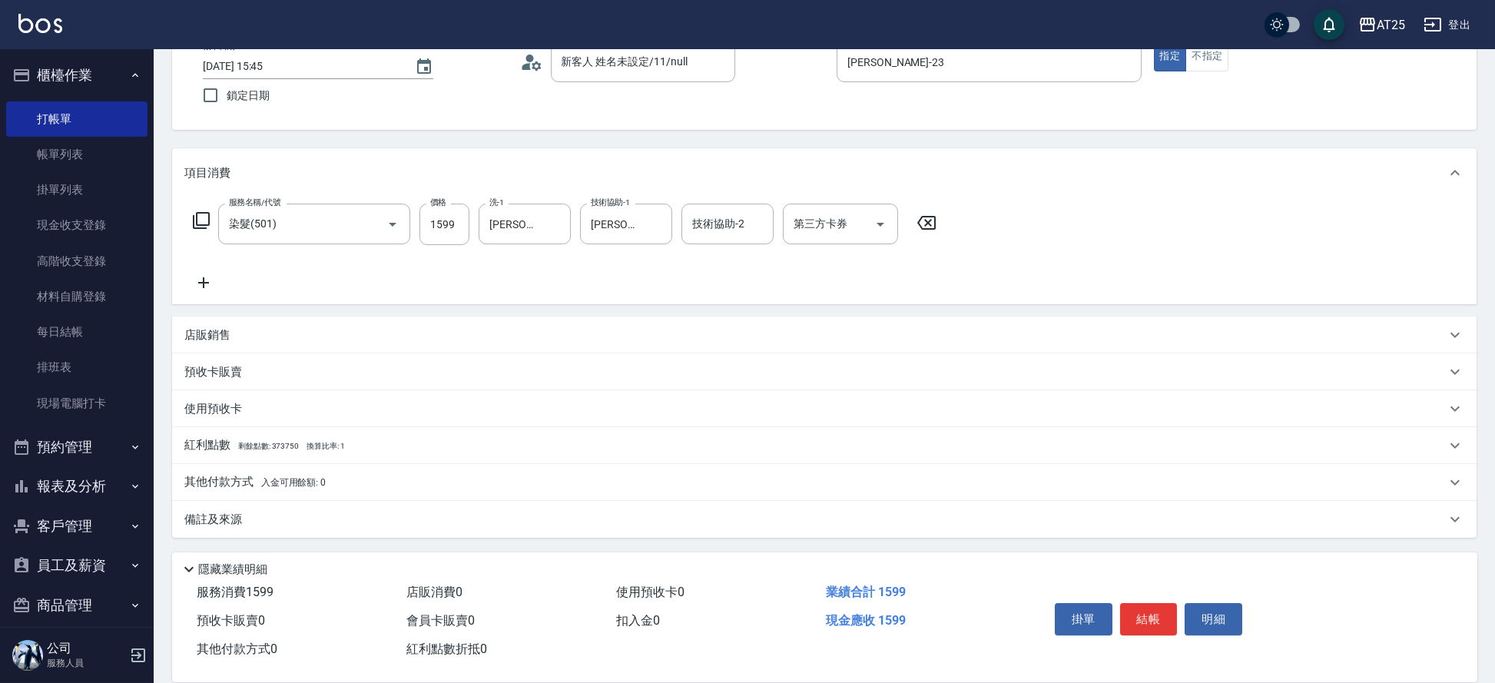
click at [237, 485] on p "其他付款方式 入金可用餘額: 0" at bounding box center [254, 482] width 141 height 17
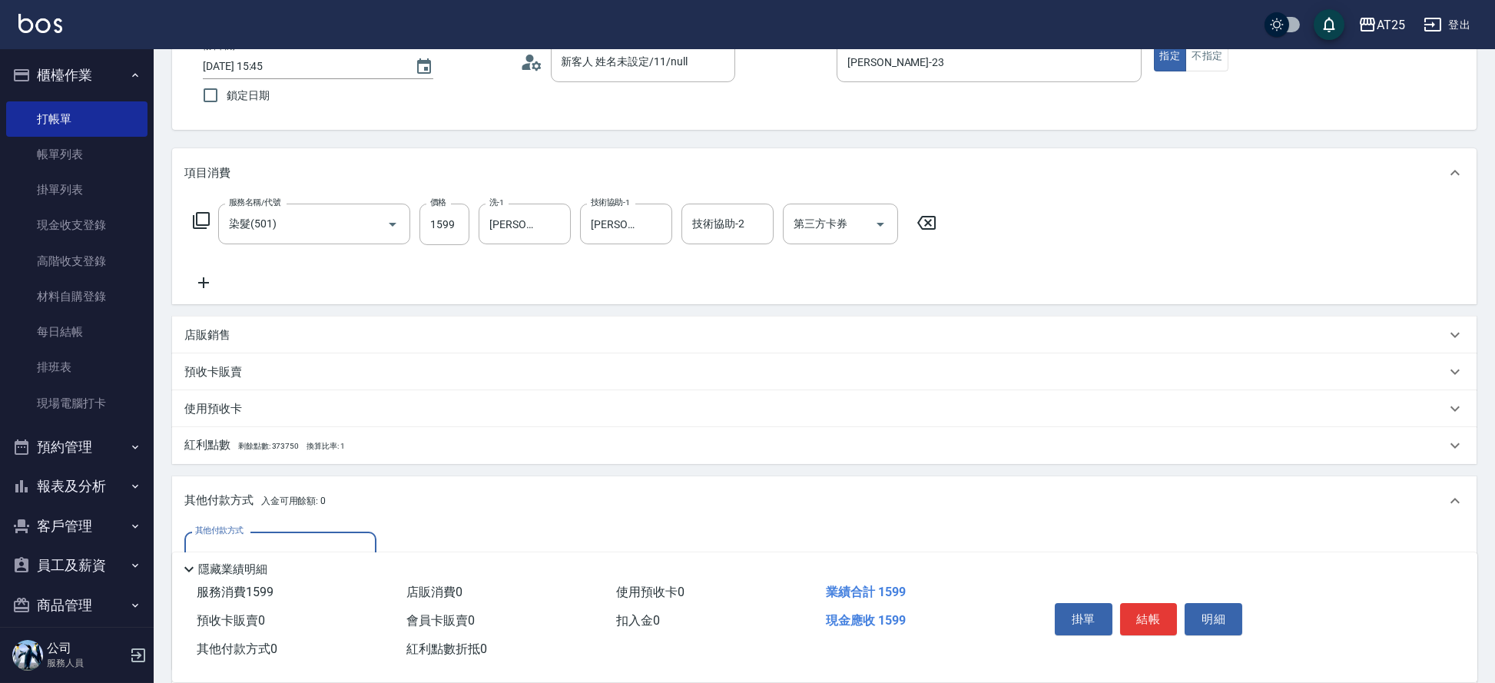
scroll to position [0, 0]
click at [239, 533] on label "其他付款方式" at bounding box center [219, 531] width 48 height 12
click at [239, 539] on input "其他付款方式" at bounding box center [280, 552] width 178 height 27
click at [242, 542] on input "其他付款方式" at bounding box center [280, 552] width 178 height 27
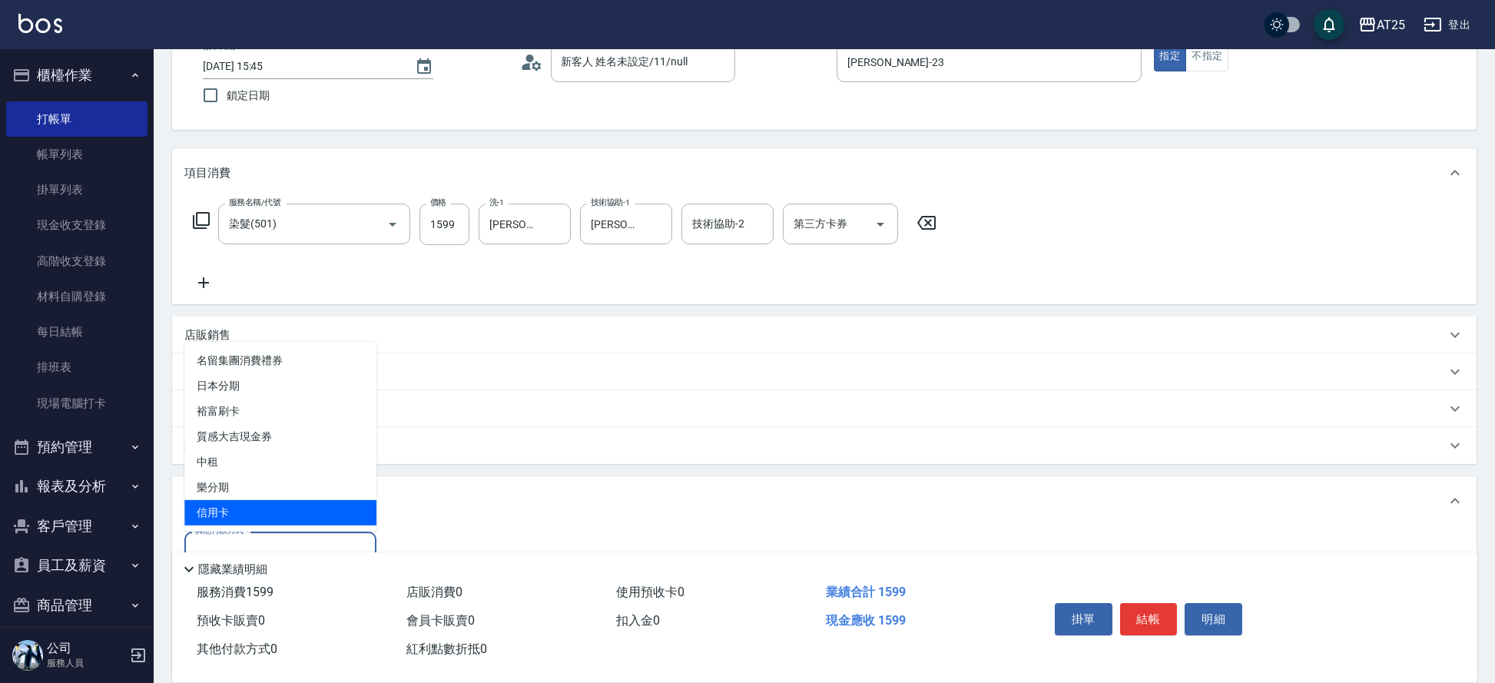
click at [245, 516] on span "信用卡" at bounding box center [280, 512] width 192 height 25
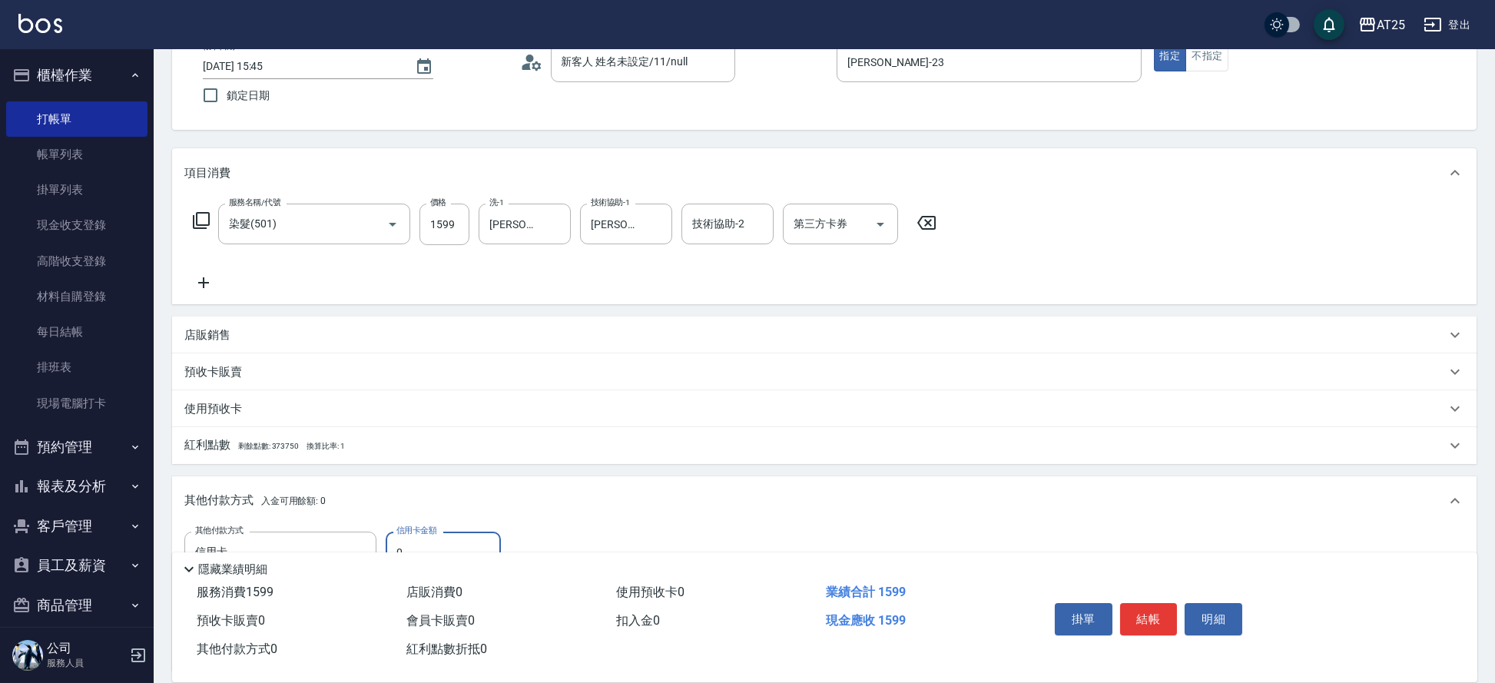
click at [426, 541] on input "0" at bounding box center [443, 552] width 115 height 41
click at [1147, 610] on button "結帳" at bounding box center [1149, 619] width 58 height 32
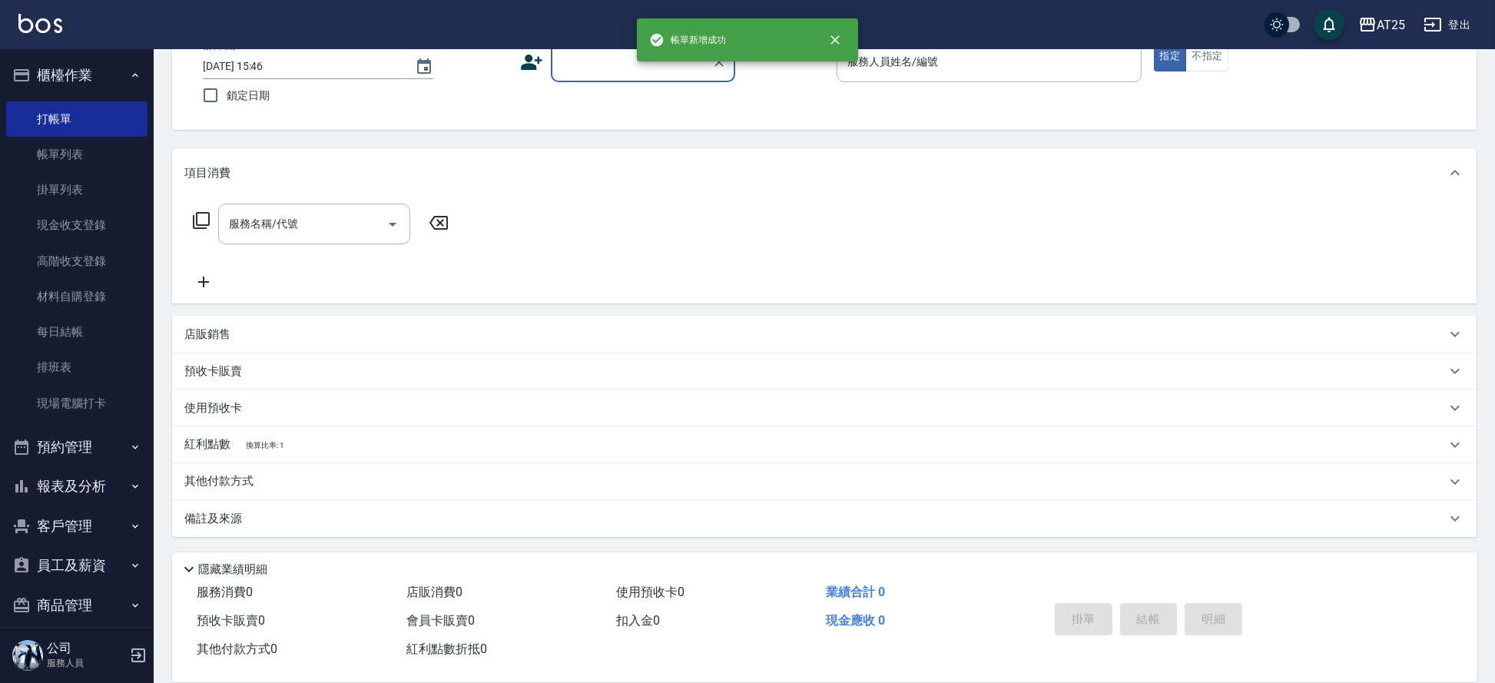
scroll to position [100, 0]
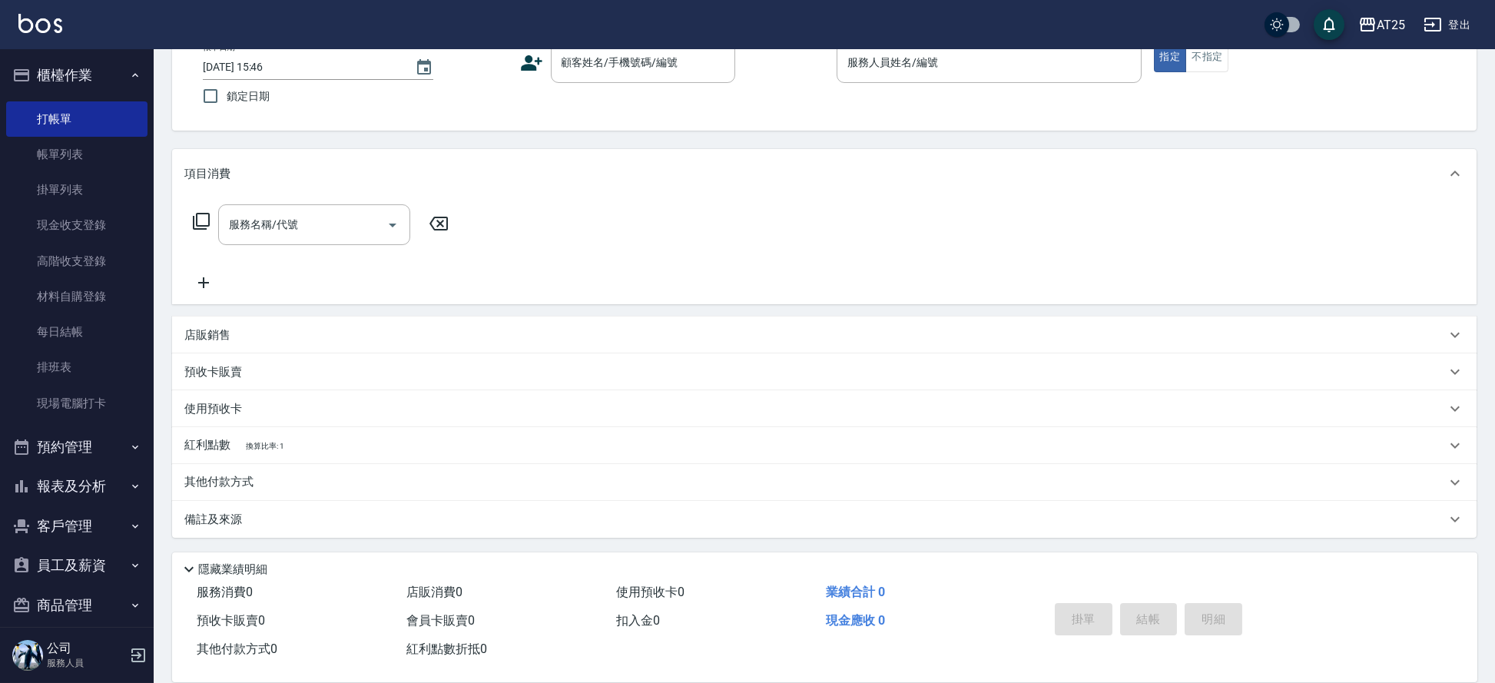
click at [653, 649] on div "服務消費 0 店販消費 0 使用預收卡 0 業績合計 0 預收卡販賣 0 會員卡販賣 0 扣入金 0 現金應收 0 其他付款方式 0 紅利點數折抵 0" at bounding box center [601, 621] width 858 height 85
click at [109, 470] on button "報表及分析" at bounding box center [76, 486] width 141 height 40
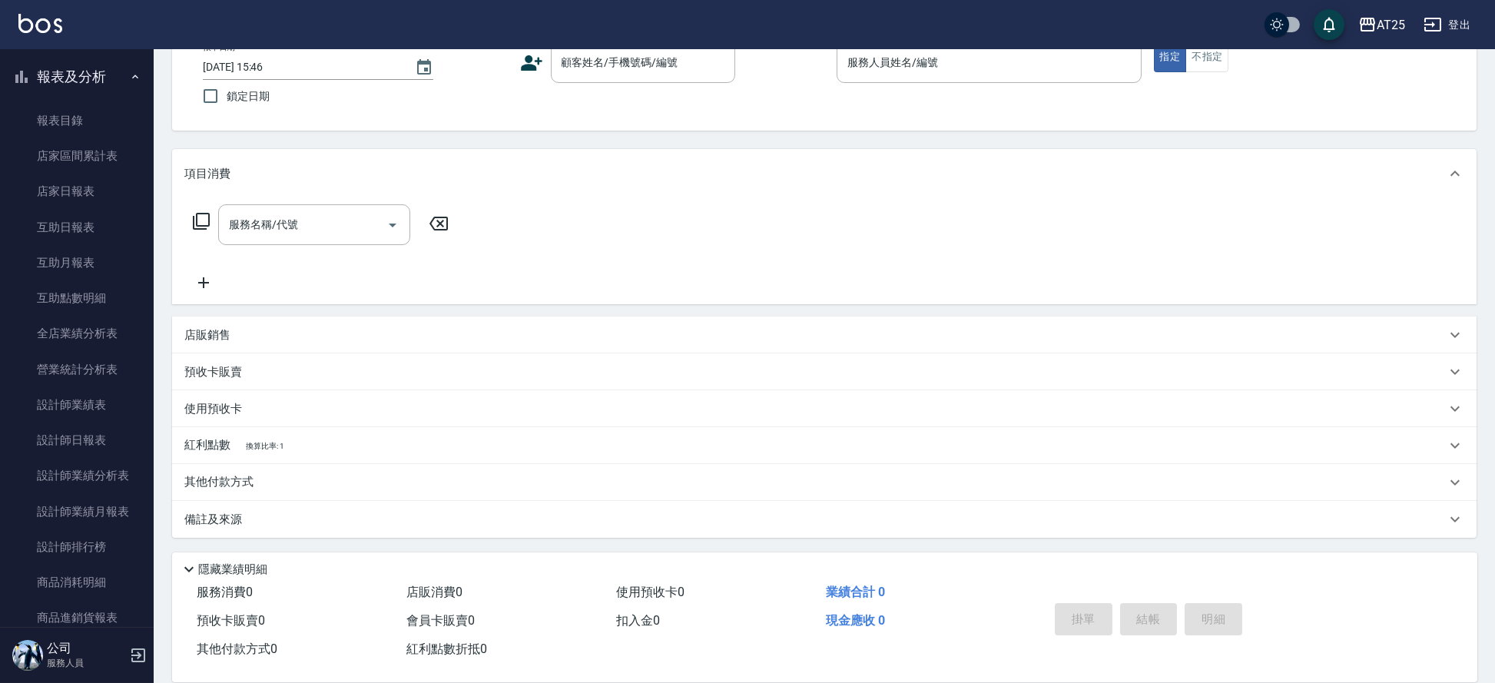
scroll to position [451, 0]
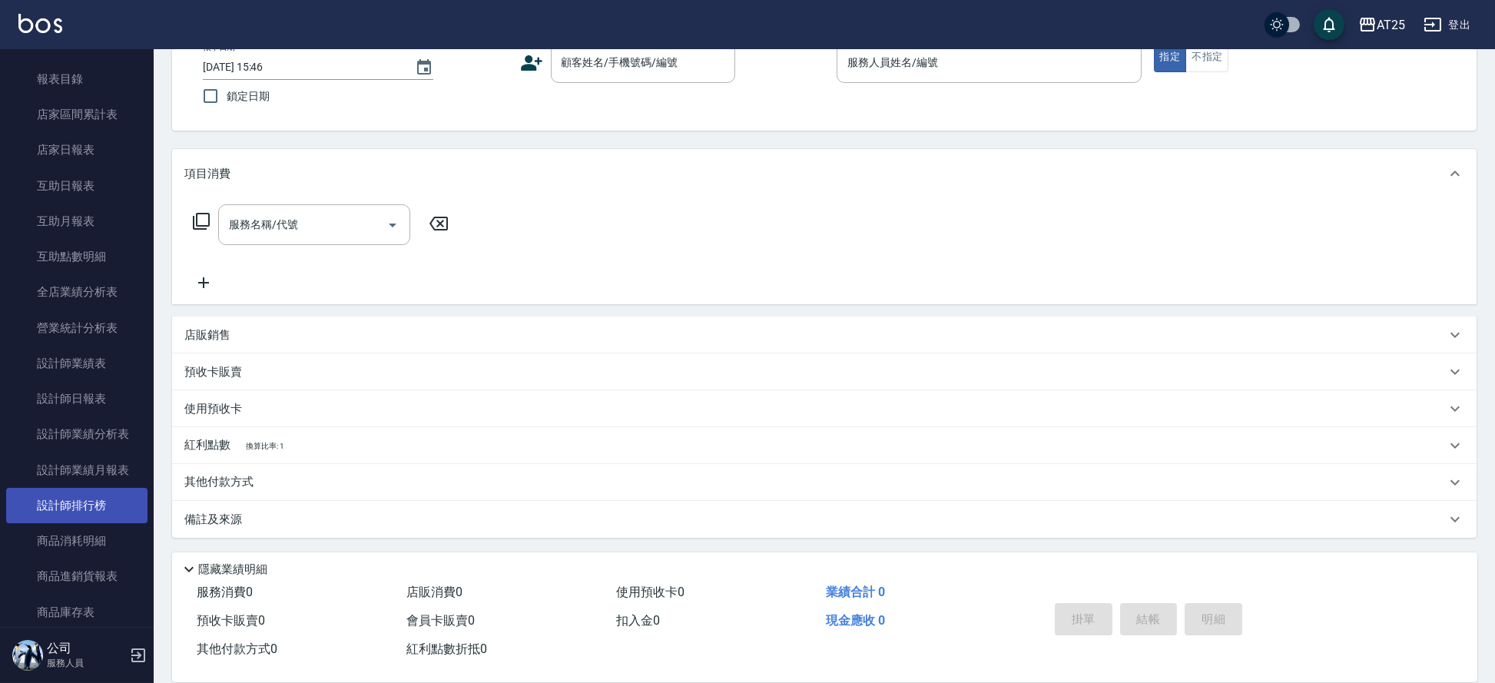
click at [118, 502] on link "設計師排行榜" at bounding box center [76, 505] width 141 height 35
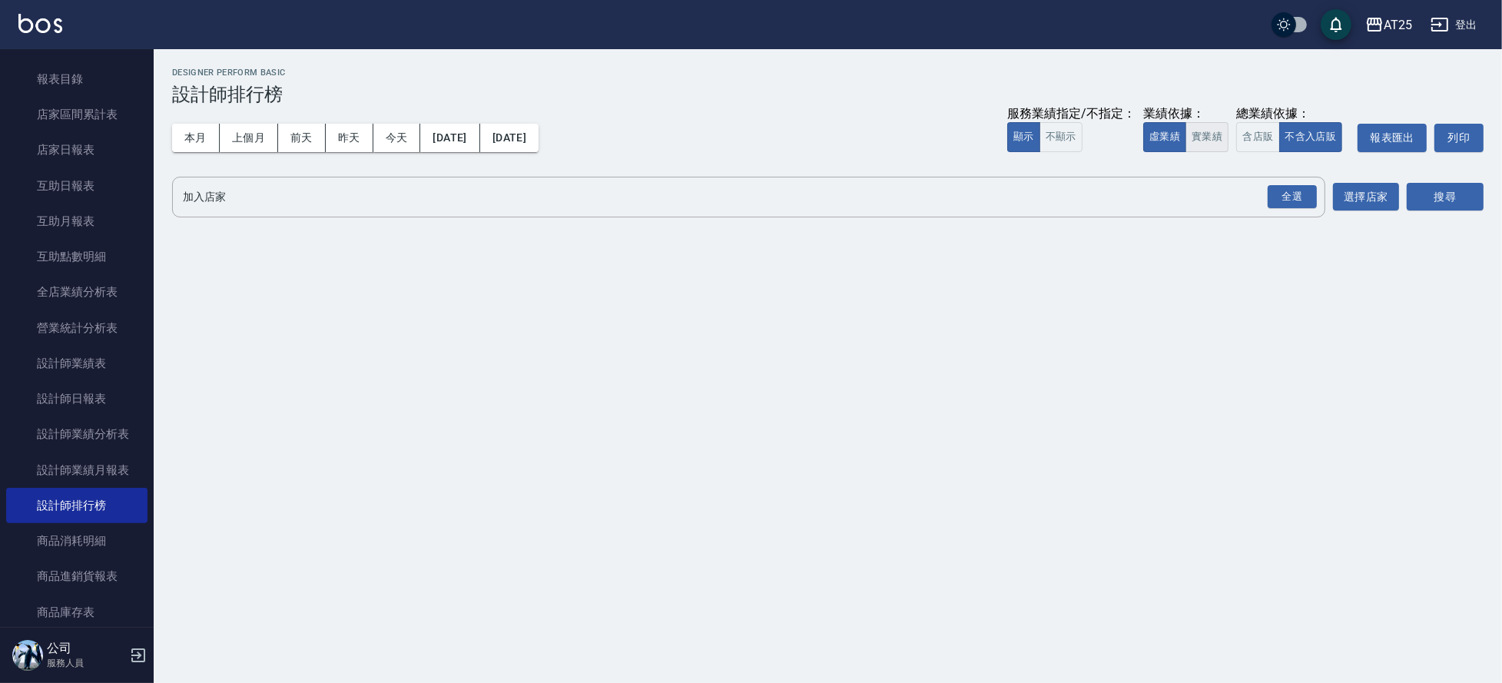
click at [1206, 137] on button "實業績" at bounding box center [1207, 137] width 43 height 30
click at [1293, 187] on div "全選" at bounding box center [1292, 197] width 49 height 24
click at [1379, 204] on button "選擇店家" at bounding box center [1366, 198] width 66 height 28
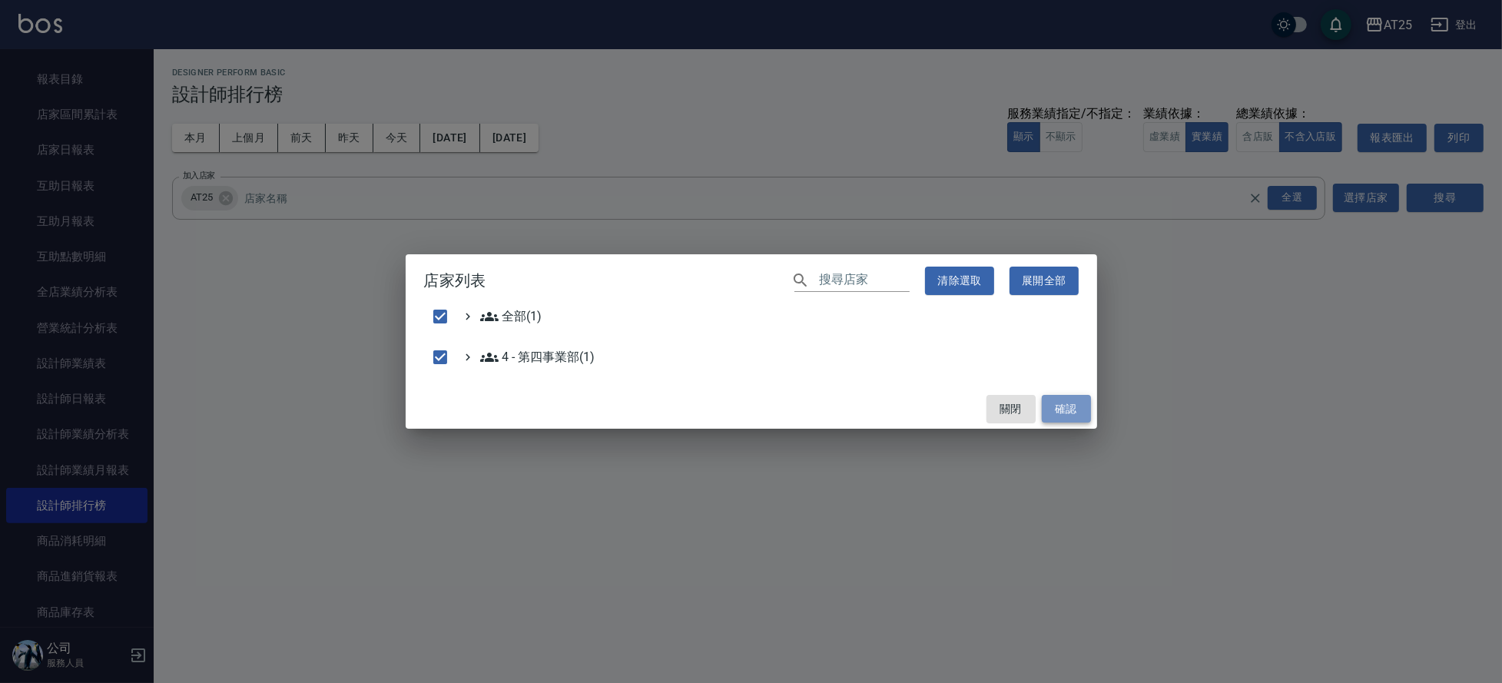
click at [1083, 408] on button "確認" at bounding box center [1066, 409] width 49 height 28
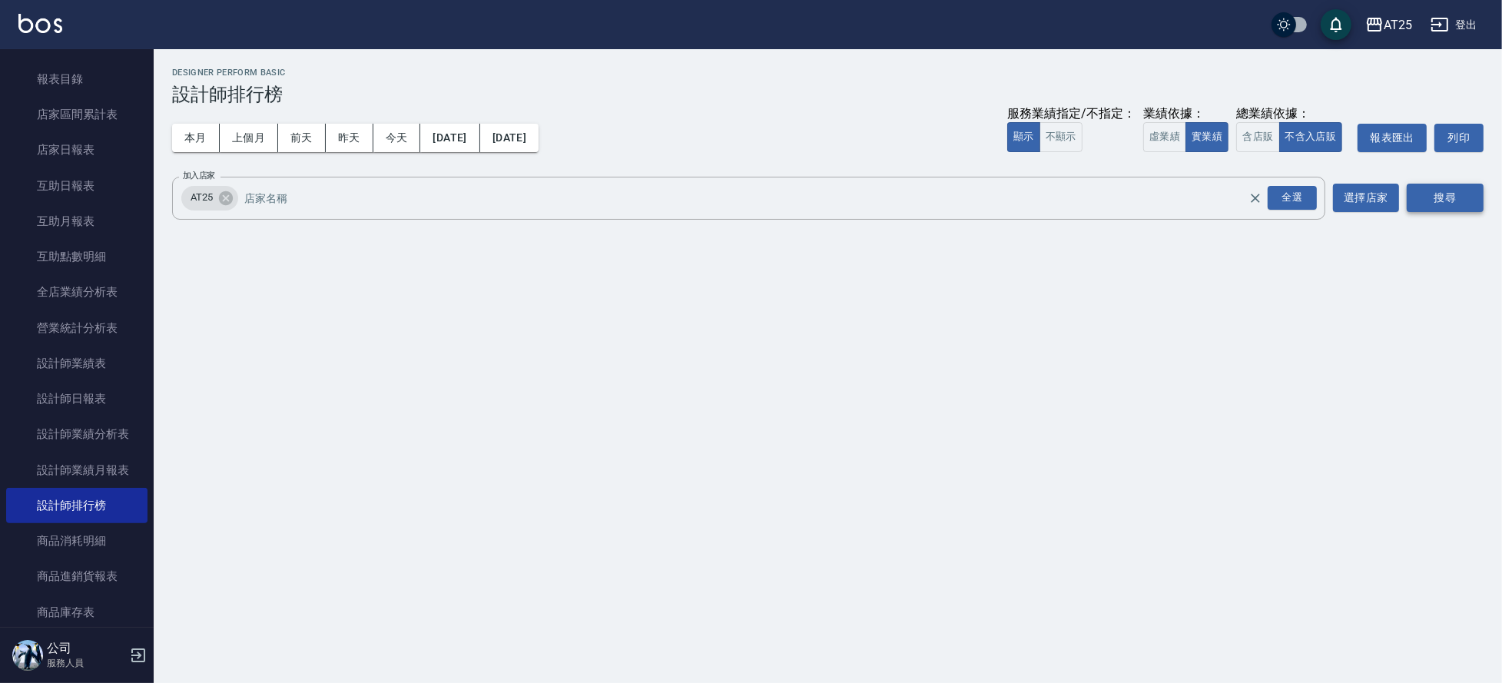
click at [1434, 187] on button "搜尋" at bounding box center [1445, 198] width 77 height 28
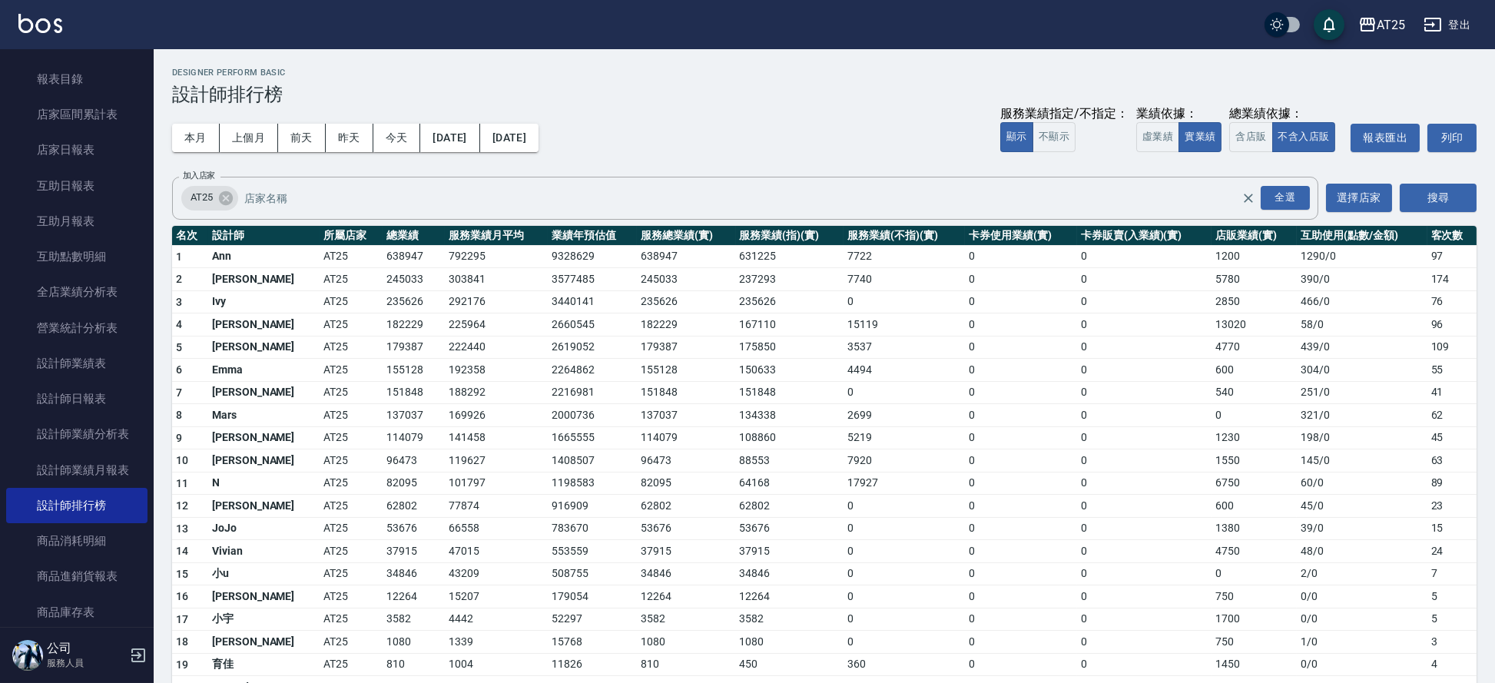
click at [383, 366] on td "155128" at bounding box center [414, 370] width 62 height 23
click at [104, 135] on link "店家日報表" at bounding box center [76, 149] width 141 height 35
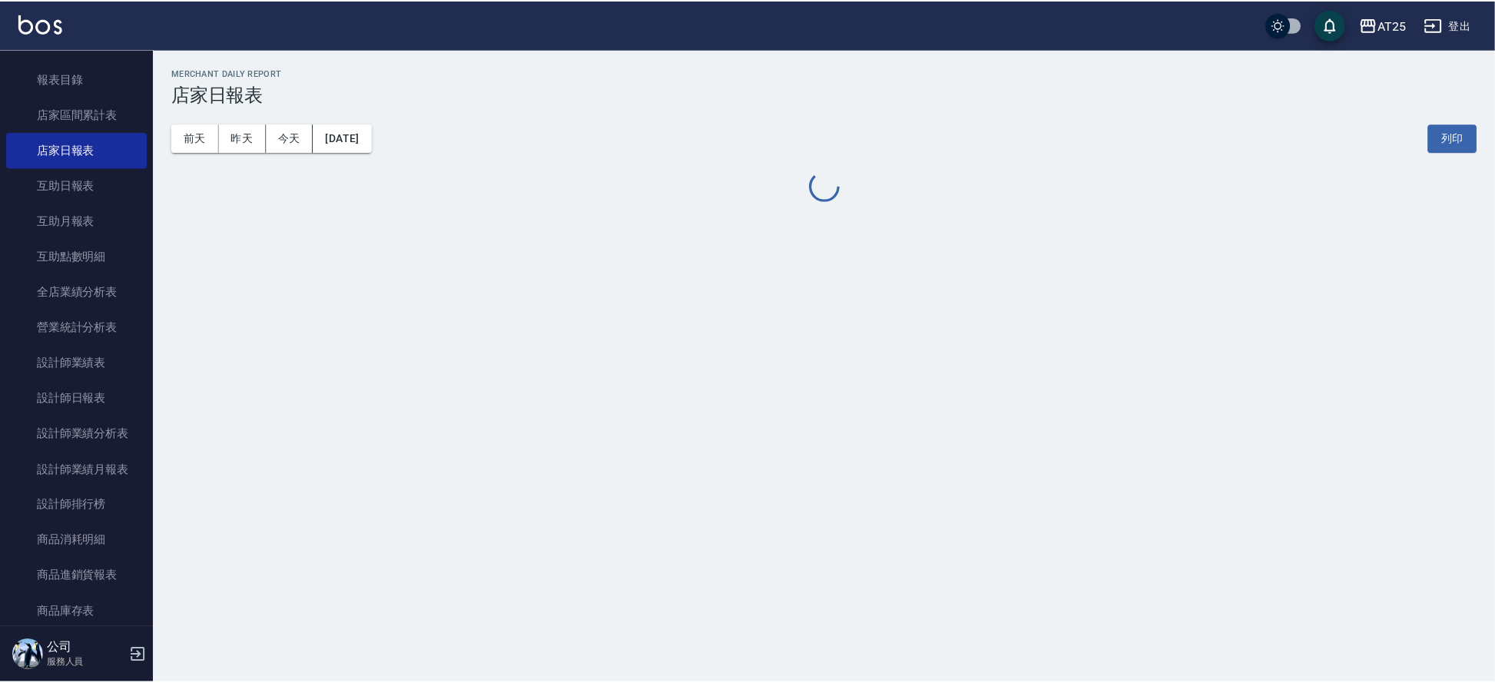
scroll to position [577, 0]
